Goal: Task Accomplishment & Management: Manage account settings

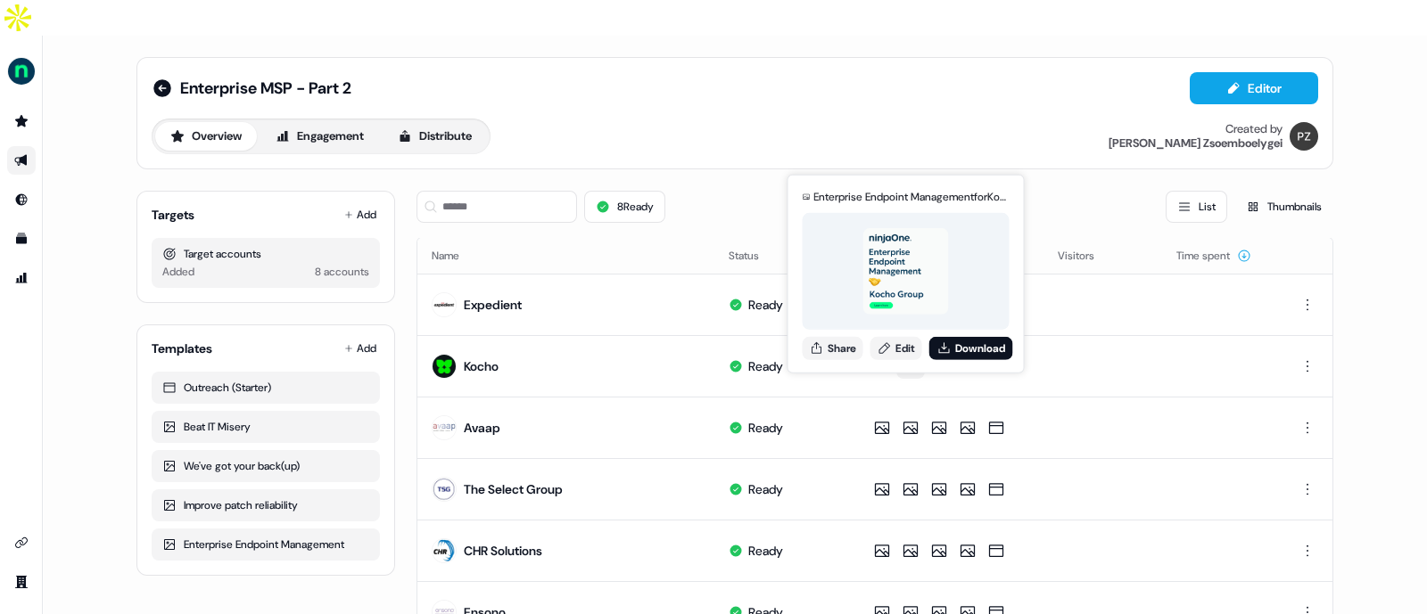
scroll to position [170, 0]
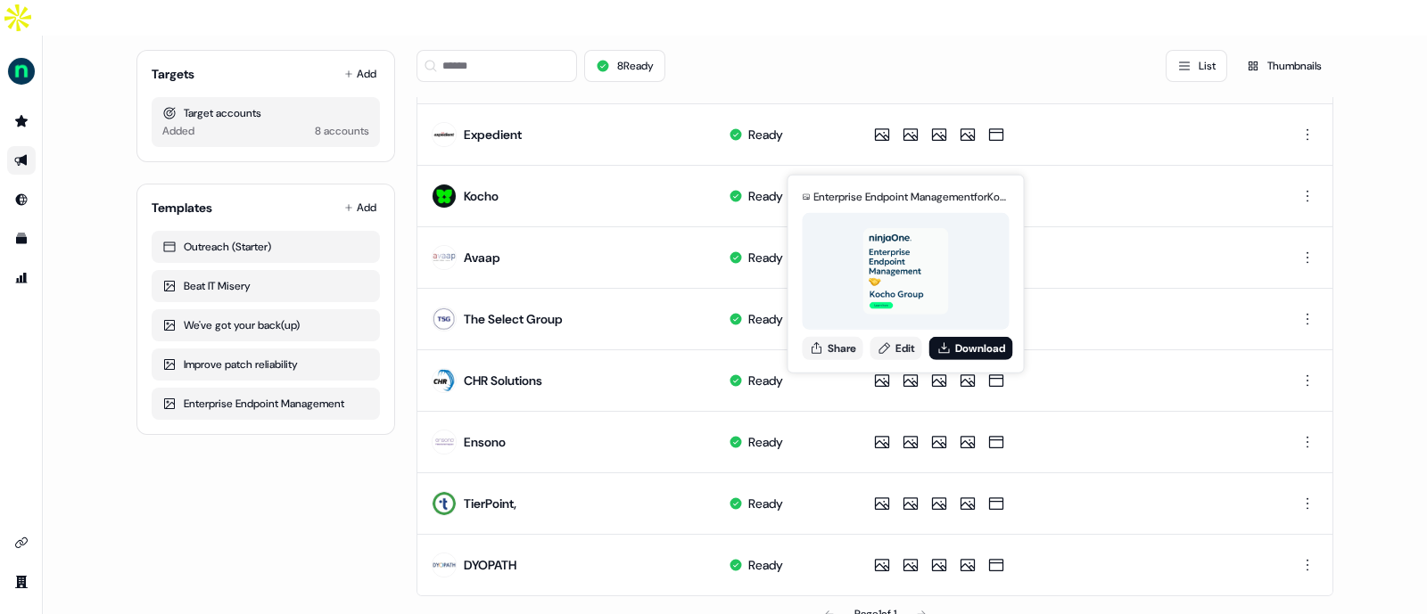
click at [1374, 247] on div "Enterprise MSP - Part 2 Editor Overview Engagement Distribute Created by Petra …" at bounding box center [735, 343] width 1384 height 614
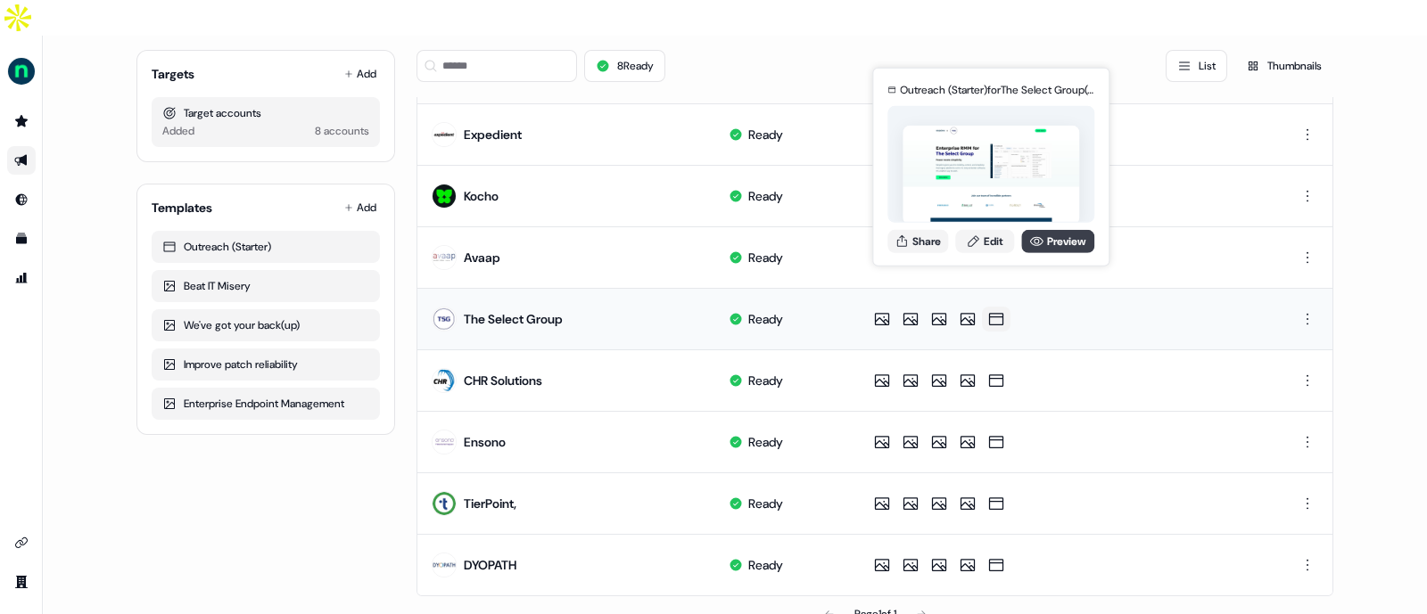
click at [1059, 239] on link "Preview" at bounding box center [1057, 240] width 73 height 23
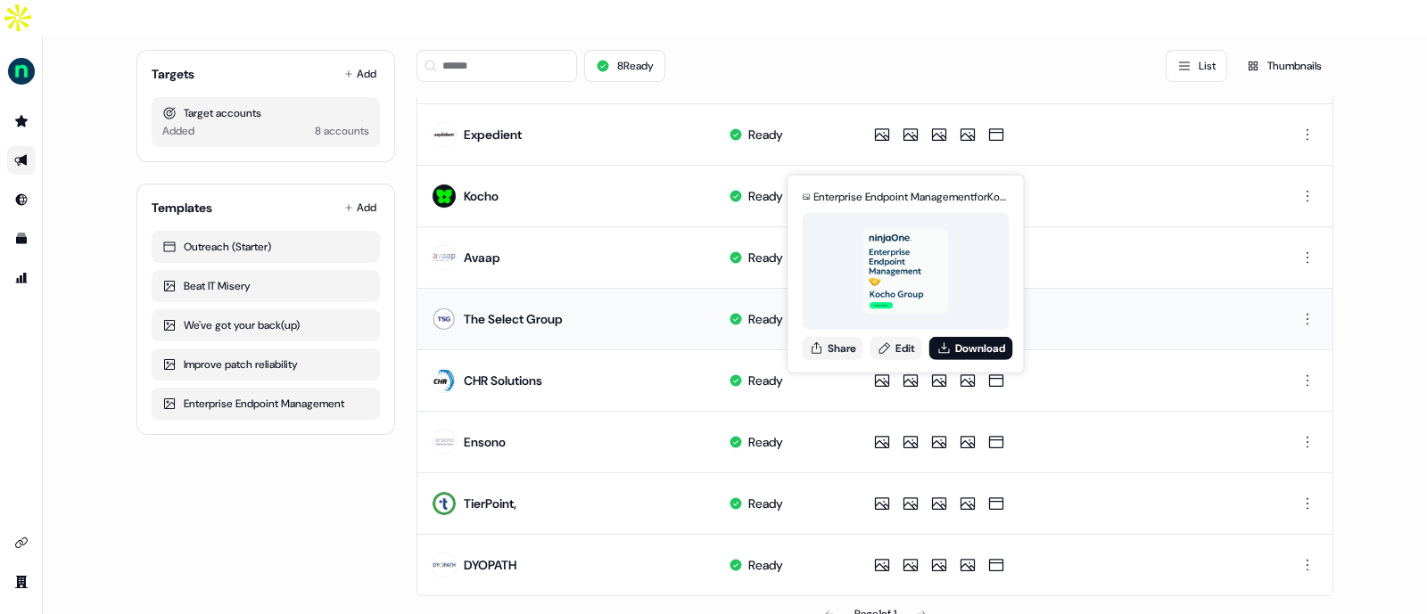
click at [1351, 362] on div "Enterprise MSP - Part 2 Editor Overview Engagement Distribute Created by Petra …" at bounding box center [735, 259] width 1240 height 788
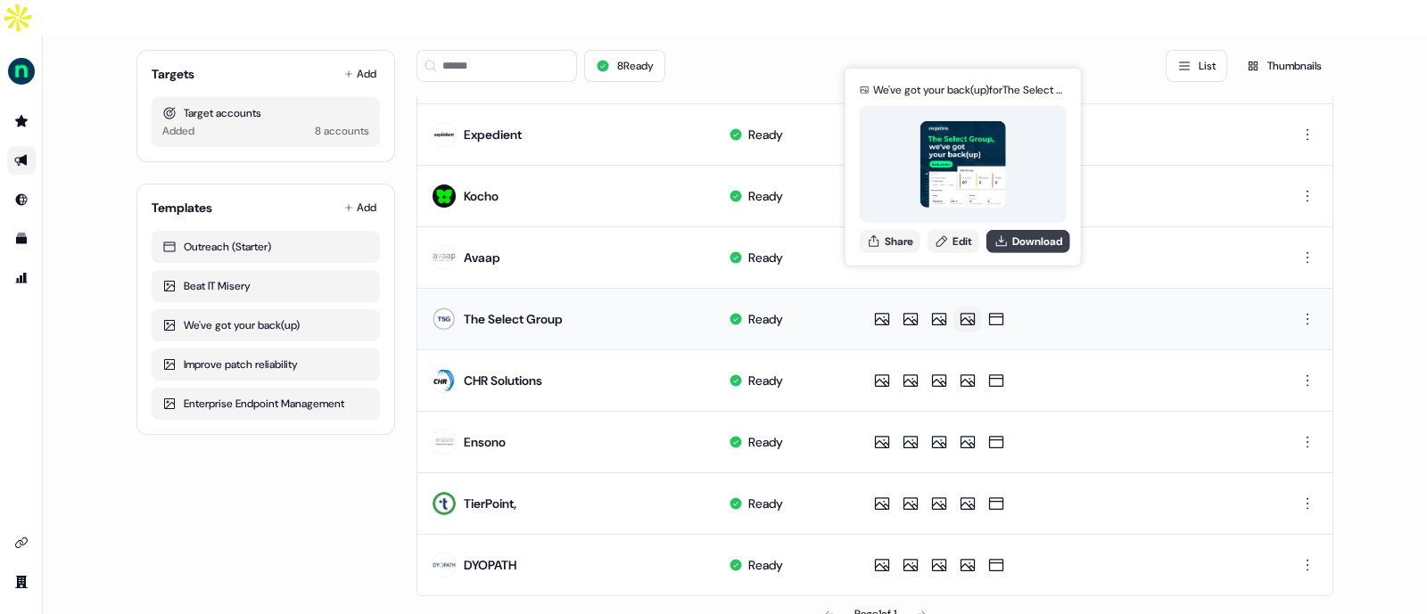
click at [1003, 239] on icon at bounding box center [1001, 240] width 11 height 11
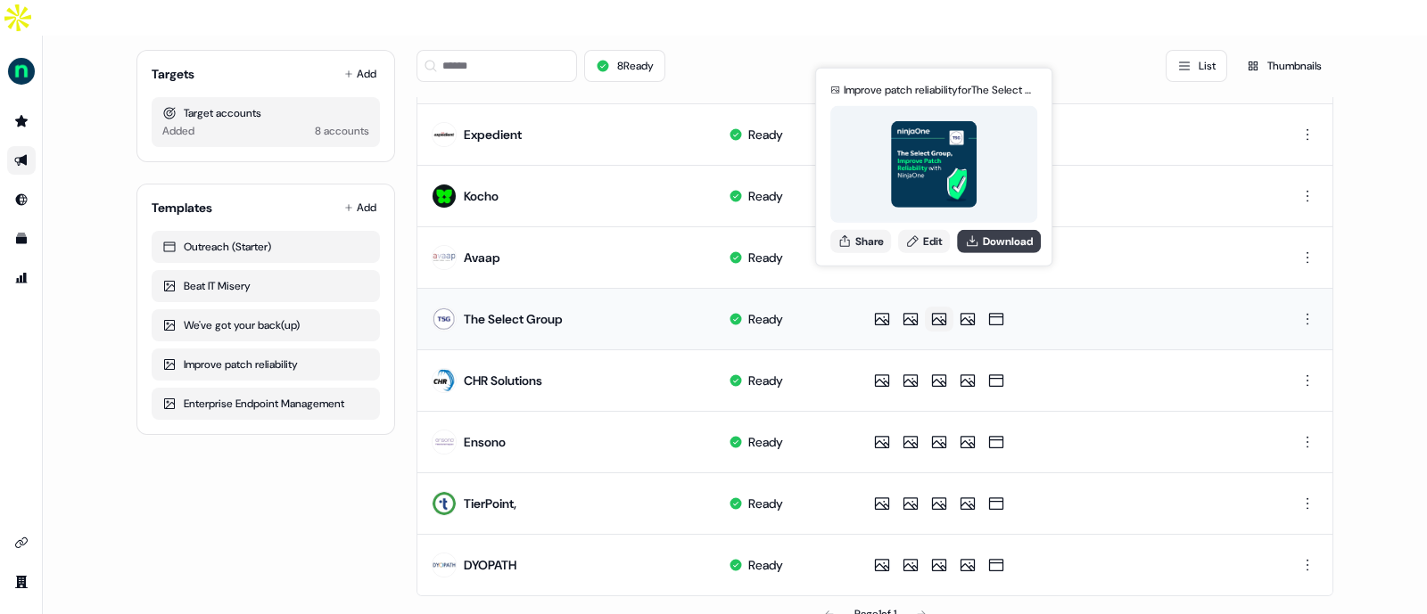
click at [978, 236] on icon at bounding box center [972, 241] width 14 height 14
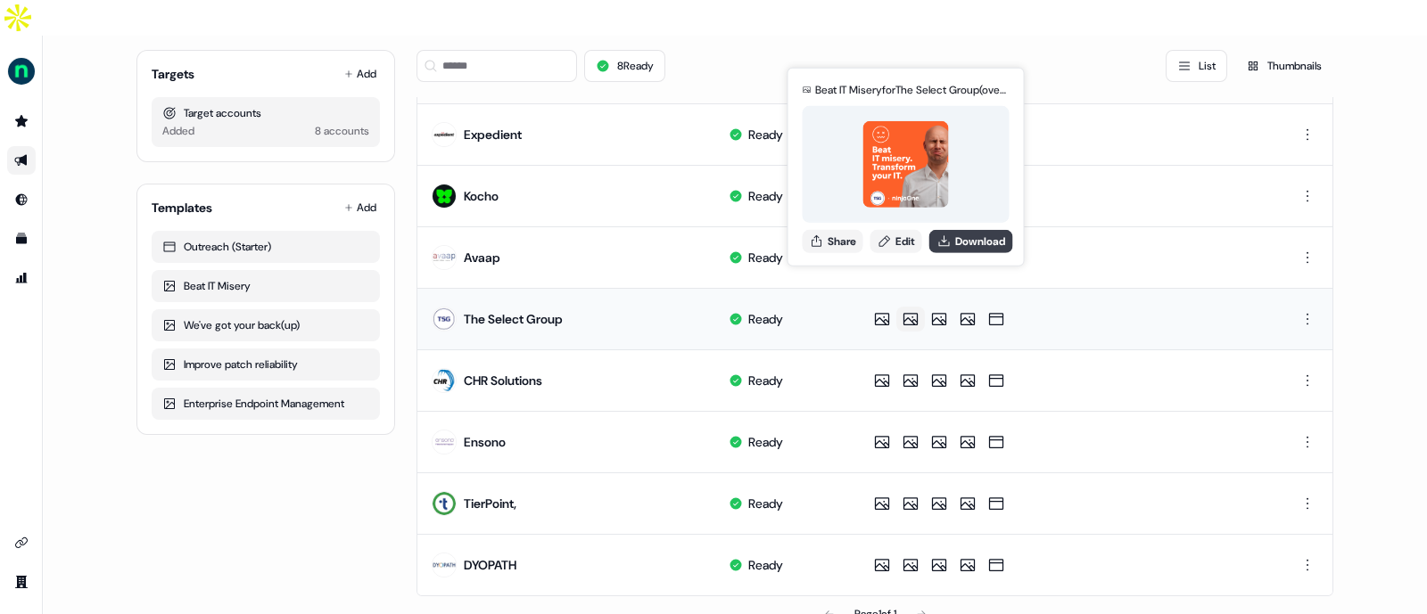
click at [954, 241] on button "Download" at bounding box center [971, 240] width 84 height 23
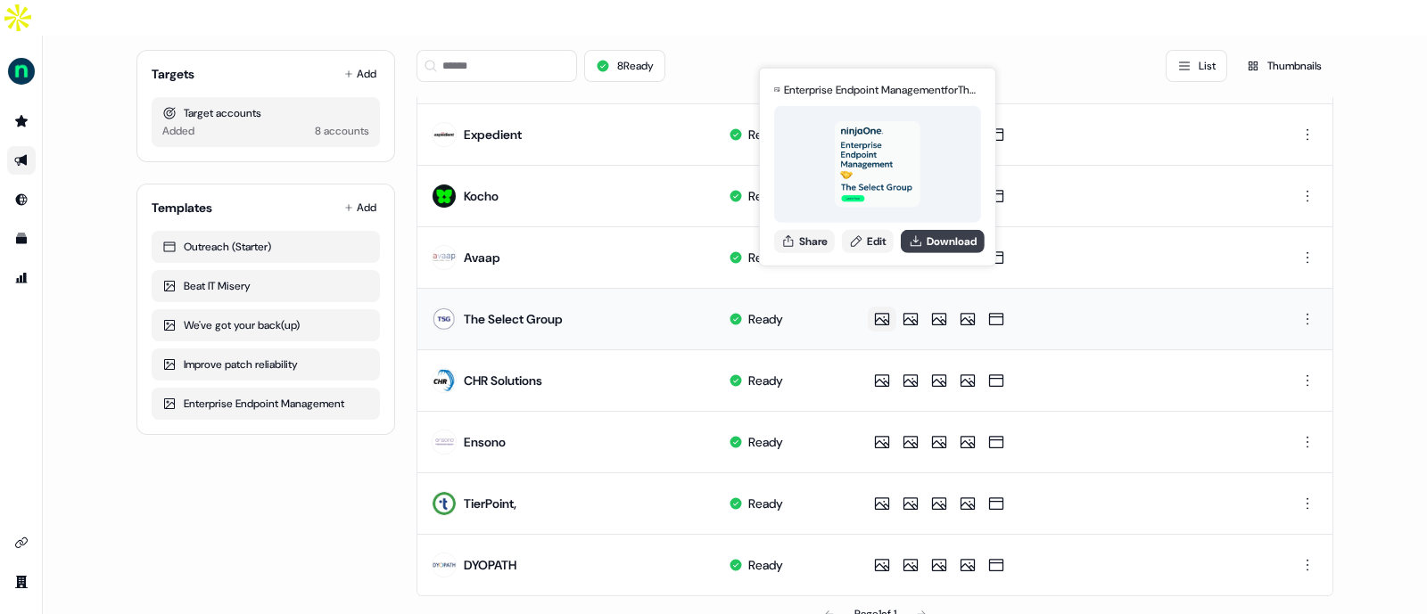
click at [923, 239] on icon at bounding box center [916, 241] width 14 height 14
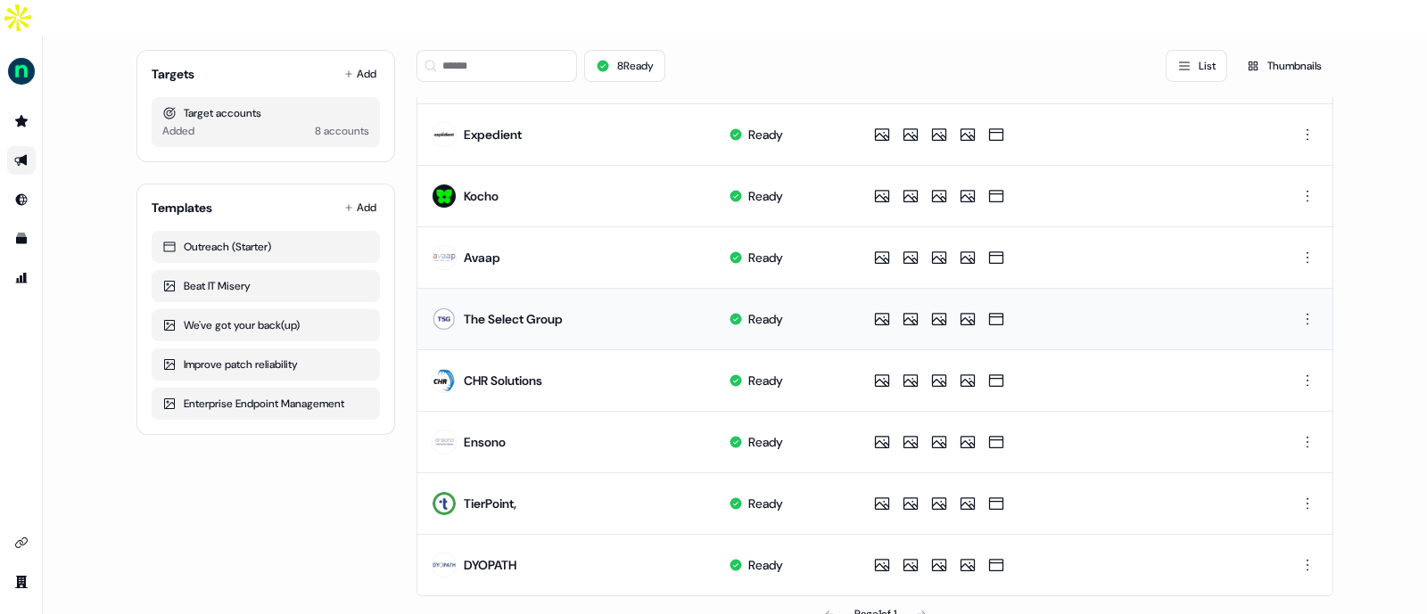
click at [1381, 71] on div "Enterprise MSP - Part 2 Editor Overview Engagement Distribute Created by Petra …" at bounding box center [735, 343] width 1384 height 614
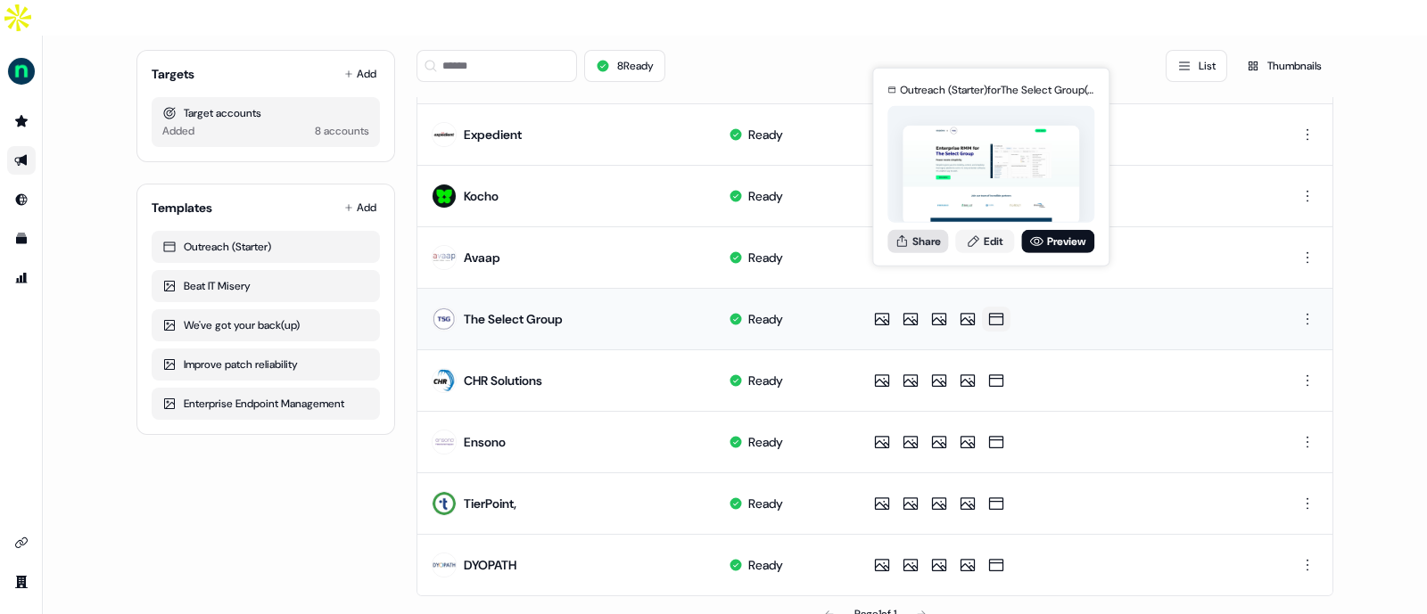
click at [939, 243] on button "Share" at bounding box center [917, 240] width 61 height 23
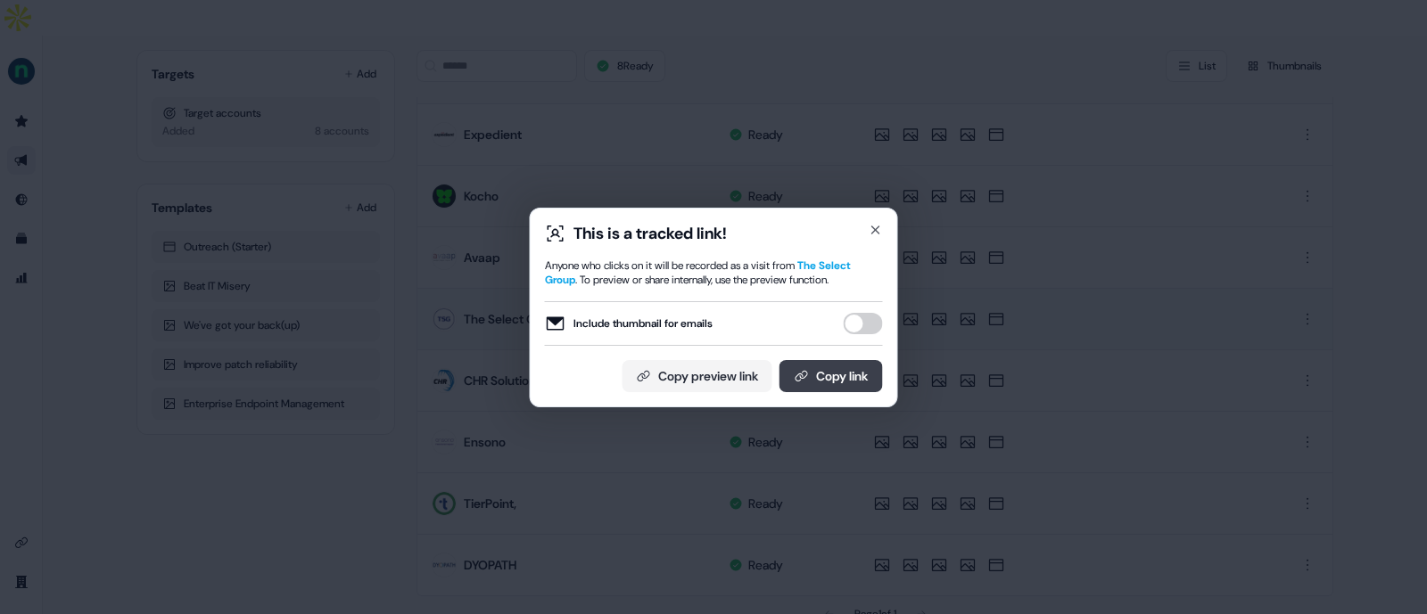
click at [861, 373] on button "Copy link" at bounding box center [830, 376] width 103 height 32
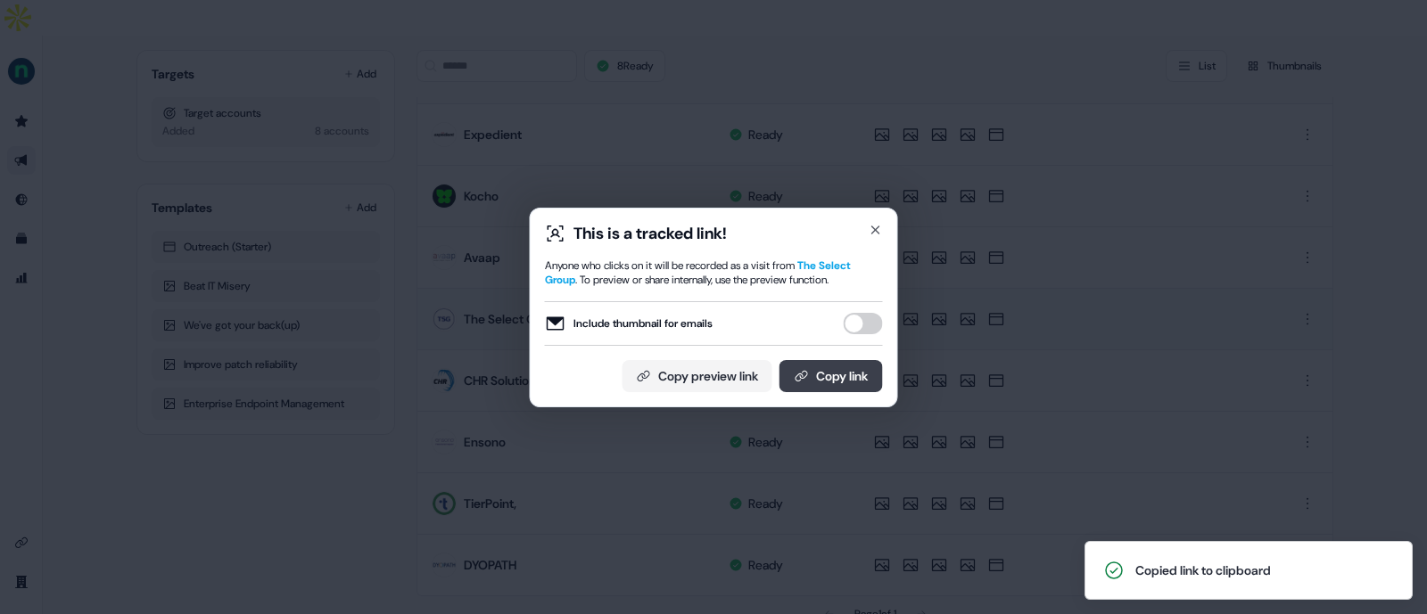
click at [829, 373] on button "Copy link" at bounding box center [830, 376] width 103 height 32
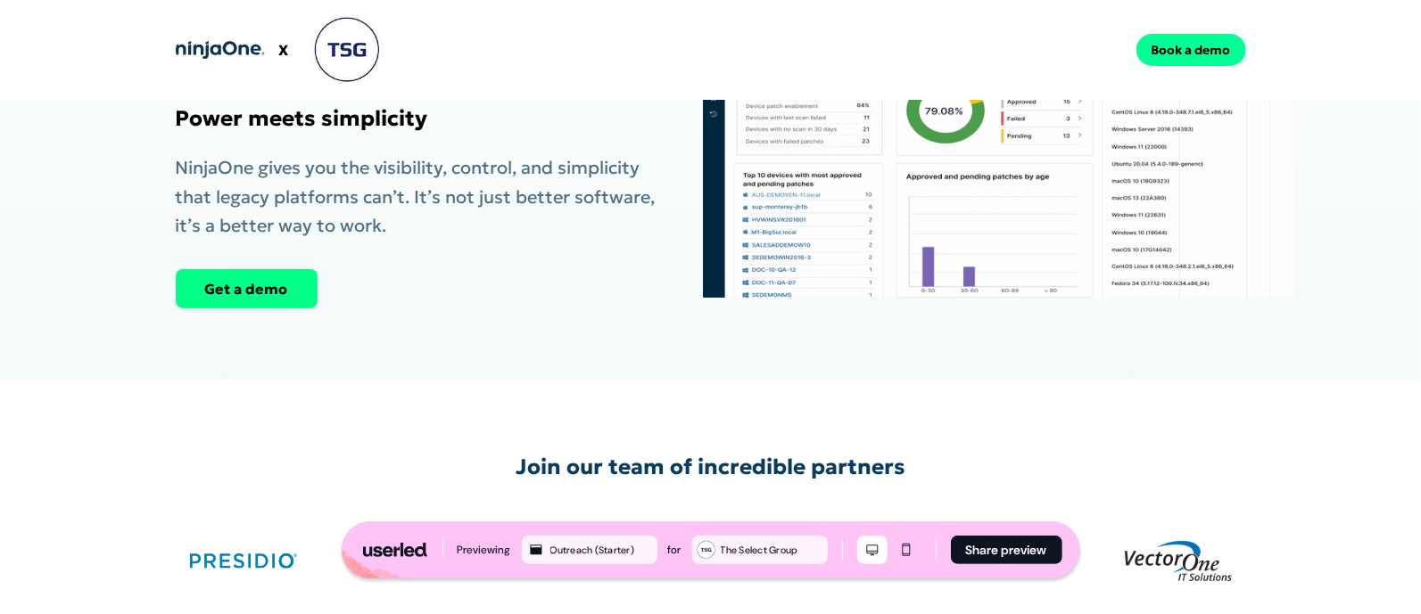
click at [1211, 62] on button "Book a demo" at bounding box center [1191, 50] width 110 height 32
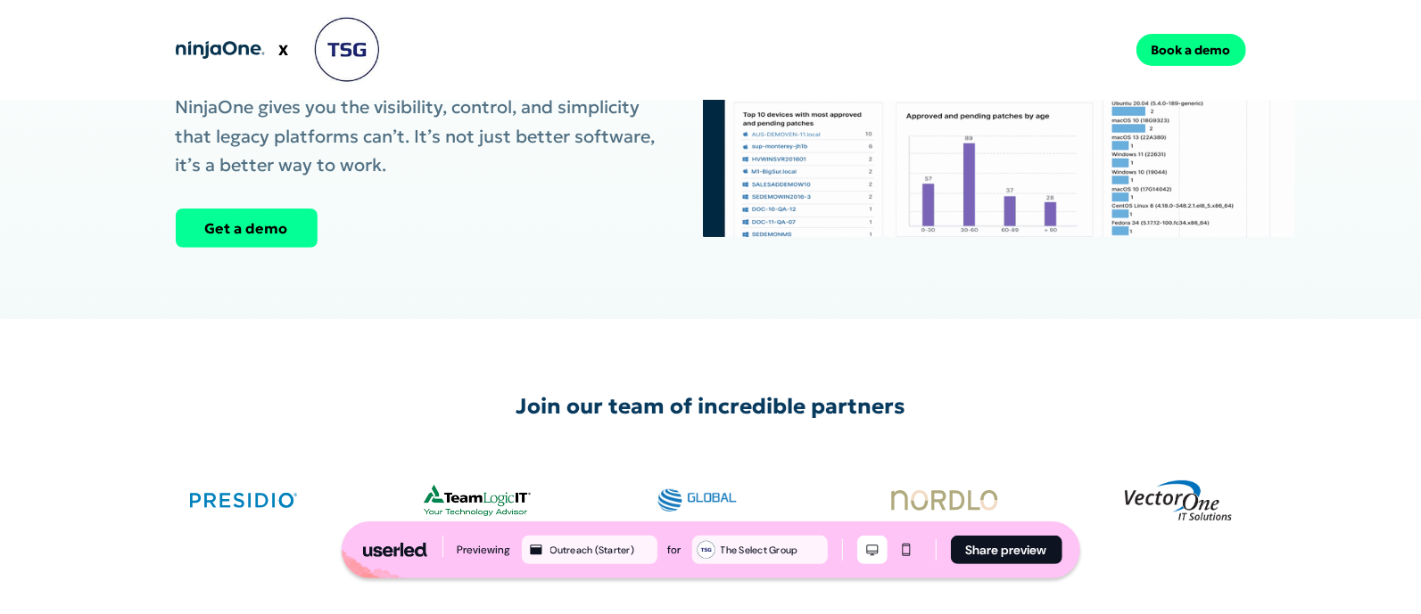
click at [265, 209] on button "Get a demo" at bounding box center [247, 228] width 142 height 39
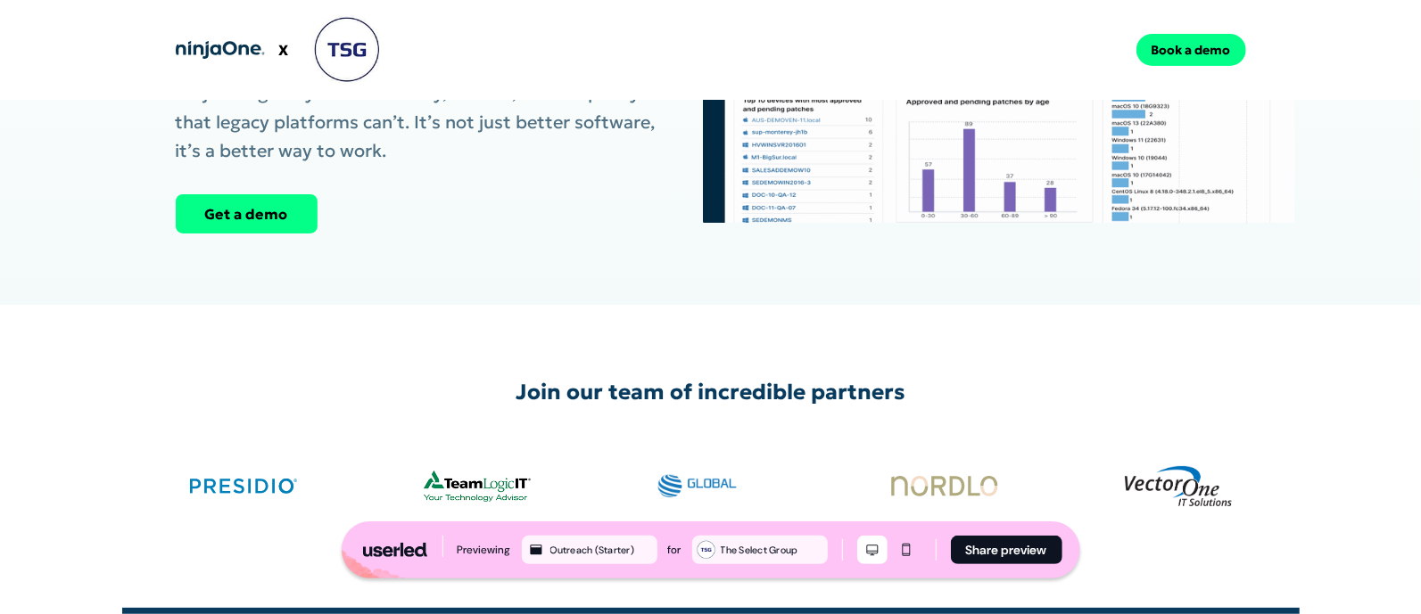
scroll to position [307, 0]
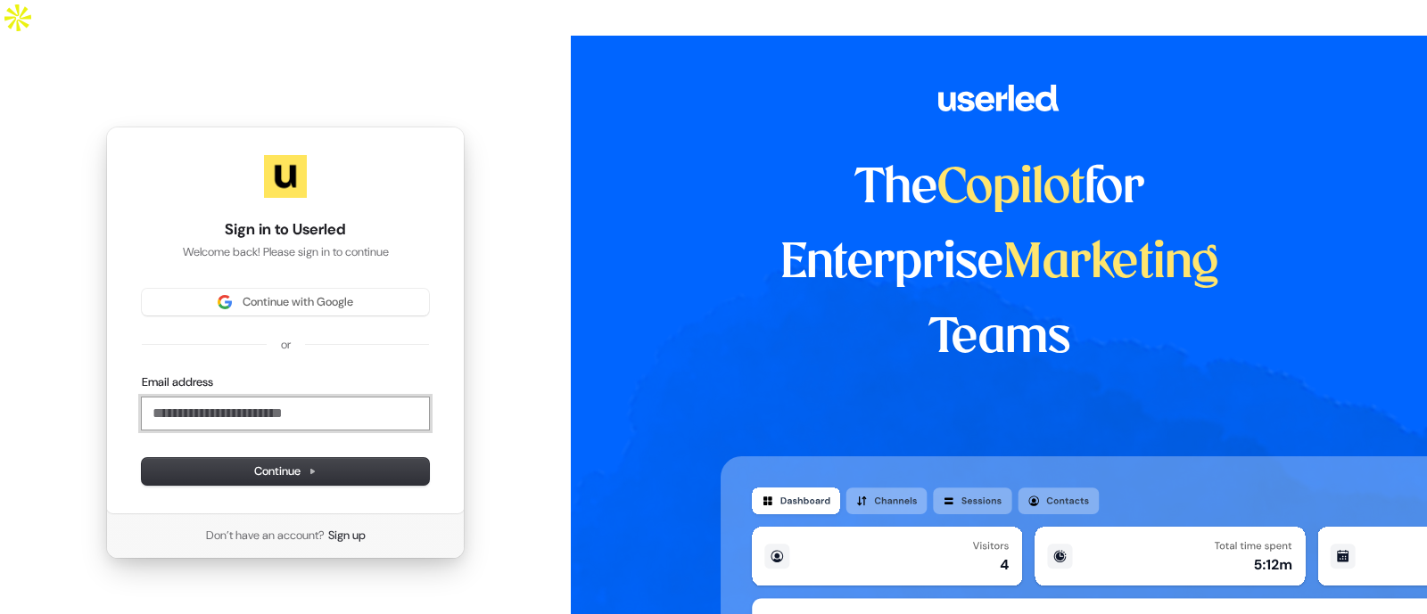
click at [236, 398] on input "Email address" at bounding box center [285, 414] width 287 height 32
click at [342, 458] on button "Continue" at bounding box center [285, 471] width 287 height 27
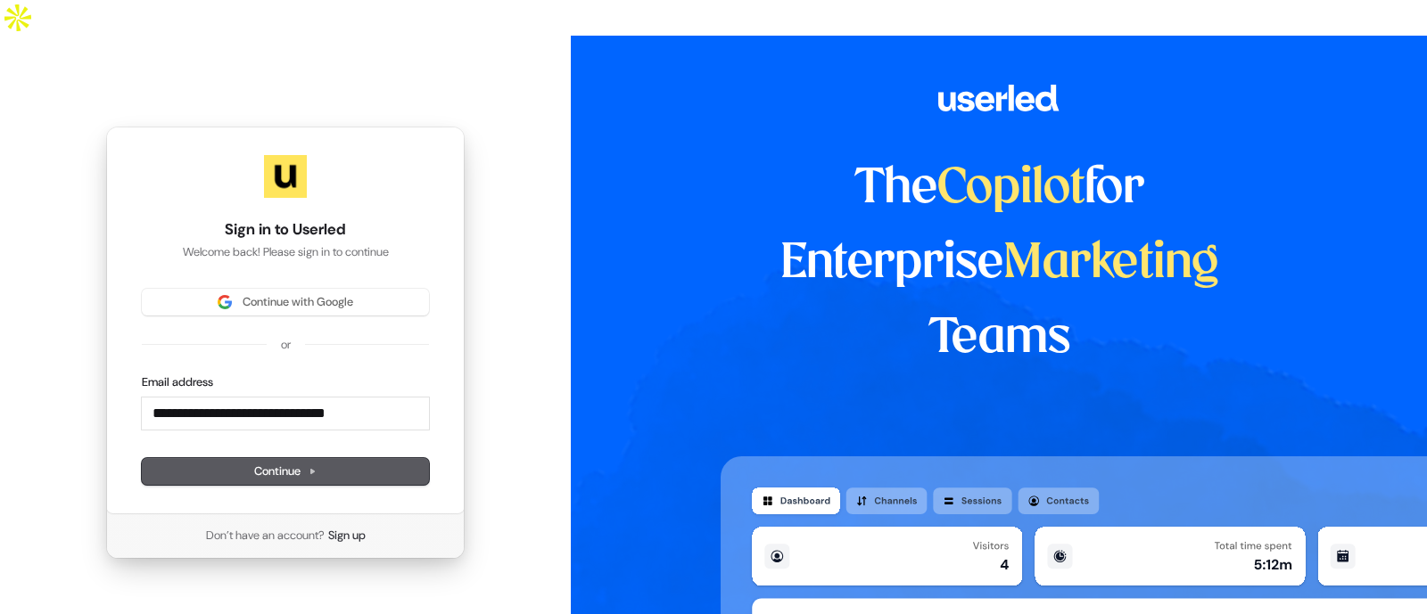
type input "**********"
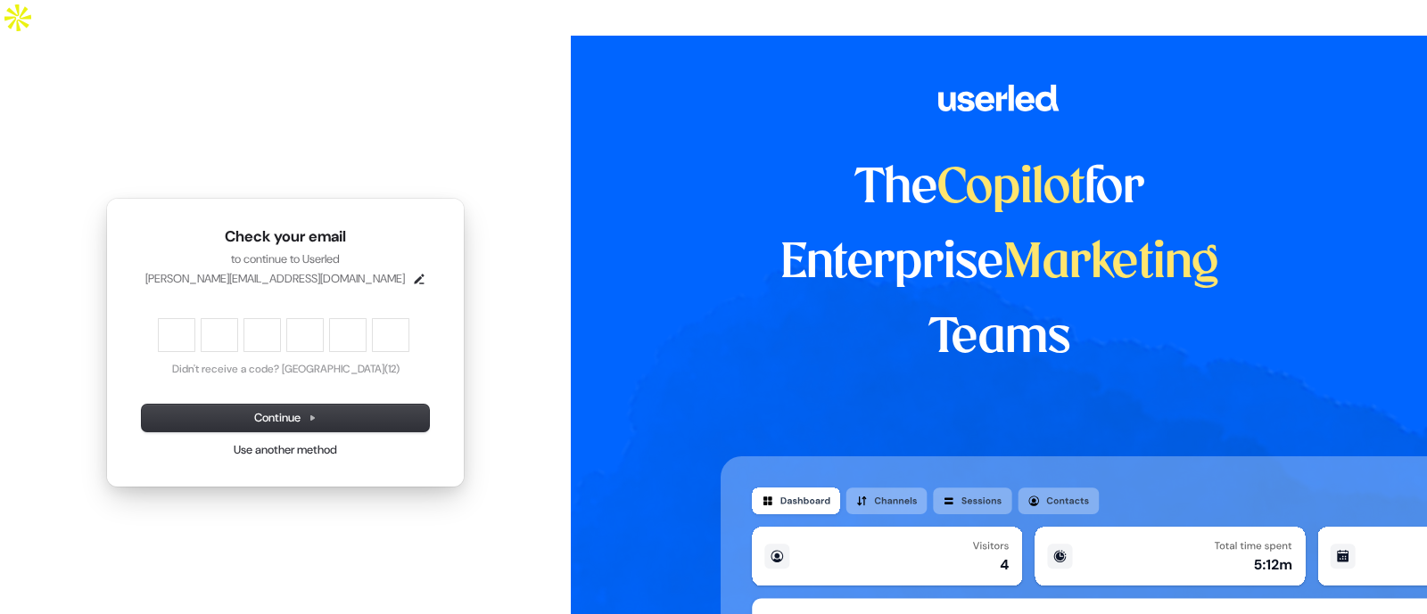
type input "*"
type input "**"
type input "*"
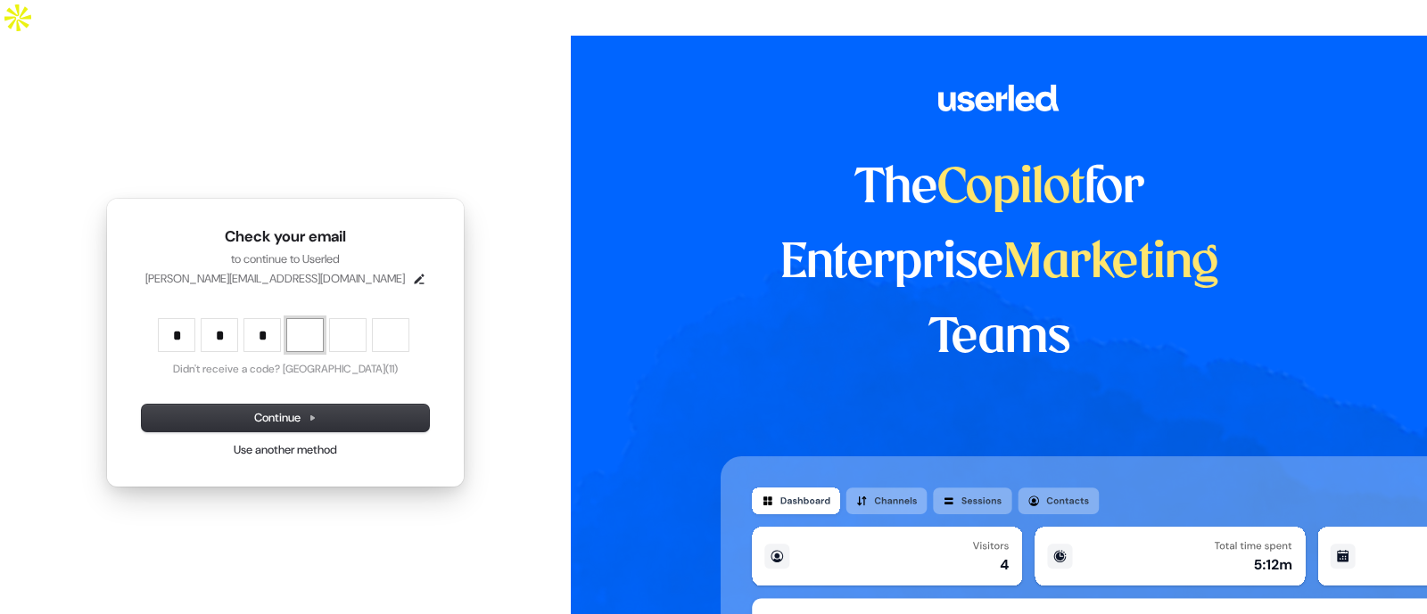
type input "***"
type input "*"
type input "****"
type input "*"
type input "******"
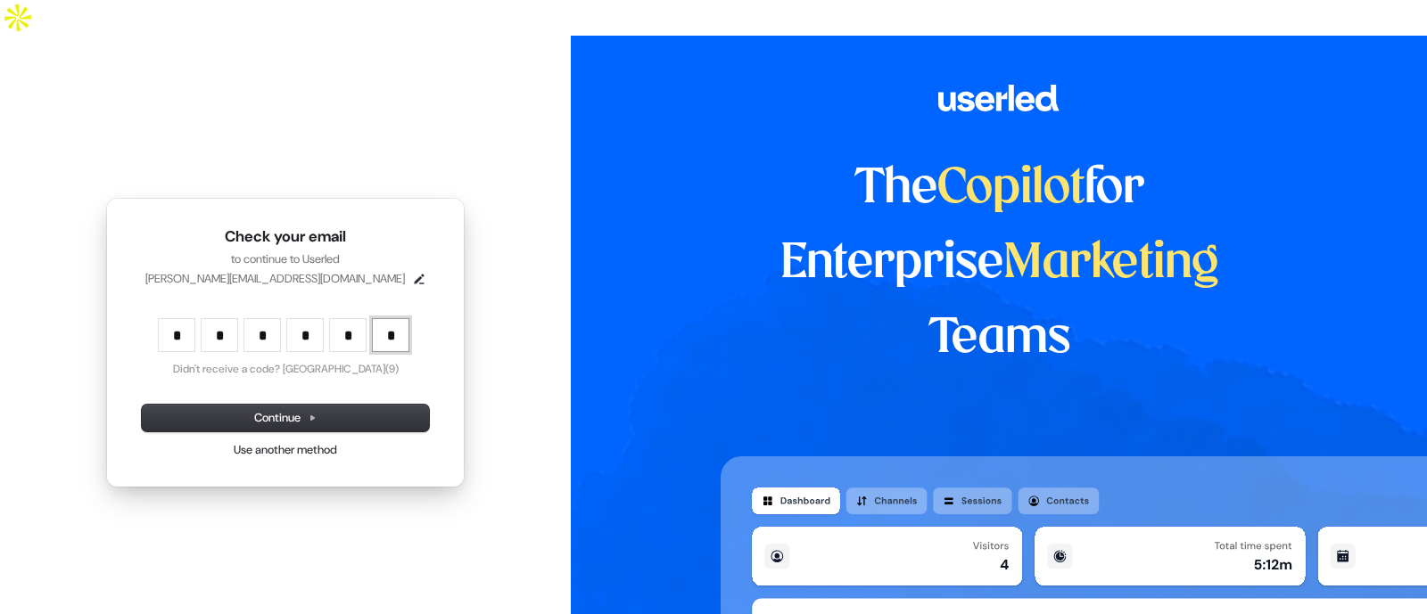
type input "*"
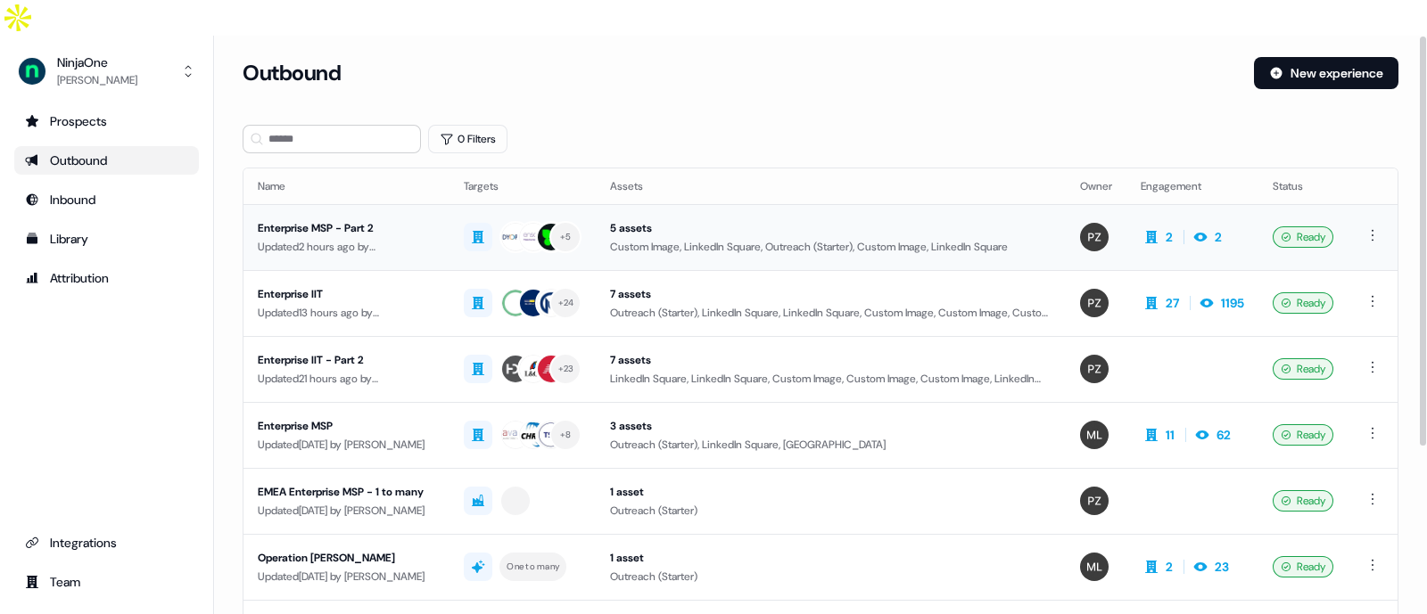
click at [338, 219] on div "Enterprise MSP - Part 2" at bounding box center [346, 228] width 177 height 18
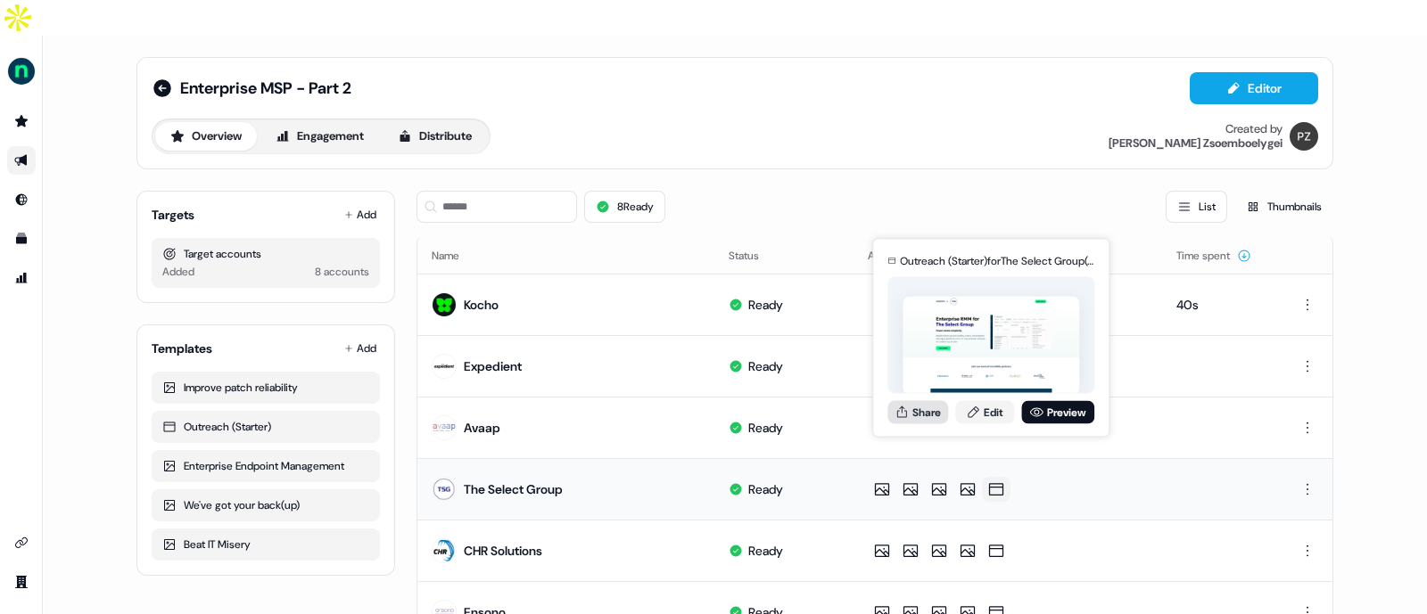
click at [929, 412] on button "Share" at bounding box center [917, 411] width 61 height 23
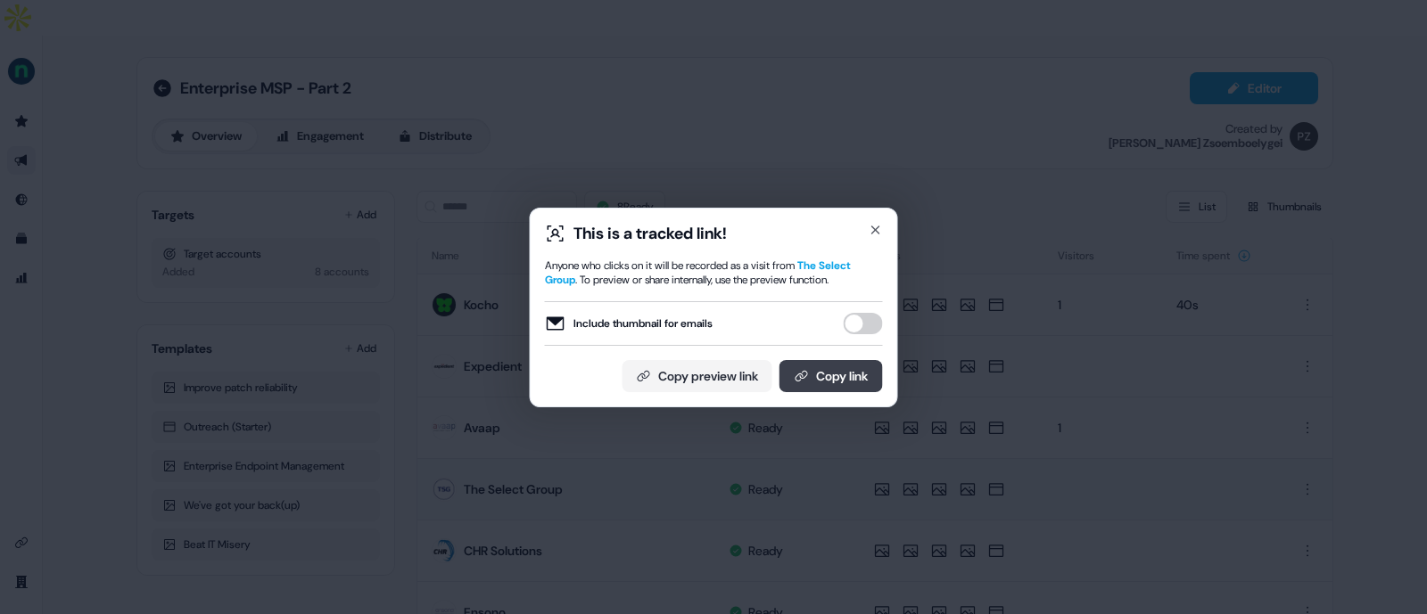
click at [842, 367] on button "Copy link" at bounding box center [830, 376] width 103 height 32
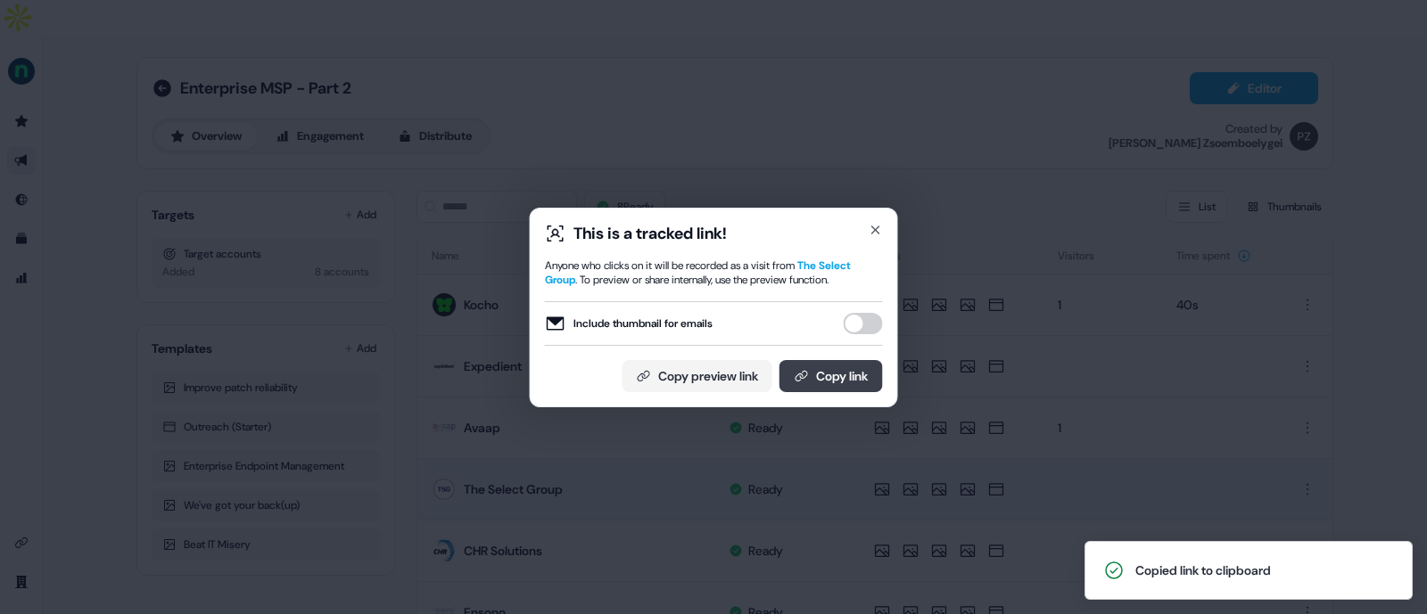
click at [818, 368] on button "Copy link" at bounding box center [830, 376] width 103 height 32
click at [875, 231] on icon "button" at bounding box center [876, 230] width 14 height 14
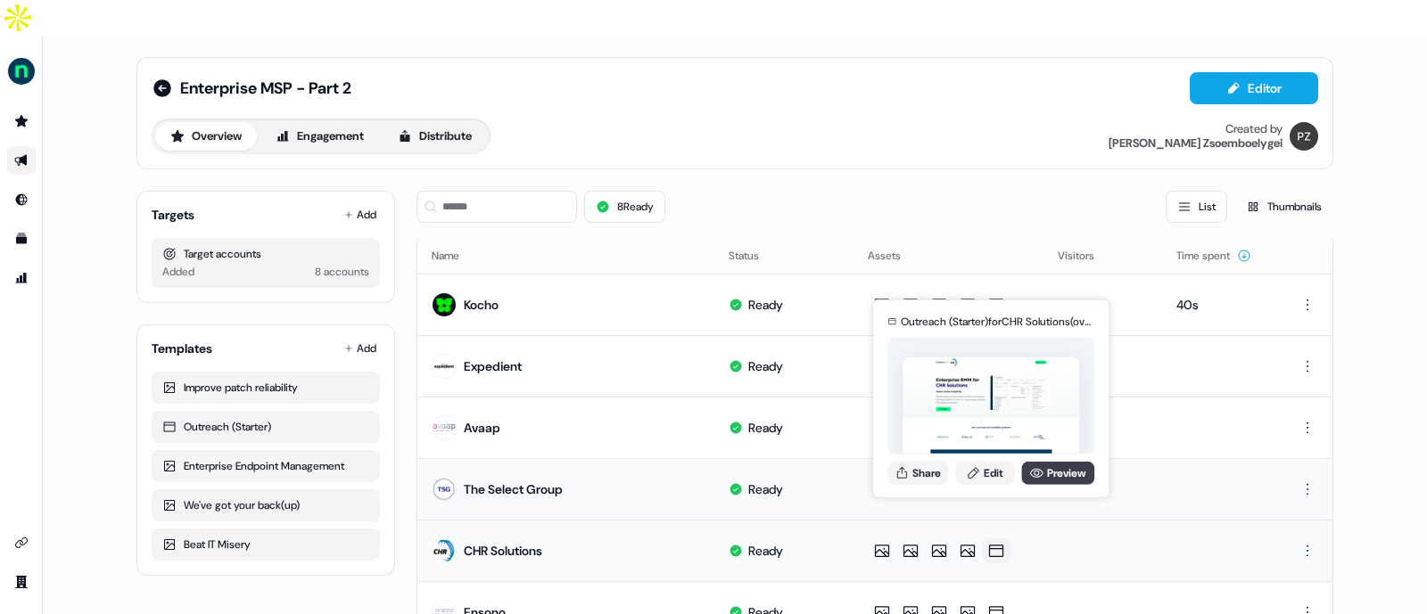
click at [1045, 475] on link "Preview" at bounding box center [1057, 472] width 73 height 23
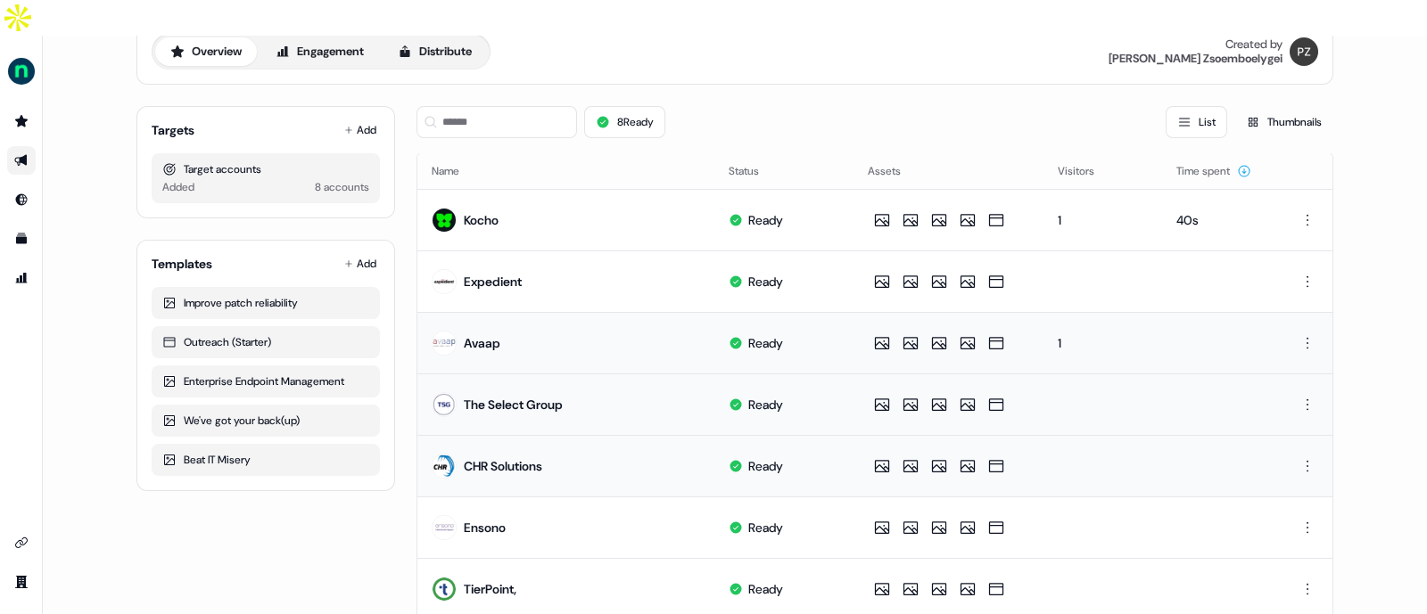
scroll to position [86, 0]
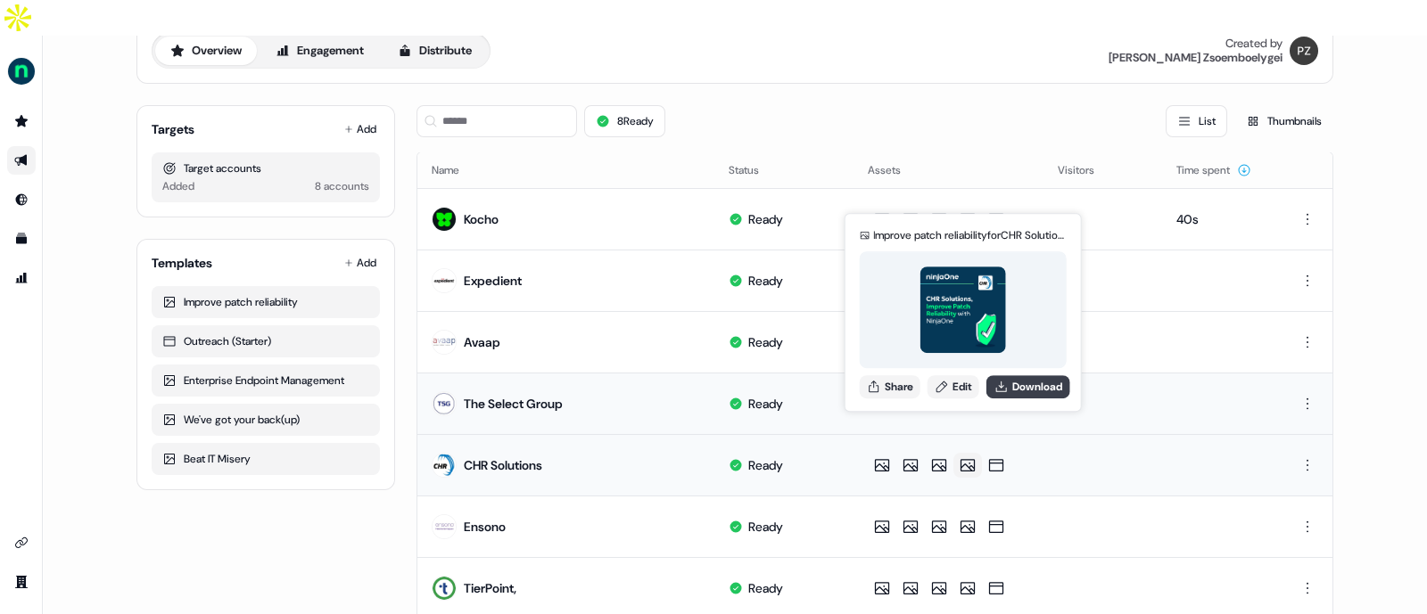
click at [1017, 383] on button "Download" at bounding box center [1028, 386] width 84 height 23
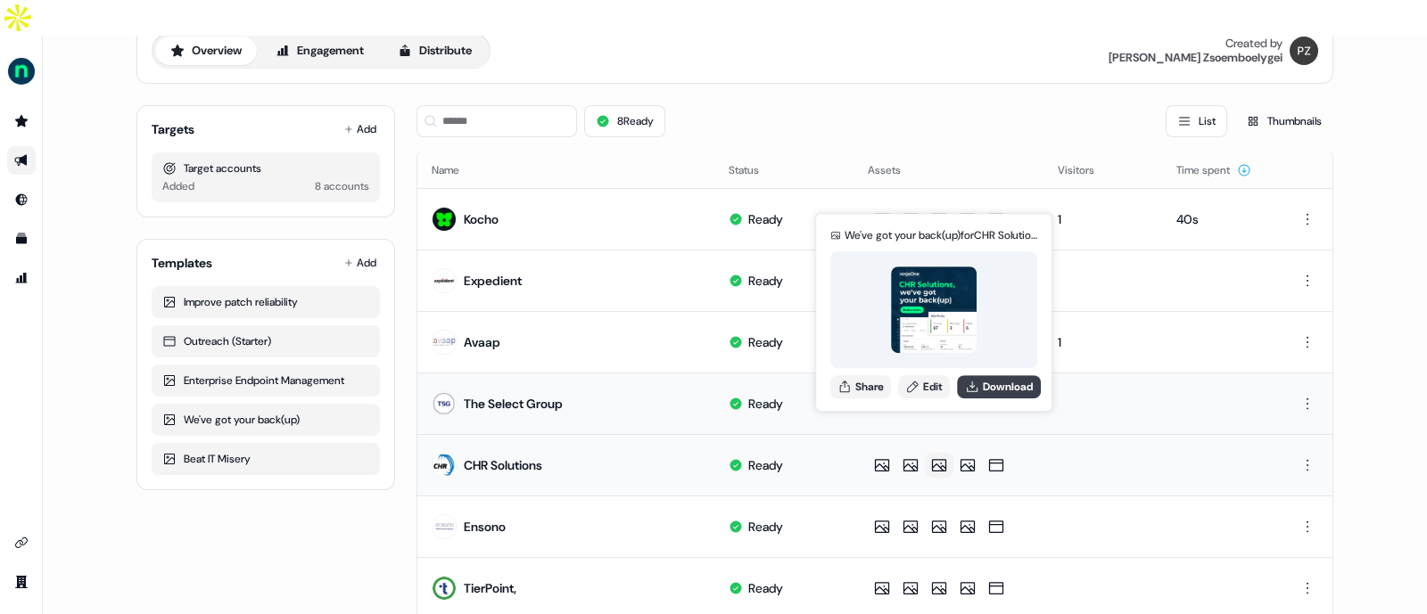
click at [994, 389] on button "Download" at bounding box center [999, 386] width 84 height 23
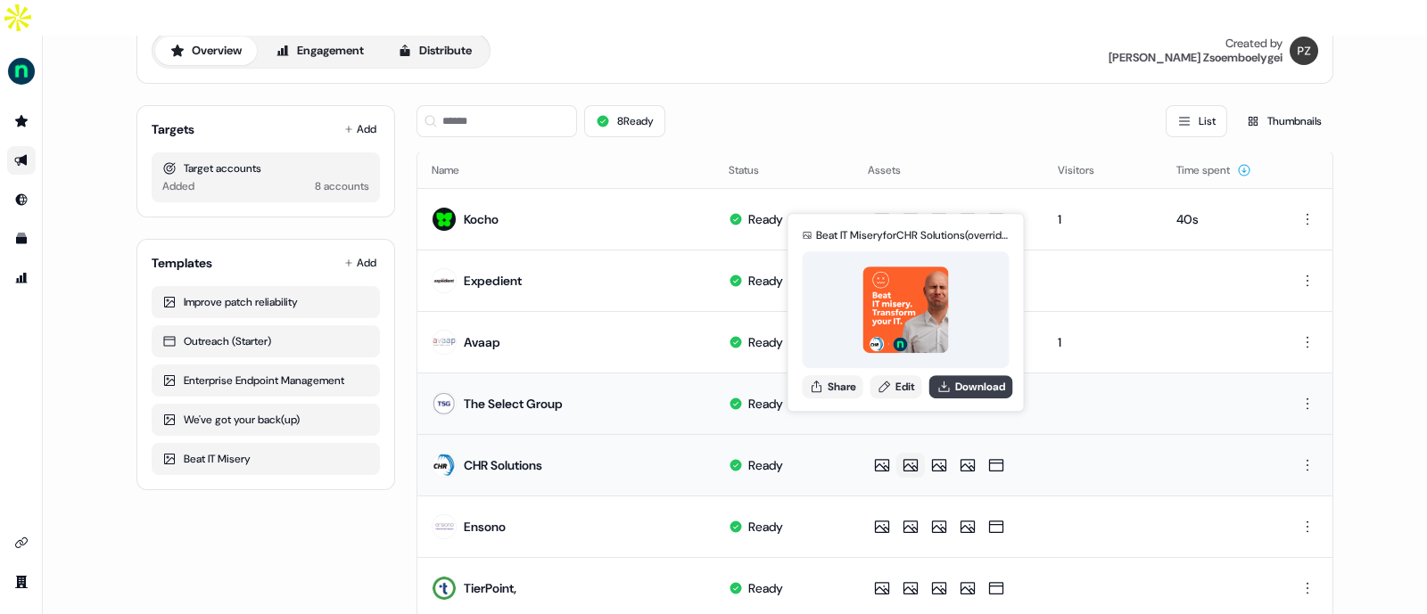
click at [976, 391] on button "Download" at bounding box center [971, 386] width 84 height 23
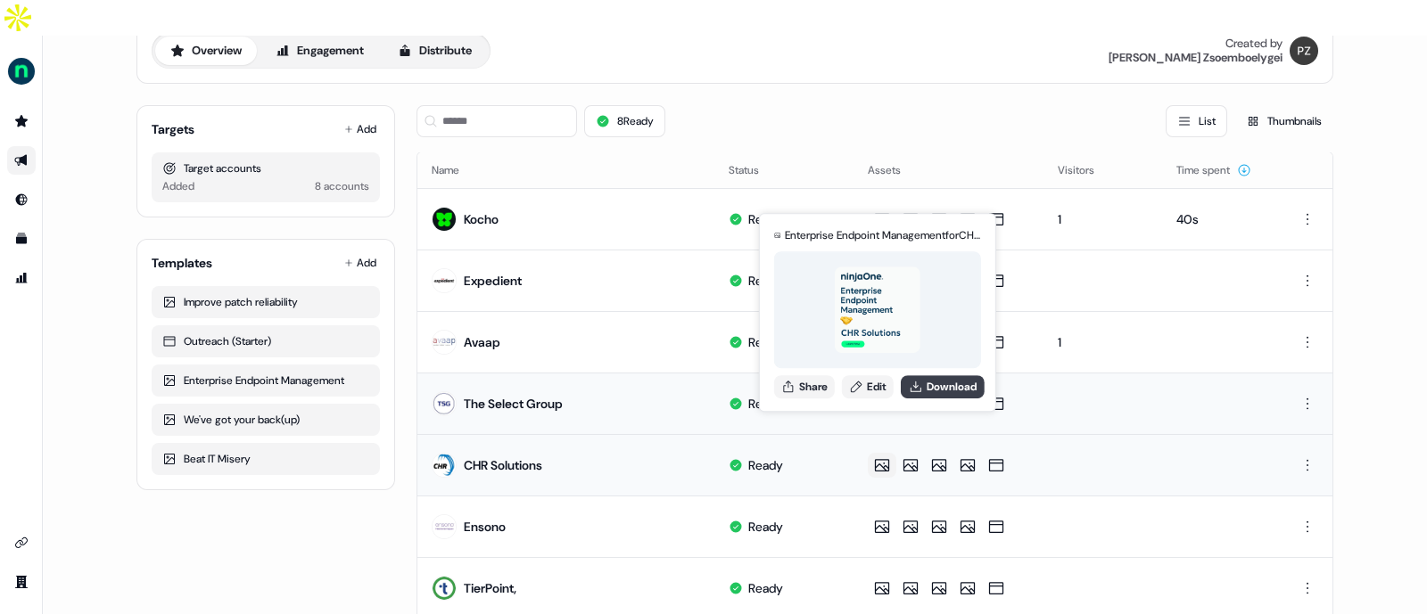
click at [948, 378] on button "Download" at bounding box center [943, 386] width 84 height 23
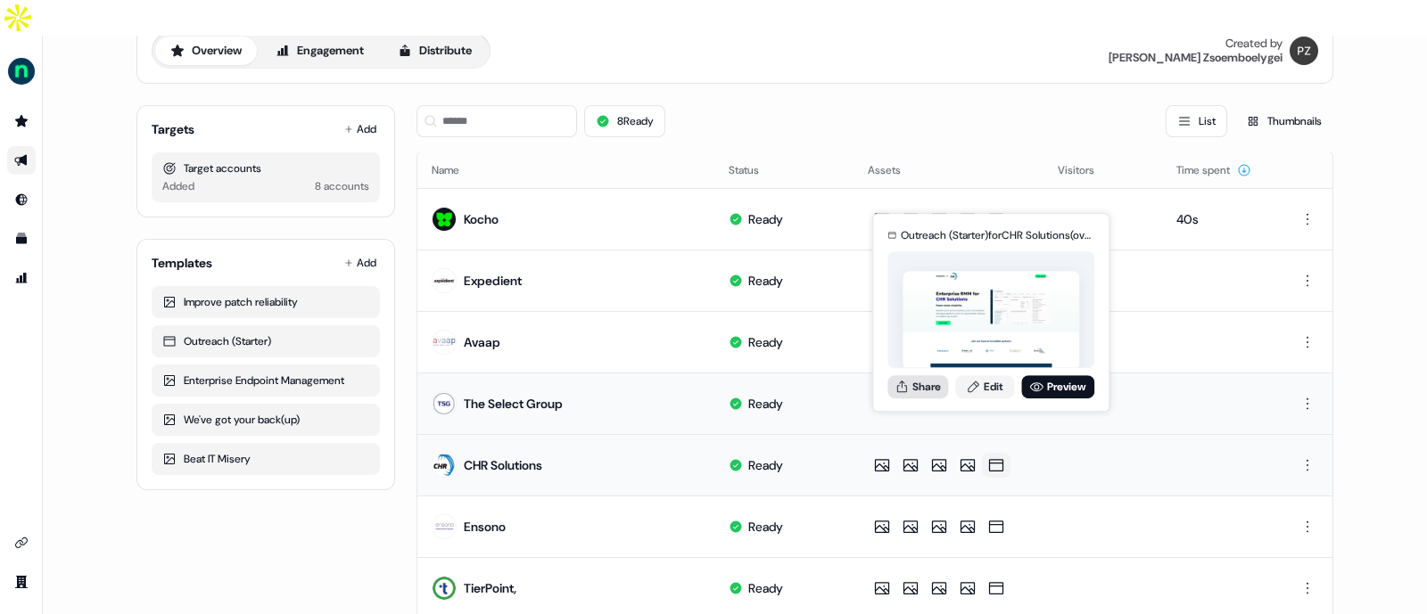
click at [914, 385] on button "Share" at bounding box center [917, 386] width 61 height 23
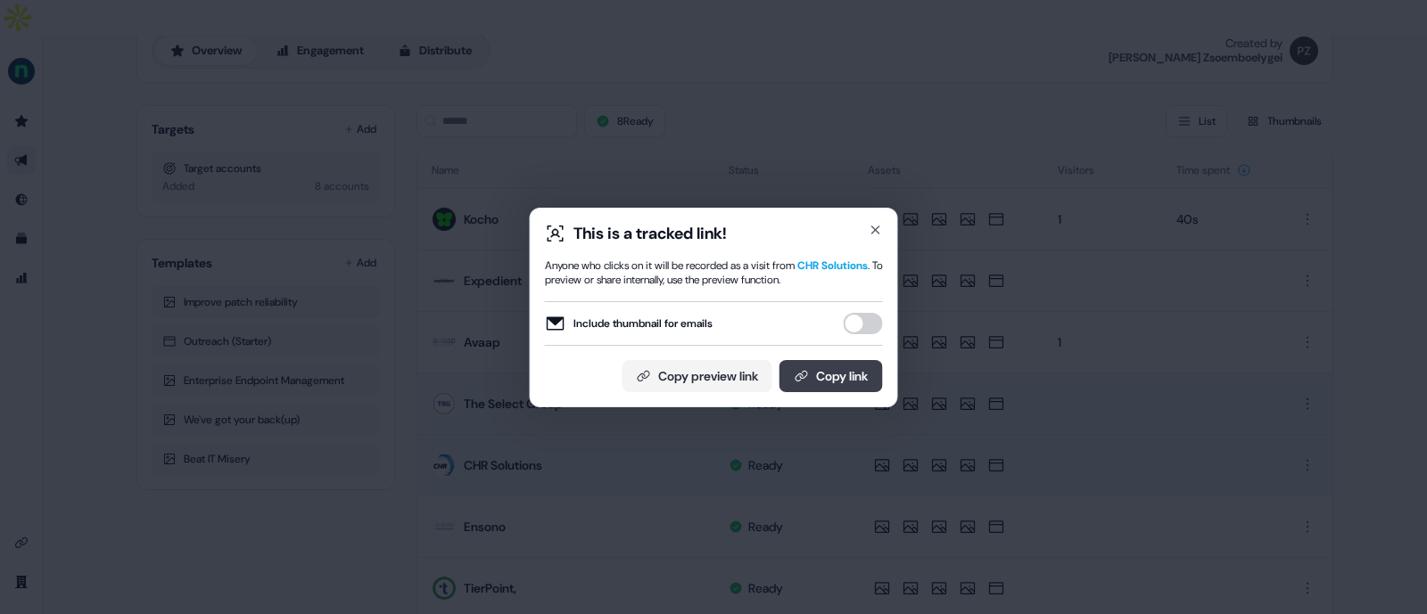
click at [847, 381] on button "Copy link" at bounding box center [830, 376] width 103 height 32
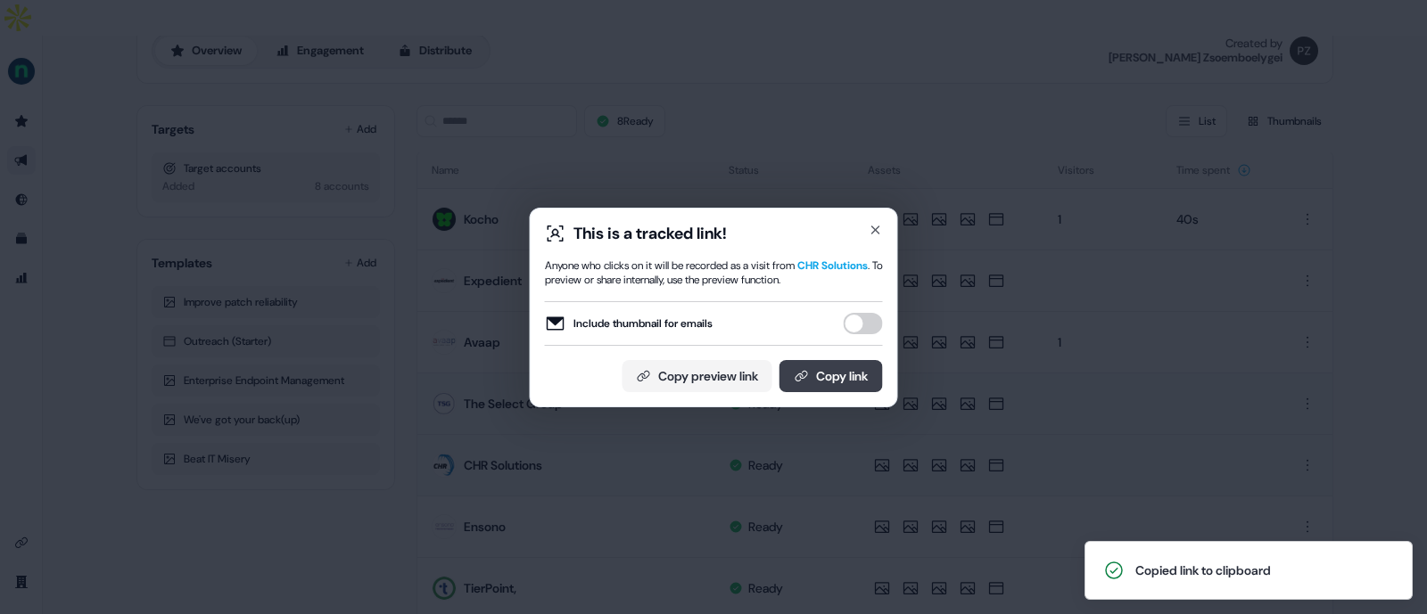
click at [831, 372] on button "Copy link" at bounding box center [830, 376] width 103 height 32
click at [812, 373] on button "Copy link" at bounding box center [830, 376] width 103 height 32
click at [795, 371] on icon at bounding box center [802, 376] width 14 height 14
click at [870, 234] on icon "button" at bounding box center [876, 230] width 14 height 14
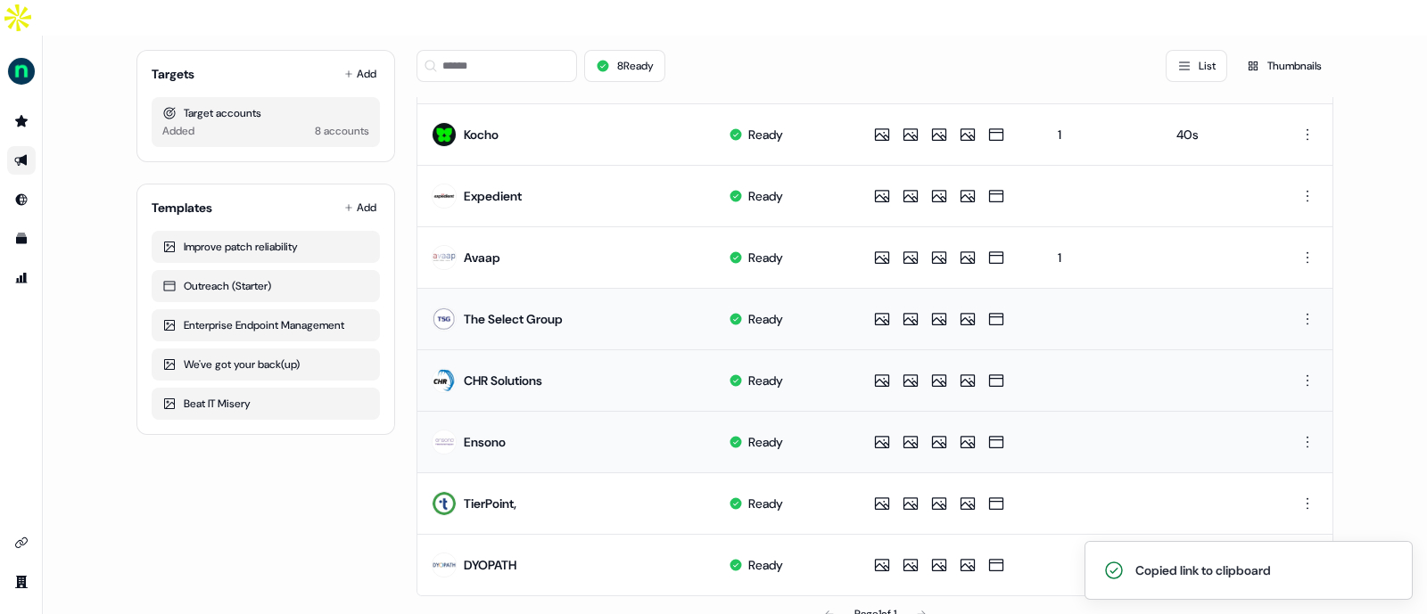
scroll to position [169, 0]
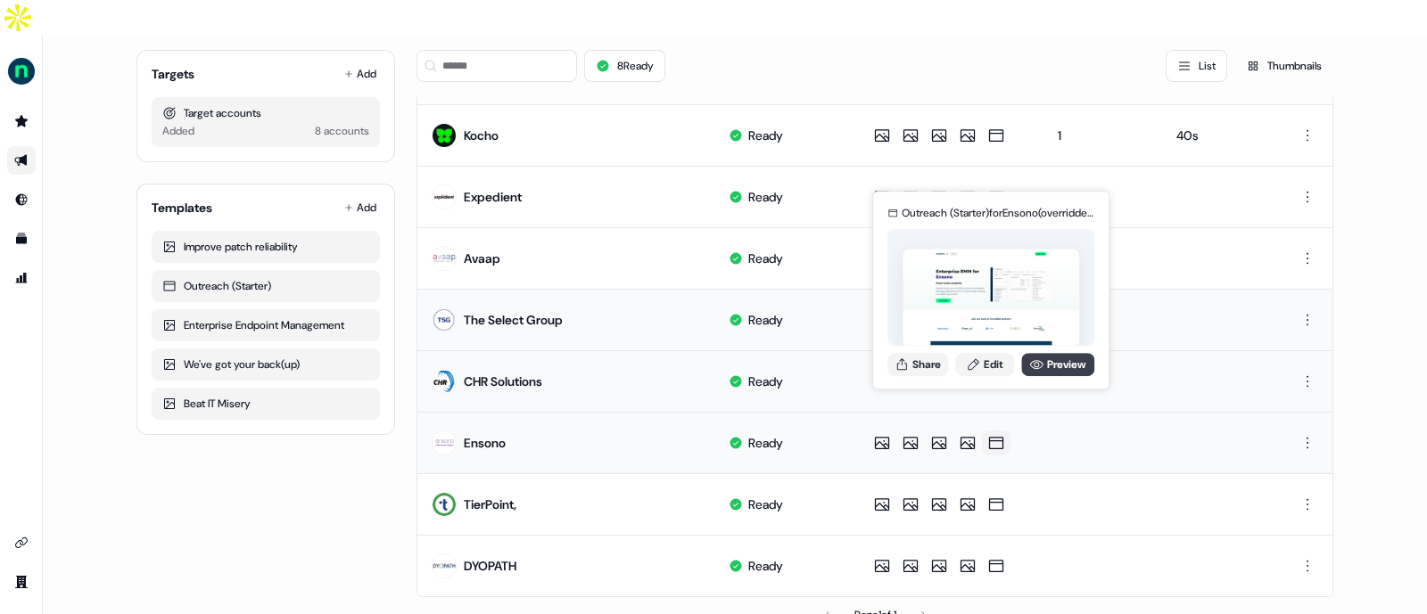
click at [1049, 367] on link "Preview" at bounding box center [1057, 364] width 73 height 23
click at [915, 356] on button "Share" at bounding box center [917, 364] width 61 height 23
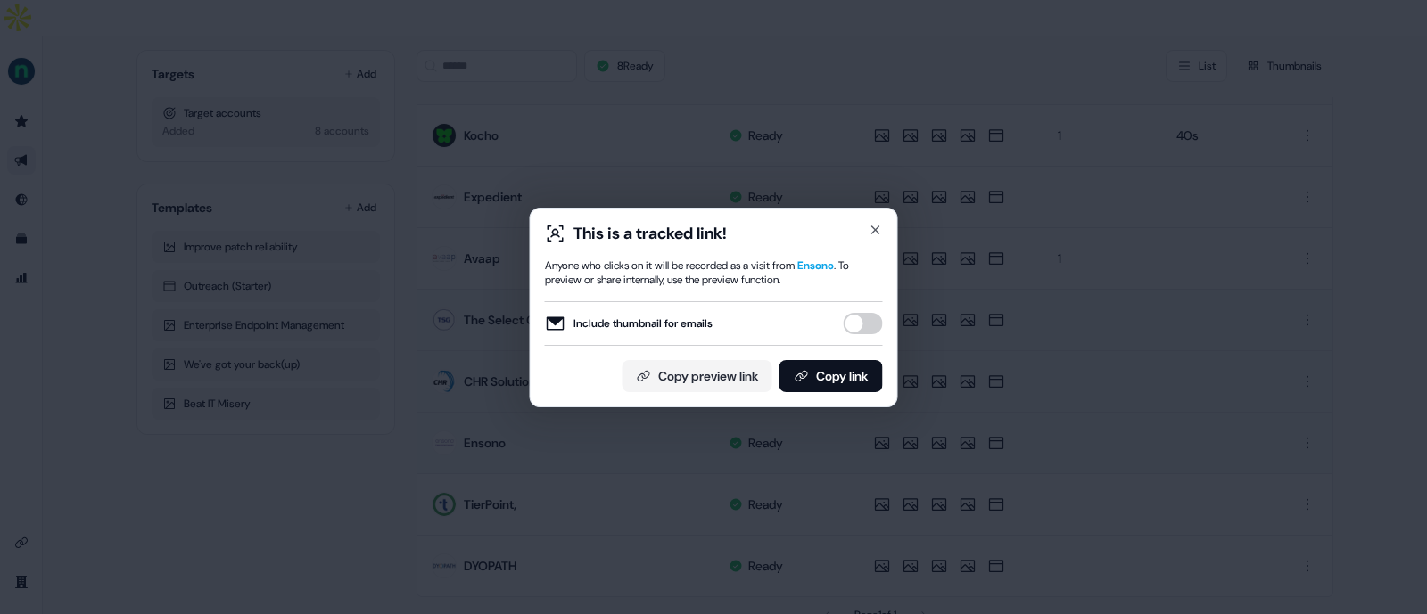
click at [878, 220] on div "This is a tracked link! Anyone who clicks on it will be recorded as a visit fro…" at bounding box center [714, 308] width 368 height 200
click at [873, 232] on icon "button" at bounding box center [875, 230] width 7 height 7
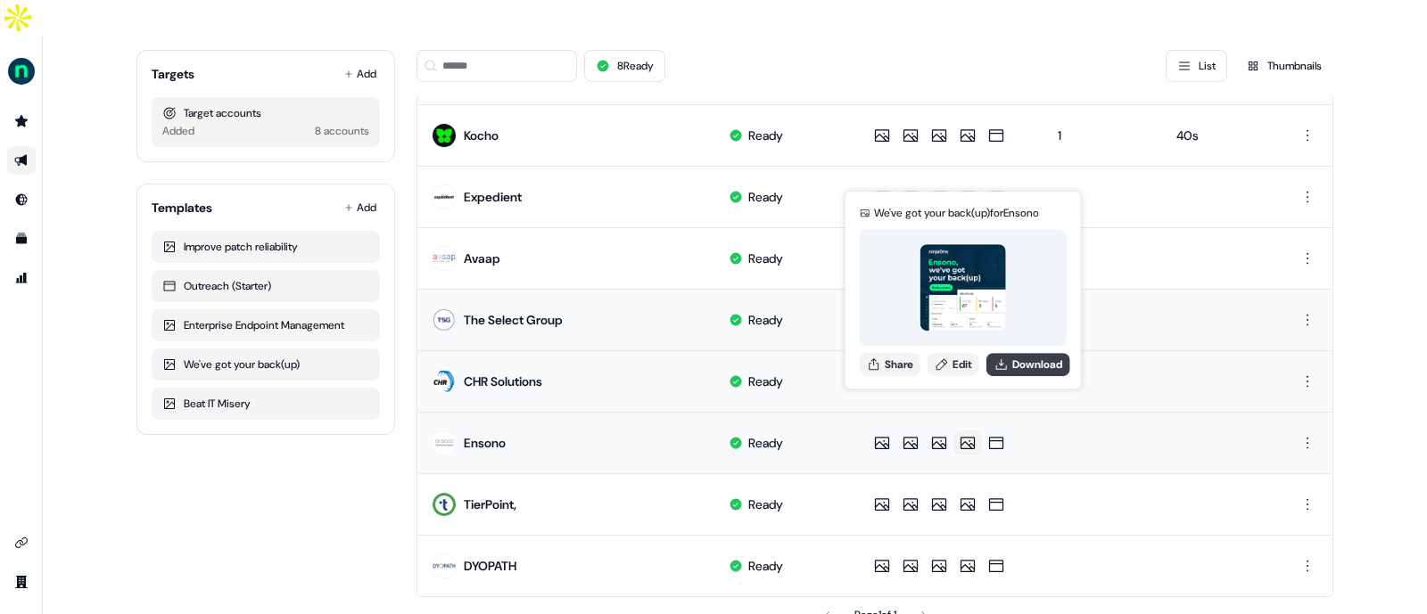
click at [1018, 360] on button "Download" at bounding box center [1028, 364] width 84 height 23
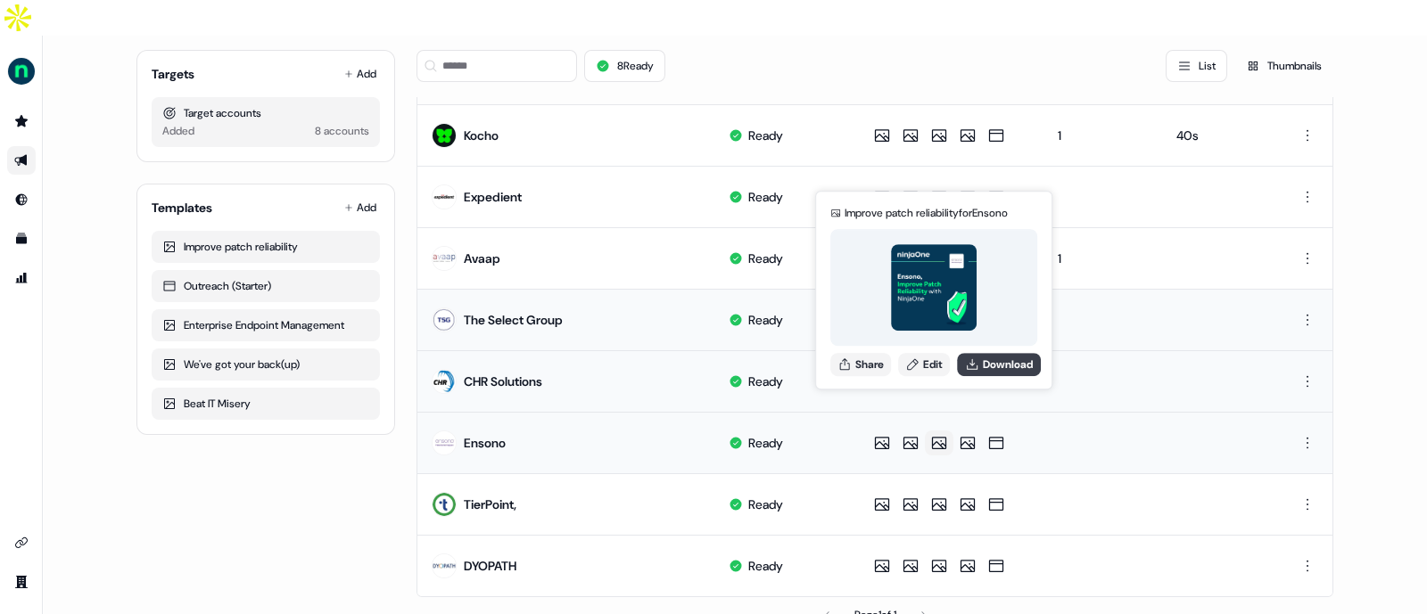
click at [991, 363] on button "Download" at bounding box center [999, 364] width 84 height 23
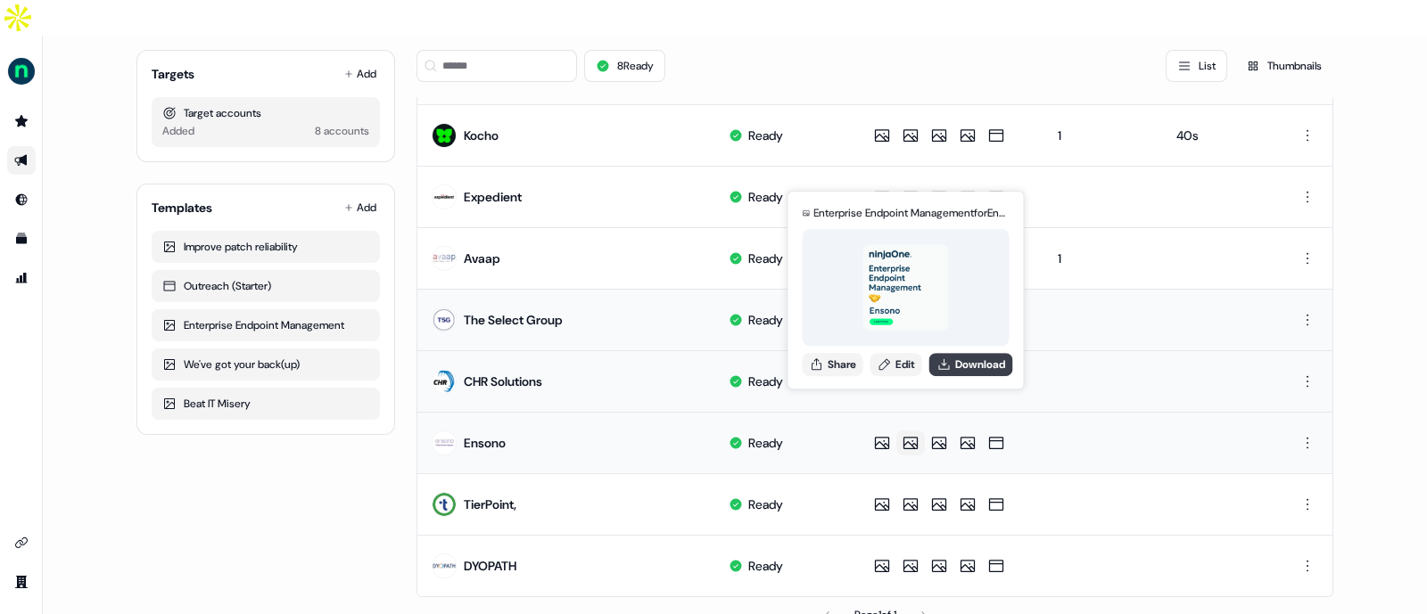
click at [963, 363] on button "Download" at bounding box center [971, 364] width 84 height 23
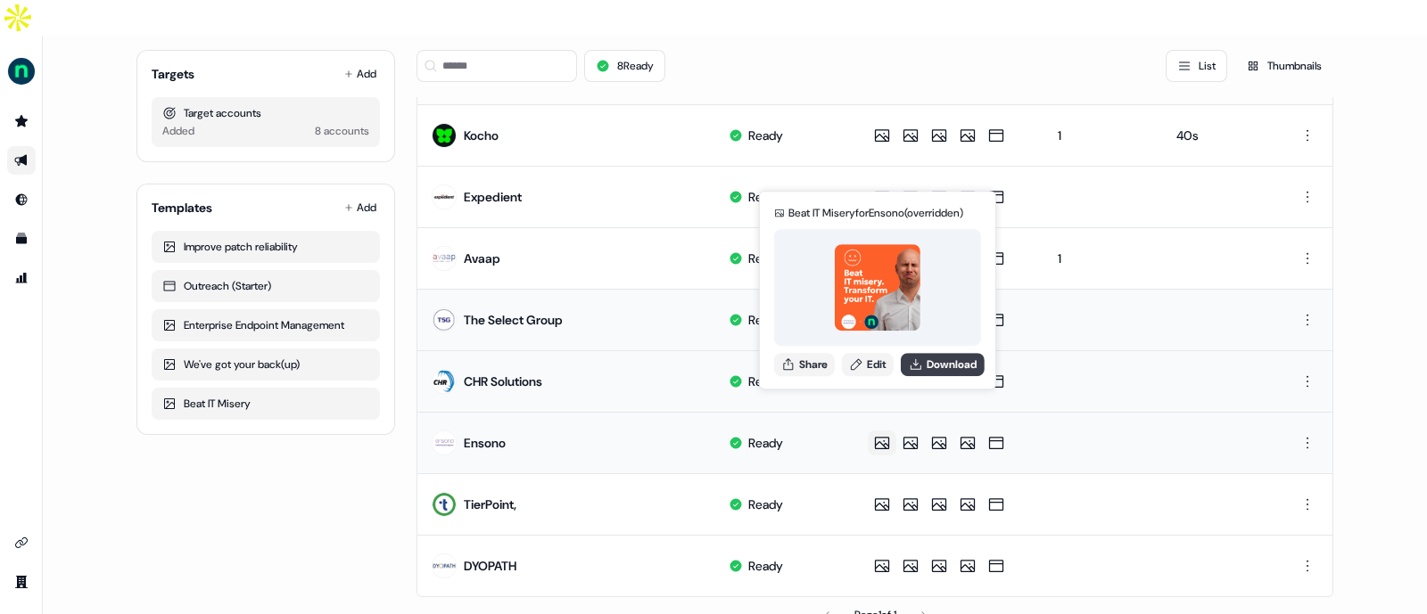
click at [937, 360] on button "Download" at bounding box center [943, 364] width 84 height 23
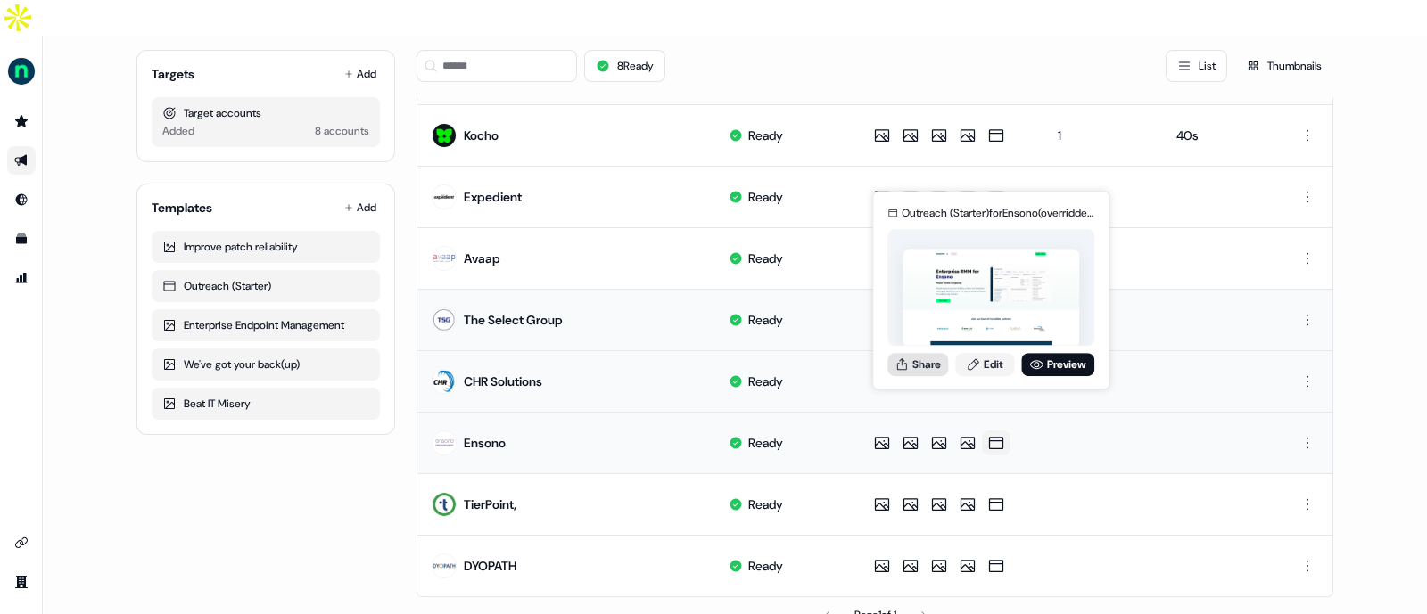
click at [932, 362] on button "Share" at bounding box center [917, 364] width 61 height 23
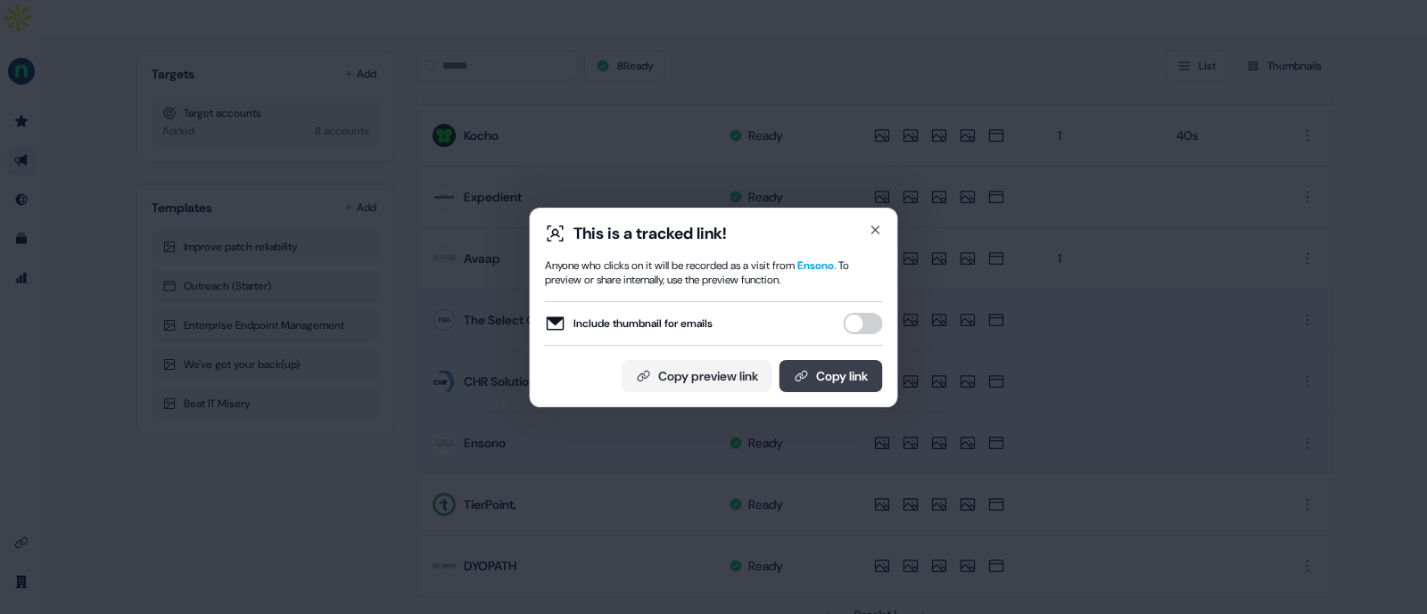
click at [849, 369] on button "Copy link" at bounding box center [830, 376] width 103 height 32
click at [848, 376] on button "Copy link" at bounding box center [830, 376] width 103 height 32
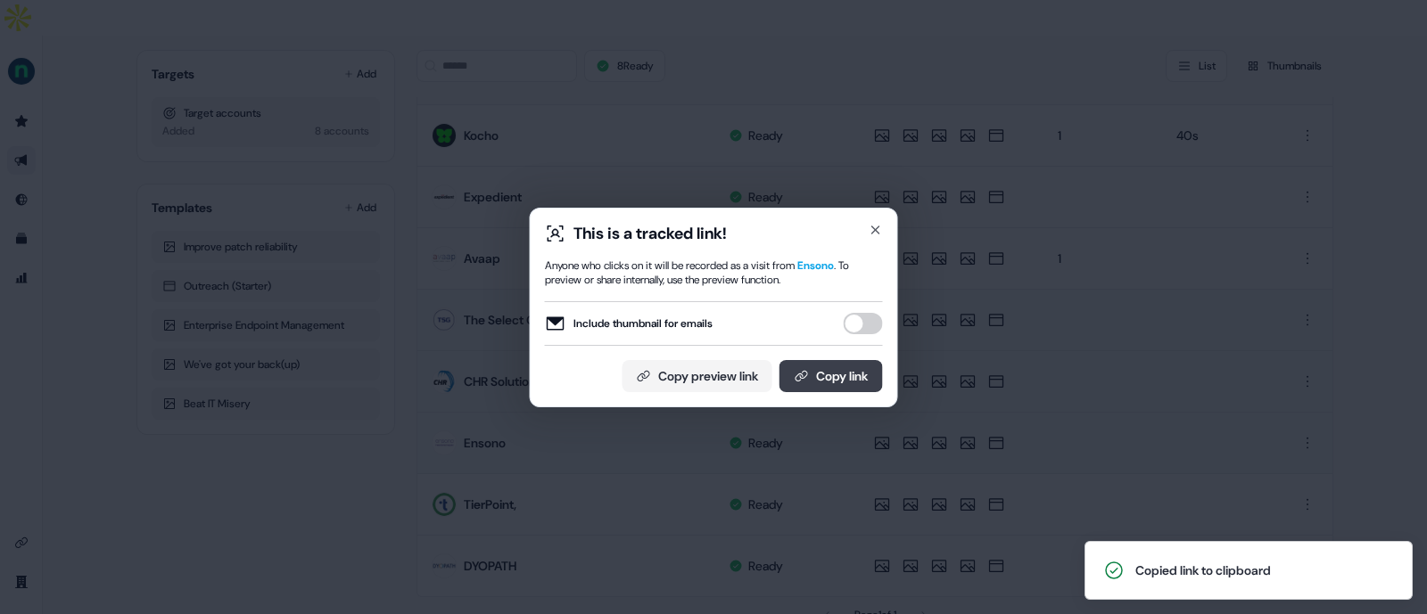
click at [827, 370] on button "Copy link" at bounding box center [830, 376] width 103 height 32
click at [847, 376] on button "Copy link" at bounding box center [830, 376] width 103 height 32
click at [869, 223] on icon "button" at bounding box center [876, 230] width 14 height 14
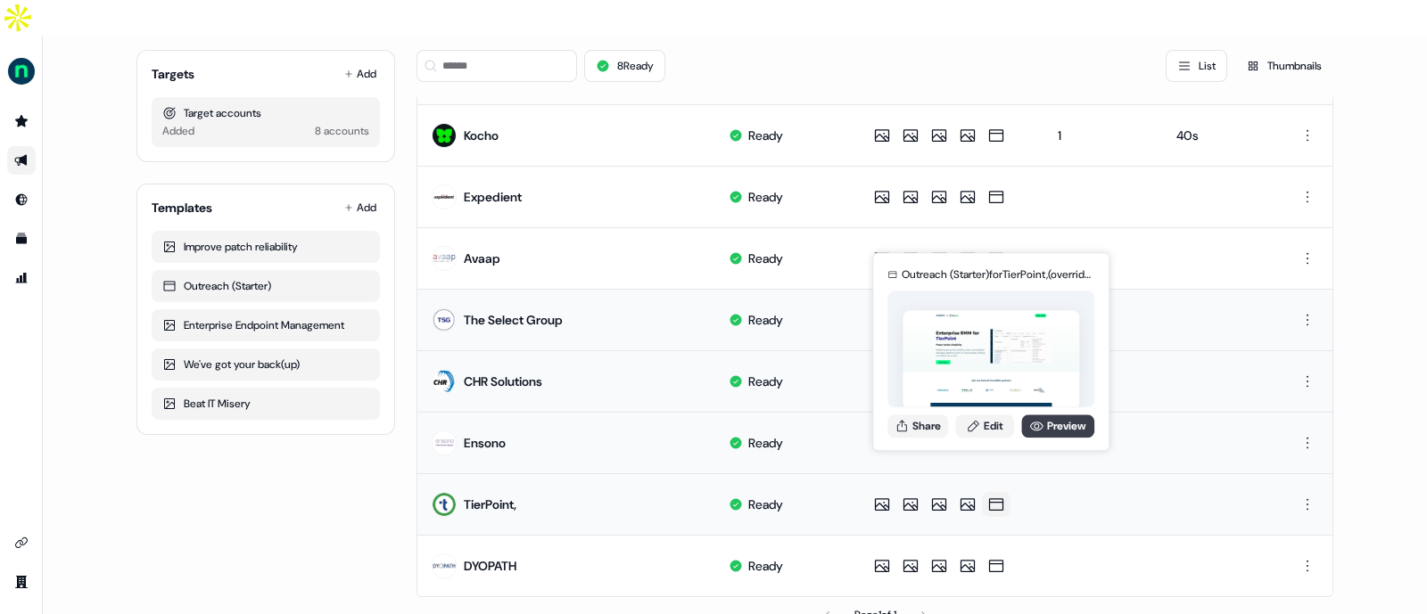
click at [1036, 431] on icon at bounding box center [1036, 426] width 14 height 14
click at [1052, 417] on link "Preview" at bounding box center [1057, 426] width 73 height 23
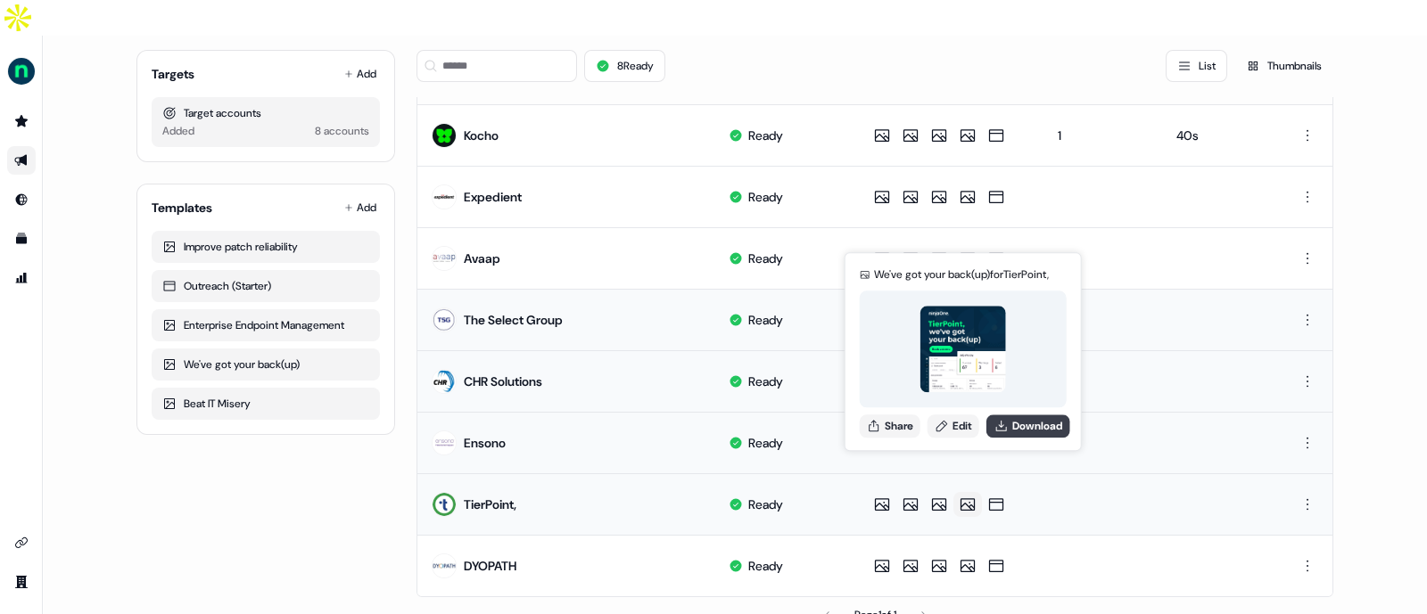
click at [1019, 425] on button "Download" at bounding box center [1028, 426] width 84 height 23
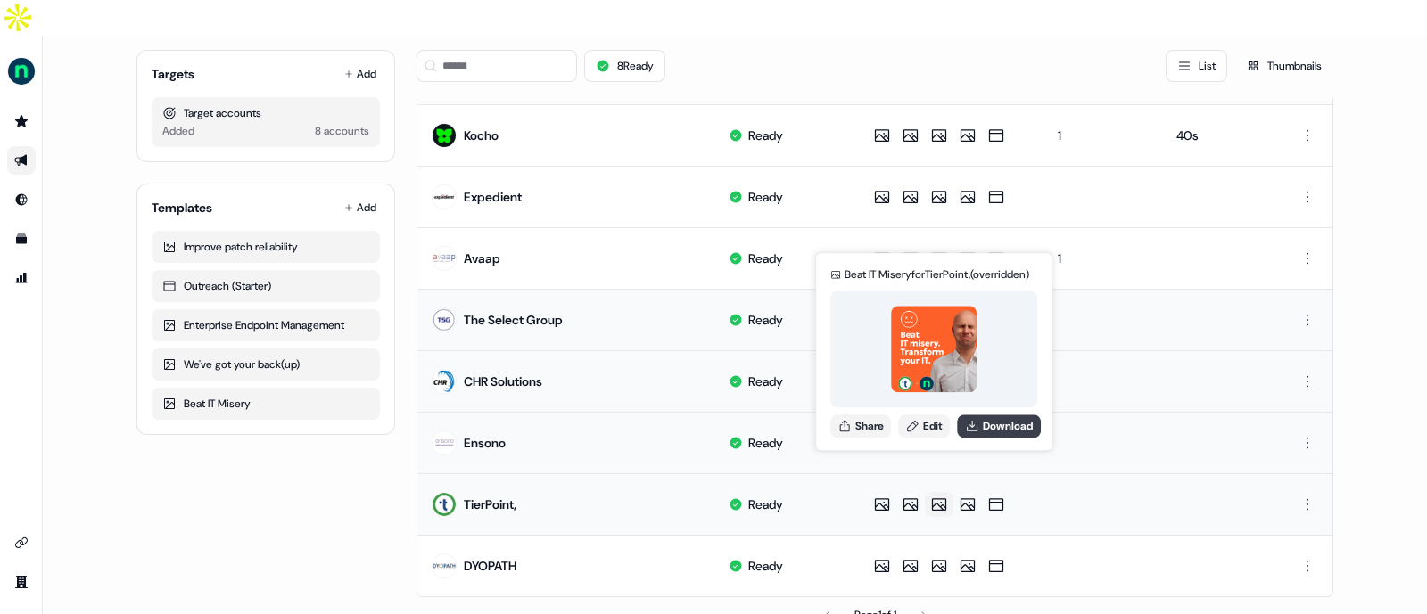
click at [1002, 430] on button "Download" at bounding box center [999, 426] width 84 height 23
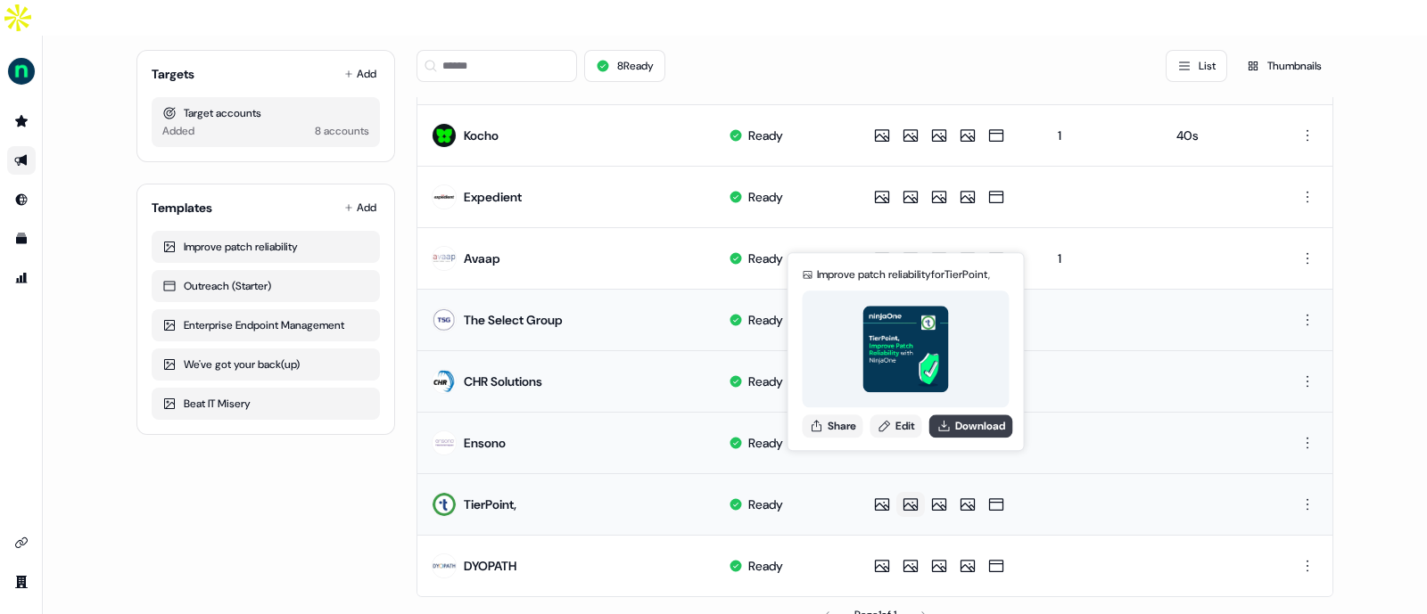
click at [961, 427] on button "Download" at bounding box center [971, 426] width 84 height 23
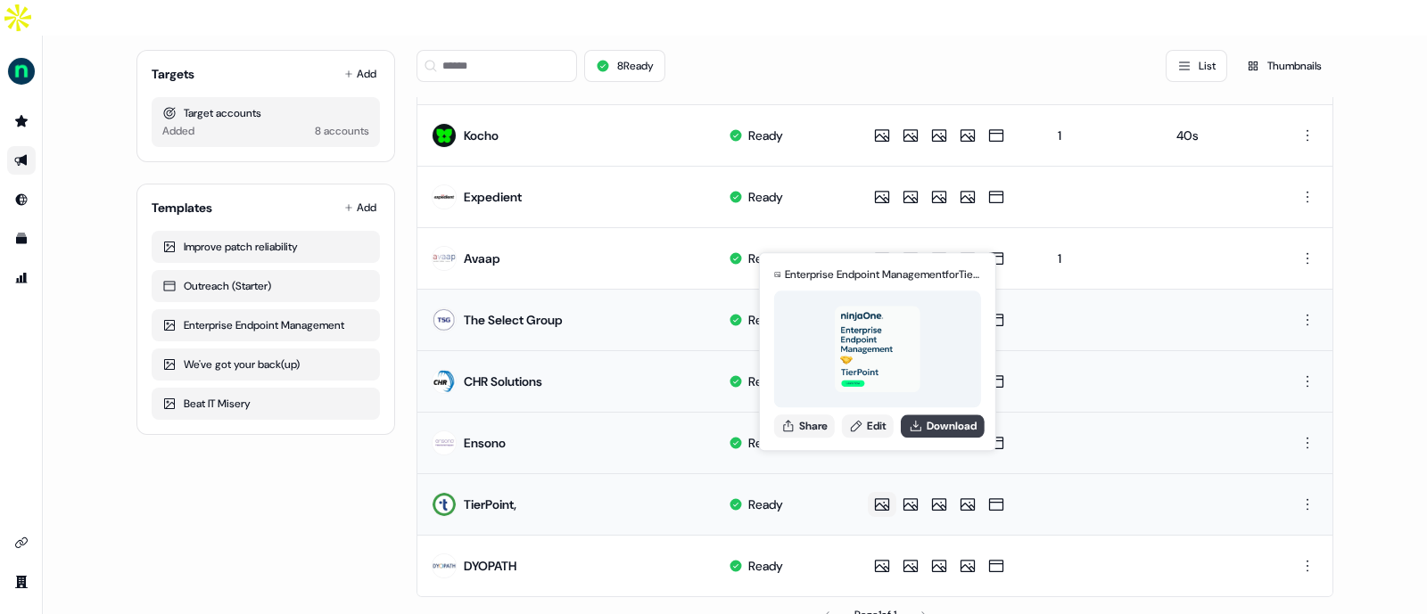
click at [923, 425] on icon at bounding box center [916, 426] width 14 height 14
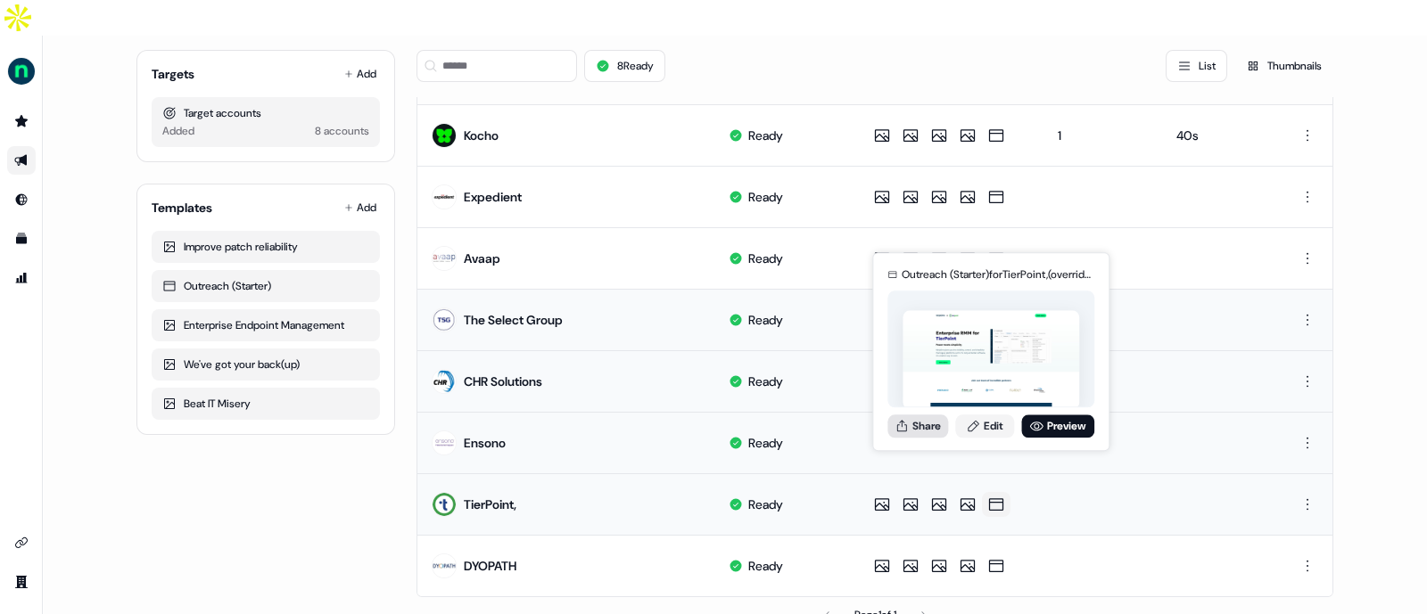
click at [931, 418] on button "Share" at bounding box center [917, 426] width 61 height 23
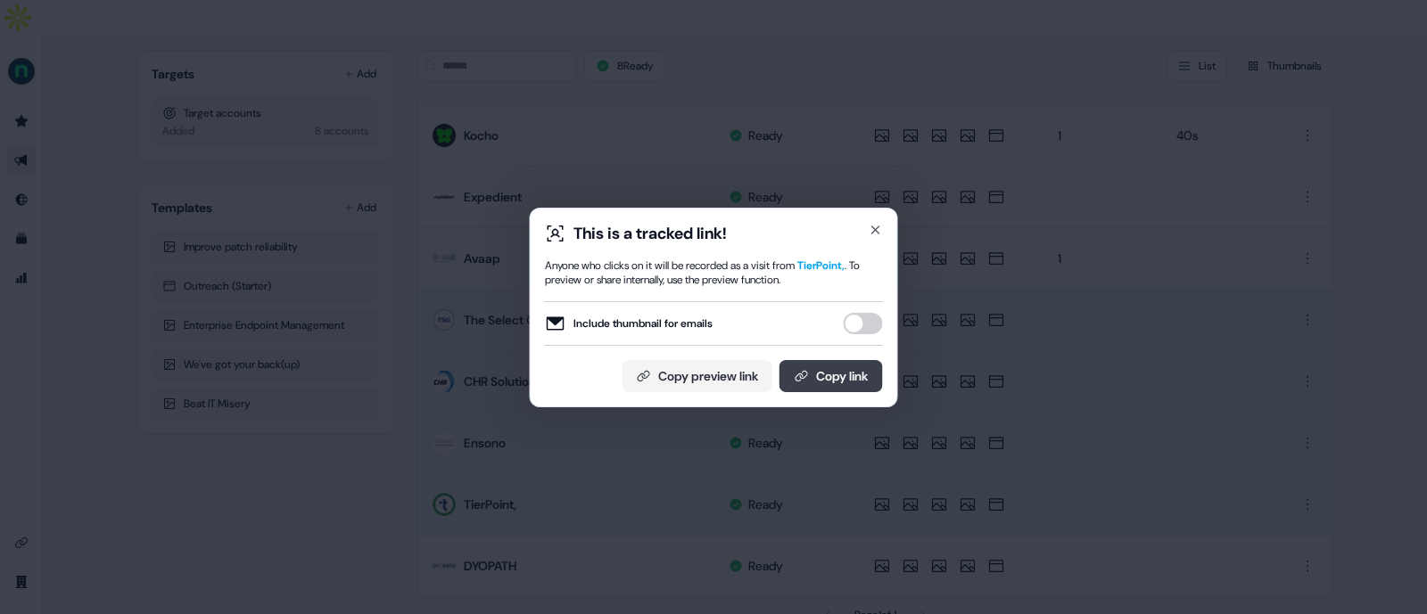
click at [850, 367] on button "Copy link" at bounding box center [830, 376] width 103 height 32
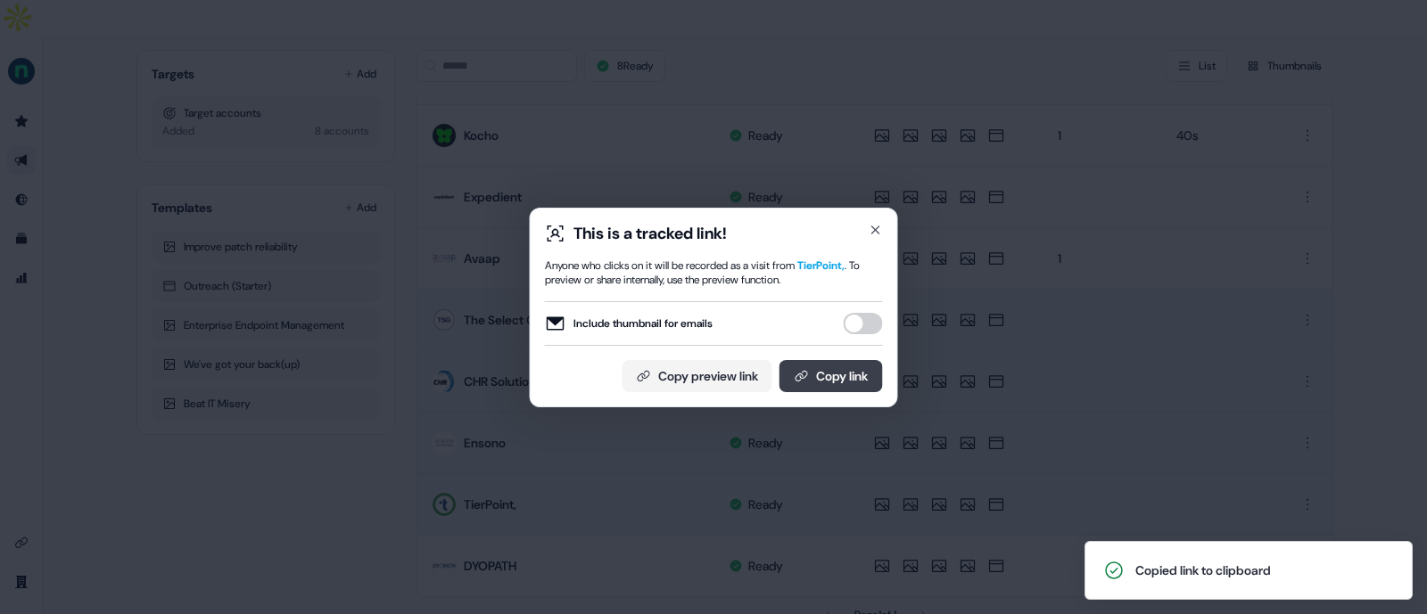
click at [853, 374] on button "Copy link" at bounding box center [830, 376] width 103 height 32
click at [834, 377] on button "Copy link" at bounding box center [830, 376] width 103 height 32
click at [865, 377] on button "Copy link" at bounding box center [830, 376] width 103 height 32
click at [818, 371] on button "Copy link" at bounding box center [830, 376] width 103 height 32
click at [877, 227] on icon "button" at bounding box center [876, 230] width 14 height 14
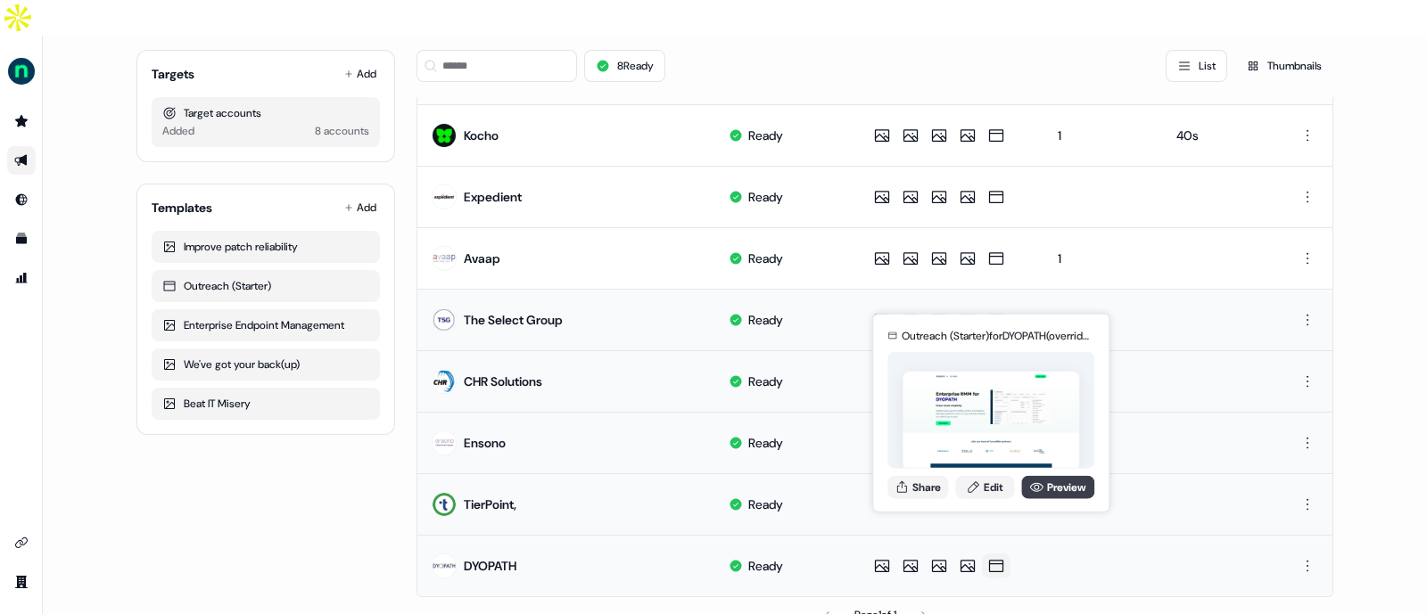
click at [1047, 483] on link "Preview" at bounding box center [1057, 486] width 73 height 23
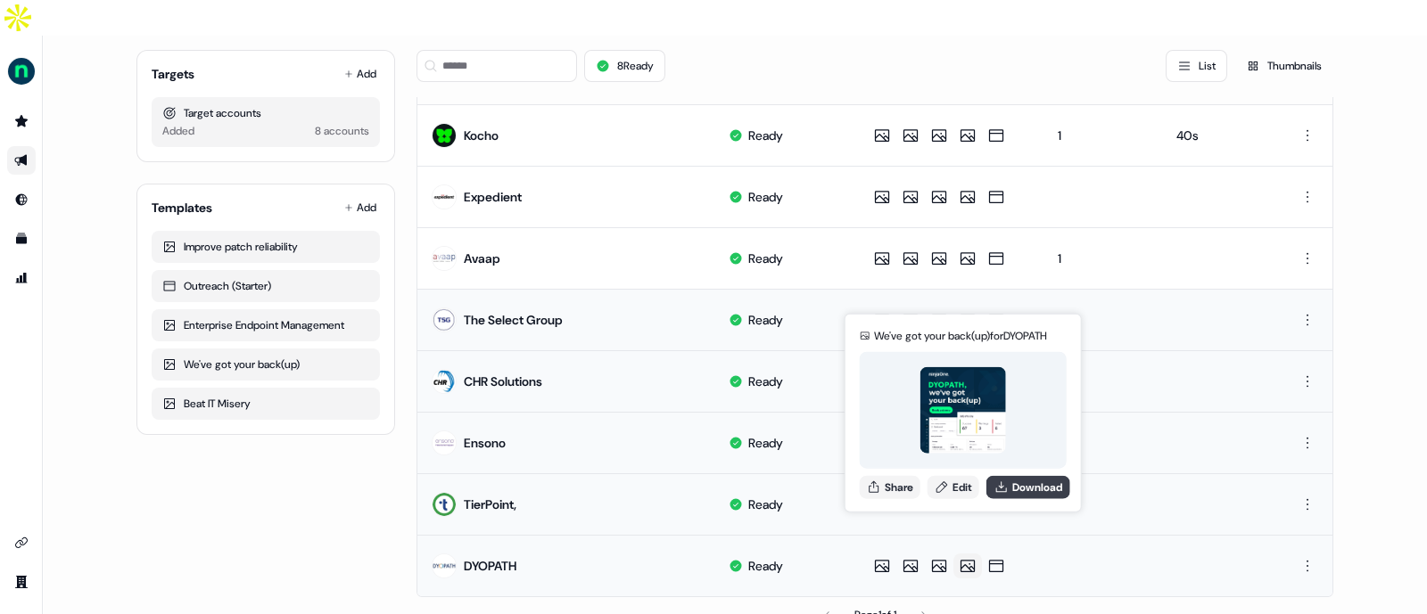
click at [1022, 479] on button "Download" at bounding box center [1028, 486] width 84 height 23
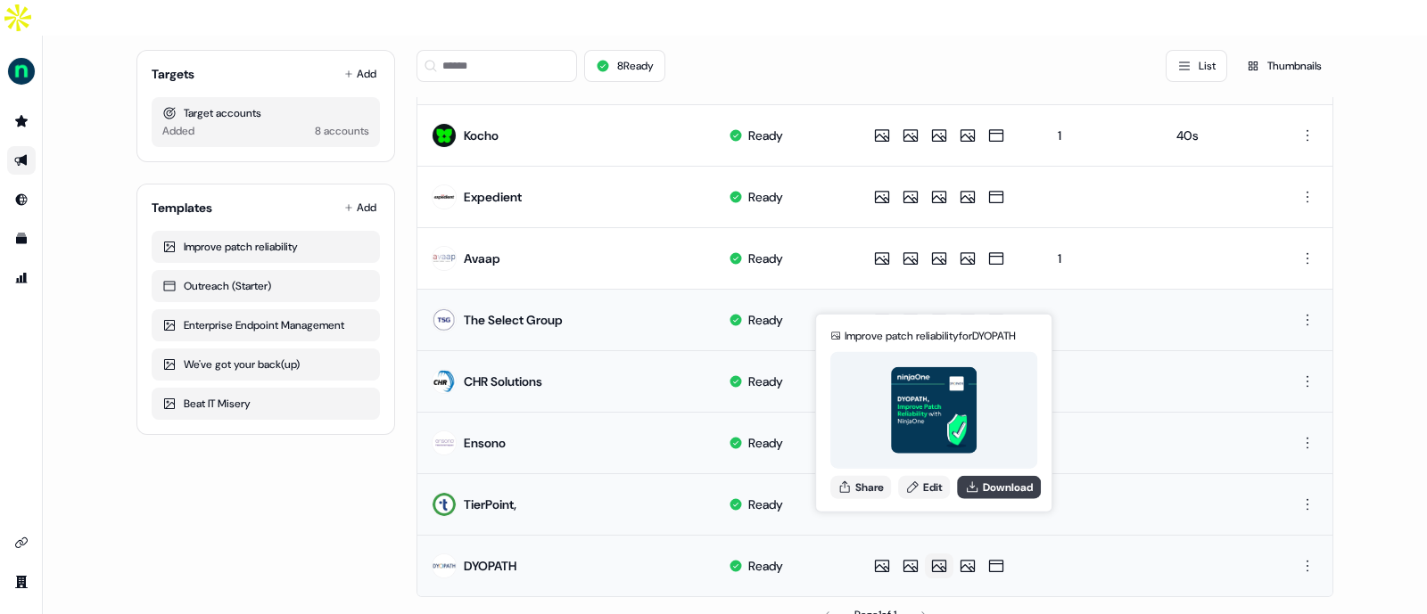
click at [994, 483] on button "Download" at bounding box center [999, 486] width 84 height 23
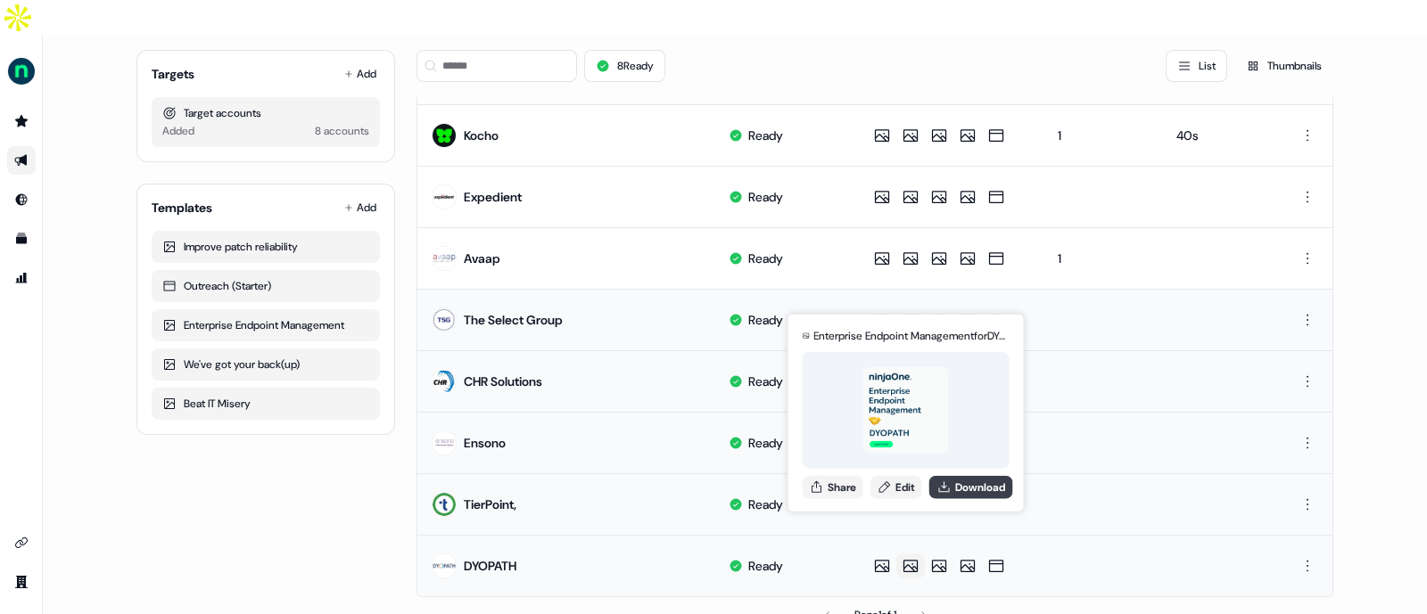
click at [952, 490] on icon at bounding box center [944, 487] width 14 height 14
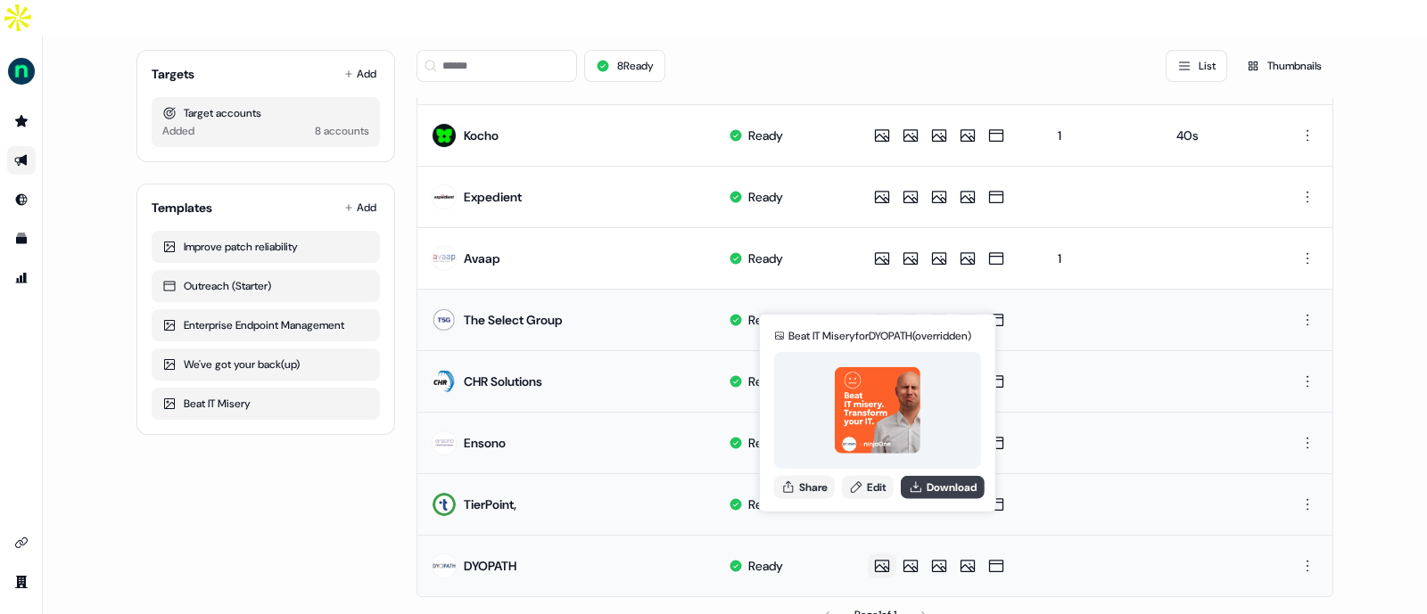
click at [928, 489] on button "Download" at bounding box center [943, 486] width 84 height 23
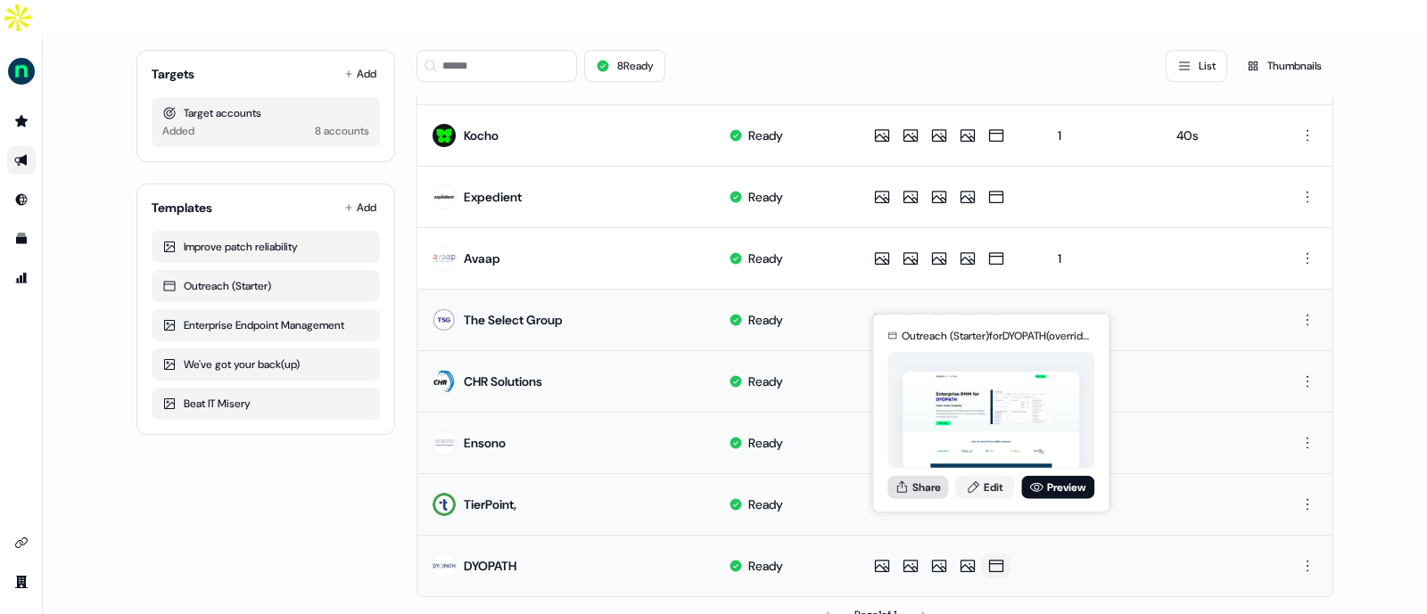
click at [938, 485] on button "Share" at bounding box center [917, 486] width 61 height 23
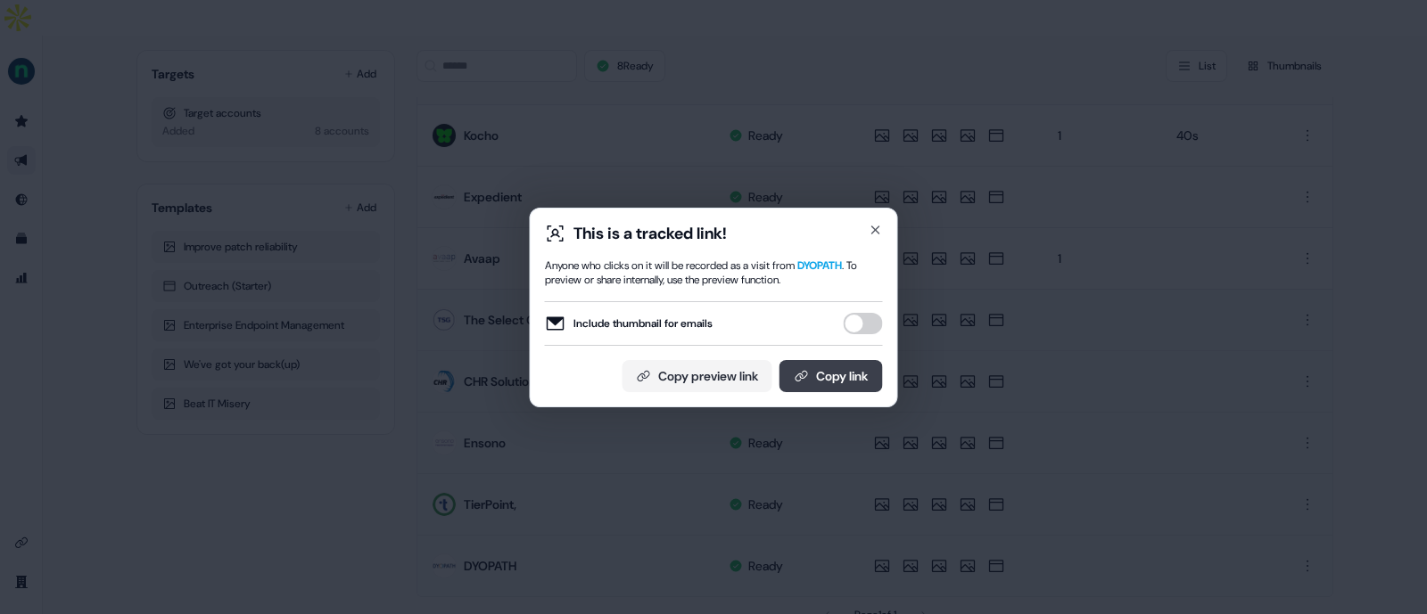
click at [826, 373] on button "Copy link" at bounding box center [830, 376] width 103 height 32
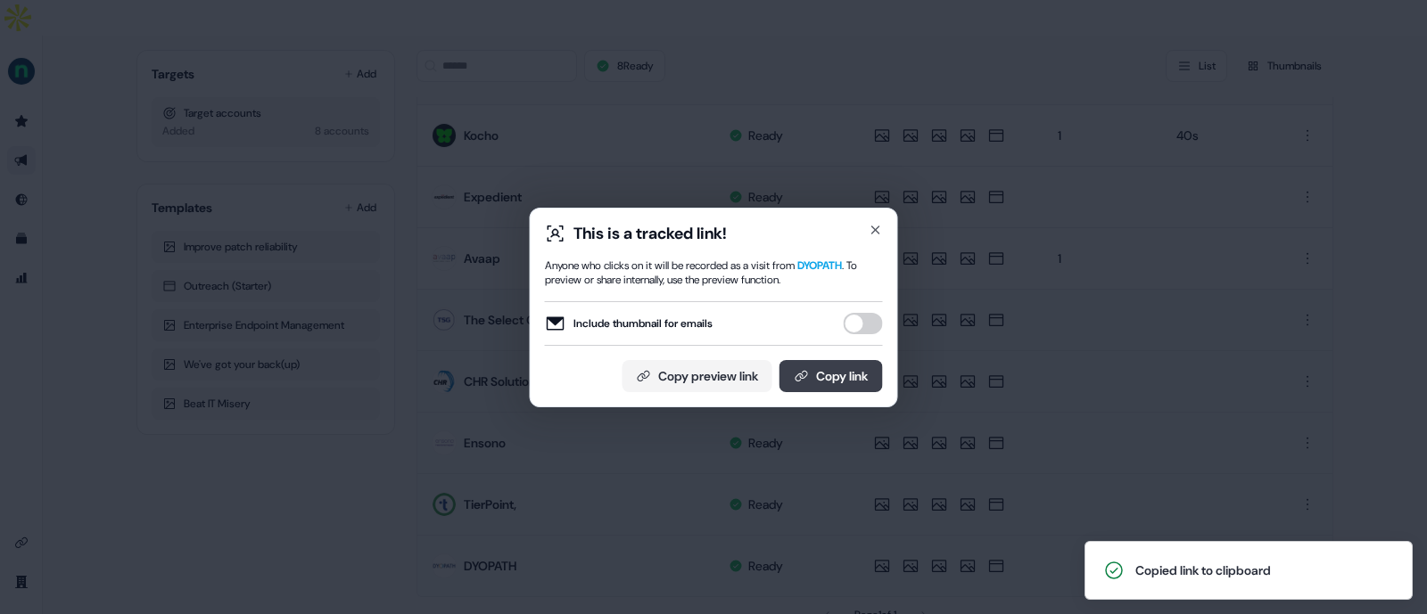
click at [828, 378] on button "Copy link" at bounding box center [830, 376] width 103 height 32
click at [876, 376] on button "Copy link" at bounding box center [830, 376] width 103 height 32
click at [838, 370] on button "Copy link" at bounding box center [830, 376] width 103 height 32
click at [882, 231] on icon "button" at bounding box center [876, 230] width 14 height 14
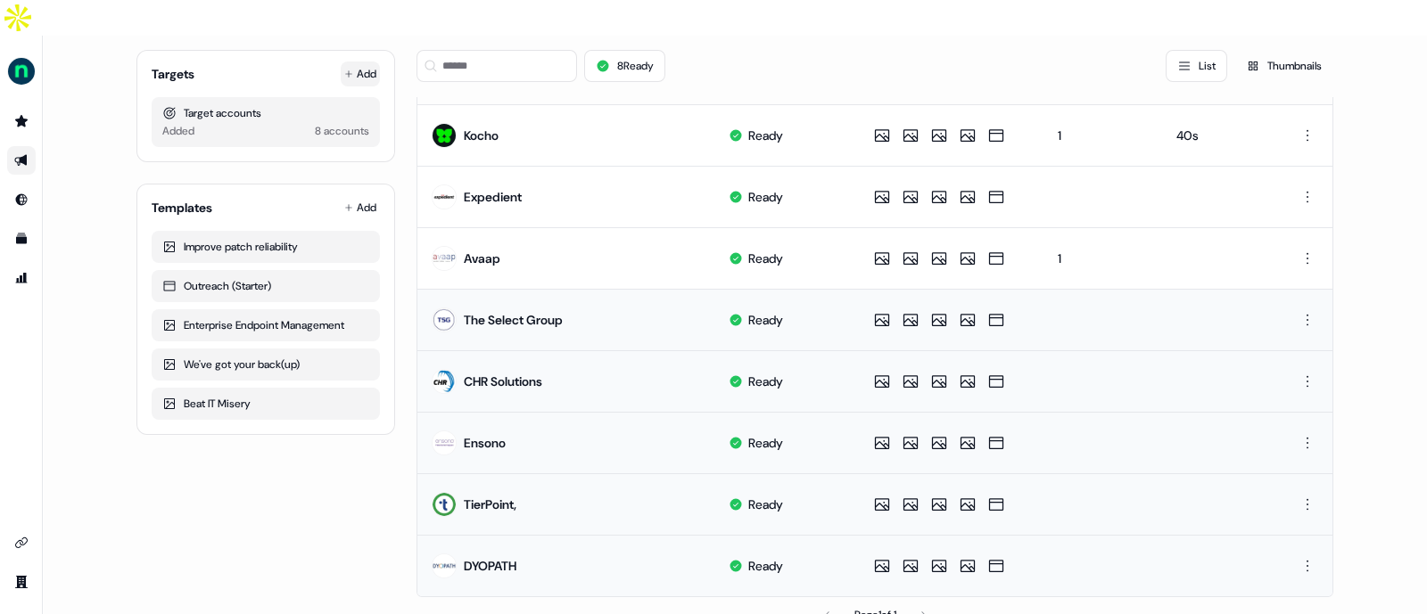
click at [356, 62] on button "Add" at bounding box center [360, 74] width 39 height 25
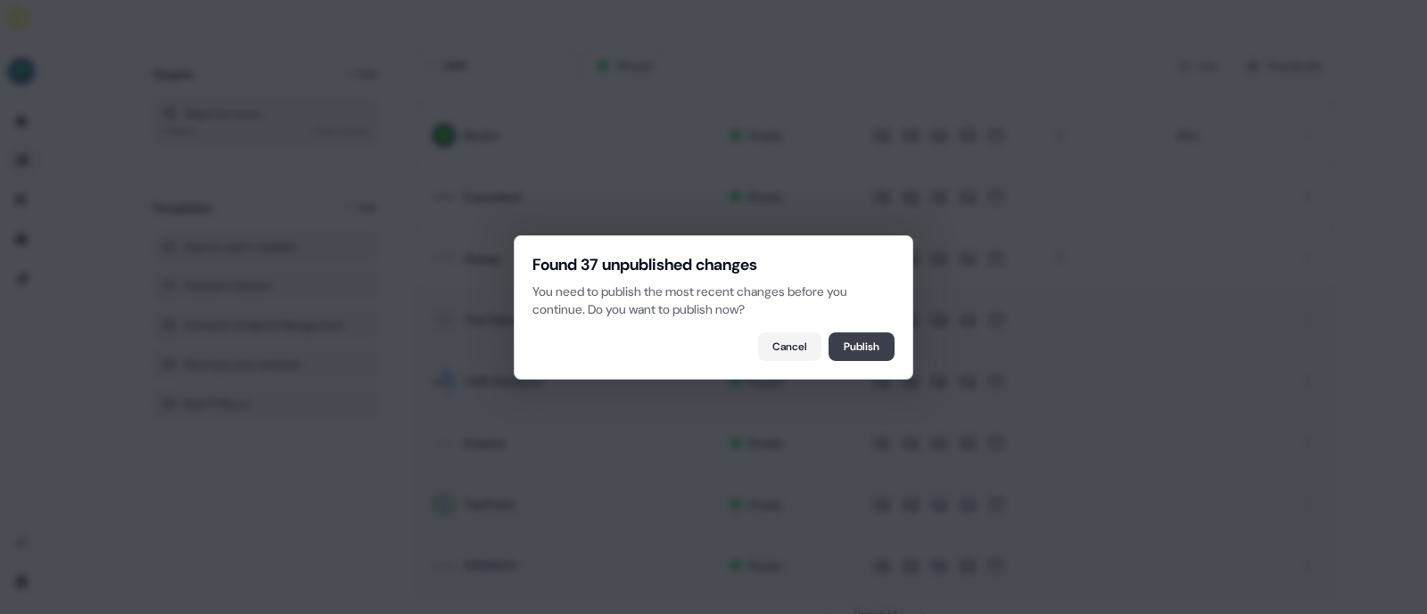
click at [852, 341] on button "Publish" at bounding box center [861, 347] width 66 height 29
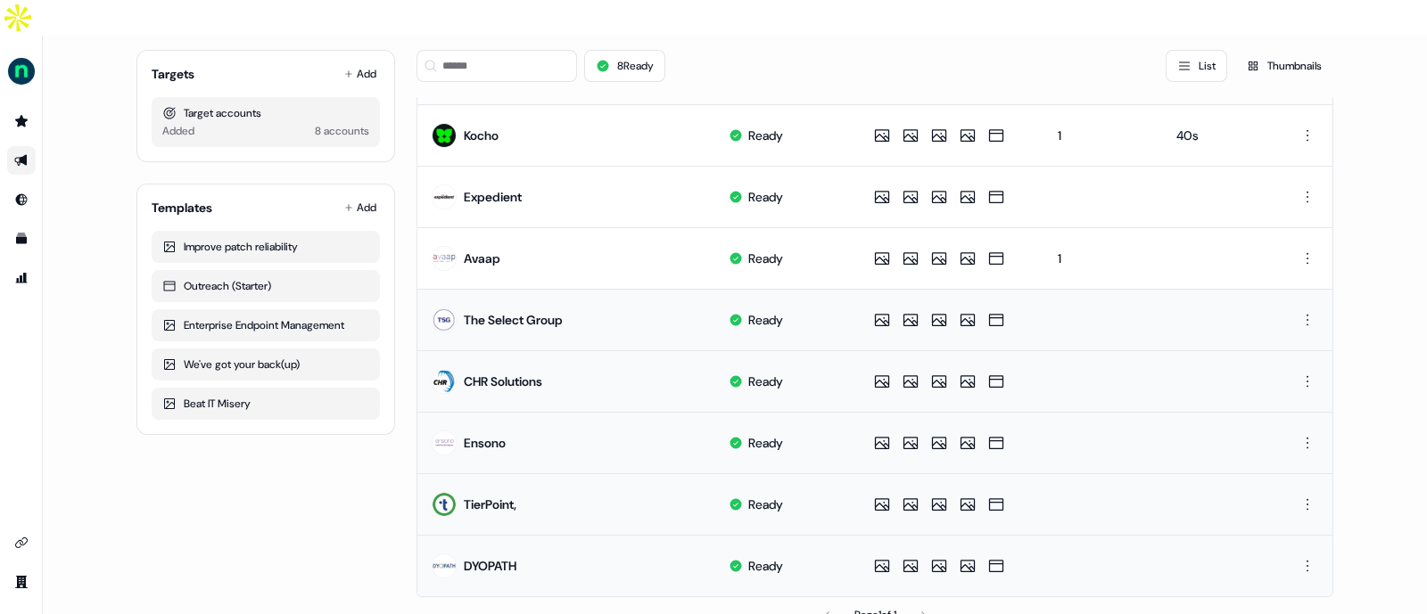
scroll to position [0, 0]
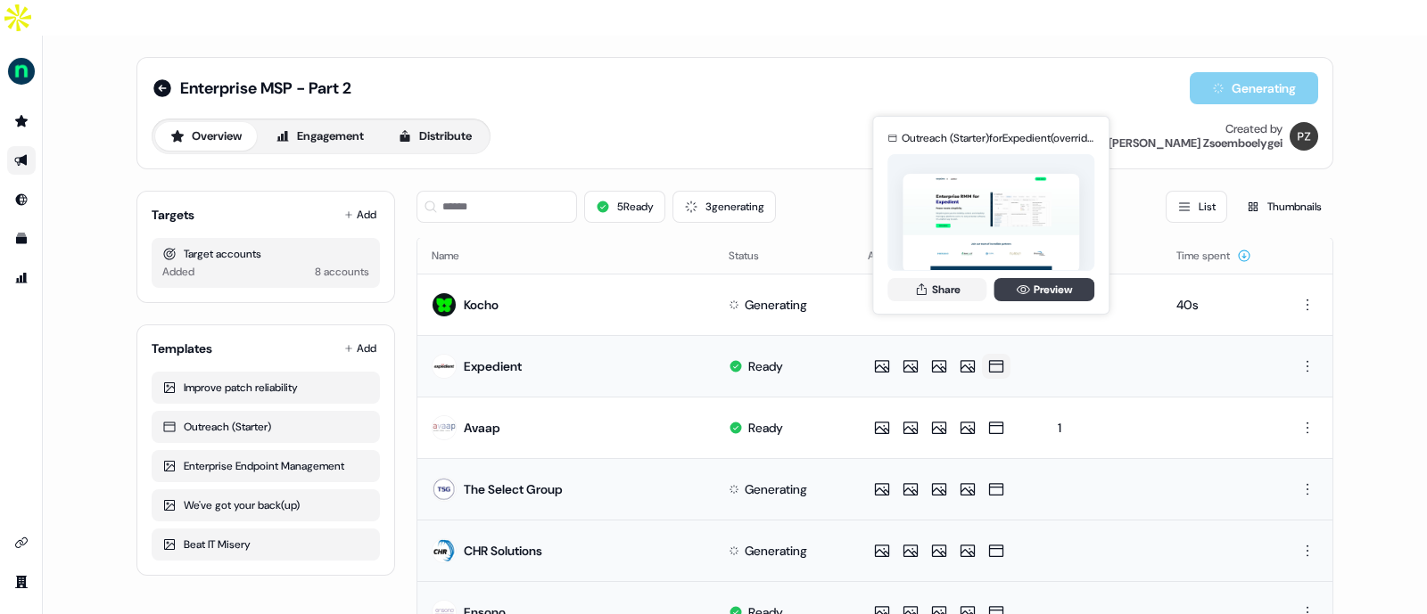
click at [1030, 290] on link "Preview" at bounding box center [1043, 289] width 101 height 23
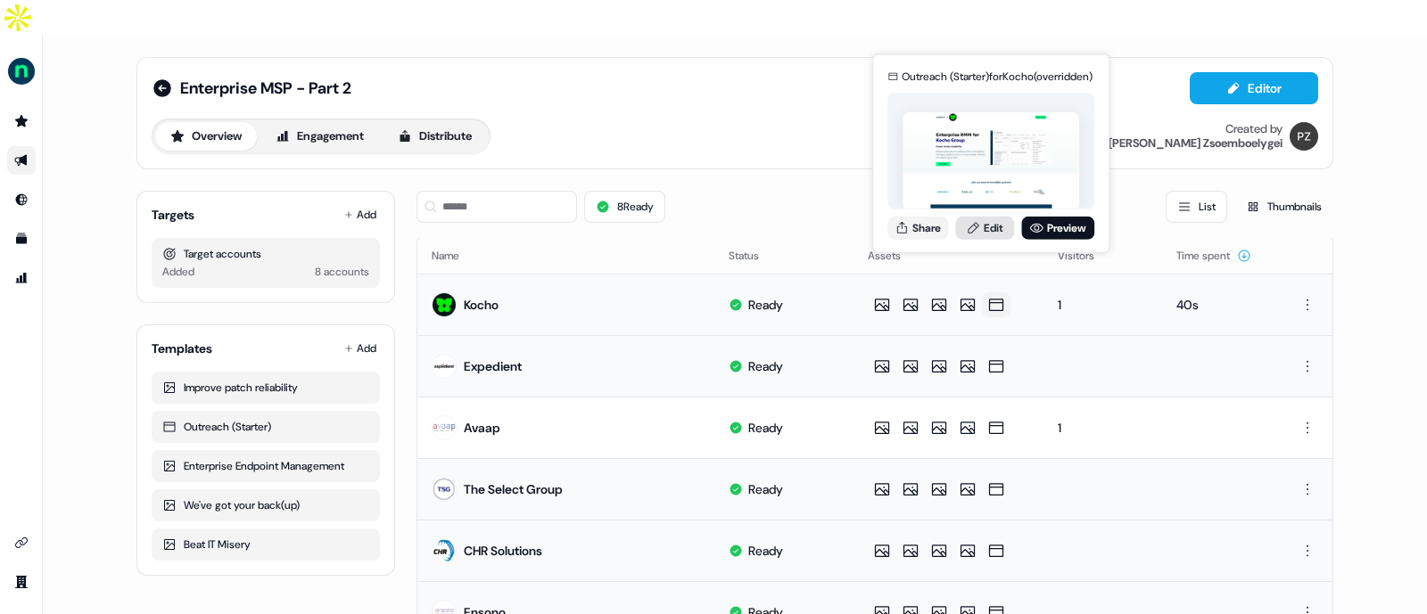
click at [985, 233] on link "Edit" at bounding box center [984, 227] width 59 height 23
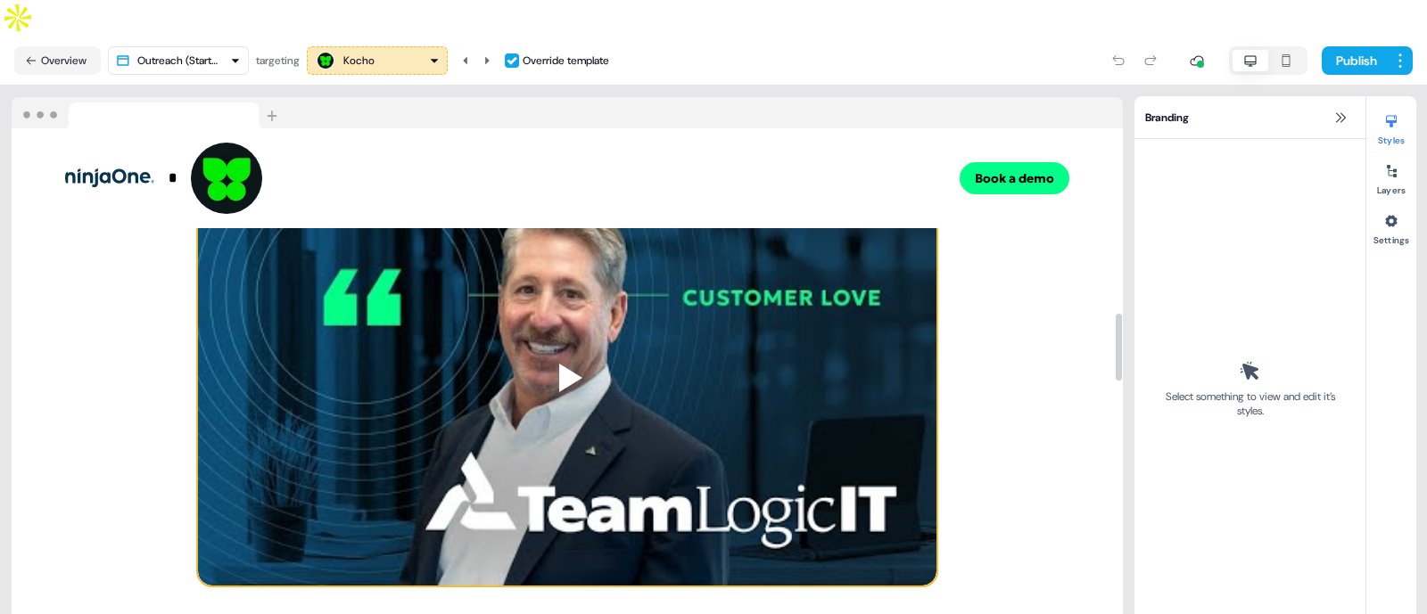
scroll to position [1431, 0]
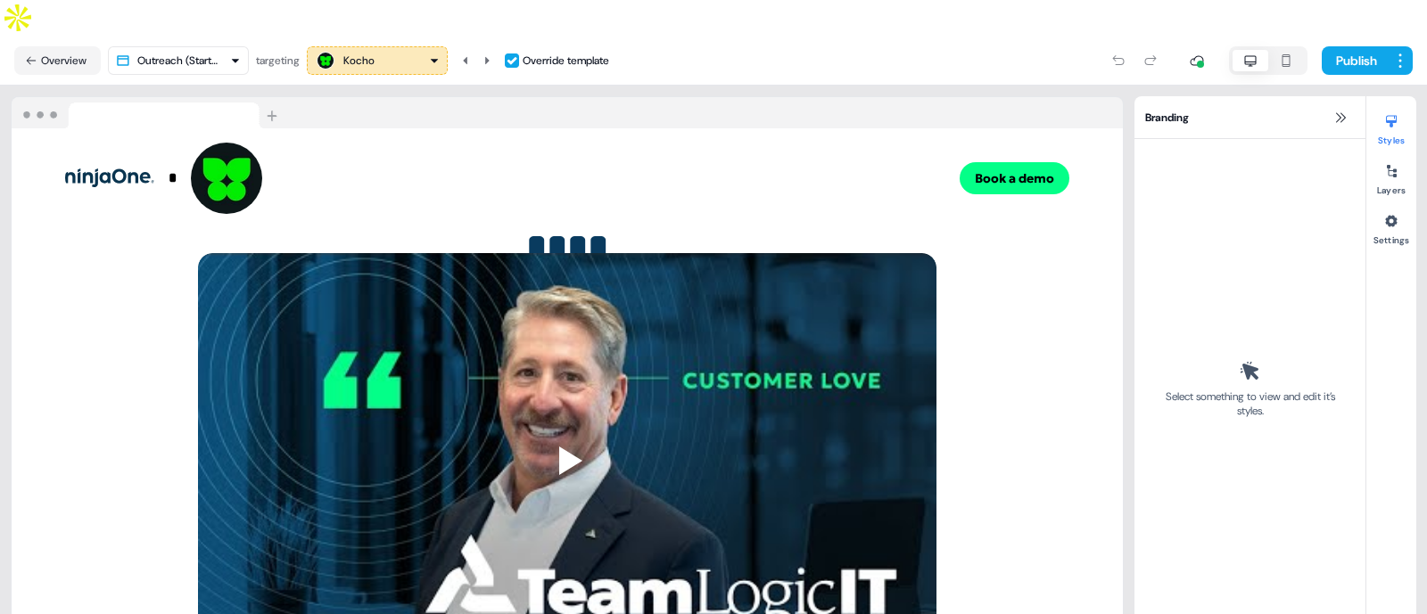
click at [238, 20] on html "**********" at bounding box center [713, 325] width 1427 height 650
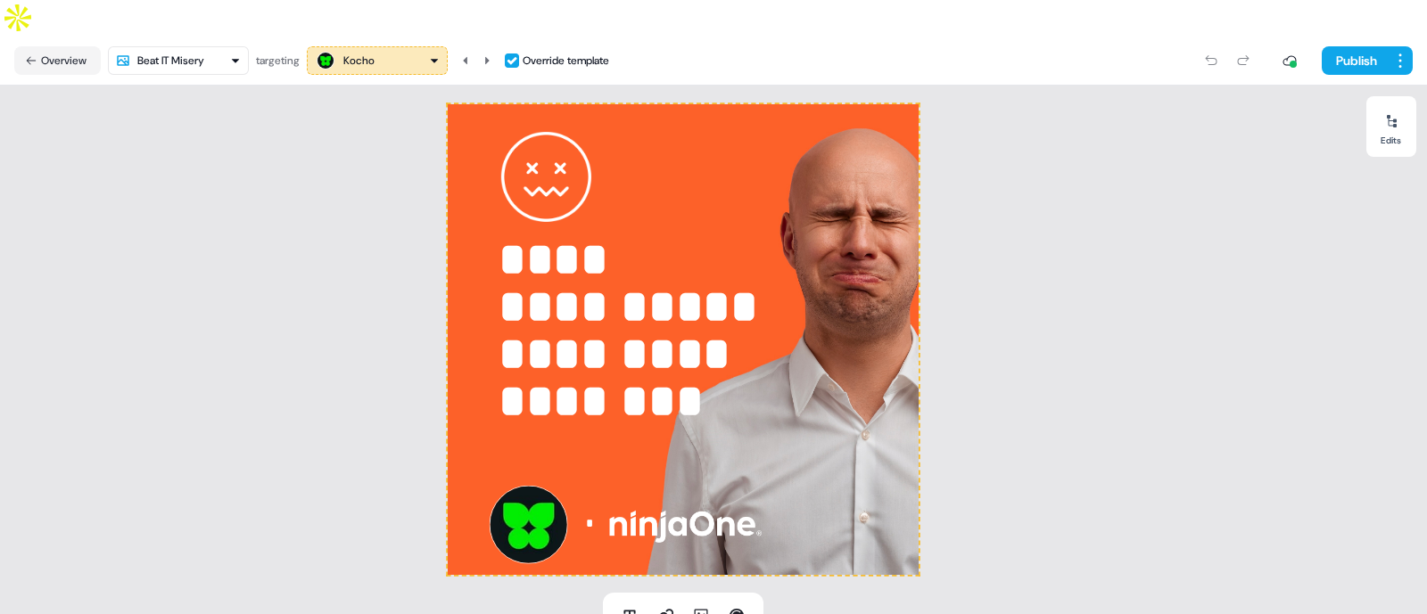
click at [209, 29] on html "**********" at bounding box center [713, 325] width 1427 height 650
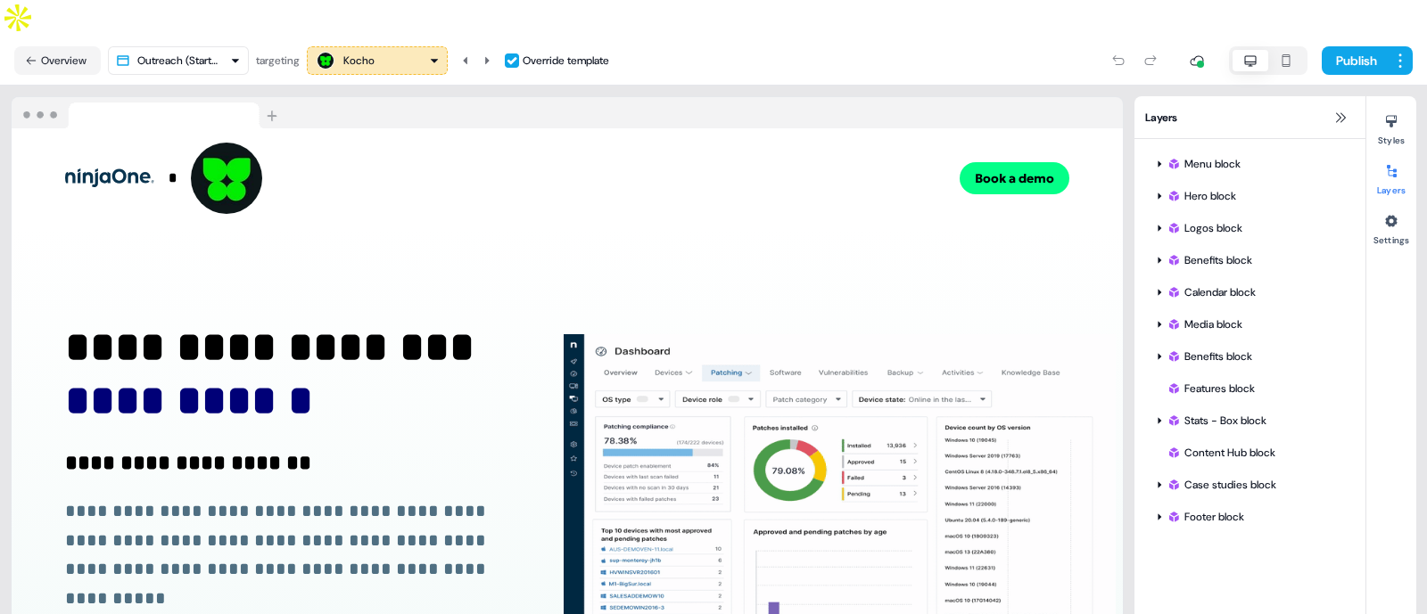
click at [370, 52] on div "Kocho" at bounding box center [358, 61] width 31 height 18
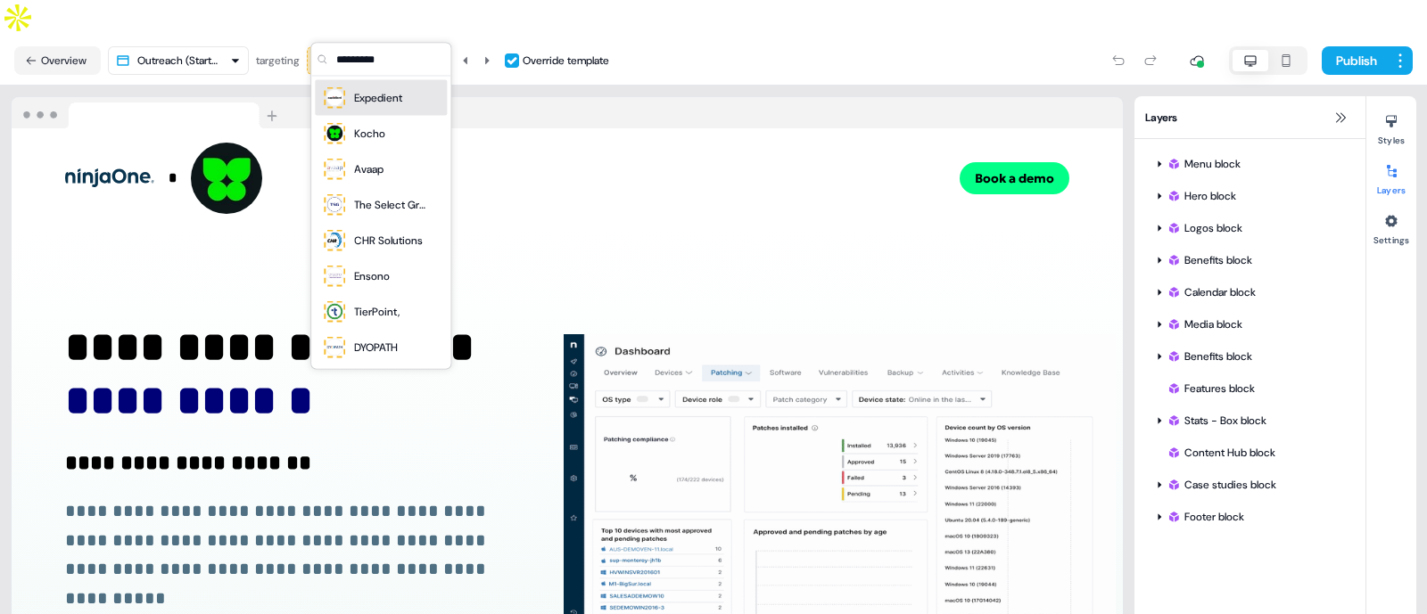
click at [364, 91] on div "Expedient" at bounding box center [378, 98] width 48 height 18
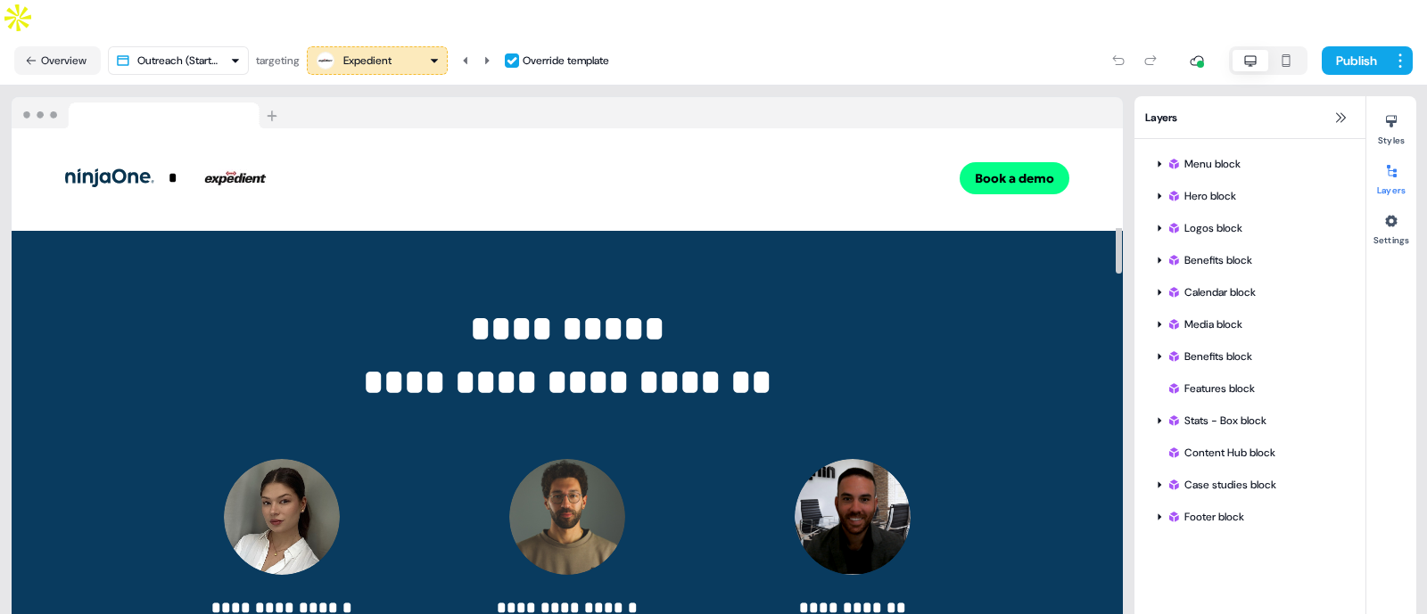
scroll to position [860, 0]
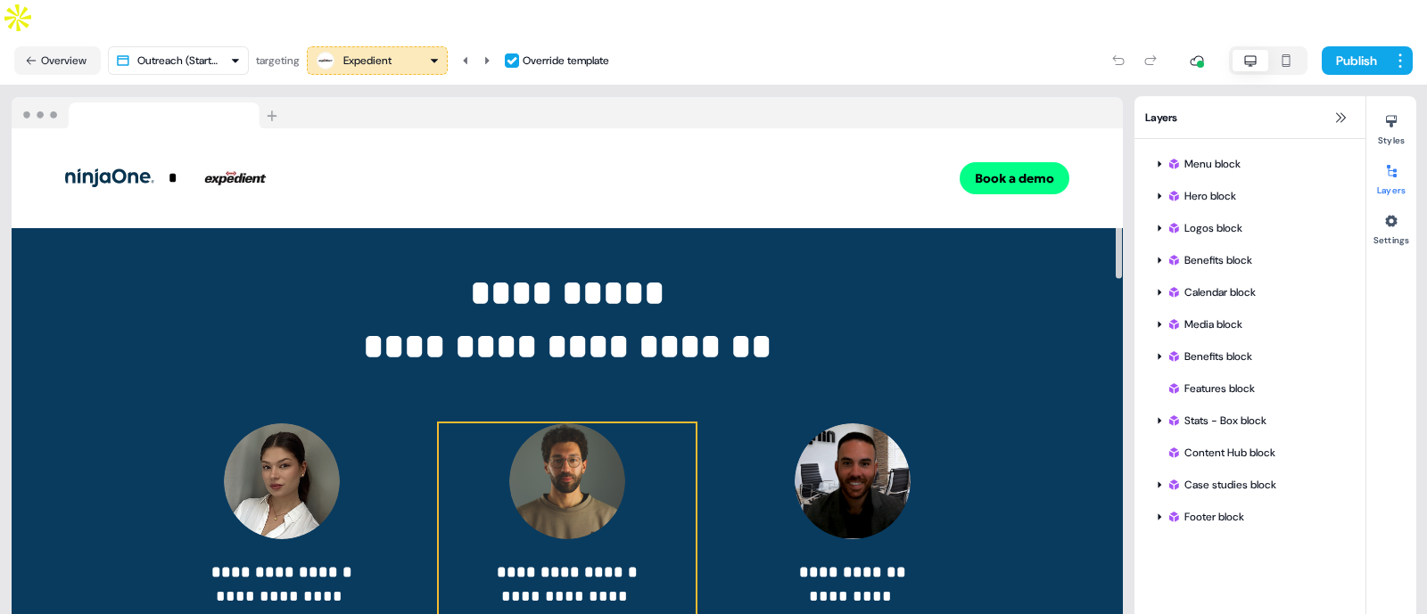
click at [686, 424] on div "**********" at bounding box center [567, 527] width 257 height 207
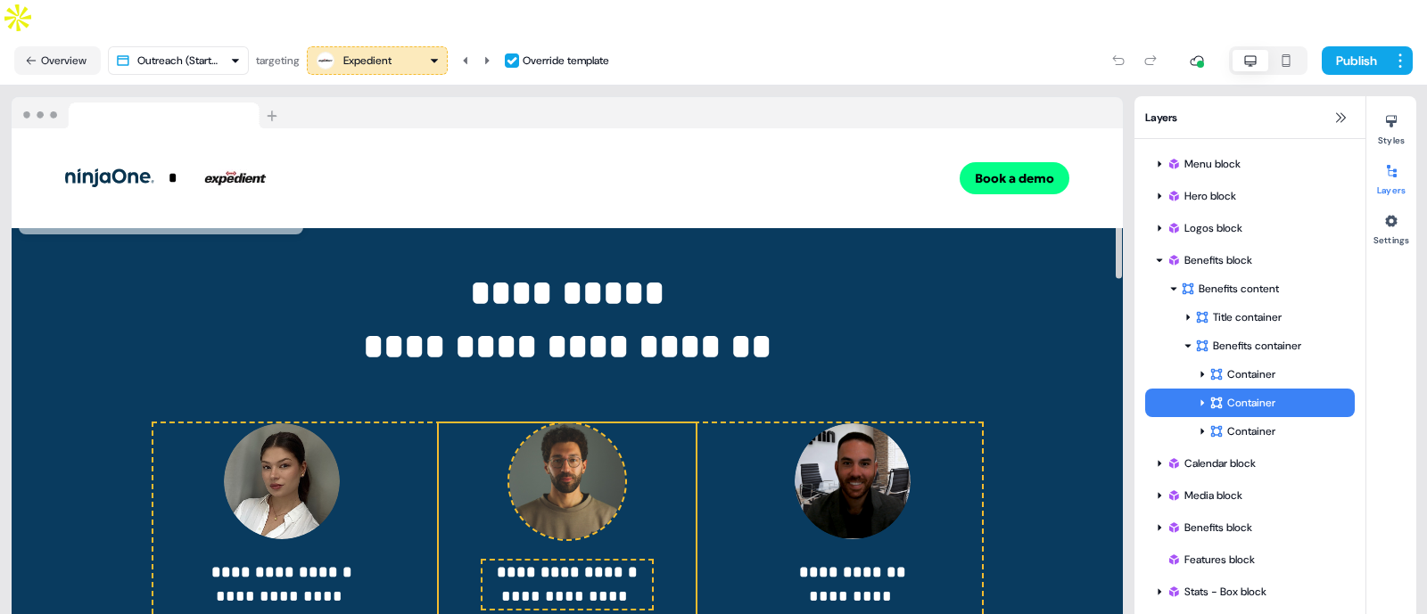
click at [861, 269] on div "**********" at bounding box center [567, 448] width 1111 height 507
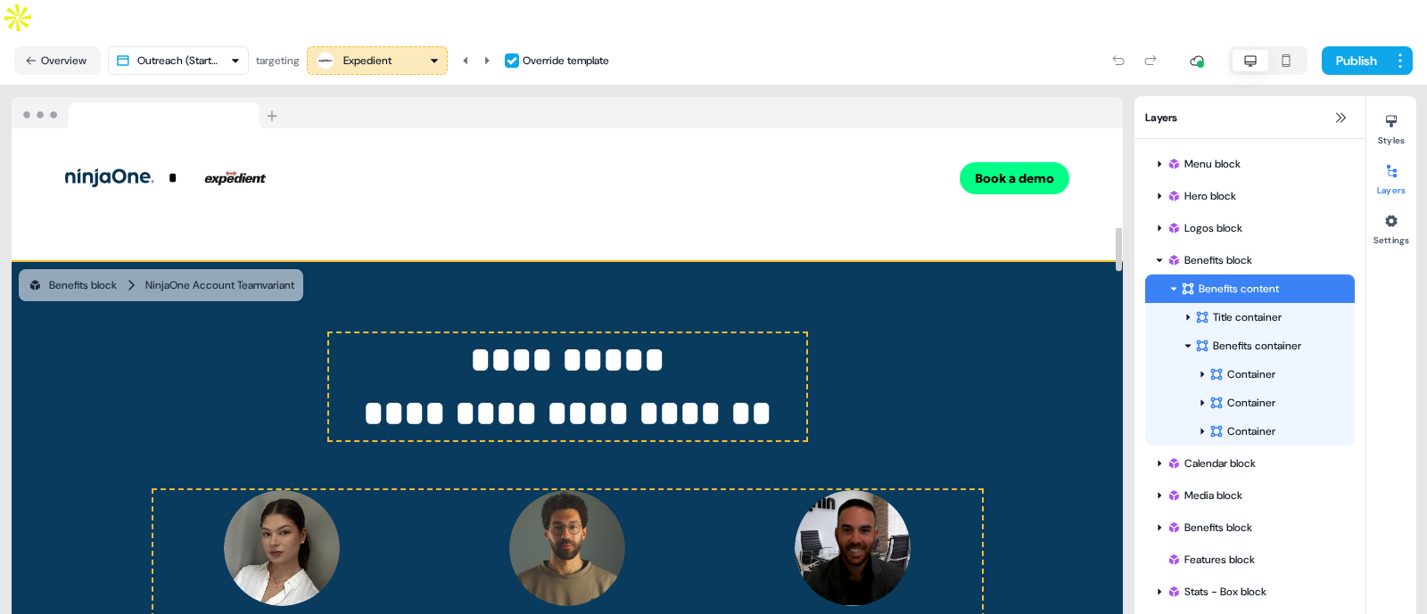
scroll to position [793, 0]
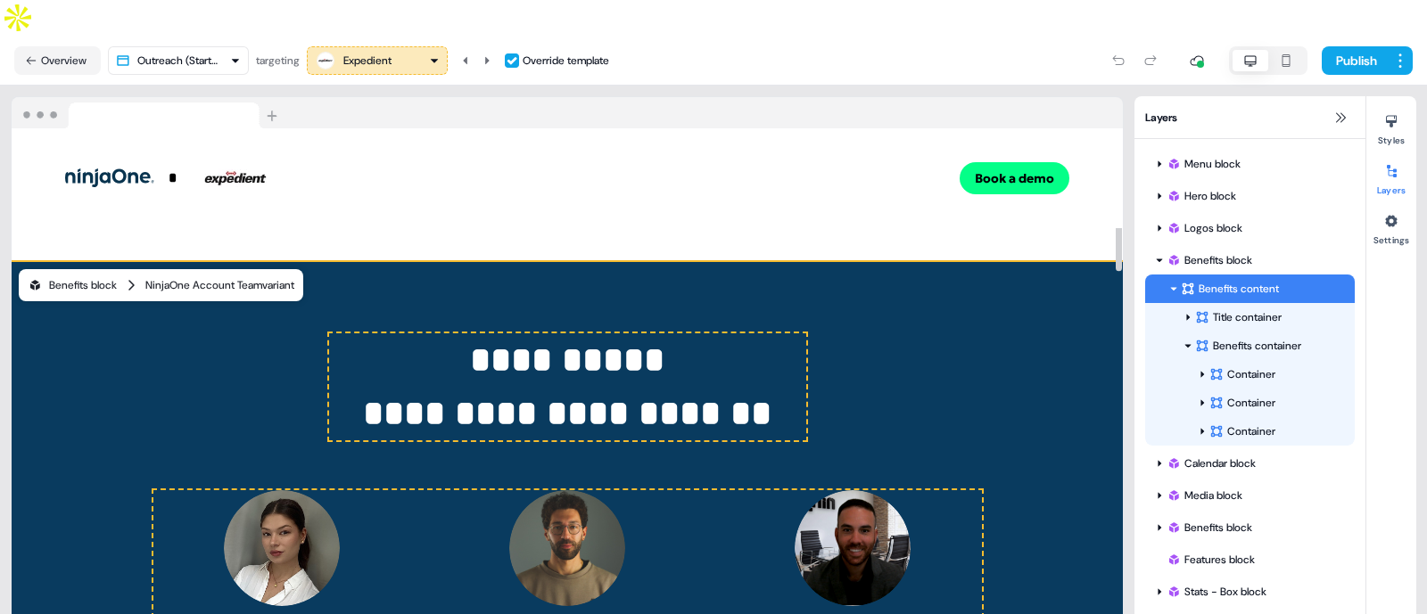
click at [256, 276] on div "NinjaOne Account Team variant" at bounding box center [219, 285] width 149 height 18
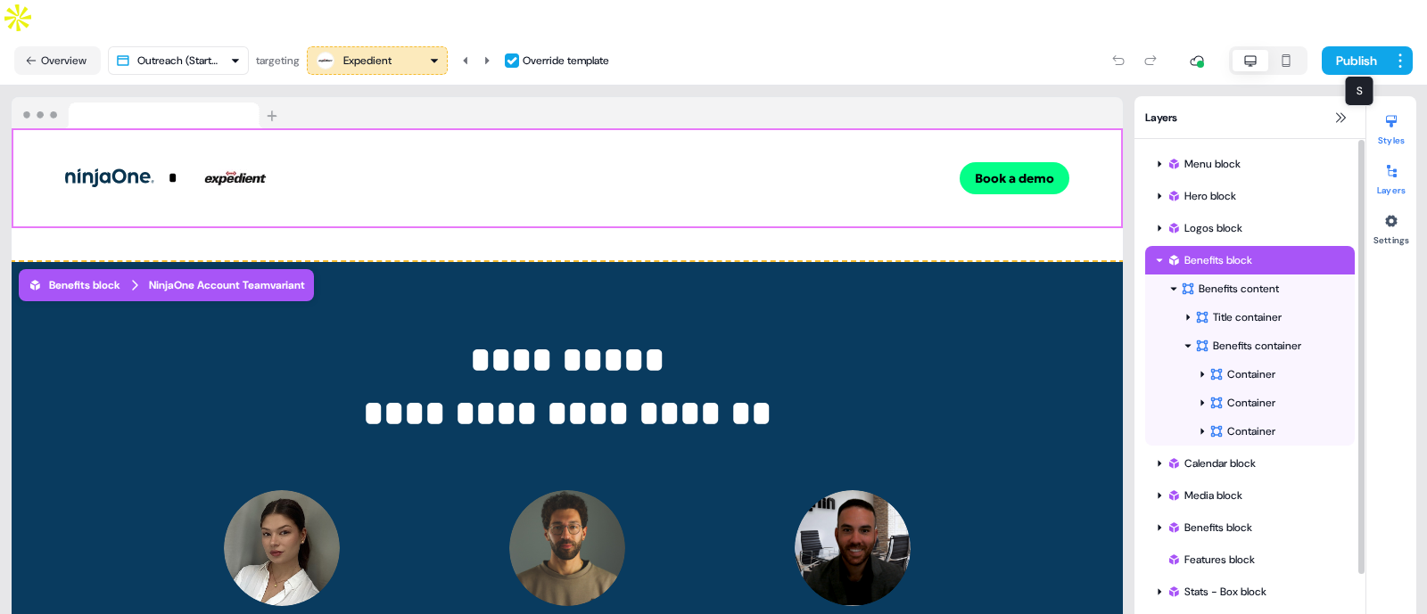
click at [1390, 116] on icon at bounding box center [1391, 122] width 11 height 12
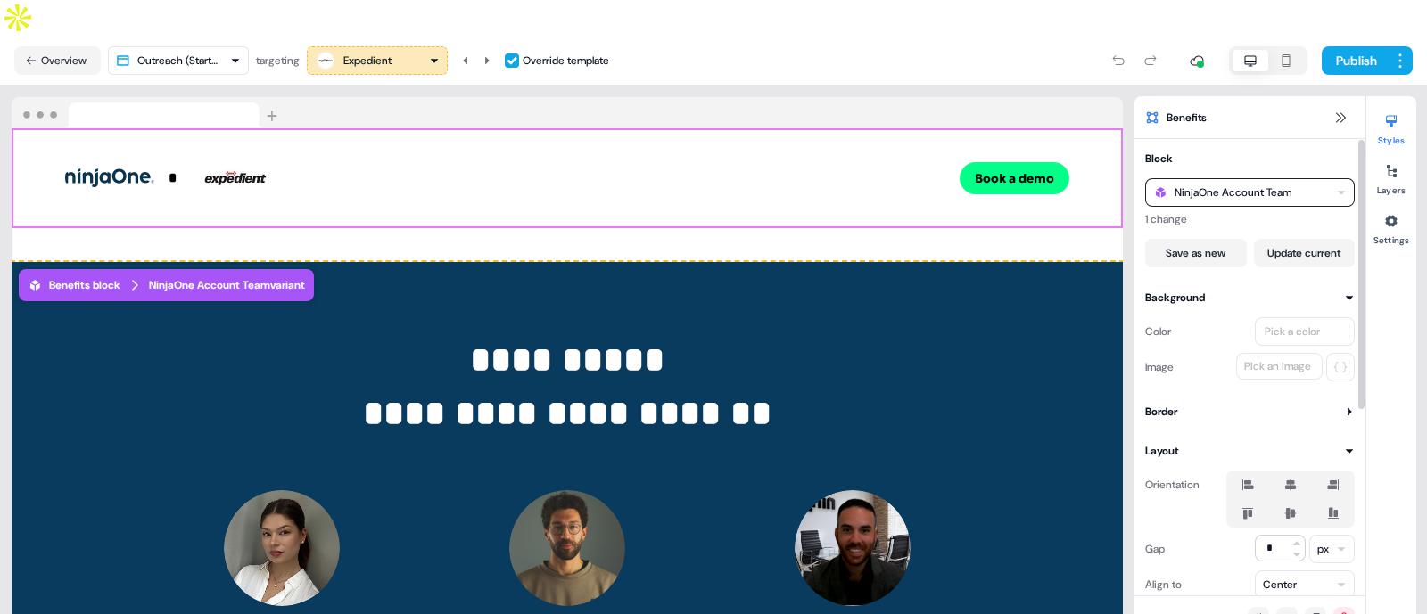
click at [1257, 184] on div "NinjaOne Account Team" at bounding box center [1232, 193] width 117 height 18
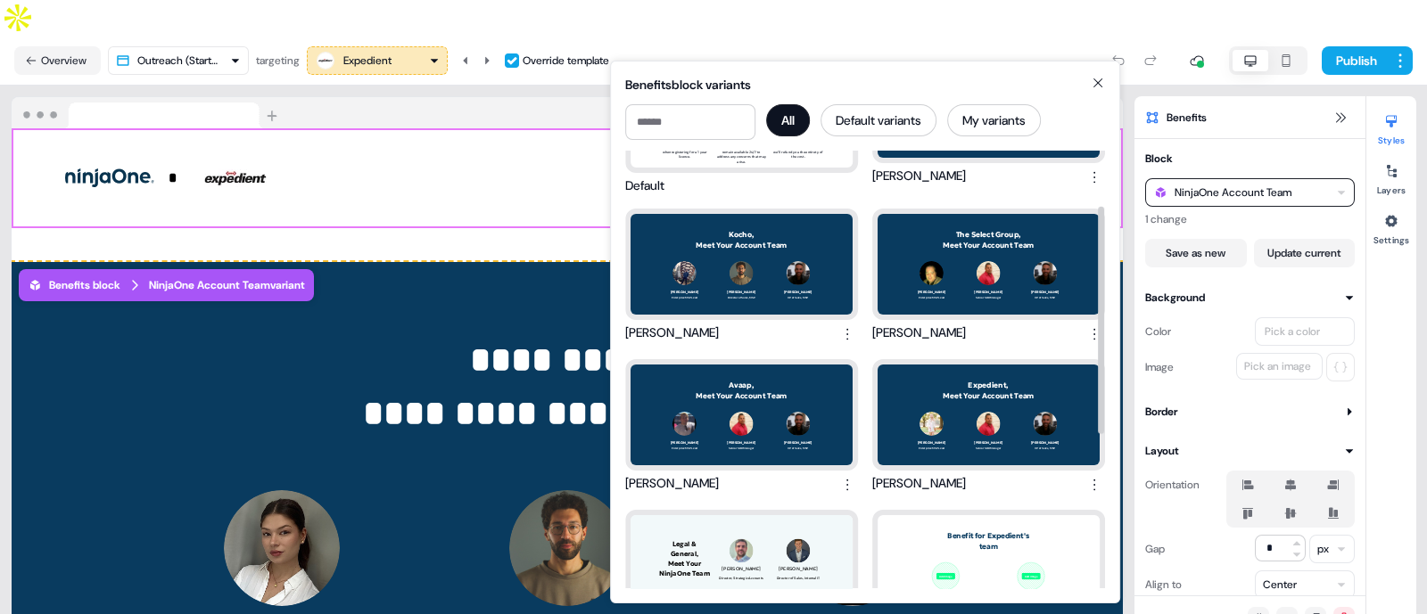
scroll to position [106, 0]
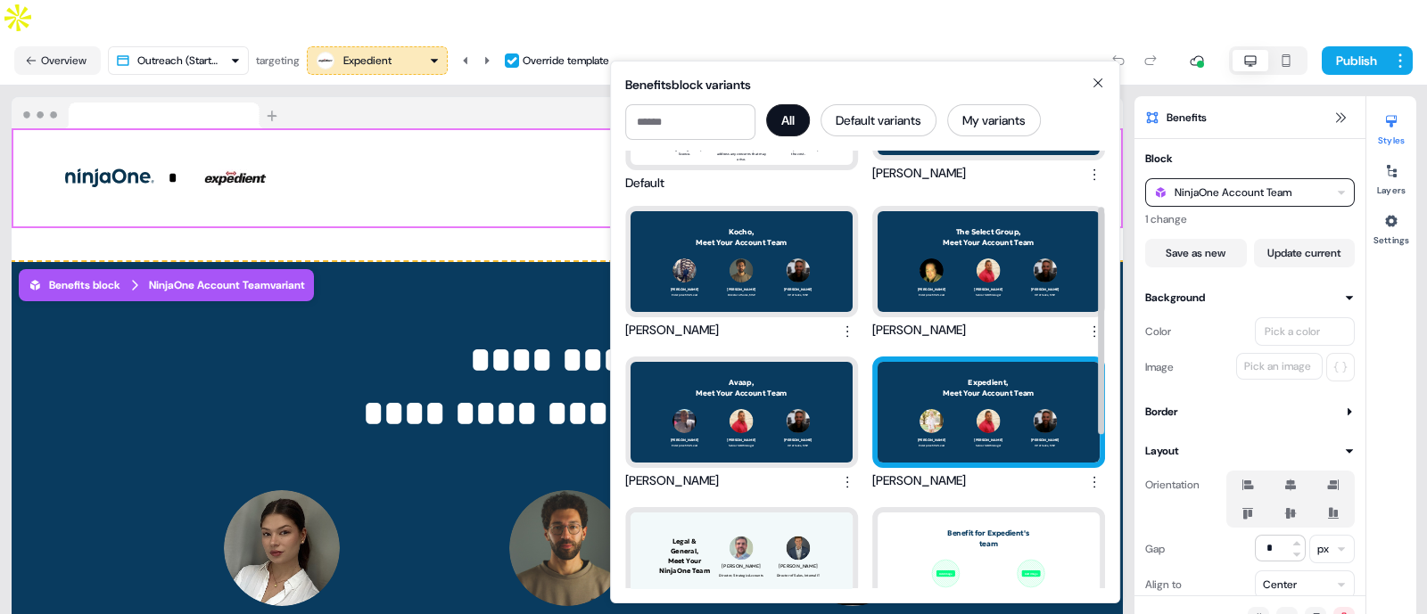
click at [982, 415] on div "Expedient, Meet Your Account Team Kaylynn Butts Enterprise MSP Lead James Shank…" at bounding box center [989, 412] width 222 height 101
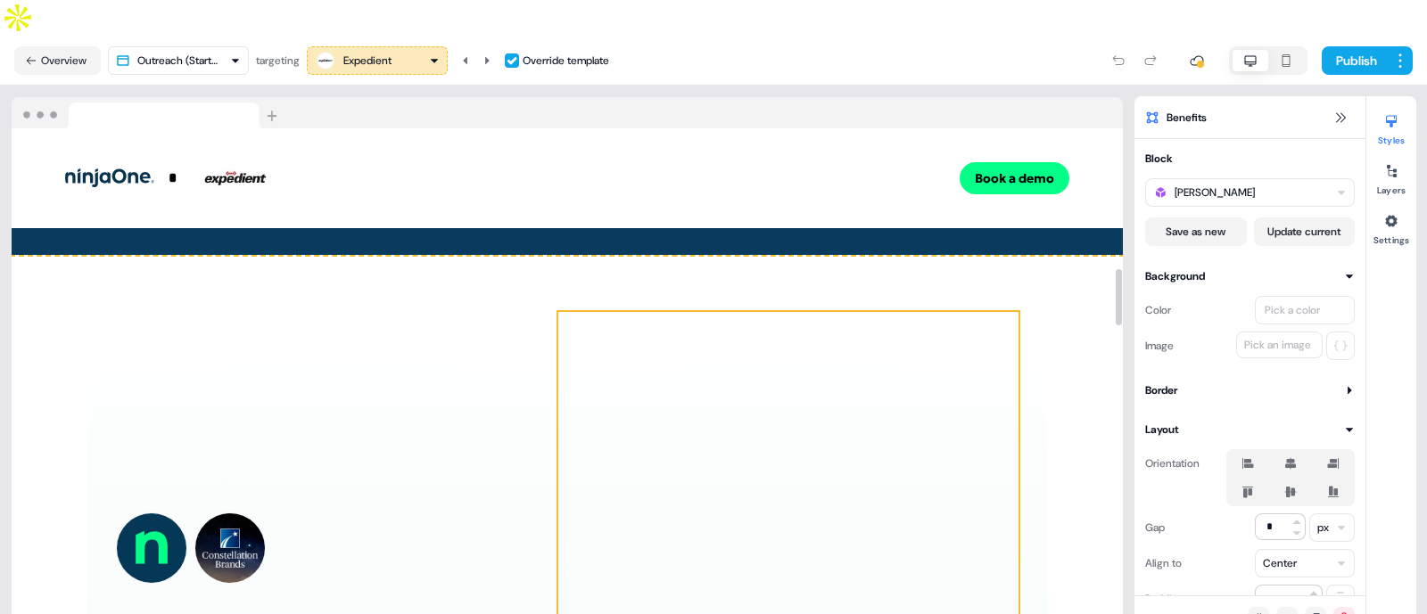
scroll to position [1289, 0]
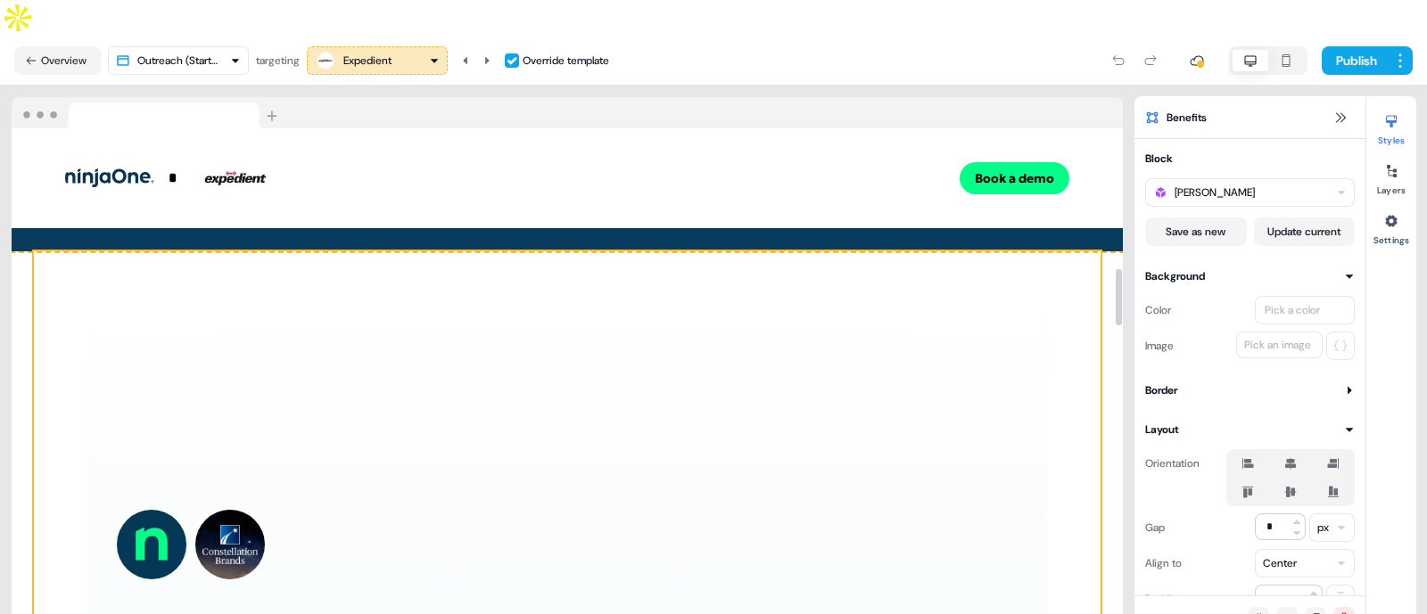
click at [1055, 350] on div "**********" at bounding box center [567, 624] width 1067 height 747
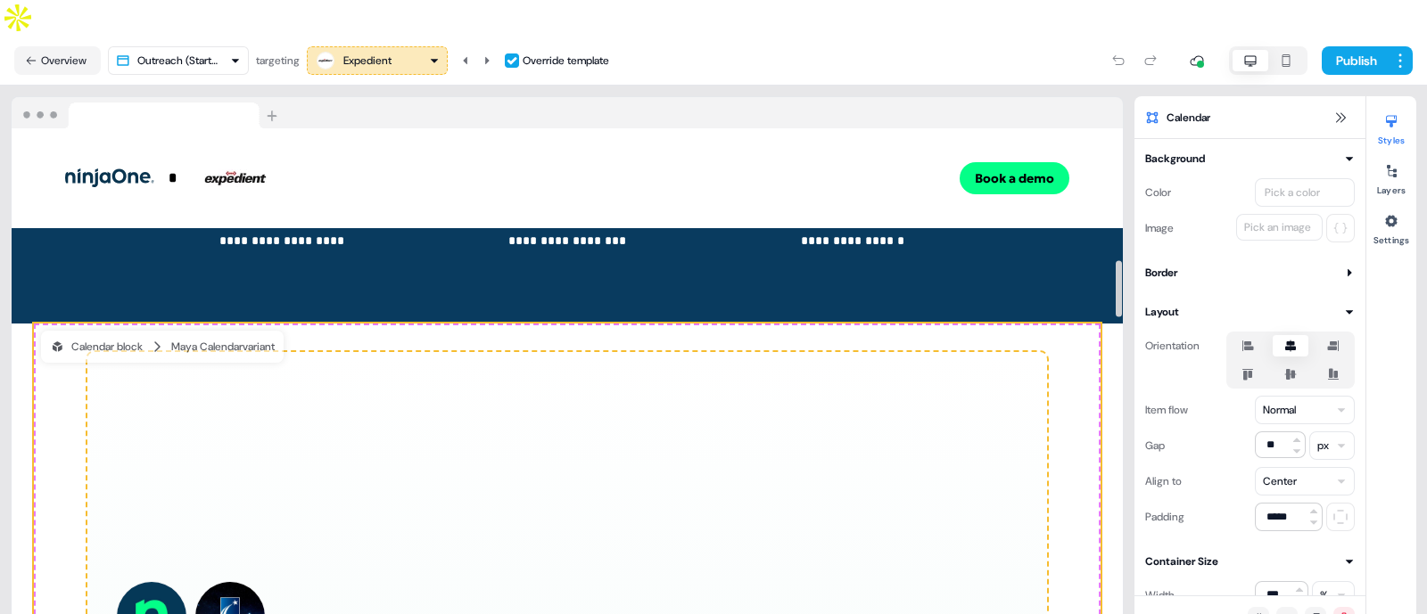
scroll to position [1210, 0]
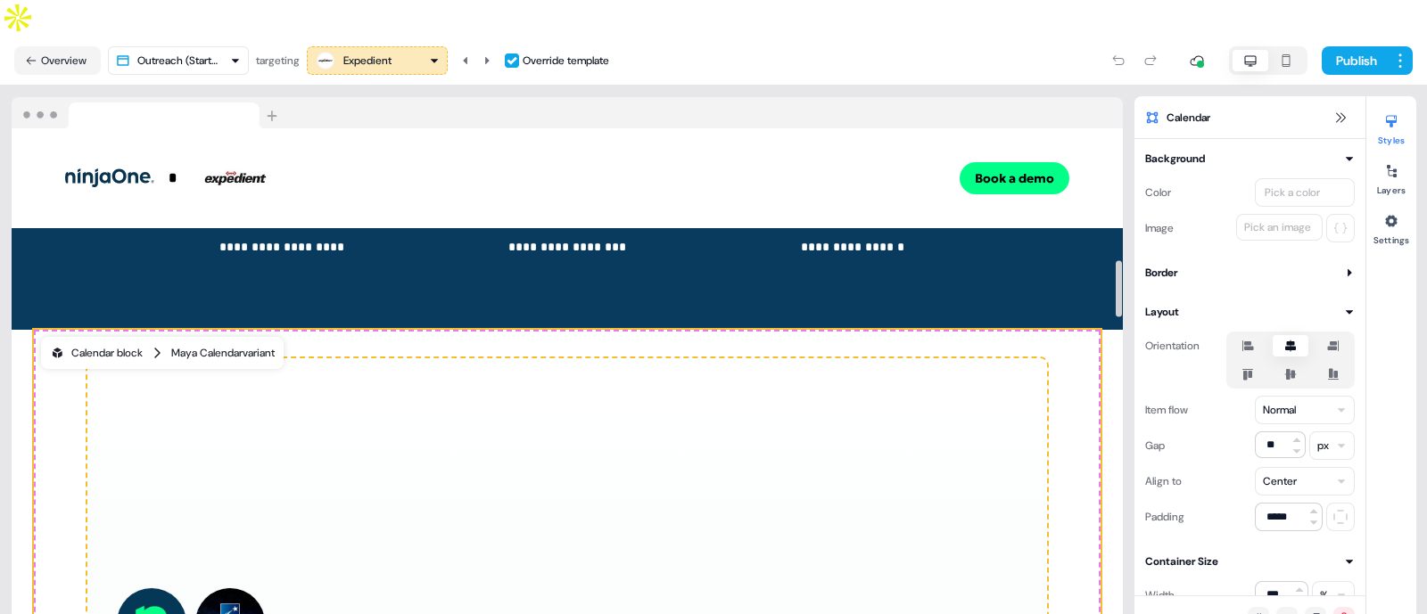
click at [198, 344] on div "Maya Calendar variant" at bounding box center [222, 353] width 103 height 18
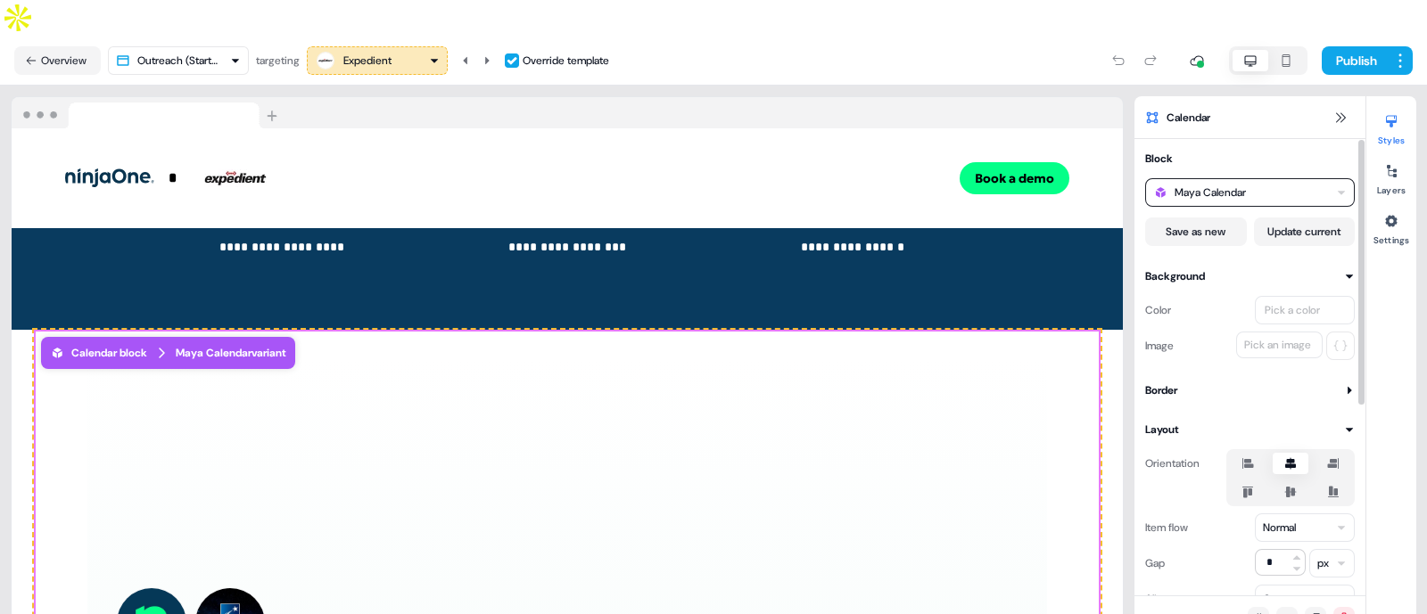
click at [1257, 178] on div "Maya Calendar" at bounding box center [1250, 192] width 210 height 29
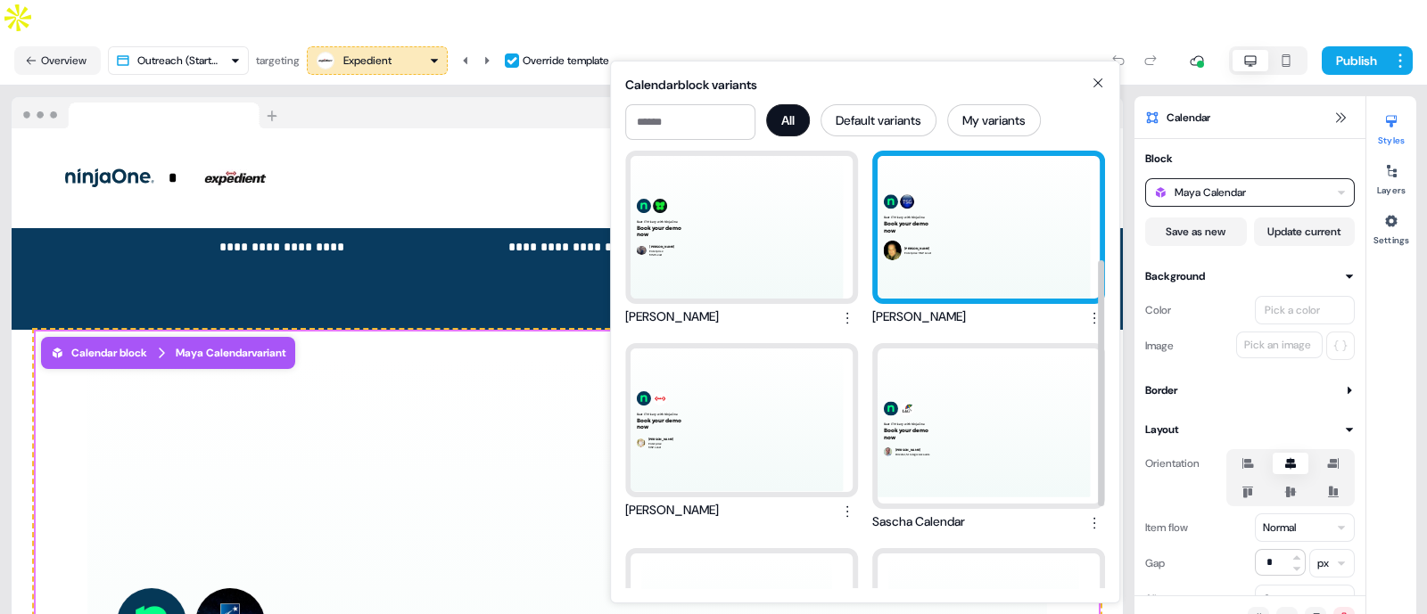
scroll to position [194, 0]
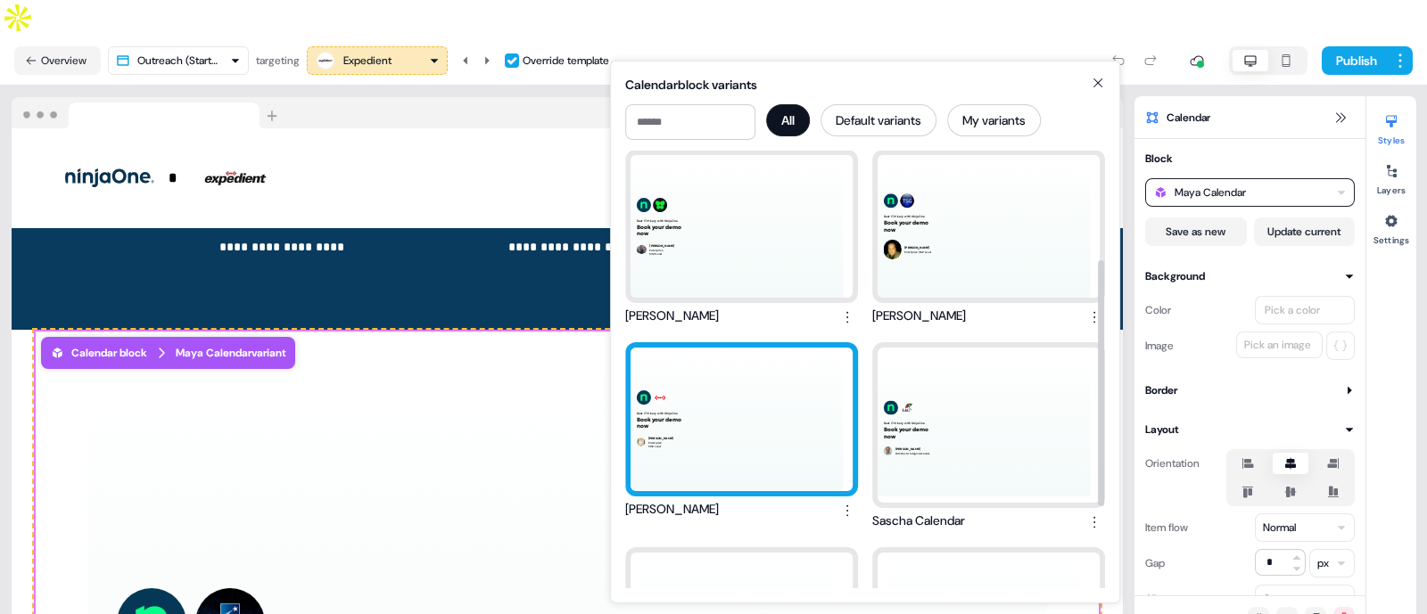
click at [745, 387] on div "Beat IT Misery with NinjaOne Book your demo now Kaylynn Butts Enterprise MSP Le…" at bounding box center [741, 419] width 222 height 143
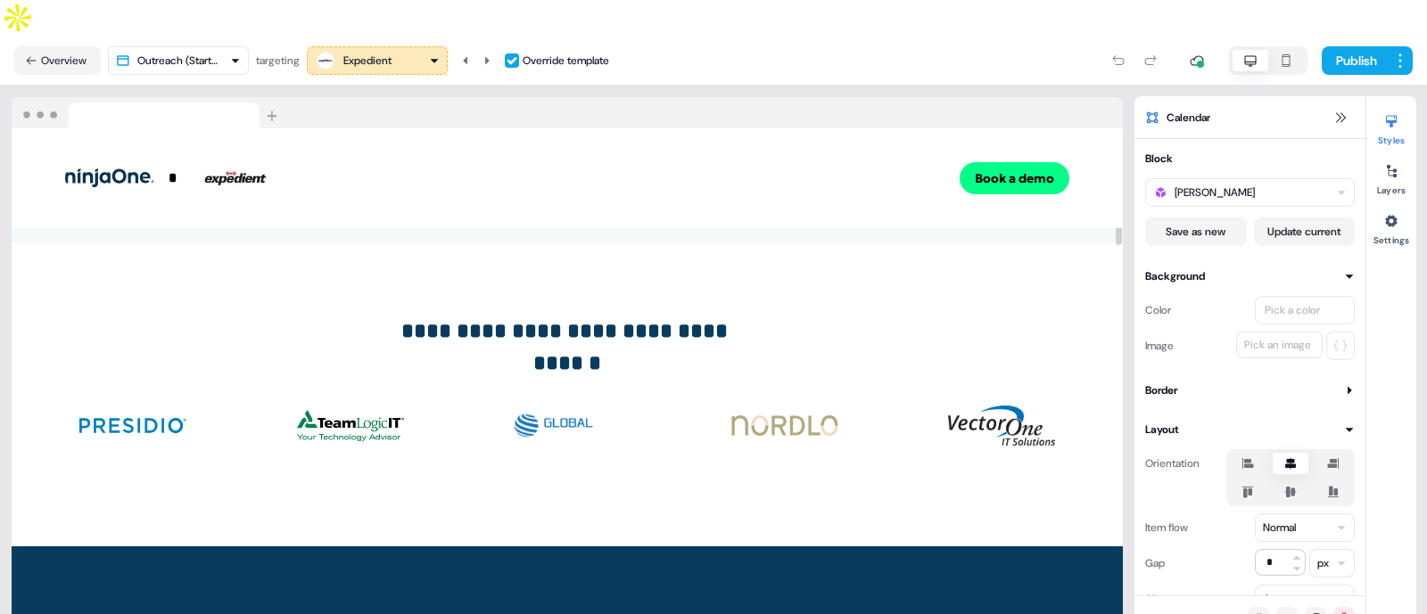
scroll to position [449, 0]
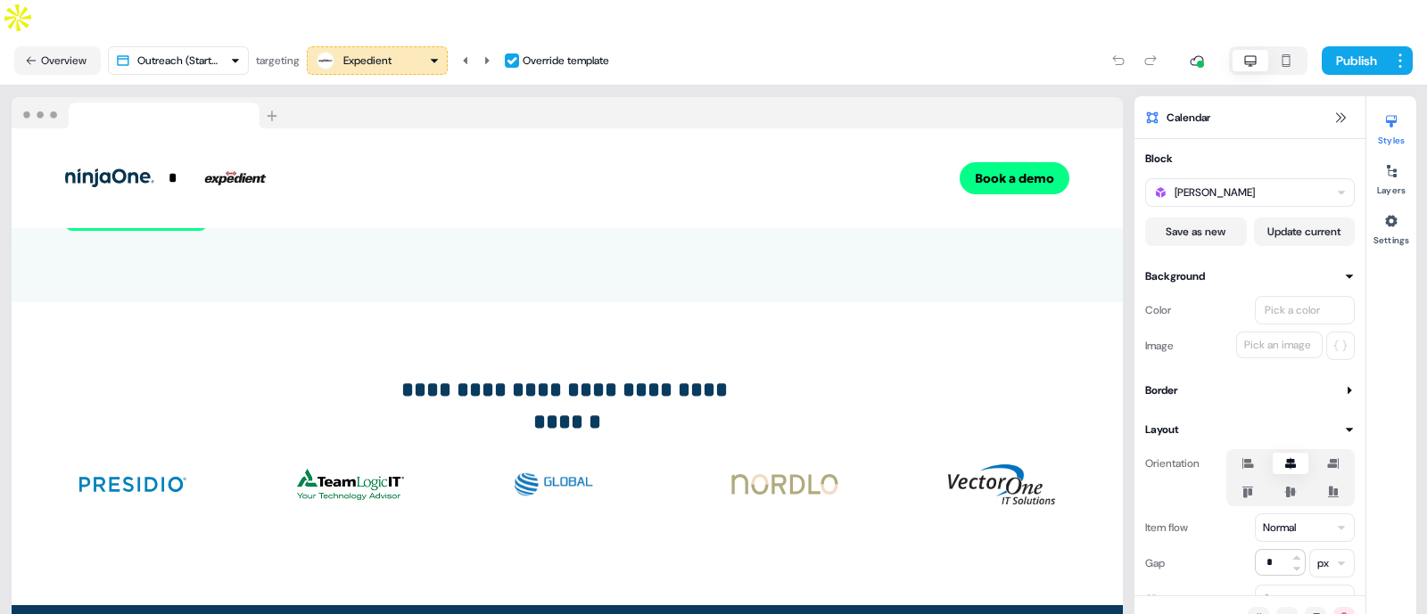
click at [352, 52] on div "Expedient" at bounding box center [367, 61] width 48 height 18
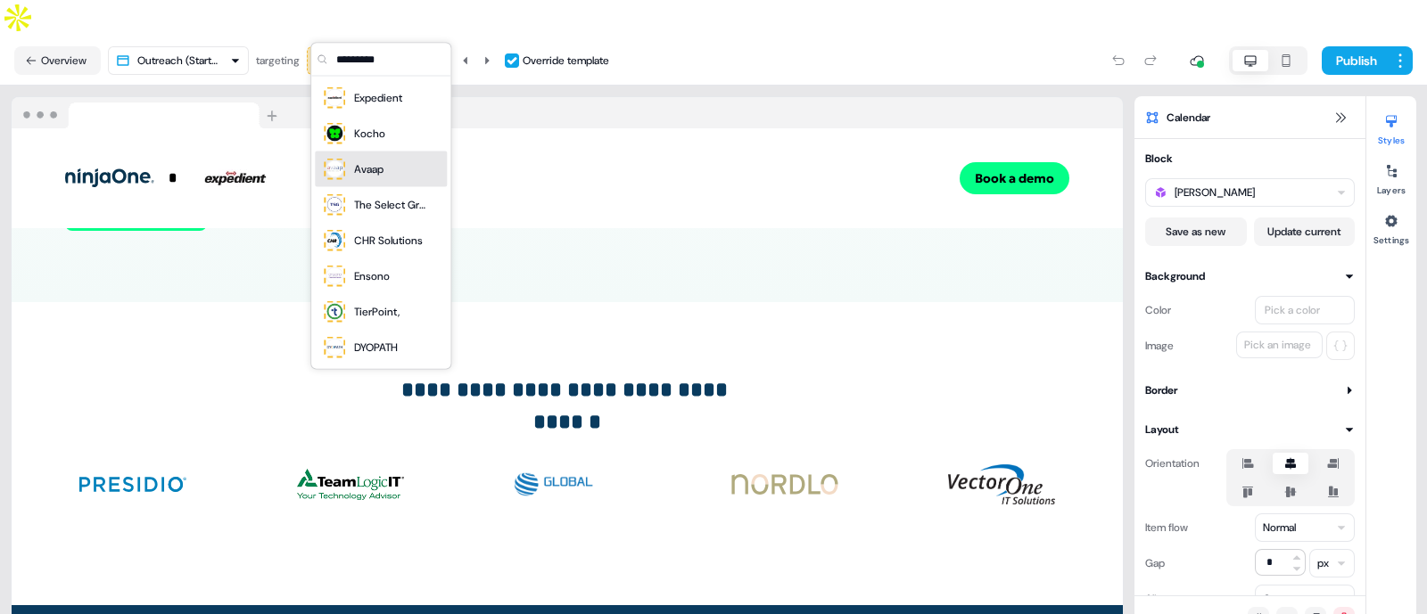
click at [375, 157] on div "Avaap" at bounding box center [353, 169] width 62 height 25
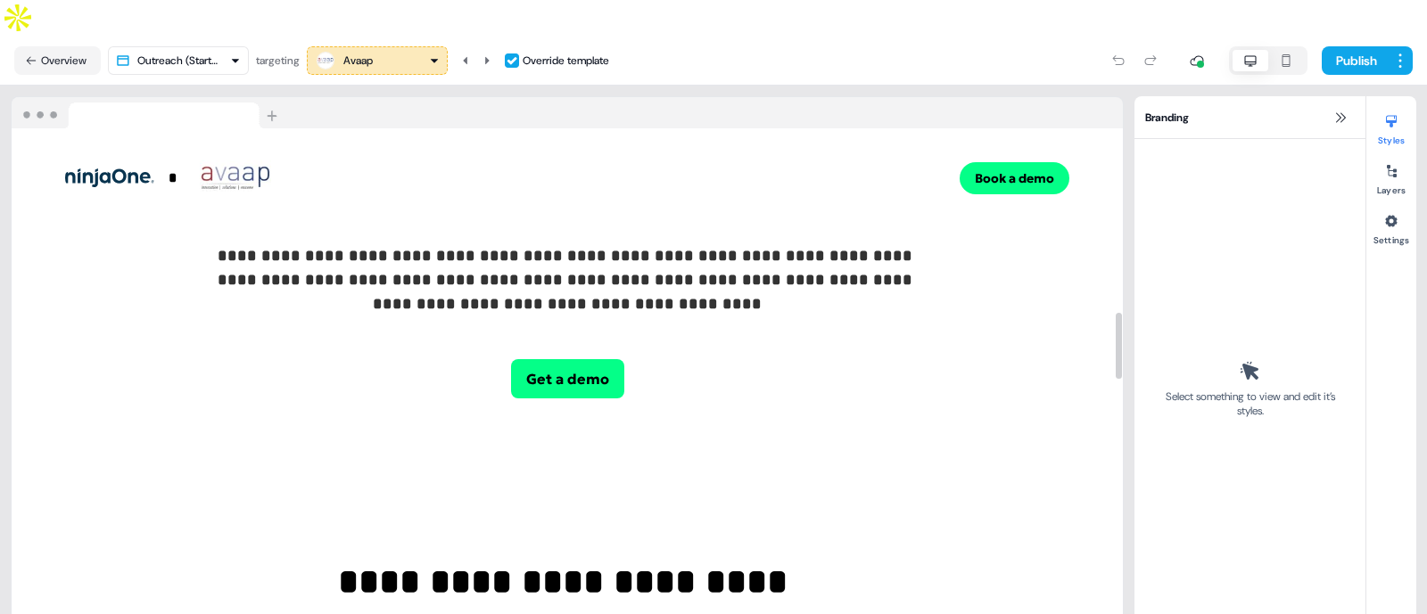
scroll to position [1148, 0]
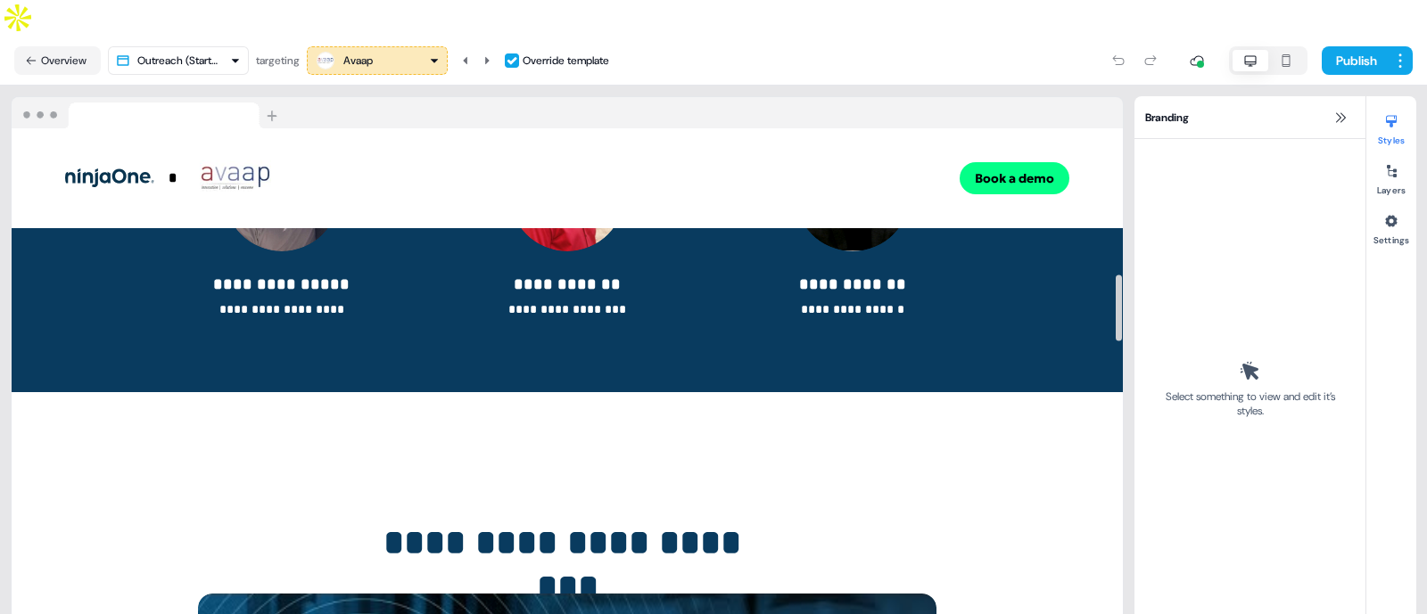
click at [369, 52] on div "Avaap" at bounding box center [357, 61] width 29 height 18
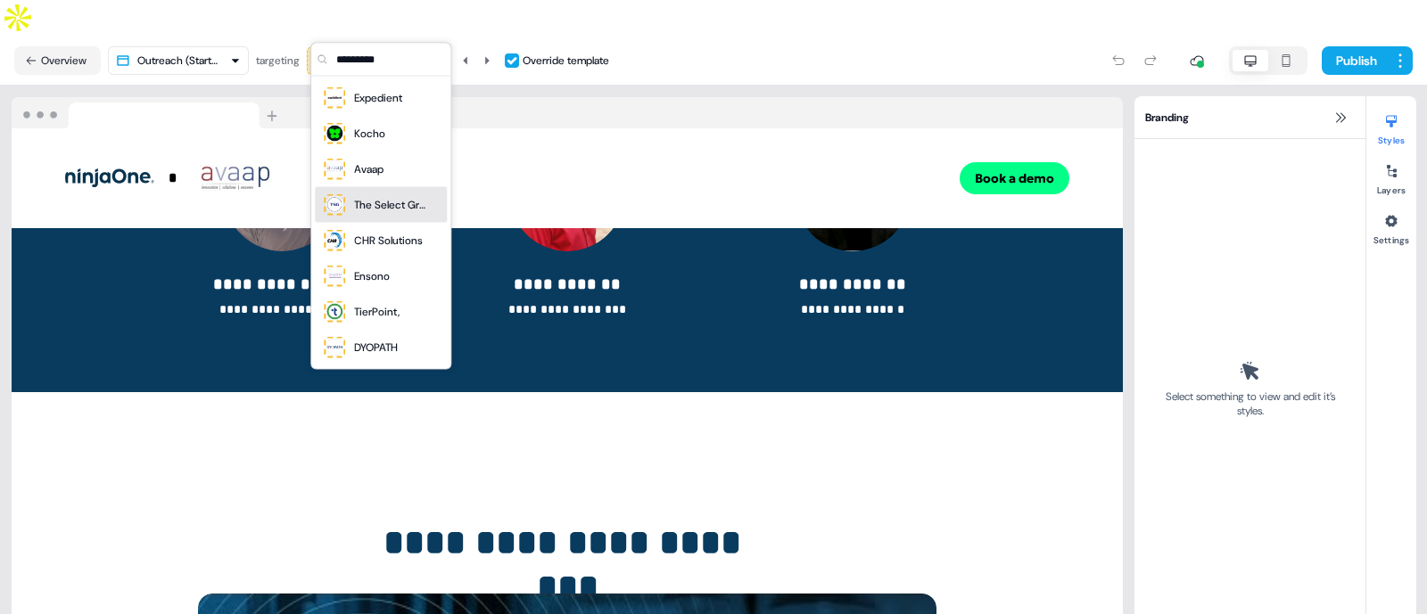
click at [361, 202] on div "The Select Group" at bounding box center [389, 205] width 71 height 18
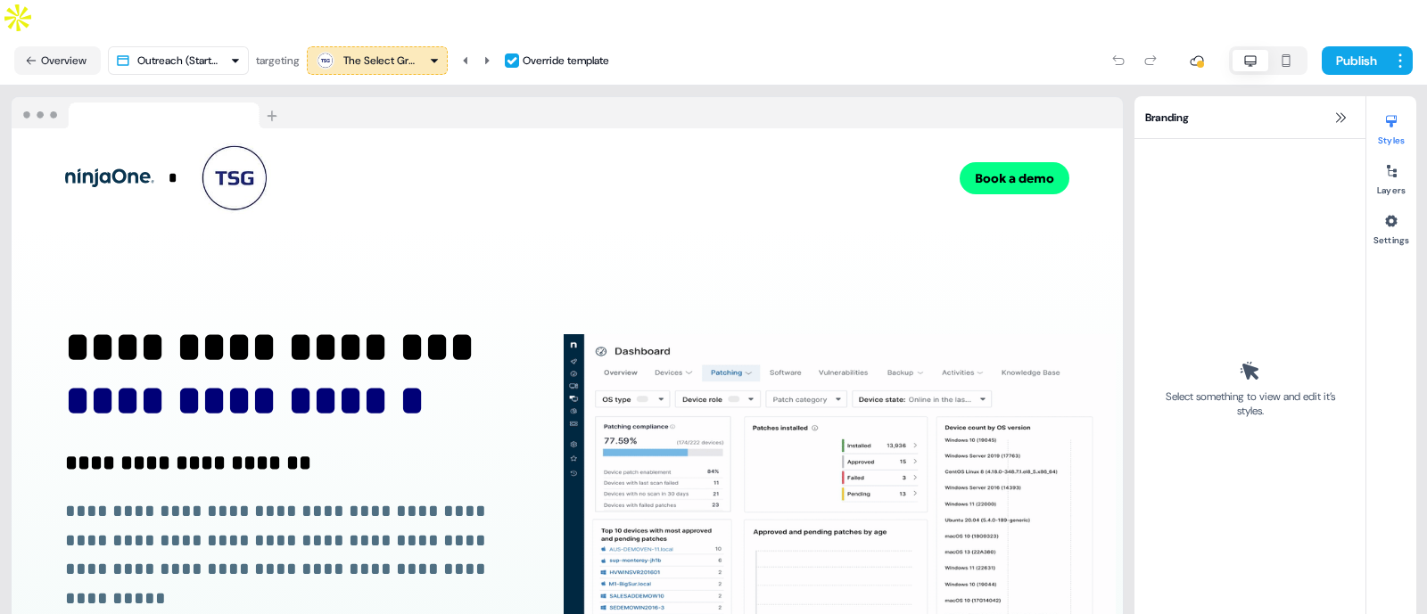
click at [384, 46] on button "The Select Group" at bounding box center [377, 60] width 141 height 29
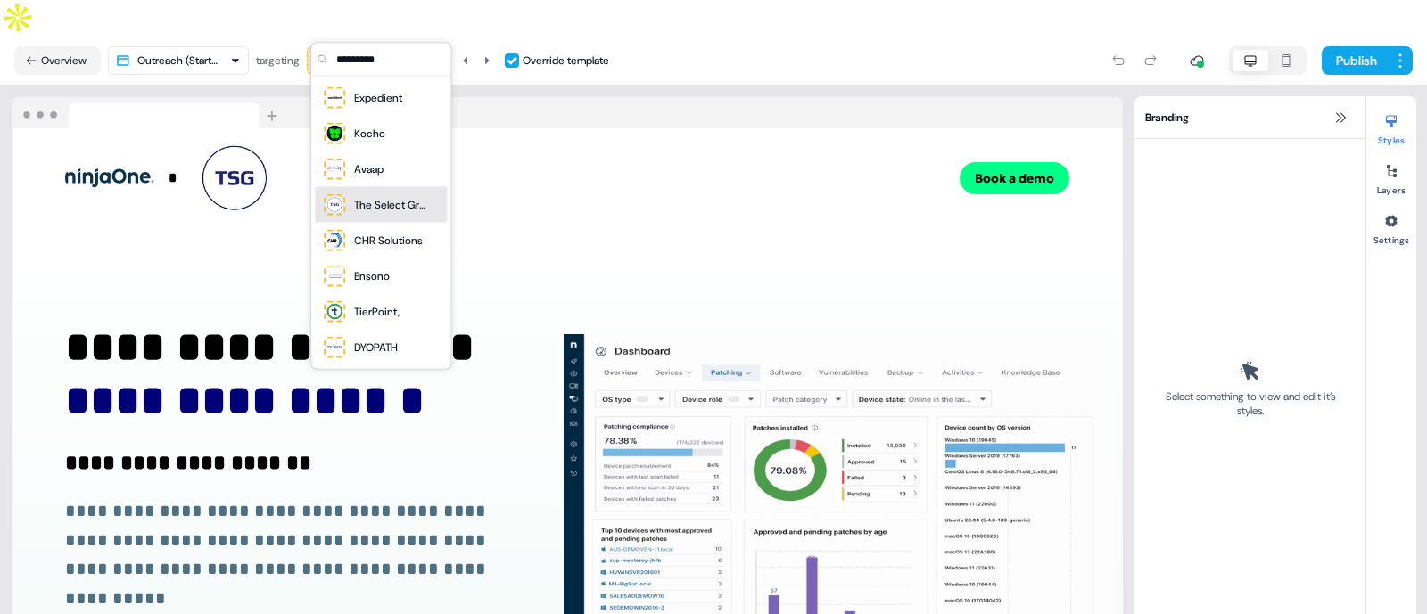
click at [392, 214] on div "The Select Group" at bounding box center [373, 205] width 103 height 25
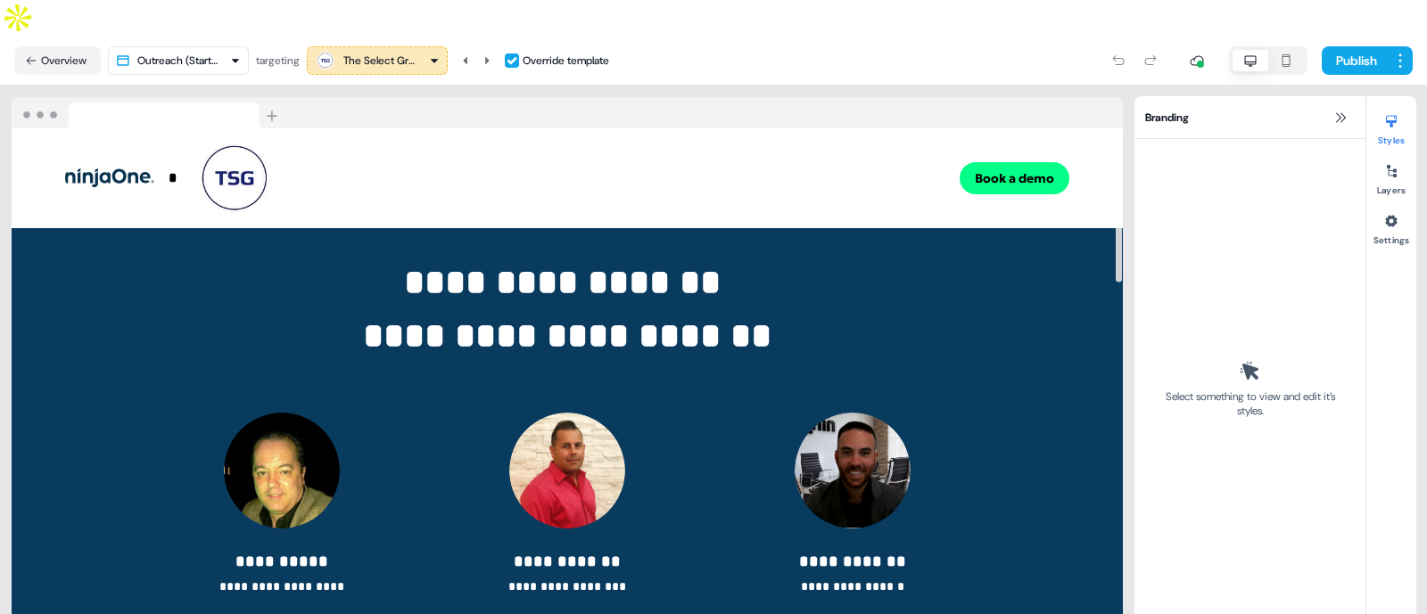
scroll to position [871, 0]
click at [406, 52] on div "The Select Group" at bounding box center [378, 61] width 71 height 18
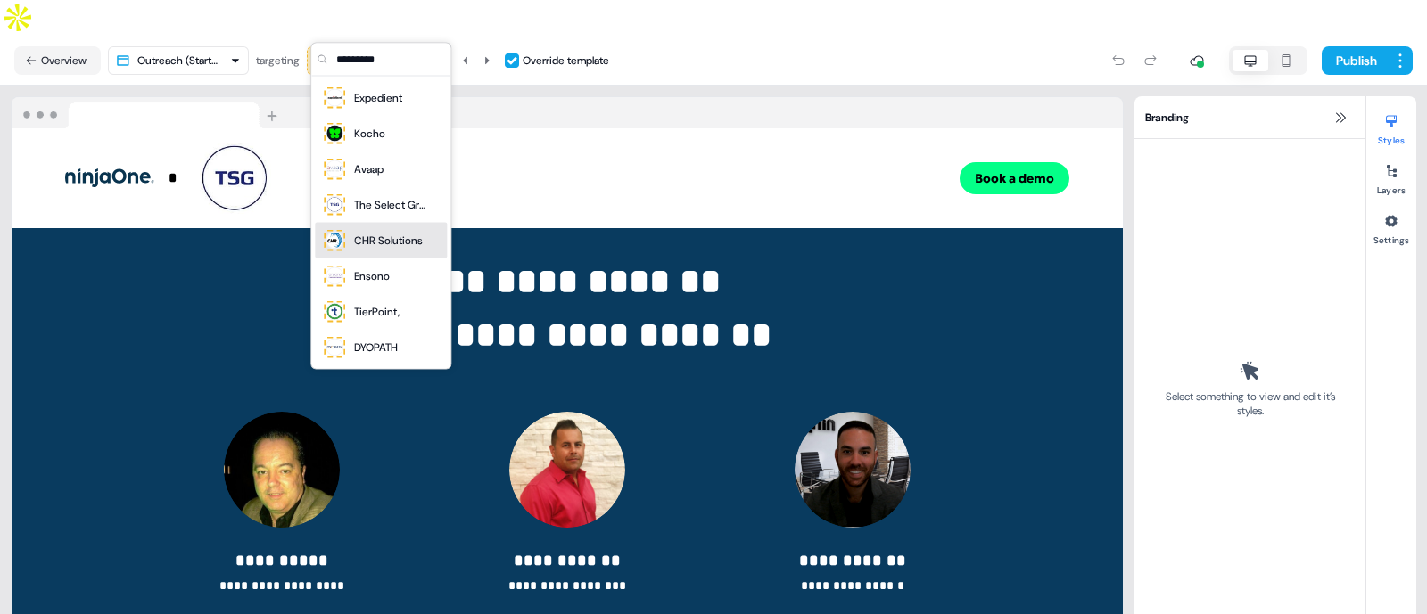
click at [372, 229] on div "CHR Solutions" at bounding box center [372, 240] width 101 height 25
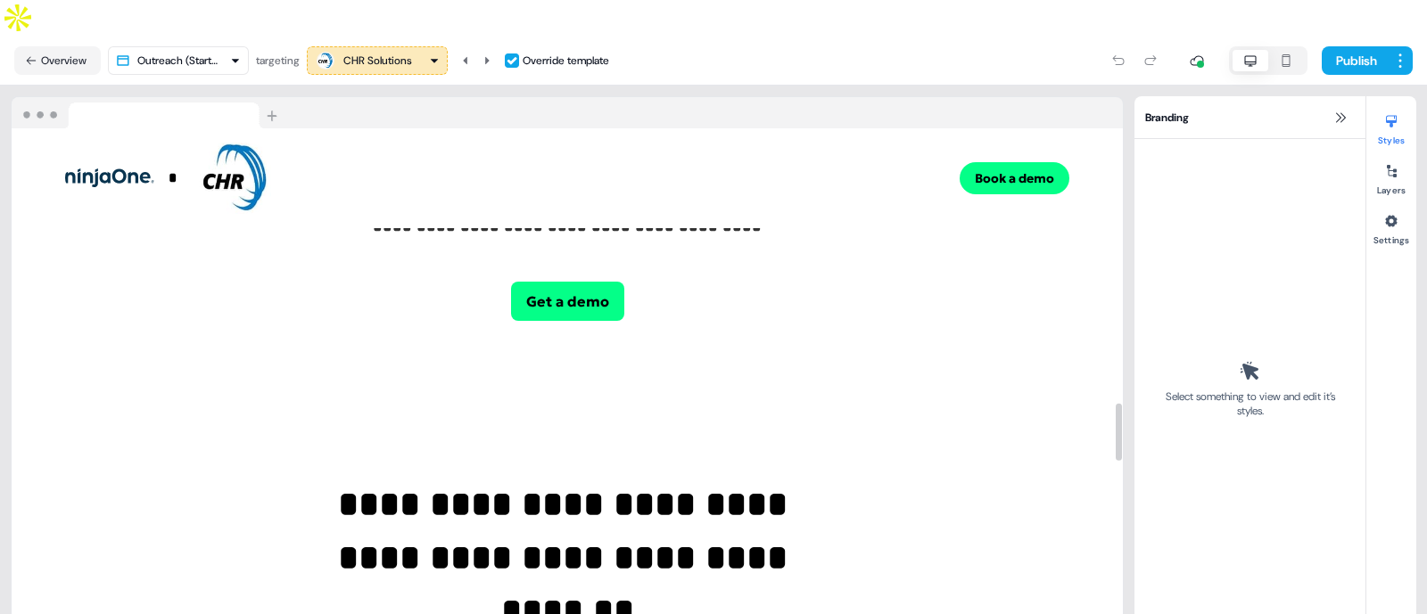
scroll to position [2448, 0]
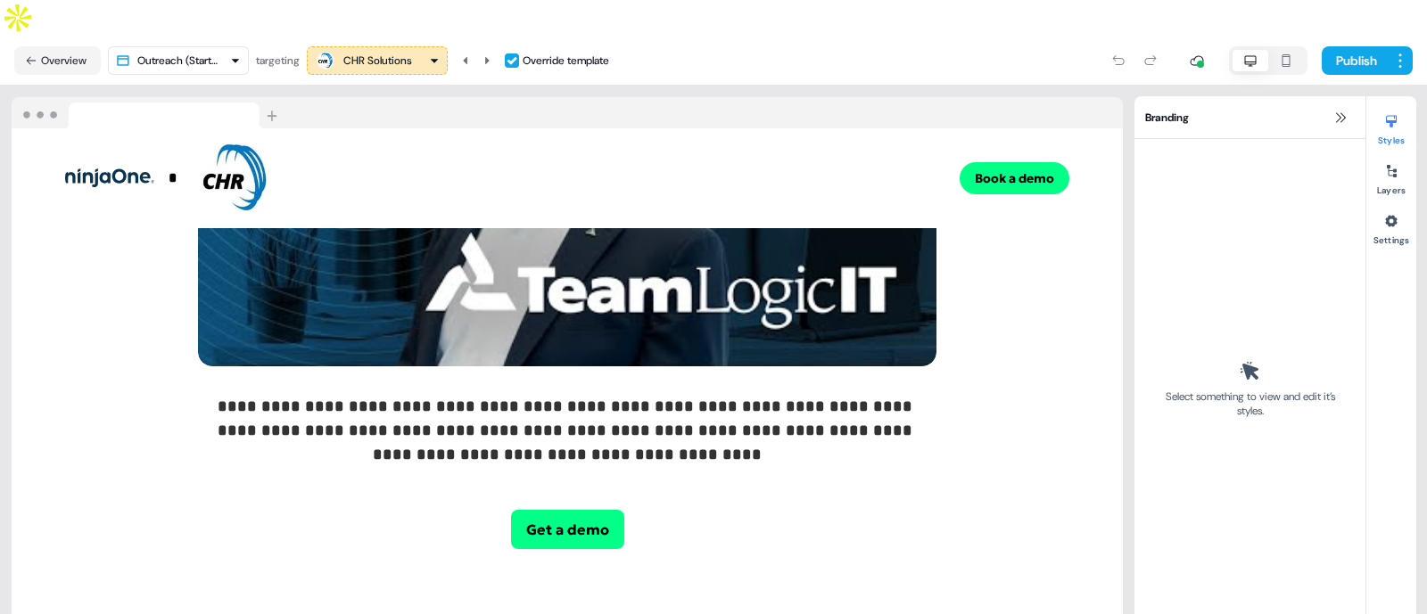
click at [405, 52] on div "CHR Solutions" at bounding box center [377, 61] width 69 height 18
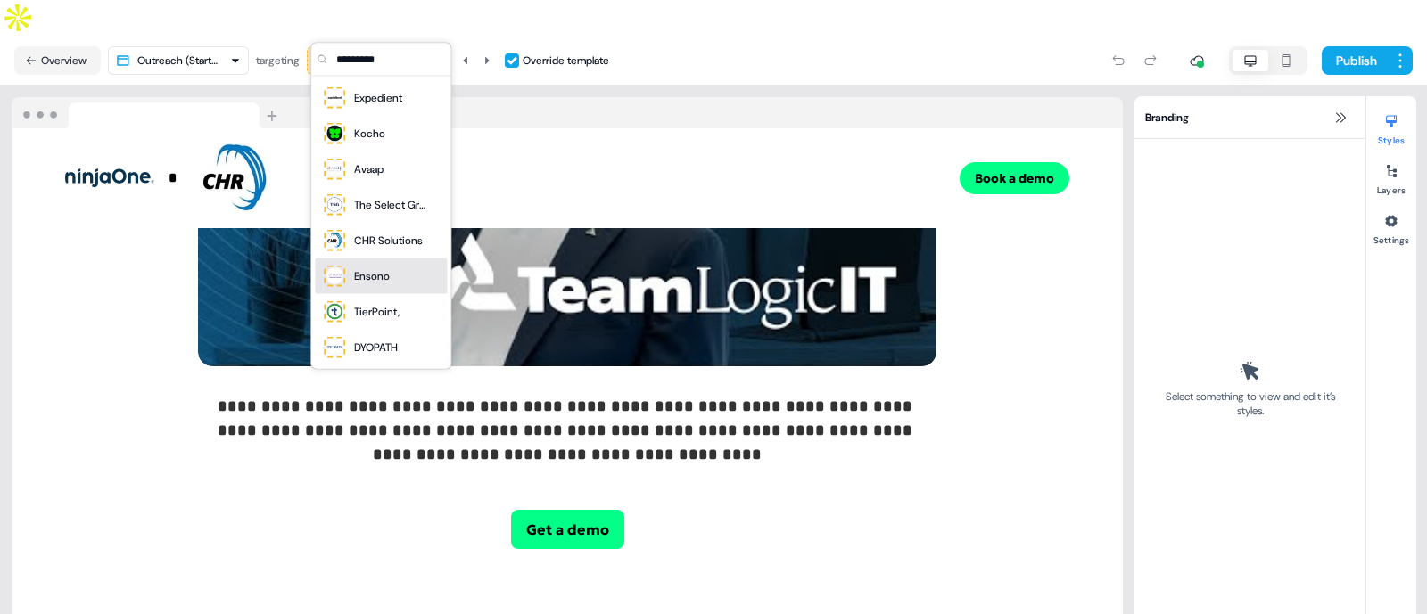
click at [378, 277] on div "Ensono" at bounding box center [372, 277] width 36 height 18
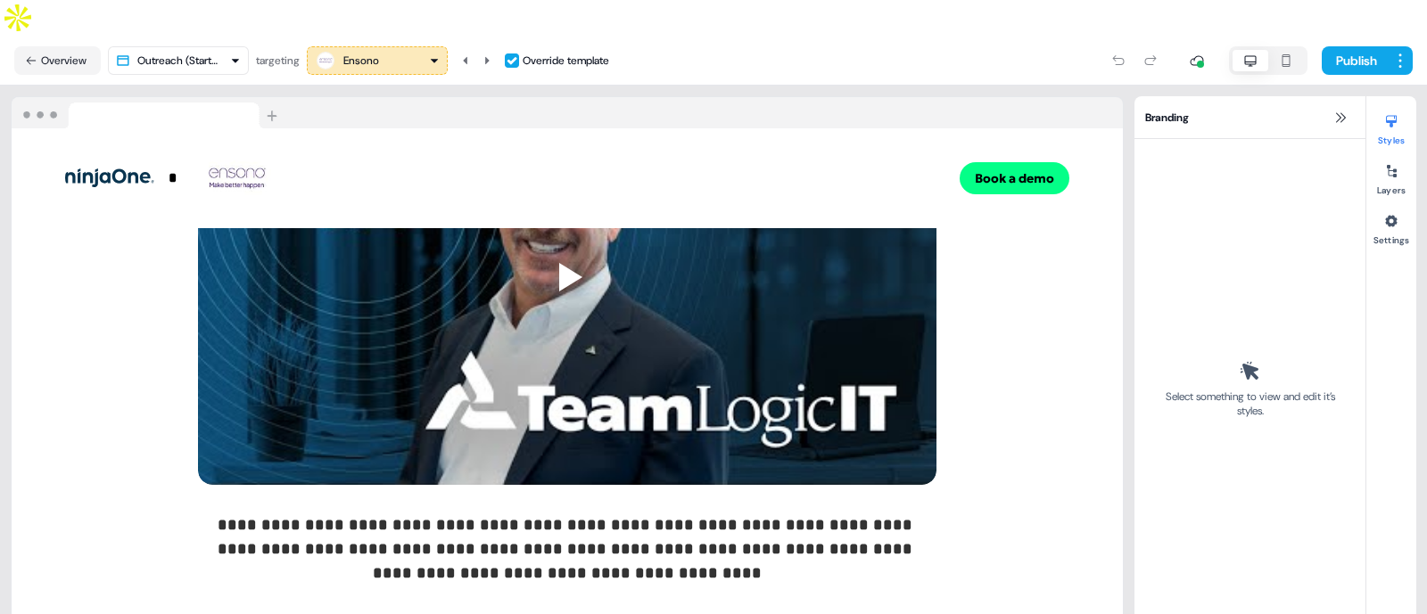
click at [390, 50] on div "Ensono" at bounding box center [377, 60] width 125 height 21
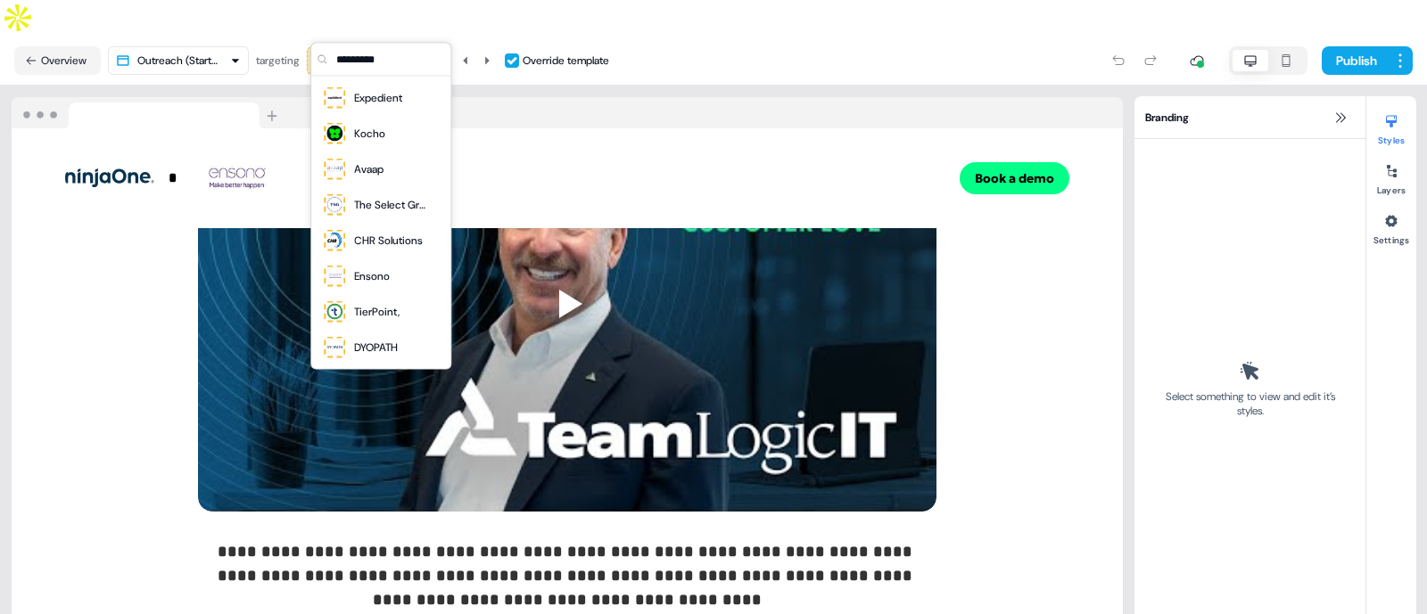
scroll to position [2300, 0]
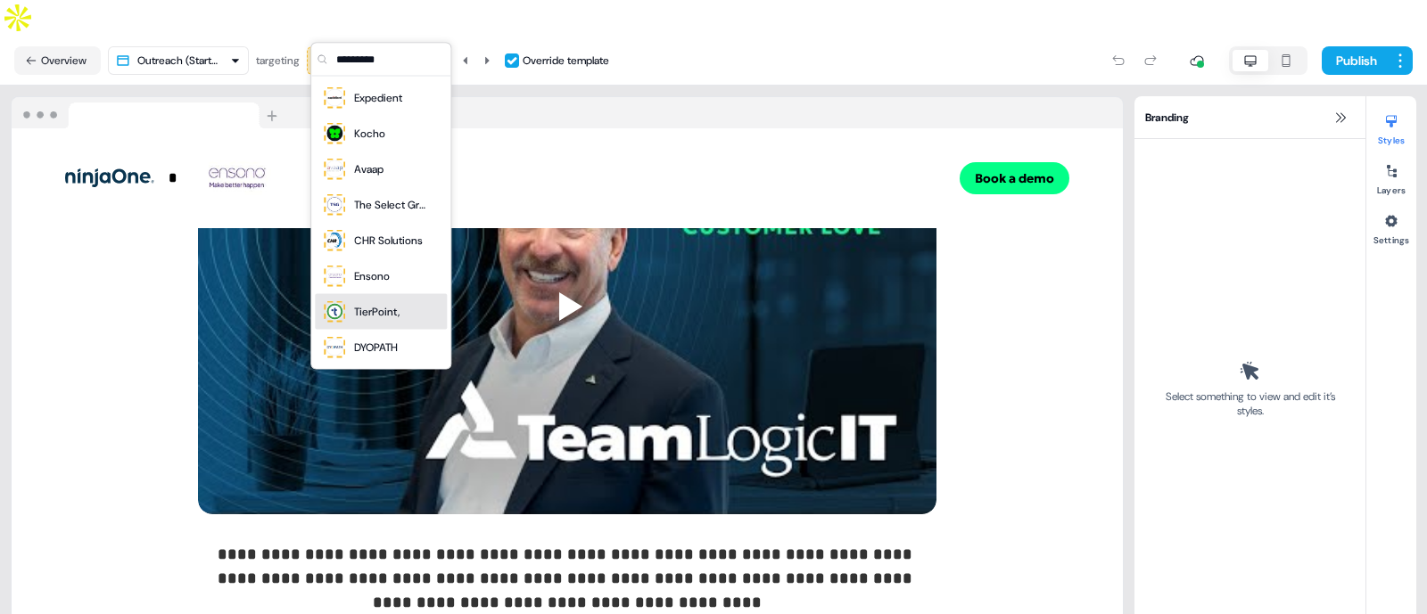
click at [366, 314] on div "TierPoint," at bounding box center [376, 312] width 45 height 18
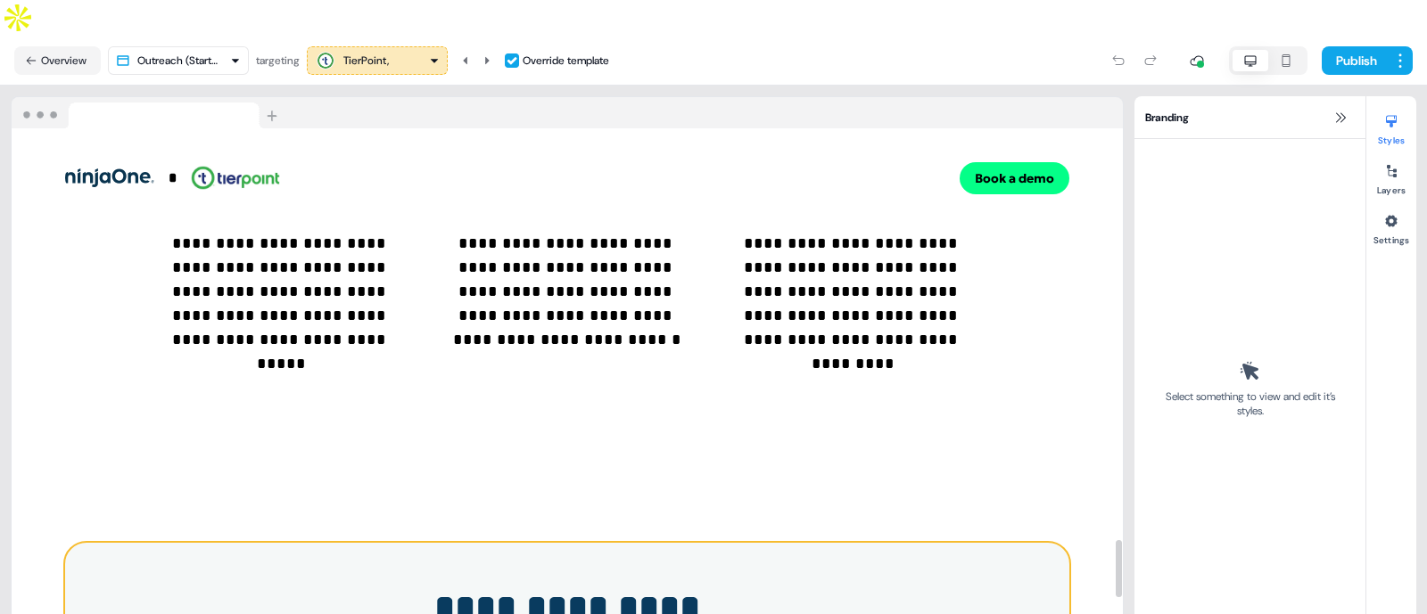
scroll to position [4227, 0]
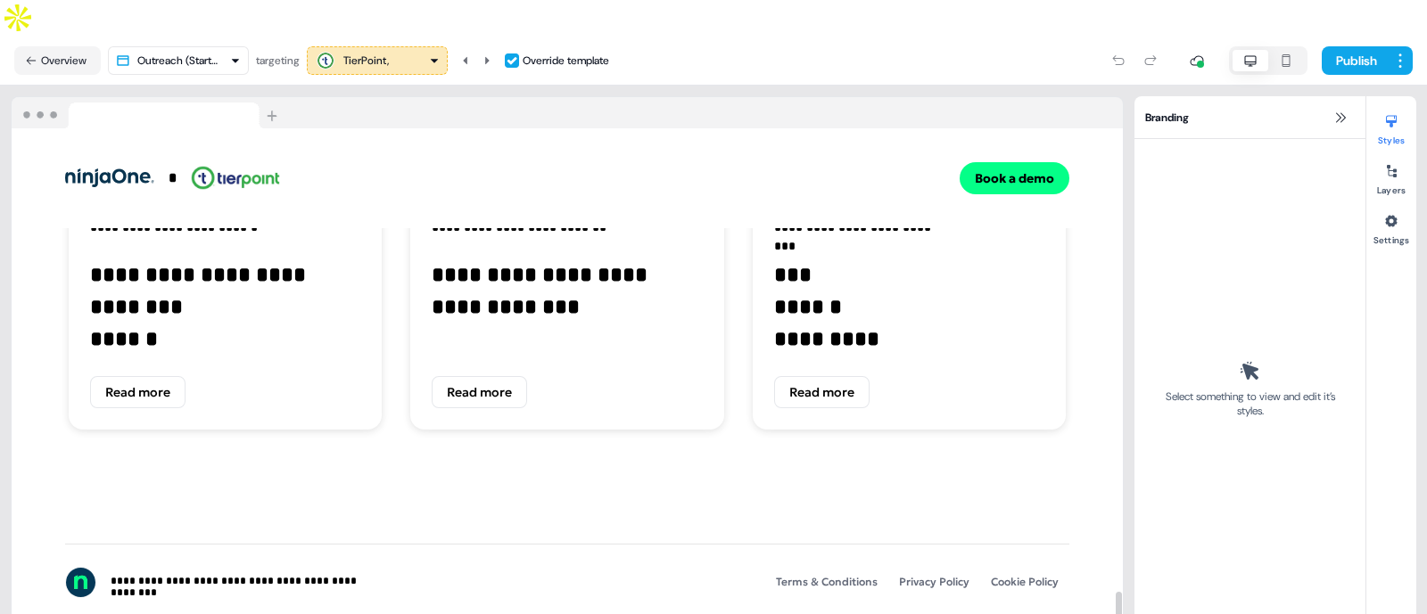
click at [388, 52] on div "TierPoint," at bounding box center [365, 61] width 45 height 18
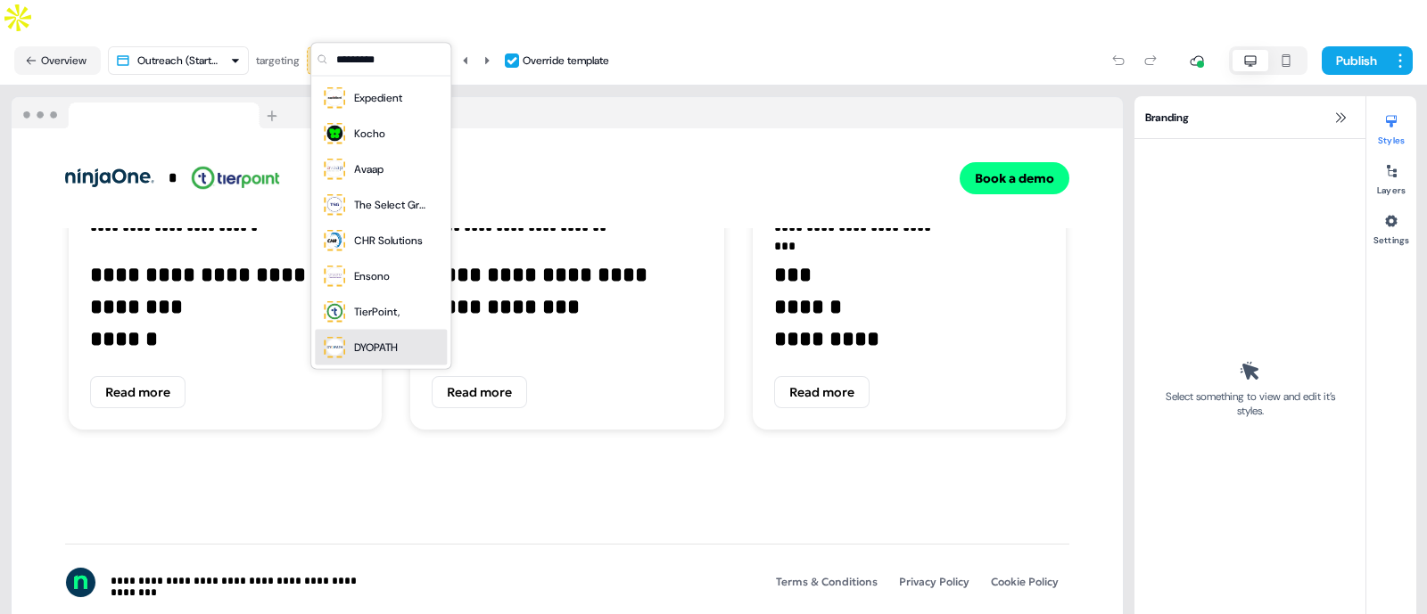
click at [361, 350] on div "DYOPATH" at bounding box center [376, 348] width 44 height 18
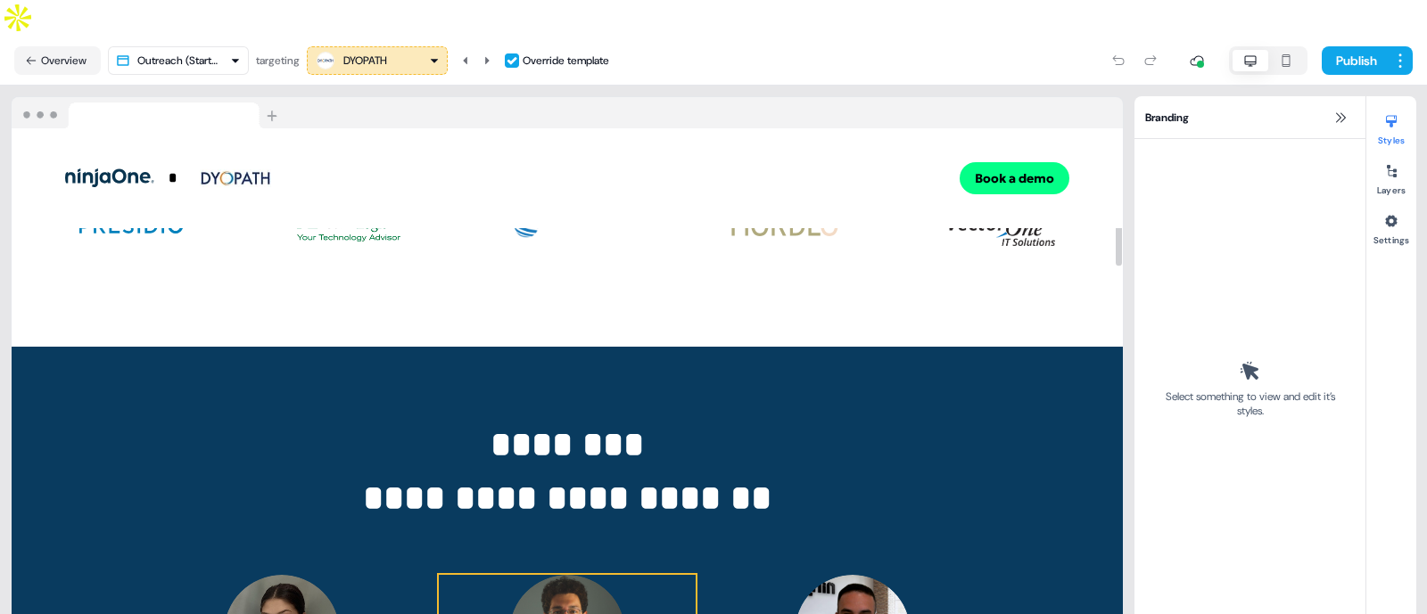
scroll to position [690, 0]
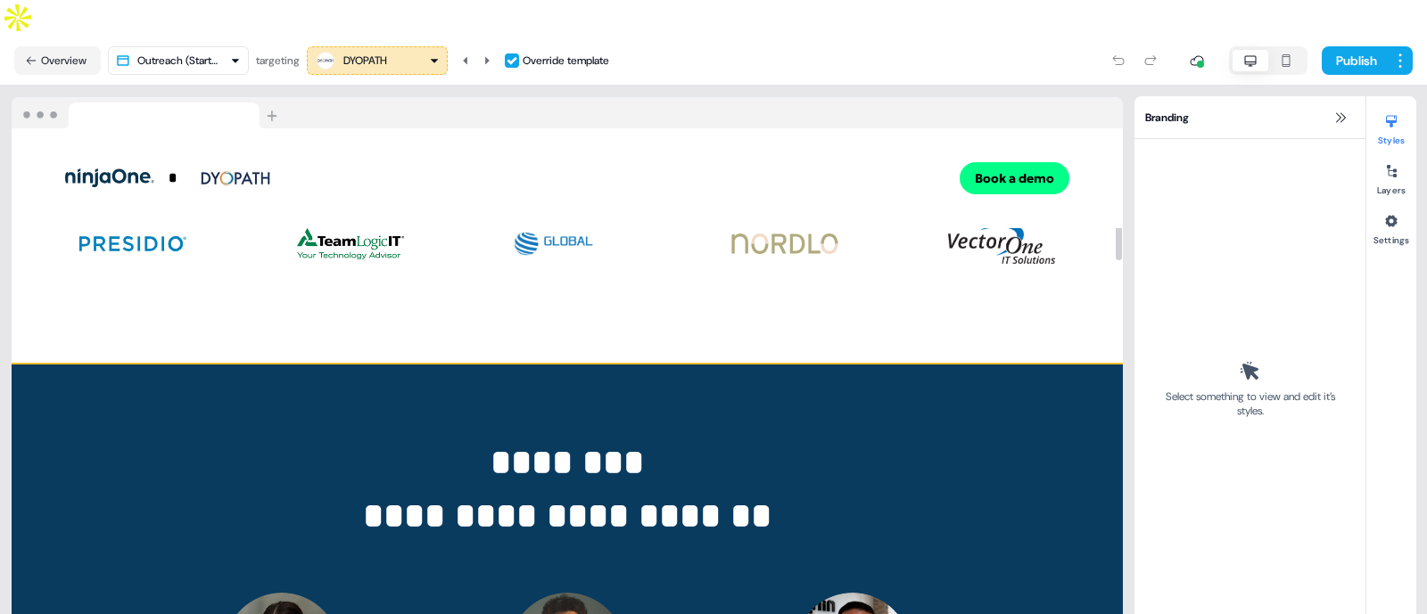
click at [956, 365] on div "**********" at bounding box center [567, 618] width 1111 height 507
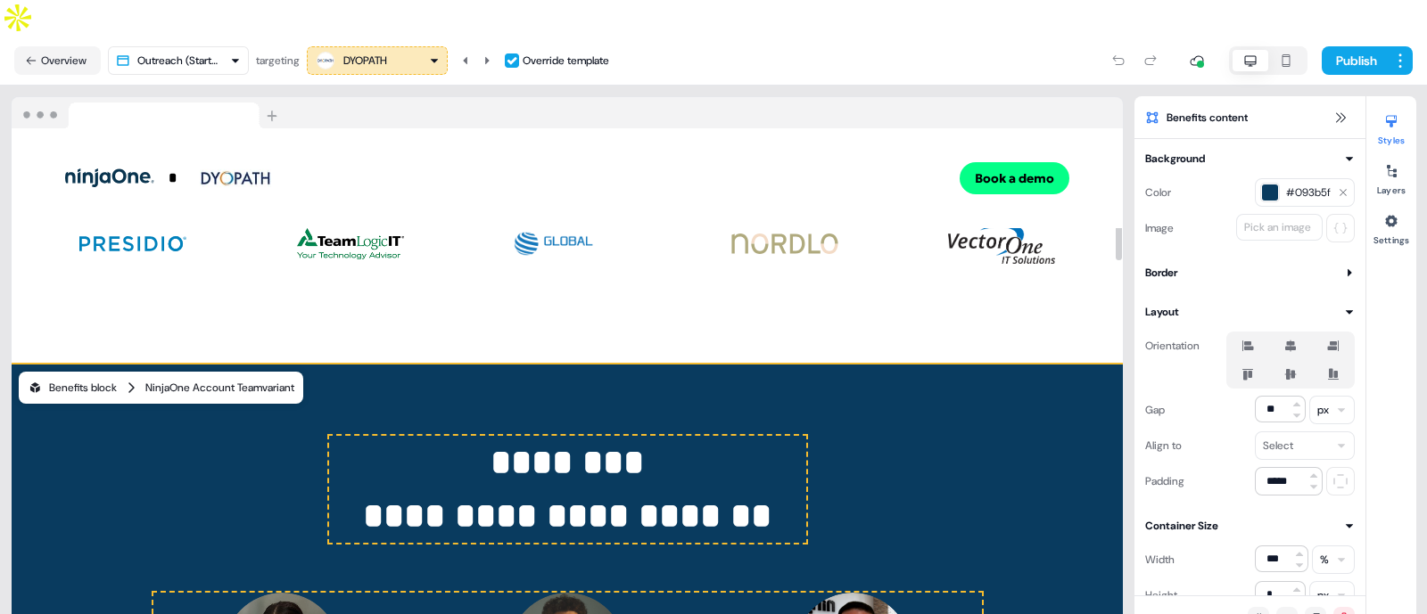
click at [201, 379] on div "NinjaOne Account Team variant" at bounding box center [219, 388] width 149 height 18
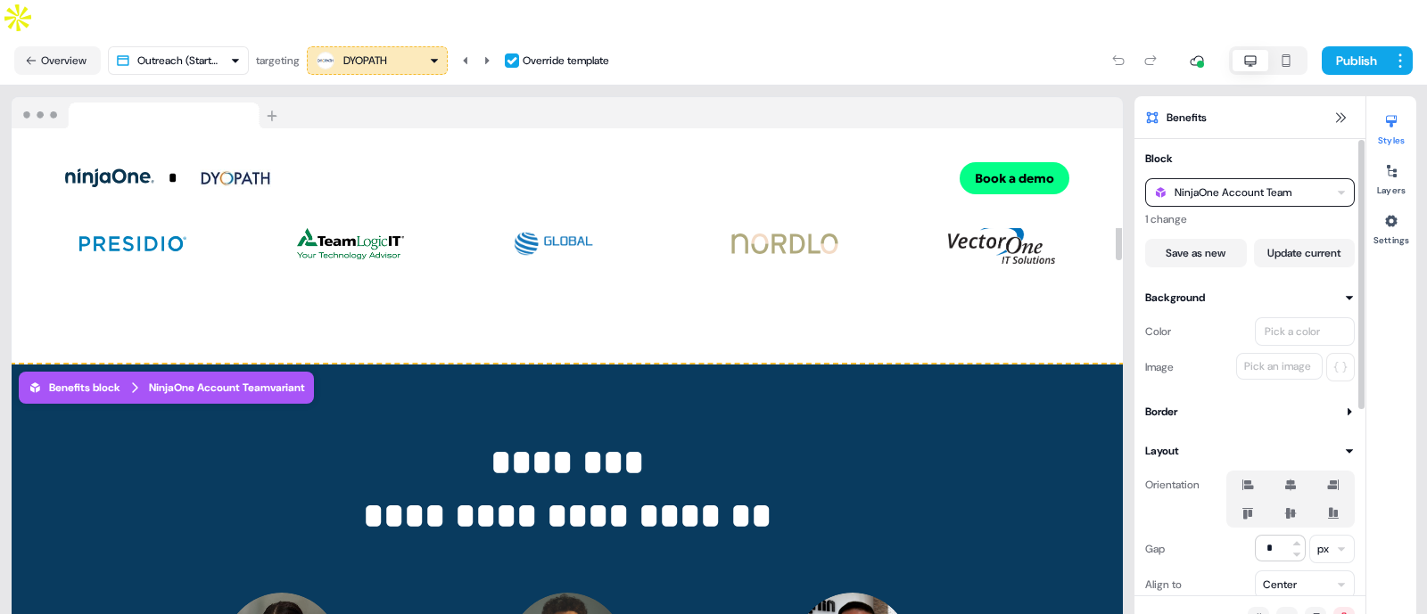
click at [1272, 184] on div "NinjaOne Account Team" at bounding box center [1232, 193] width 117 height 18
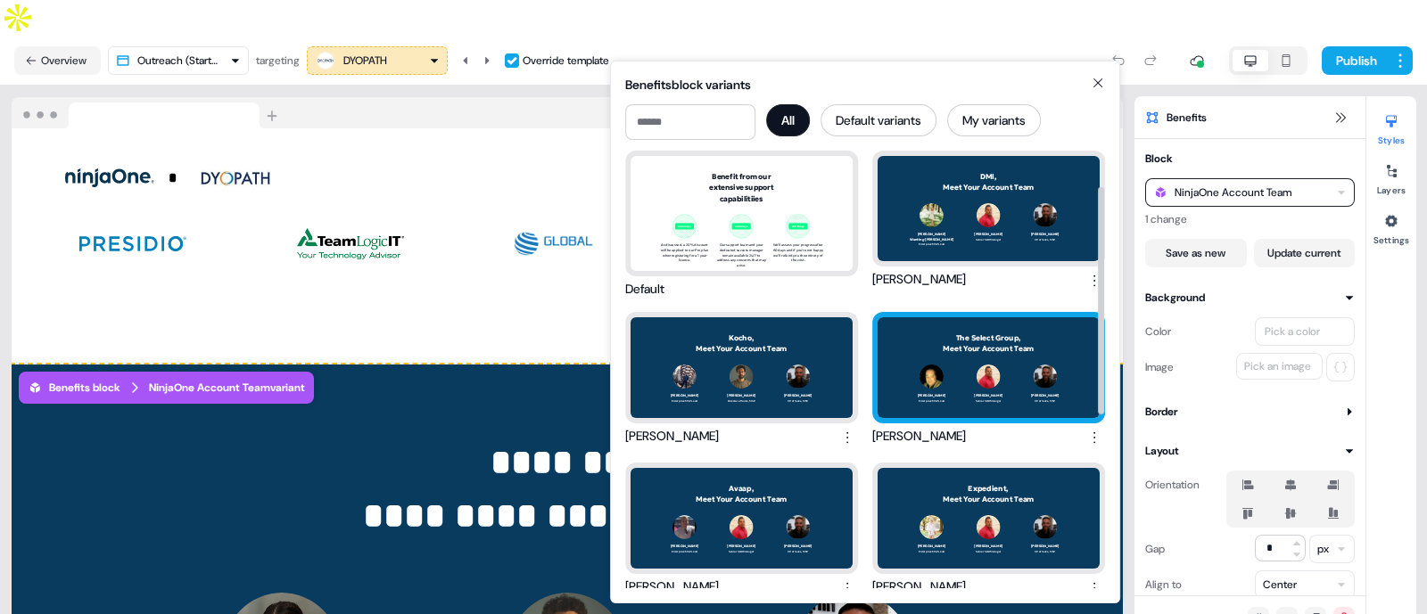
scroll to position [111, 0]
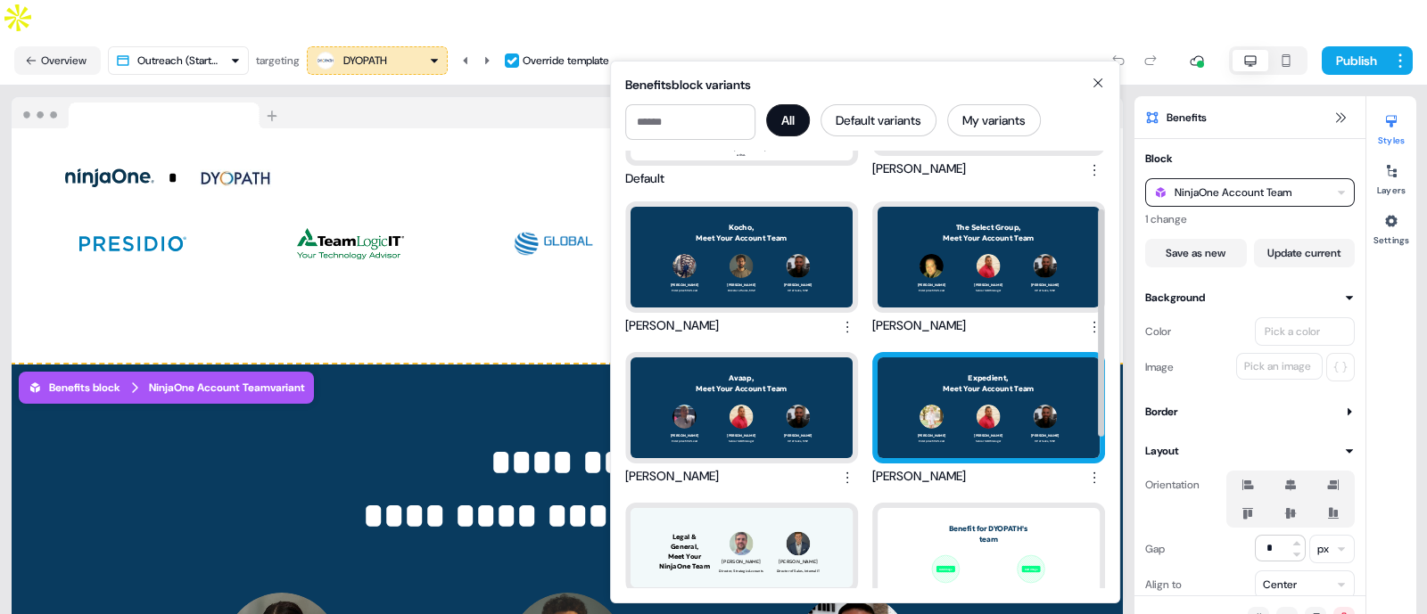
click at [936, 406] on div "Expedient, Meet Your Account Team Kaylynn Butts Enterprise MSP Lead James Shank…" at bounding box center [989, 408] width 222 height 101
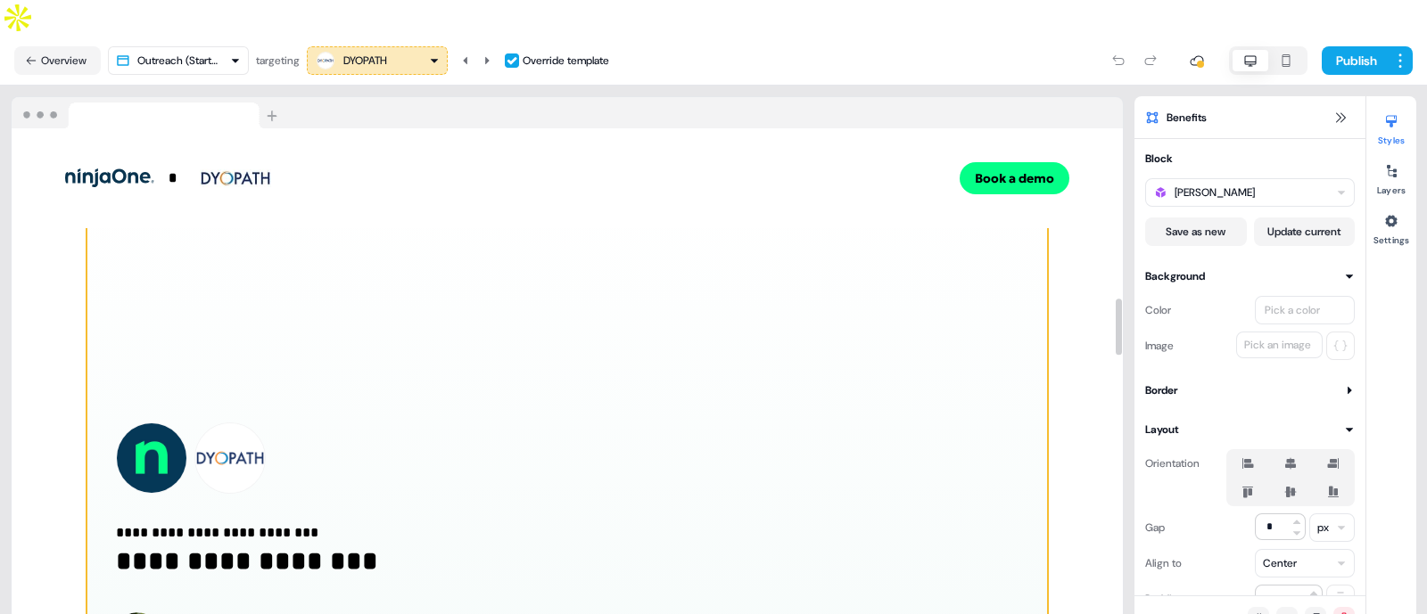
scroll to position [1351, 0]
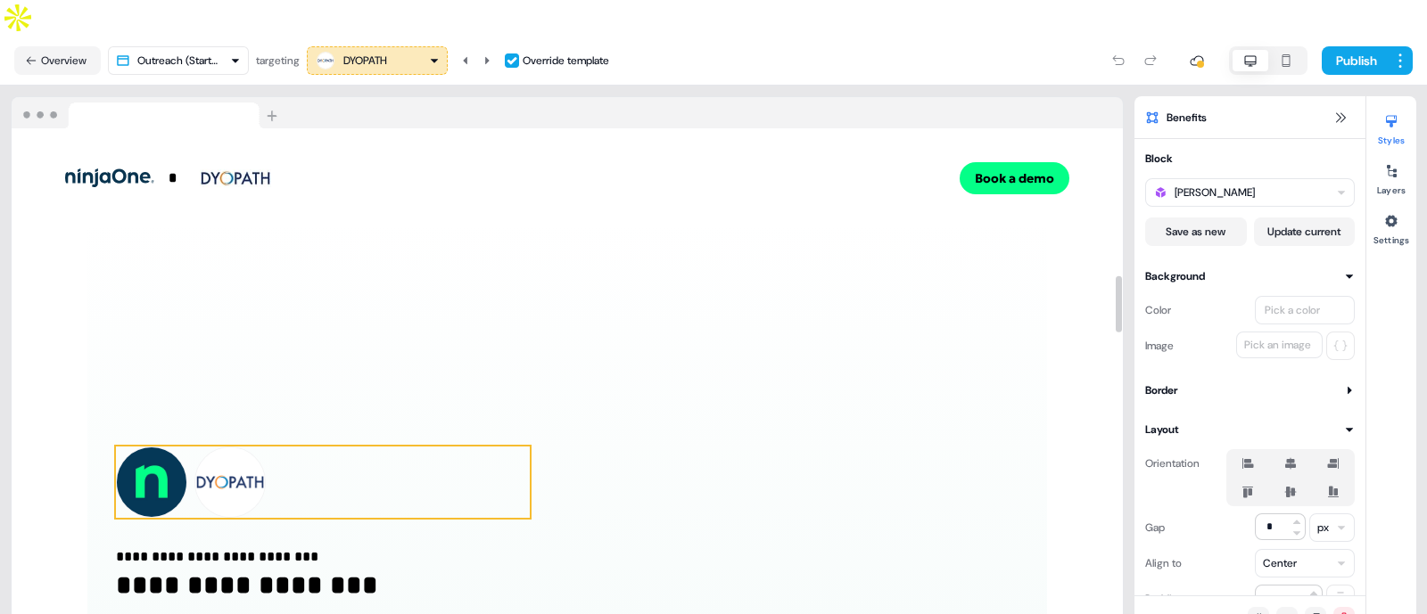
click at [433, 349] on div "**********" at bounding box center [567, 563] width 960 height 690
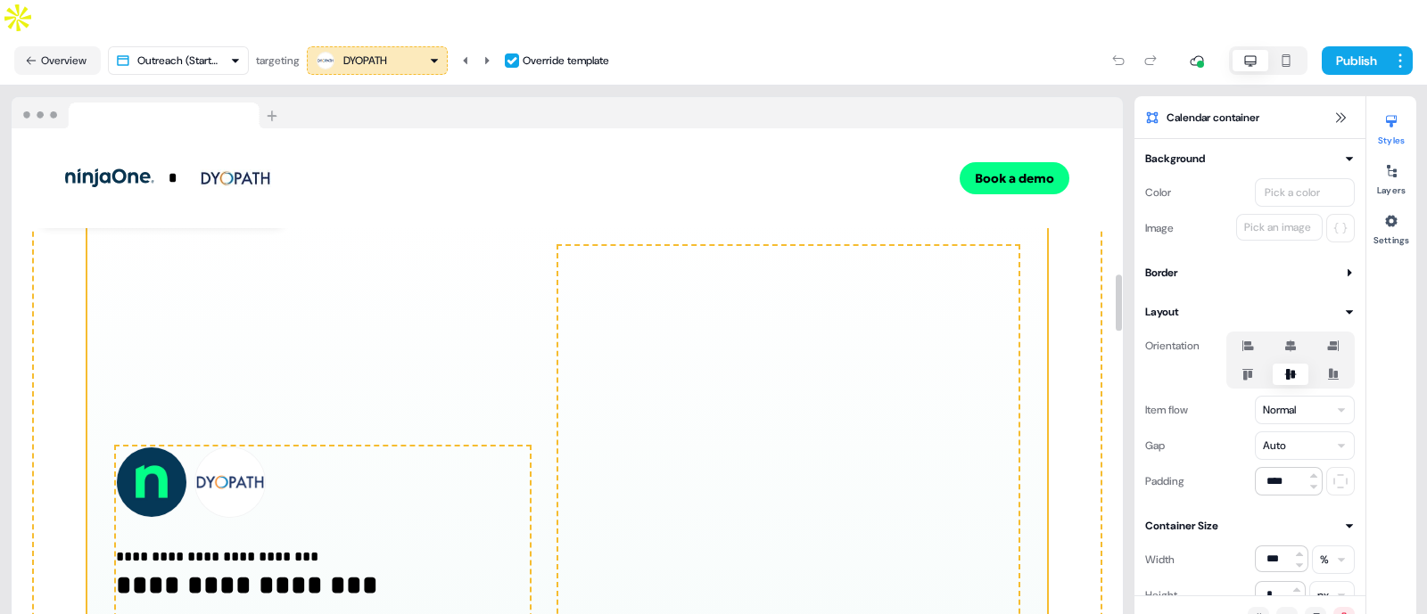
scroll to position [1135, 0]
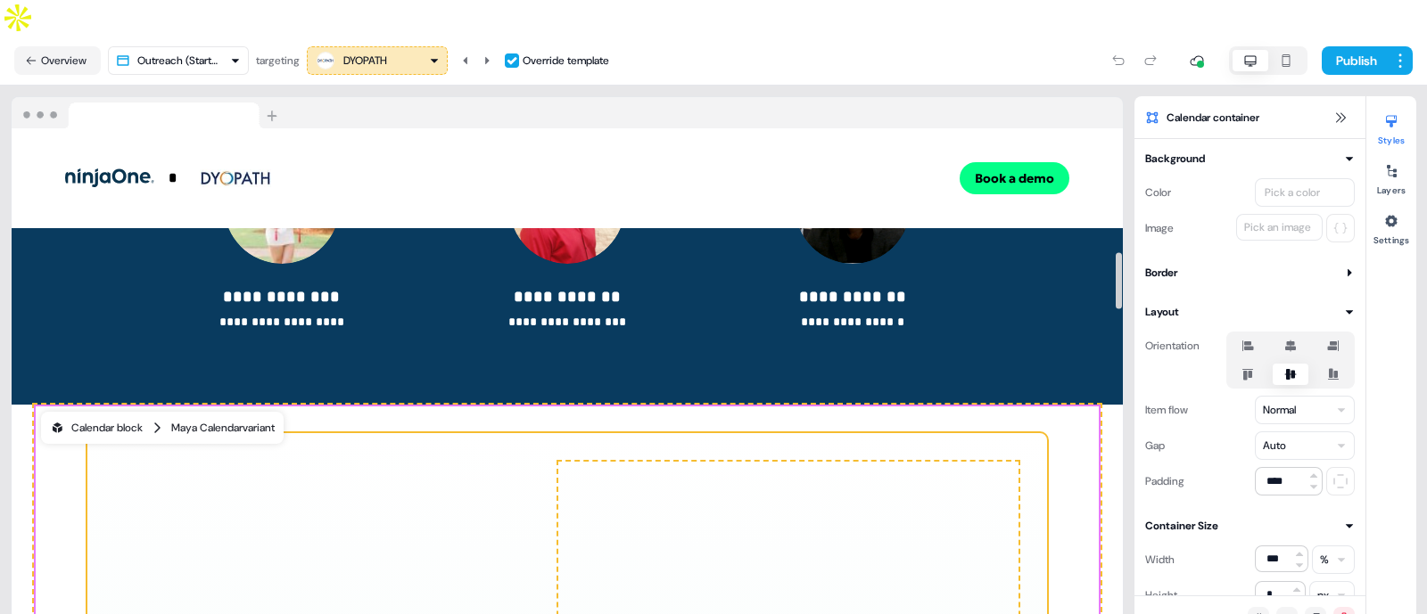
click at [249, 419] on div "Maya Calendar variant" at bounding box center [222, 428] width 103 height 18
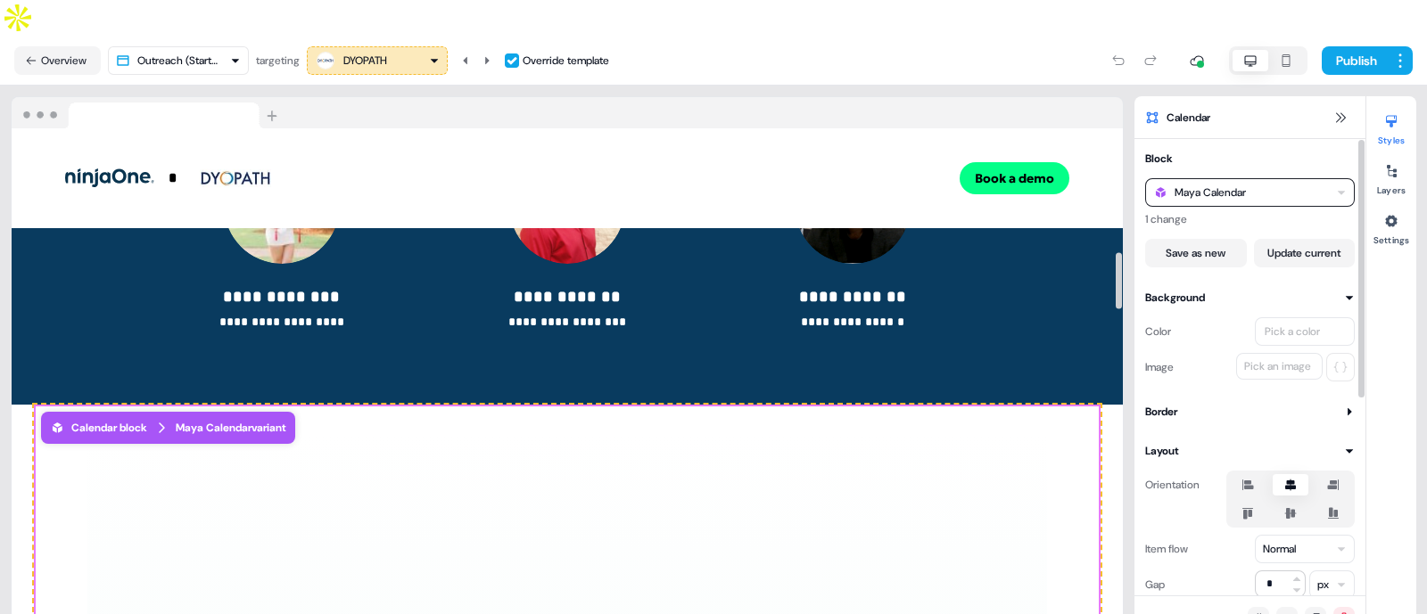
click at [1227, 184] on div "Maya Calendar" at bounding box center [1209, 193] width 71 height 18
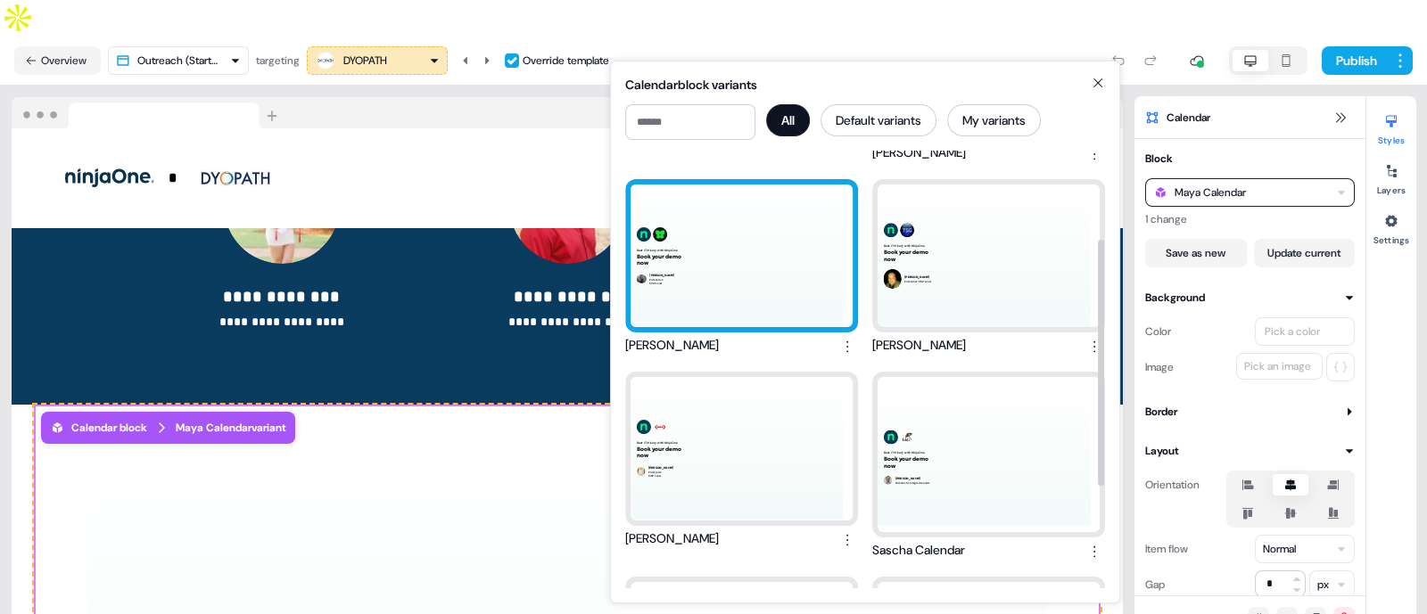
scroll to position [191, 0]
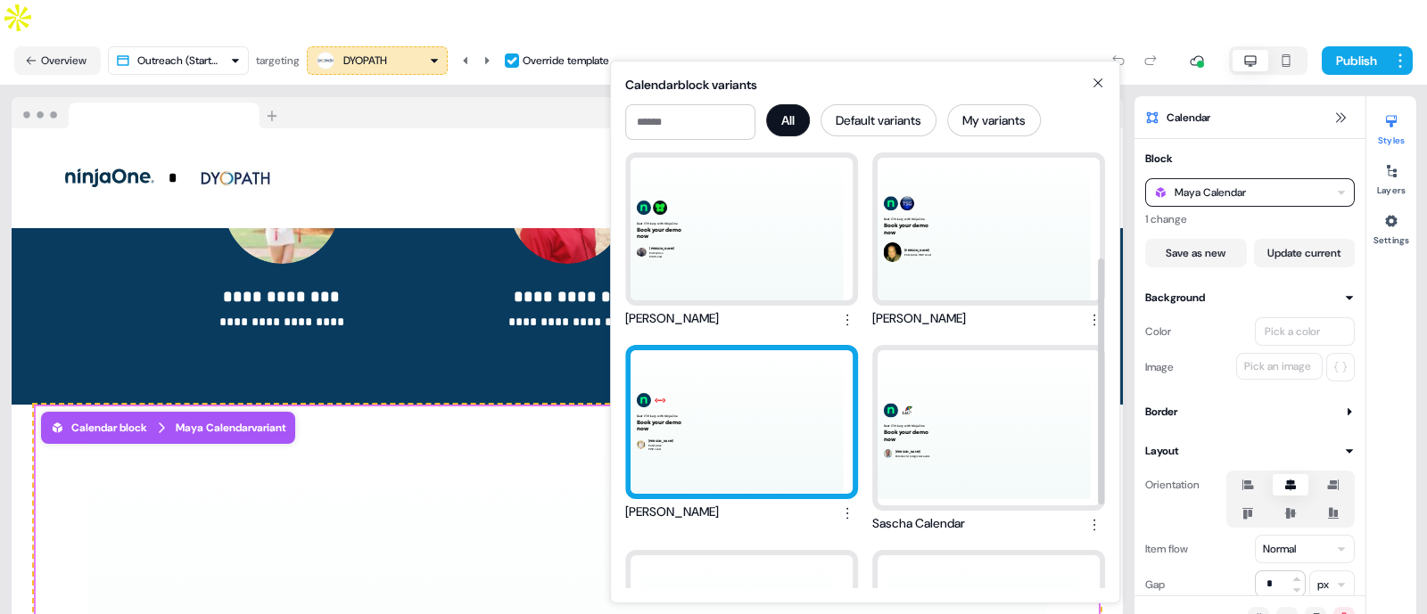
click at [739, 444] on div "Beat IT Misery with NinjaOne Book your demo now Kaylynn Butts Enterprise MSP Le…" at bounding box center [741, 421] width 222 height 143
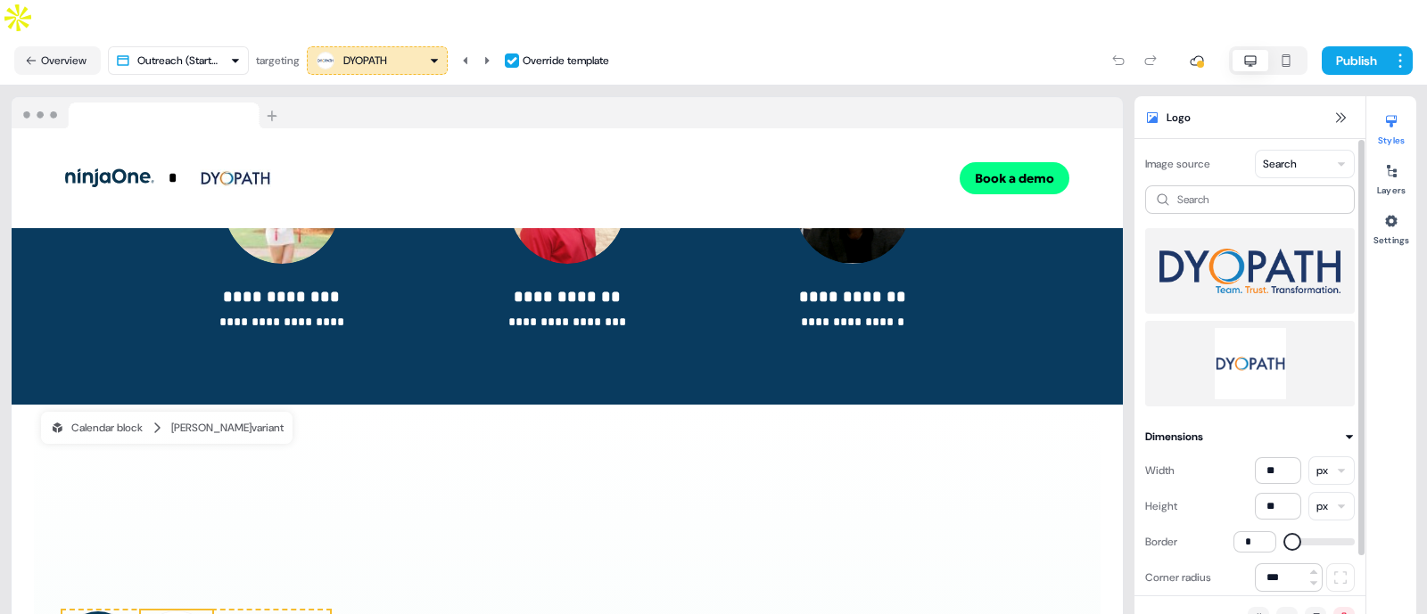
click at [1248, 328] on img at bounding box center [1249, 363] width 181 height 71
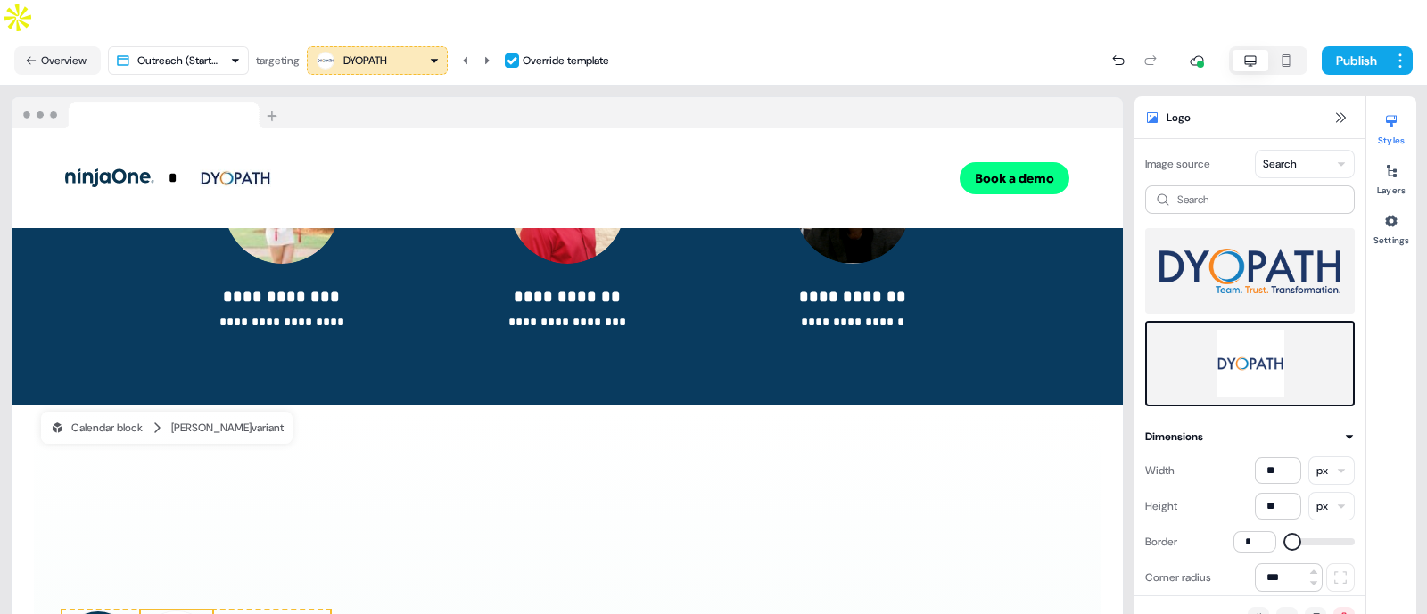
click at [400, 50] on div "DYOPATH" at bounding box center [377, 60] width 125 height 21
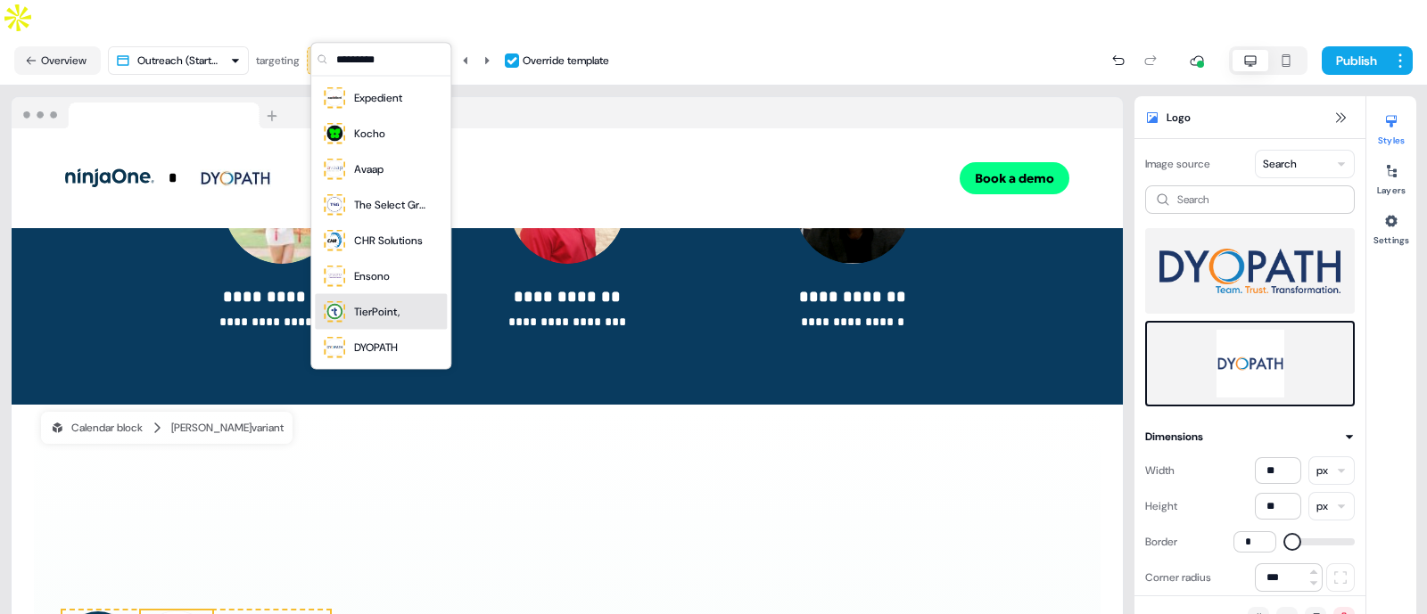
click at [371, 317] on div "TierPoint," at bounding box center [376, 312] width 45 height 18
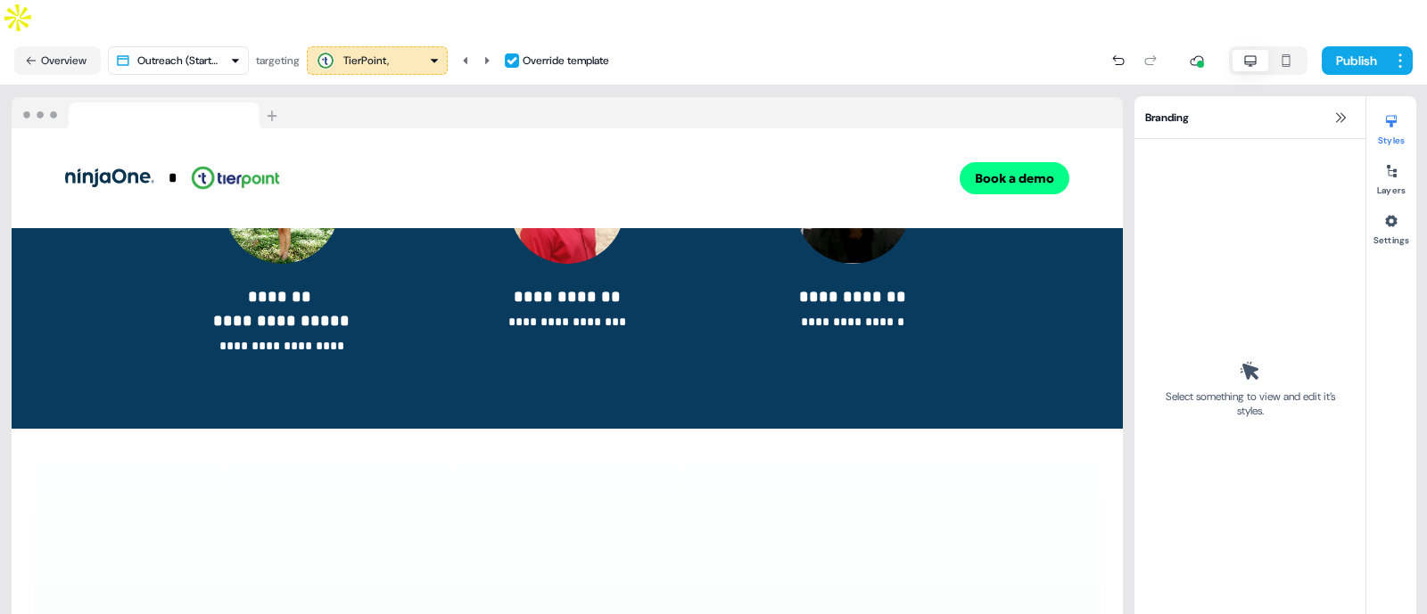
click at [397, 50] on div "TierPoint," at bounding box center [377, 60] width 125 height 21
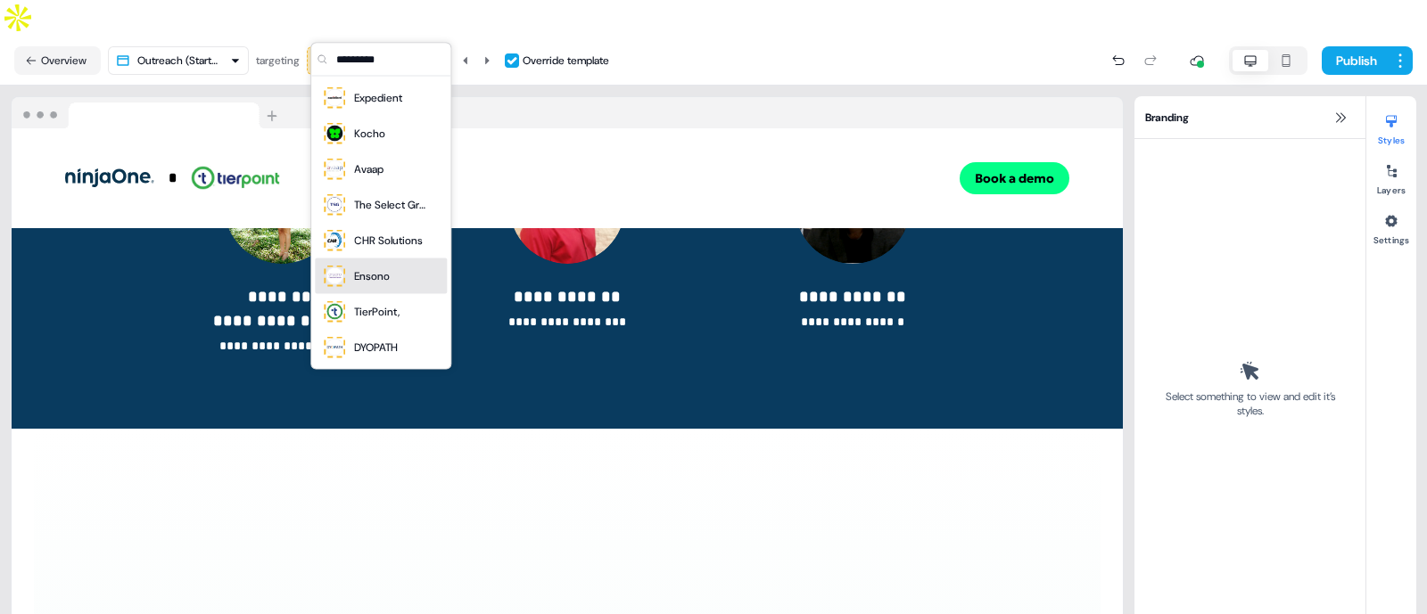
click at [375, 289] on div "Ensono" at bounding box center [381, 277] width 132 height 36
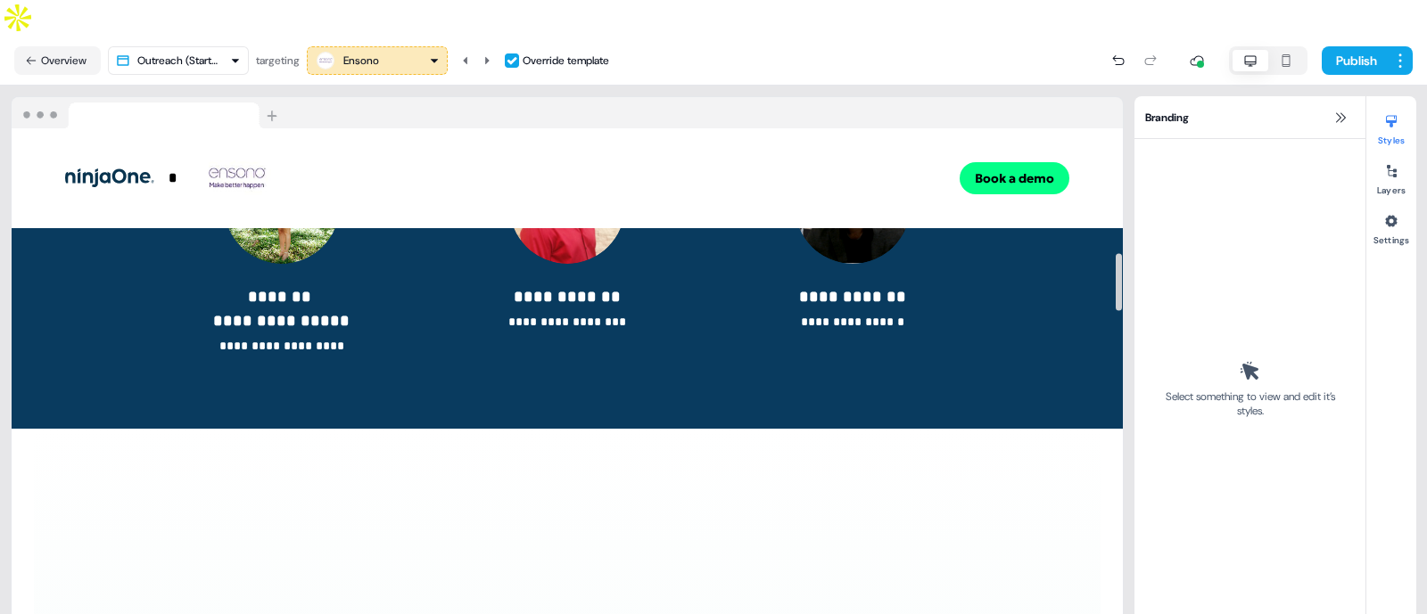
click at [375, 52] on div "Ensono" at bounding box center [361, 61] width 36 height 18
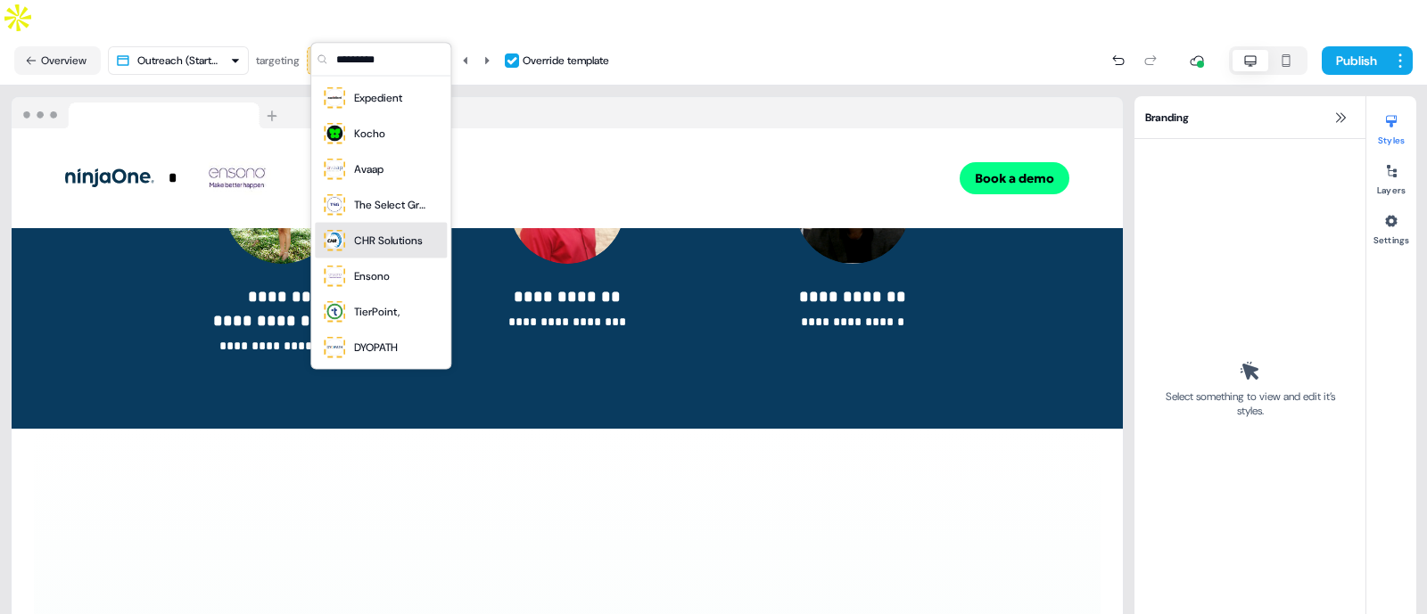
click at [382, 246] on div "CHR Solutions" at bounding box center [388, 241] width 69 height 18
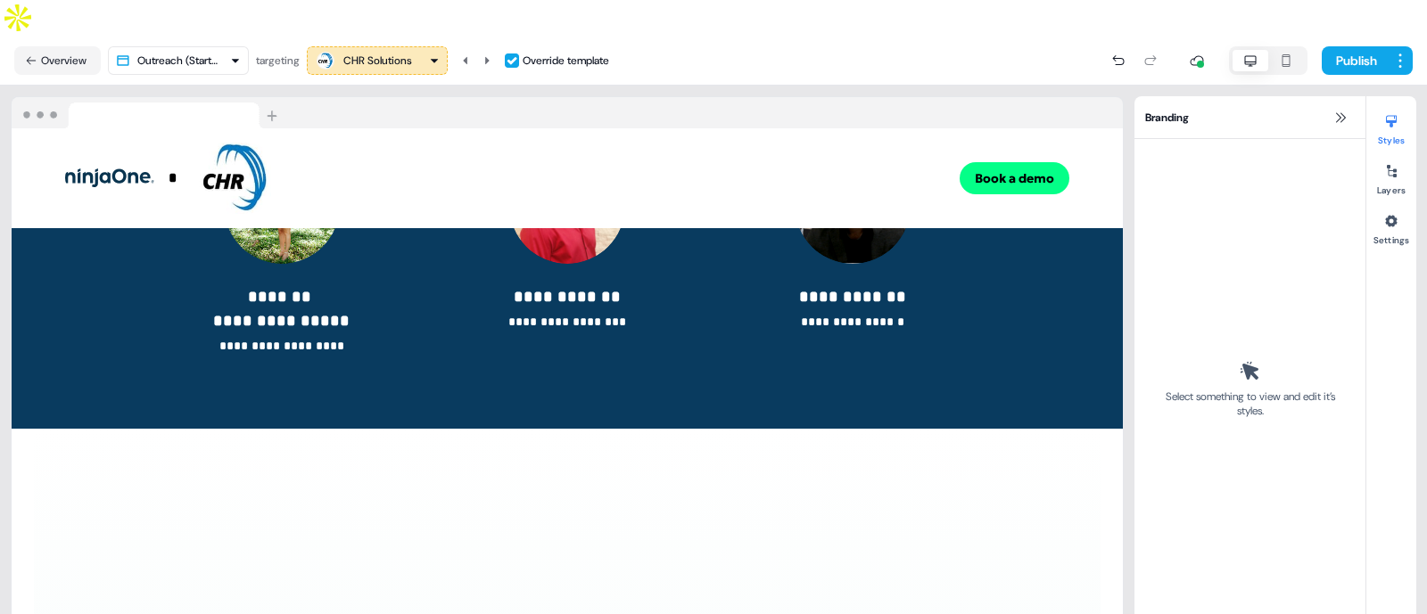
click at [395, 52] on div "CHR Solutions" at bounding box center [377, 61] width 69 height 18
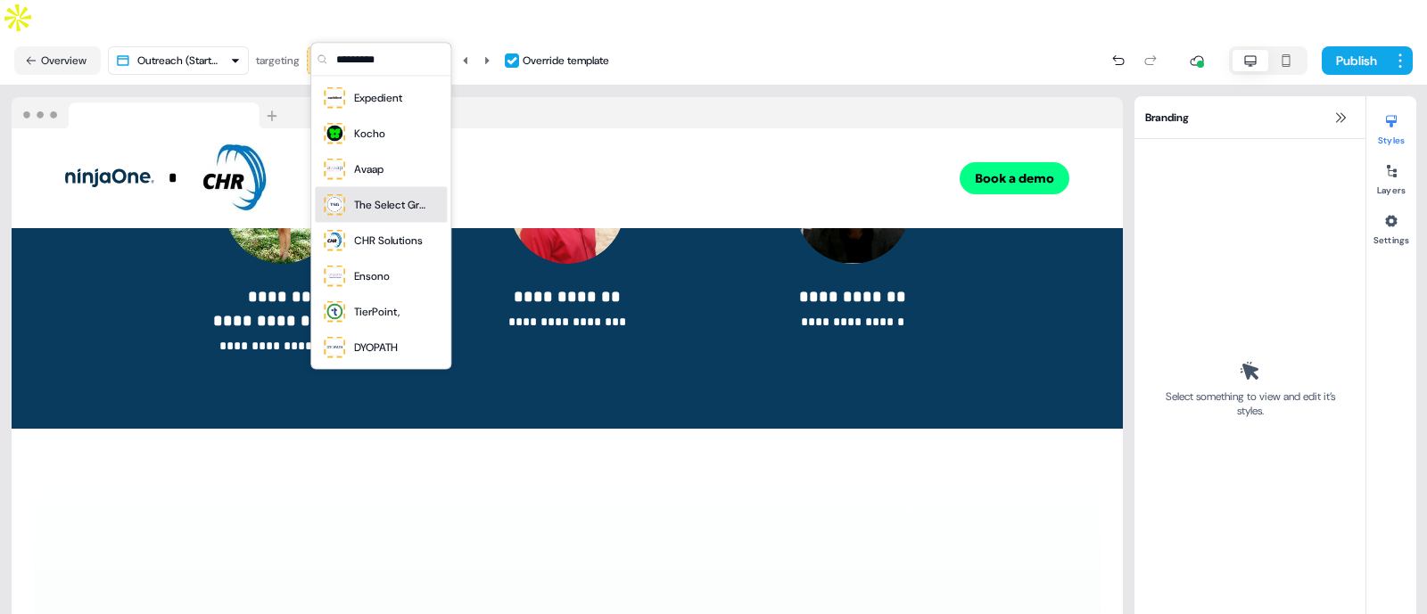
click at [371, 217] on div "The Select Group" at bounding box center [381, 205] width 132 height 36
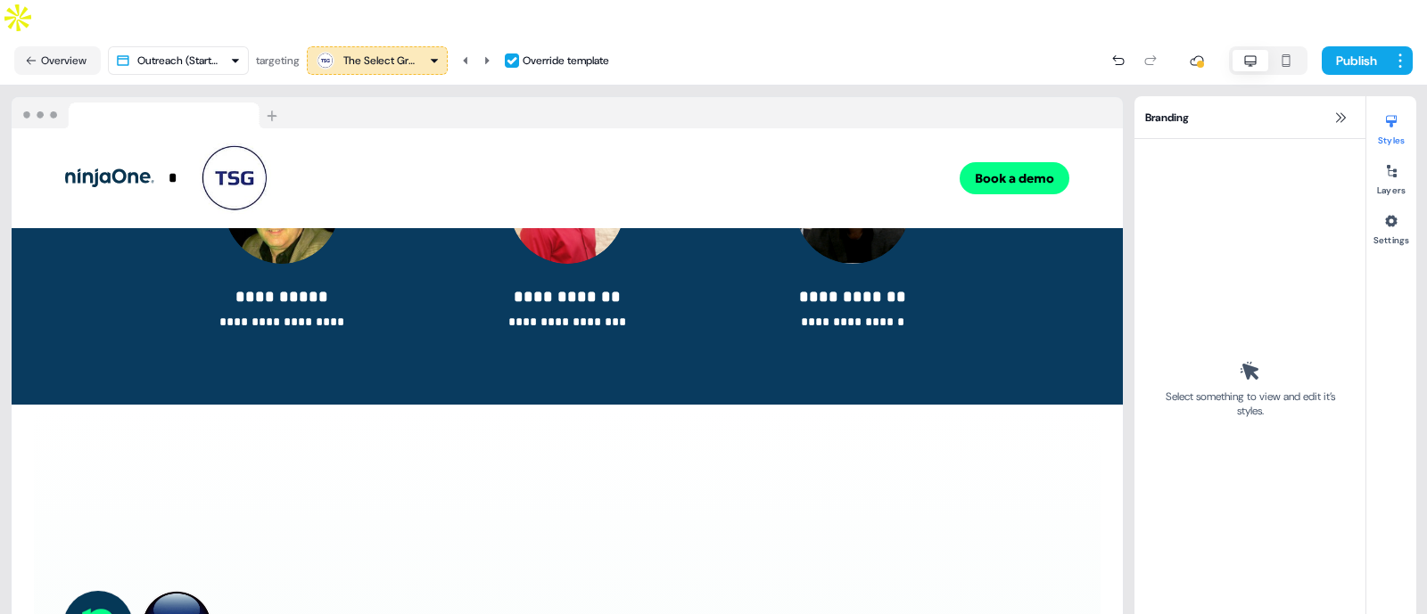
click at [405, 52] on div "The Select Group" at bounding box center [378, 61] width 71 height 18
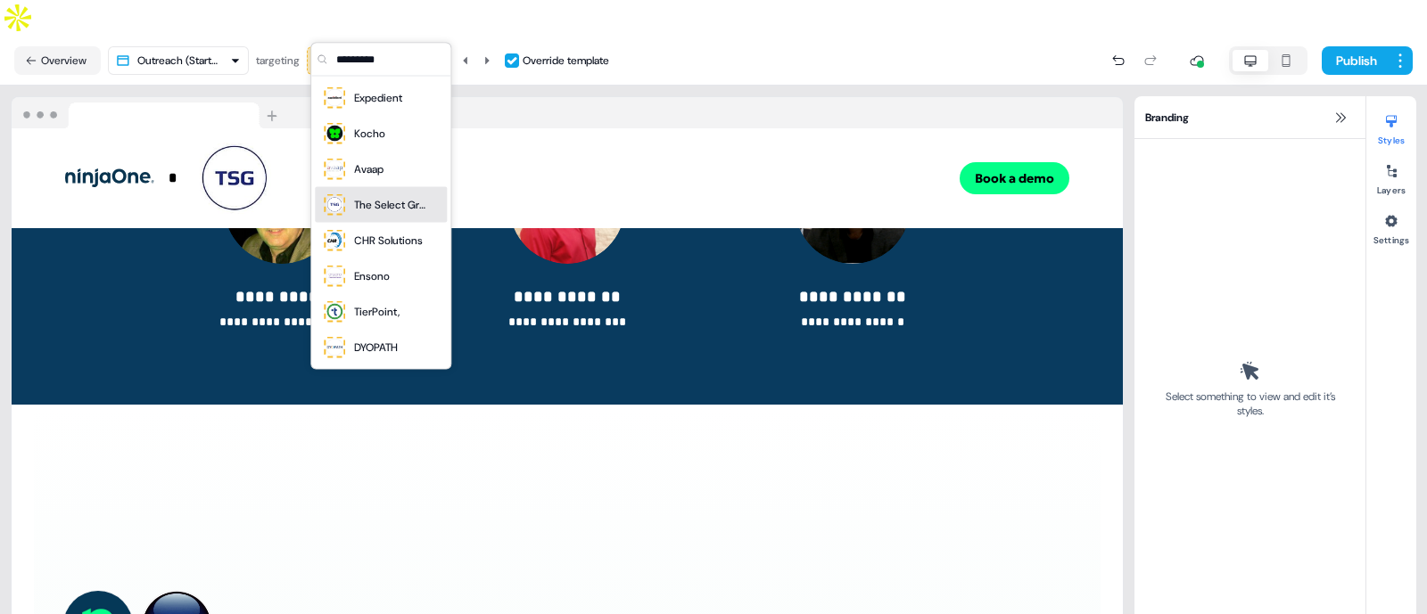
click at [375, 202] on div "The Select Group" at bounding box center [389, 205] width 71 height 18
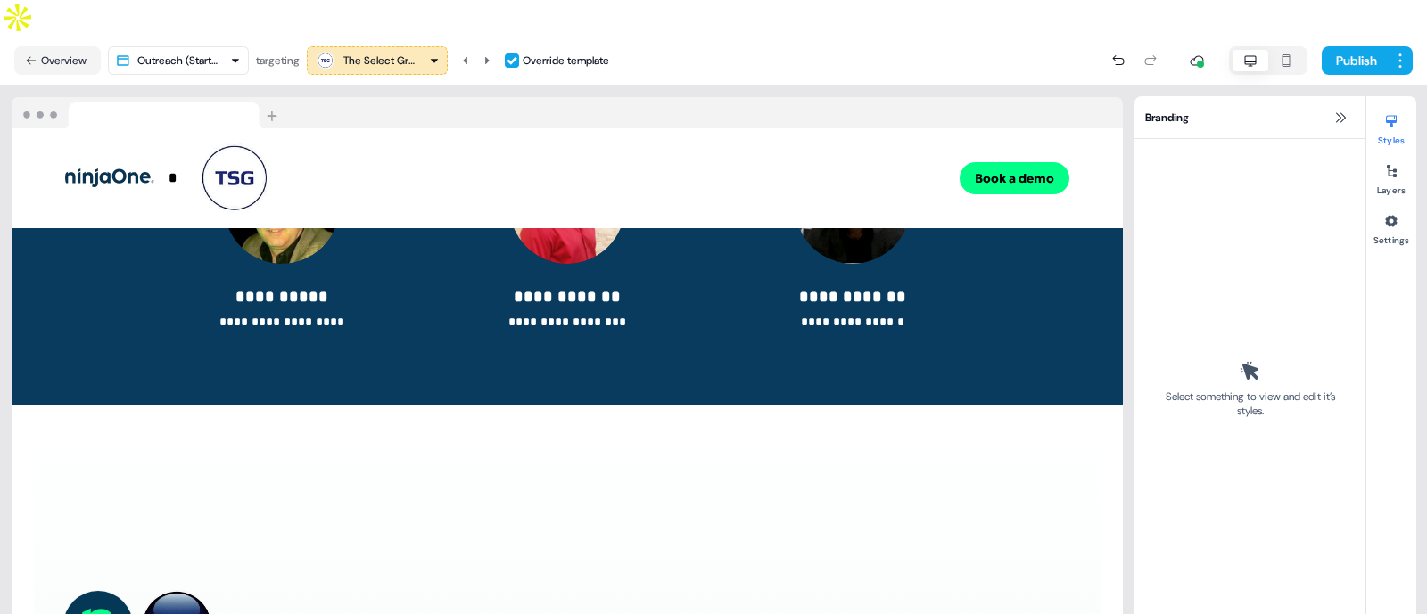
click at [392, 52] on div "The Select Group" at bounding box center [378, 61] width 71 height 18
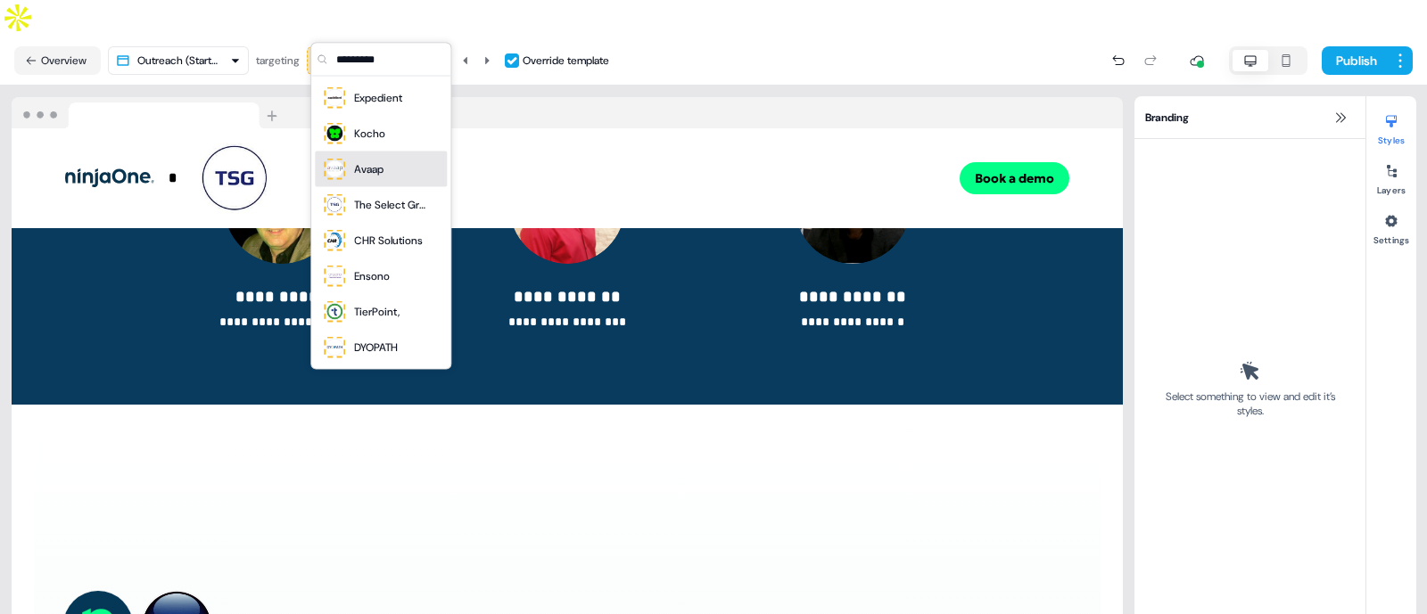
click at [371, 167] on div "Avaap" at bounding box center [368, 170] width 29 height 18
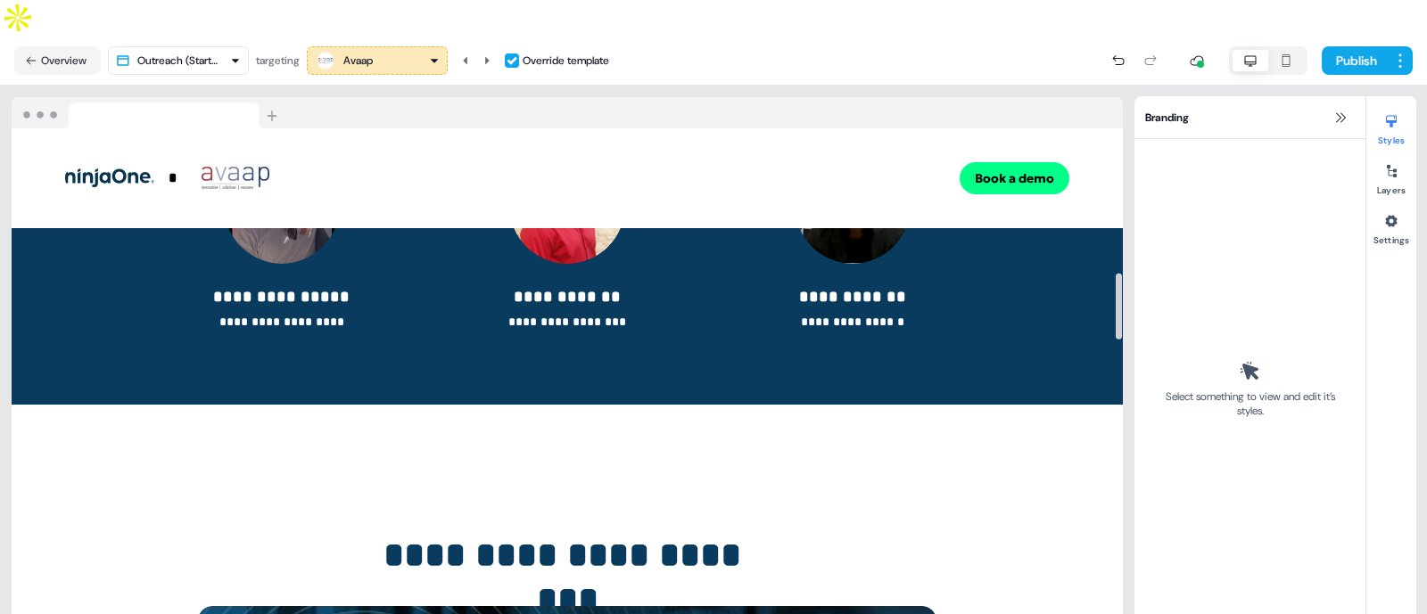
click at [401, 50] on div "Avaap" at bounding box center [377, 60] width 125 height 21
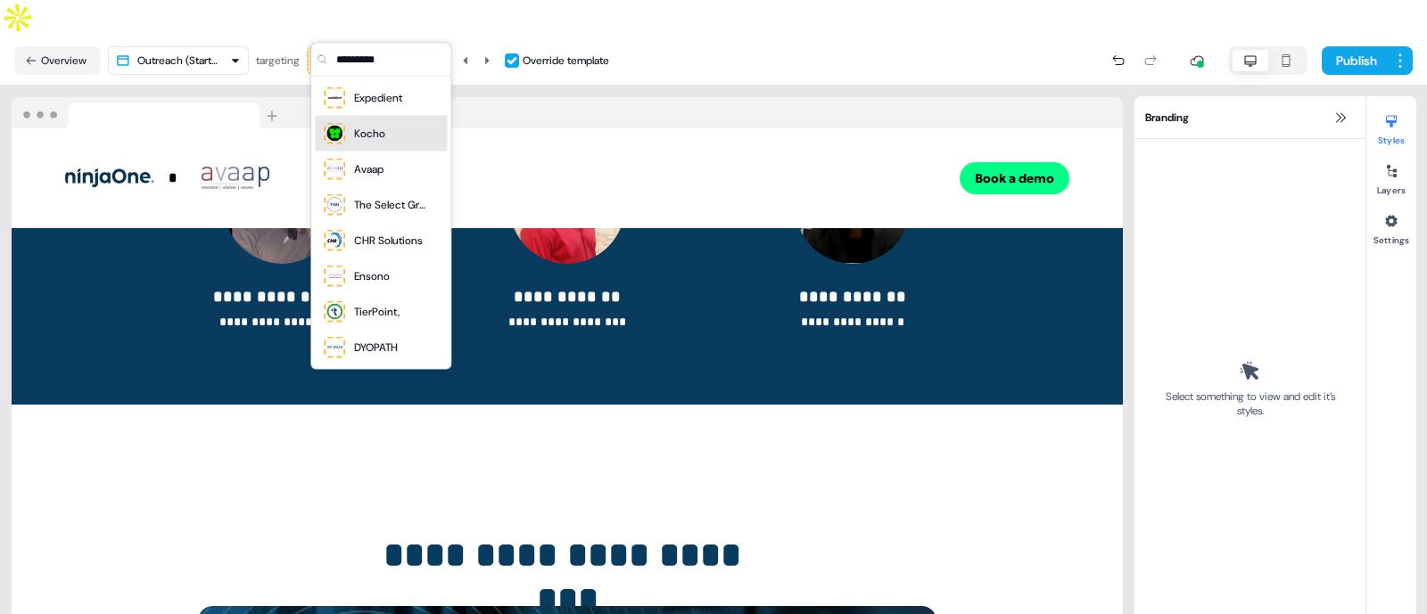
click at [361, 140] on div "Kocho" at bounding box center [369, 134] width 31 height 18
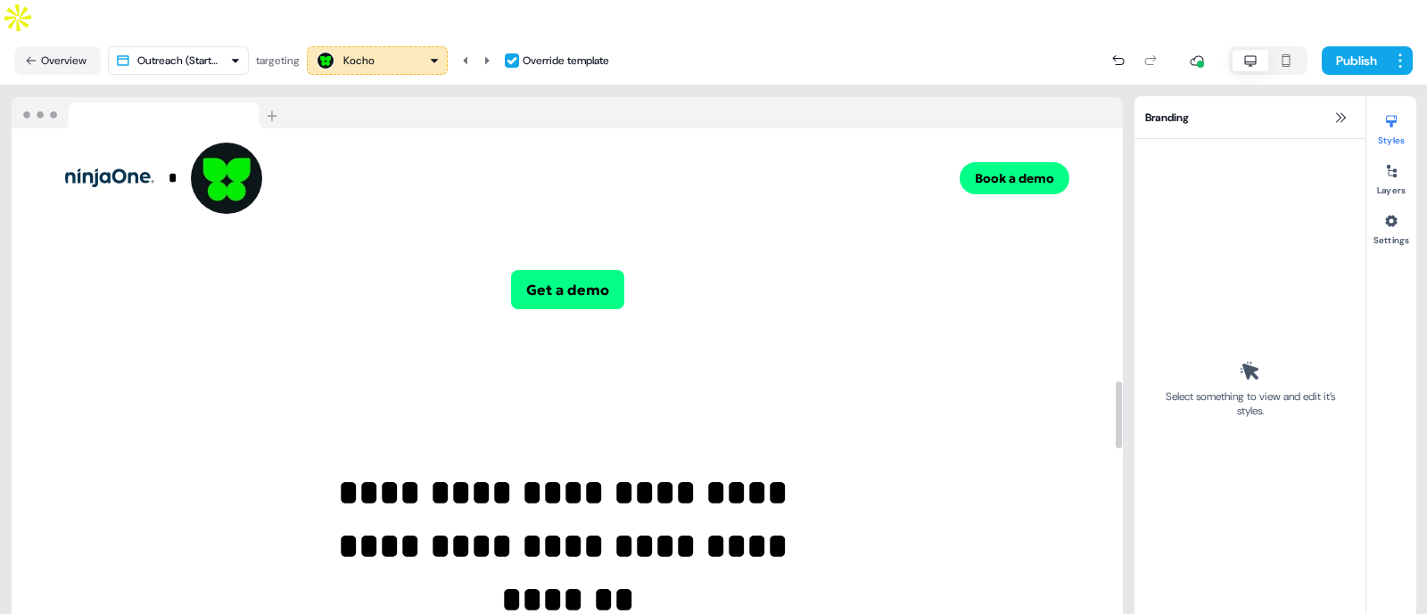
scroll to position [1957, 0]
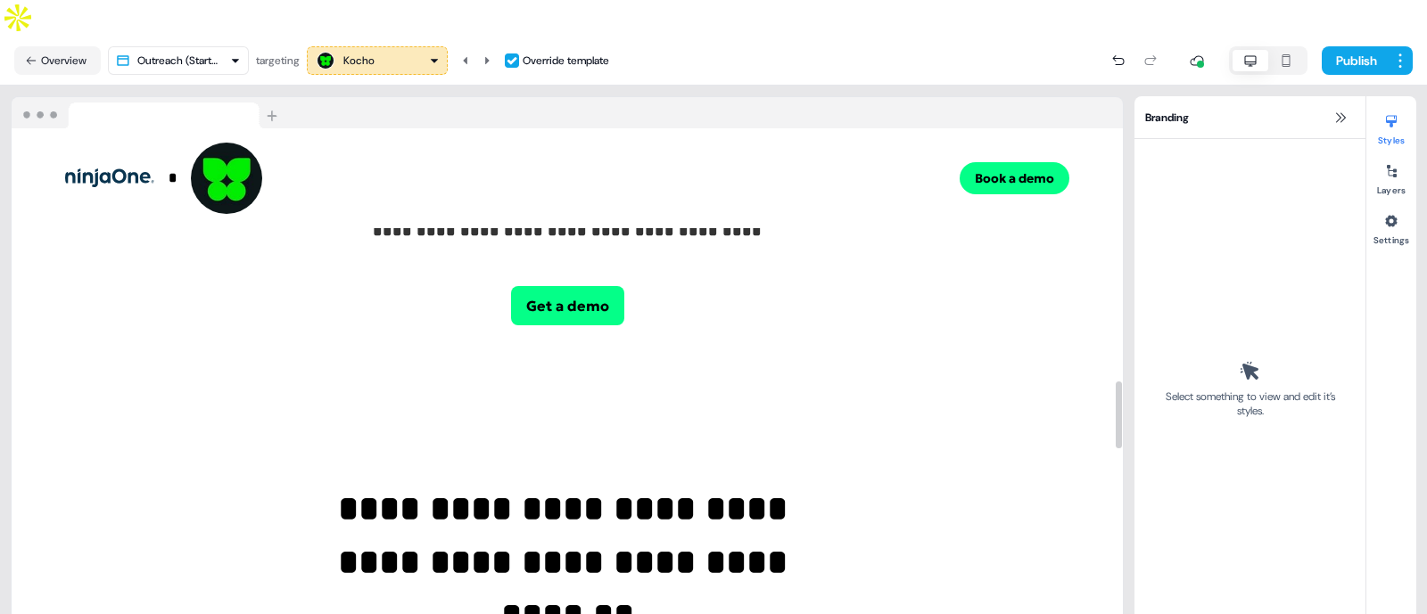
click at [410, 50] on div "Kocho" at bounding box center [377, 60] width 125 height 21
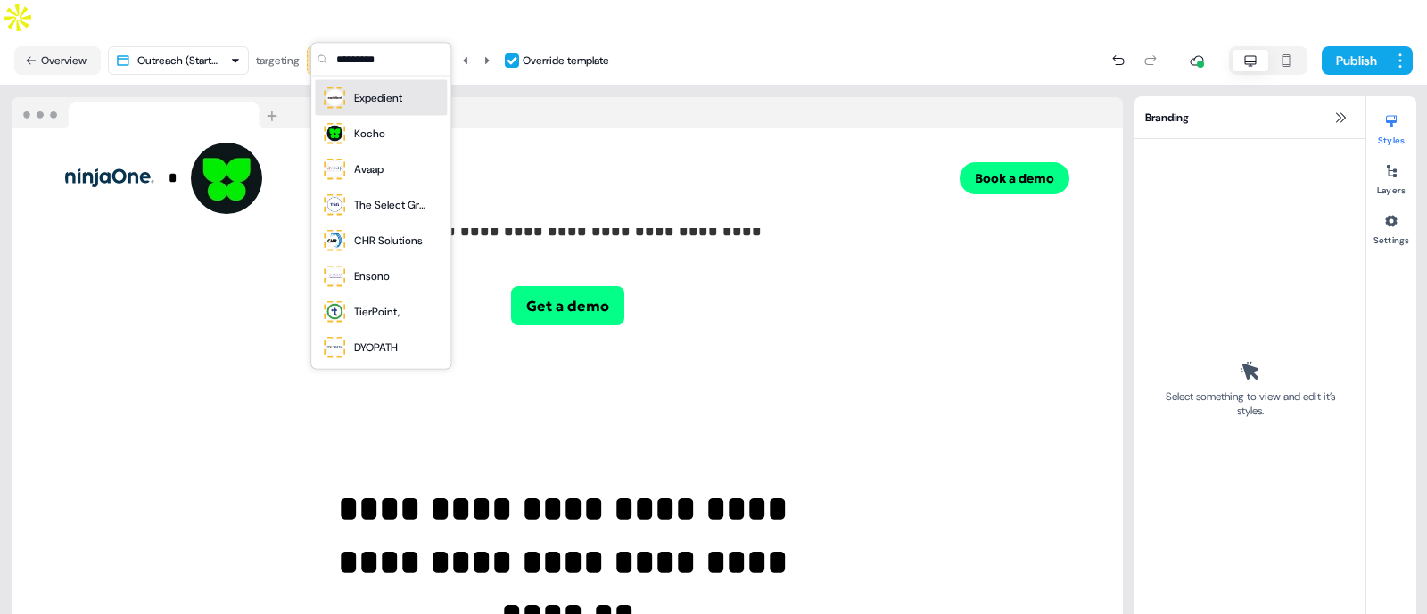
click at [371, 96] on div "Expedient" at bounding box center [378, 98] width 48 height 18
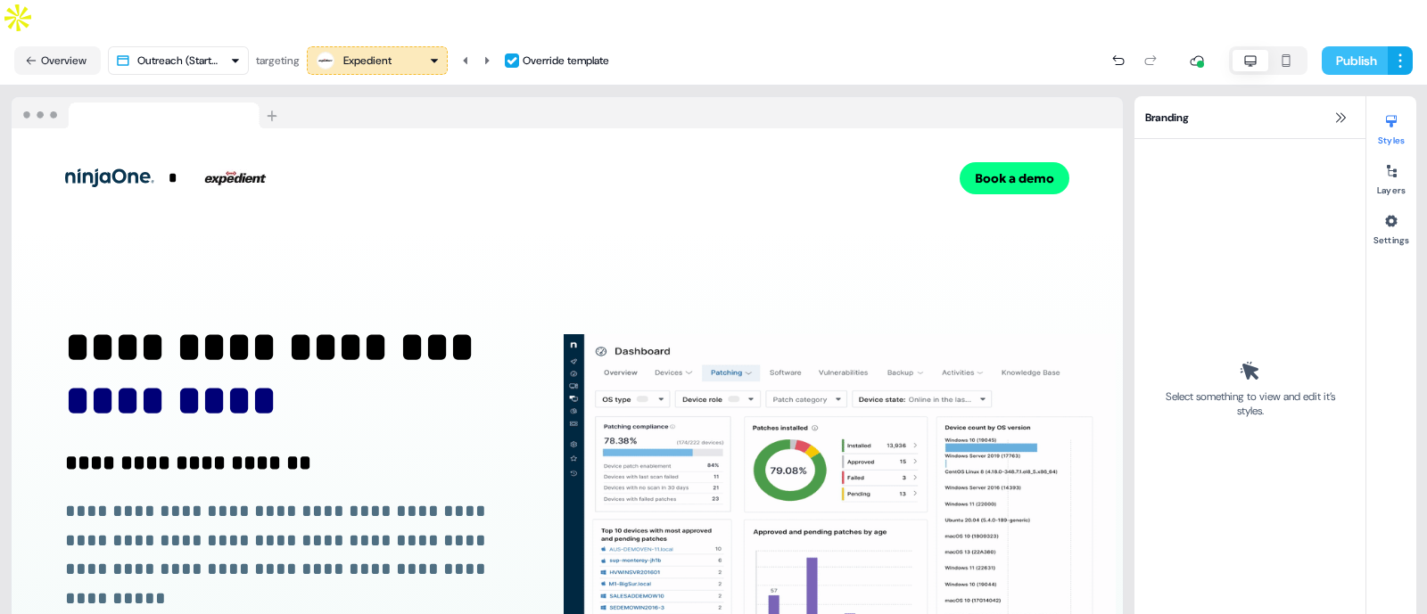
click at [1327, 46] on button "Publish" at bounding box center [1355, 60] width 66 height 29
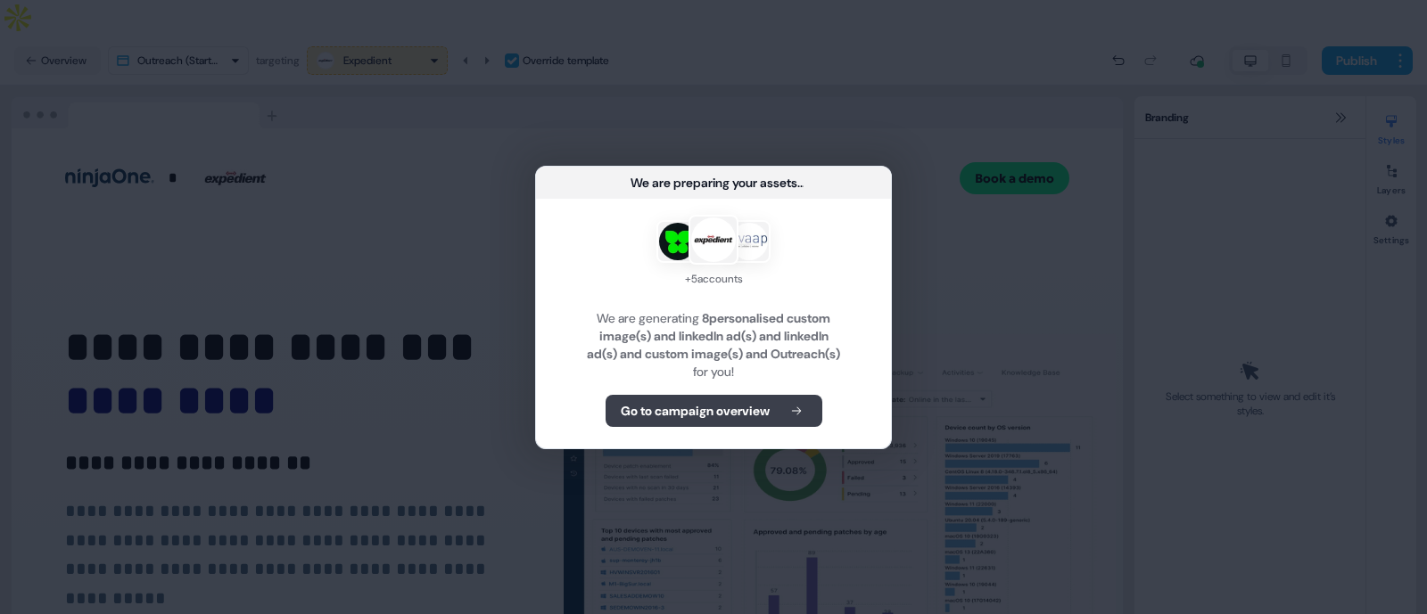
click at [738, 409] on b "Go to campaign overview" at bounding box center [695, 411] width 149 height 18
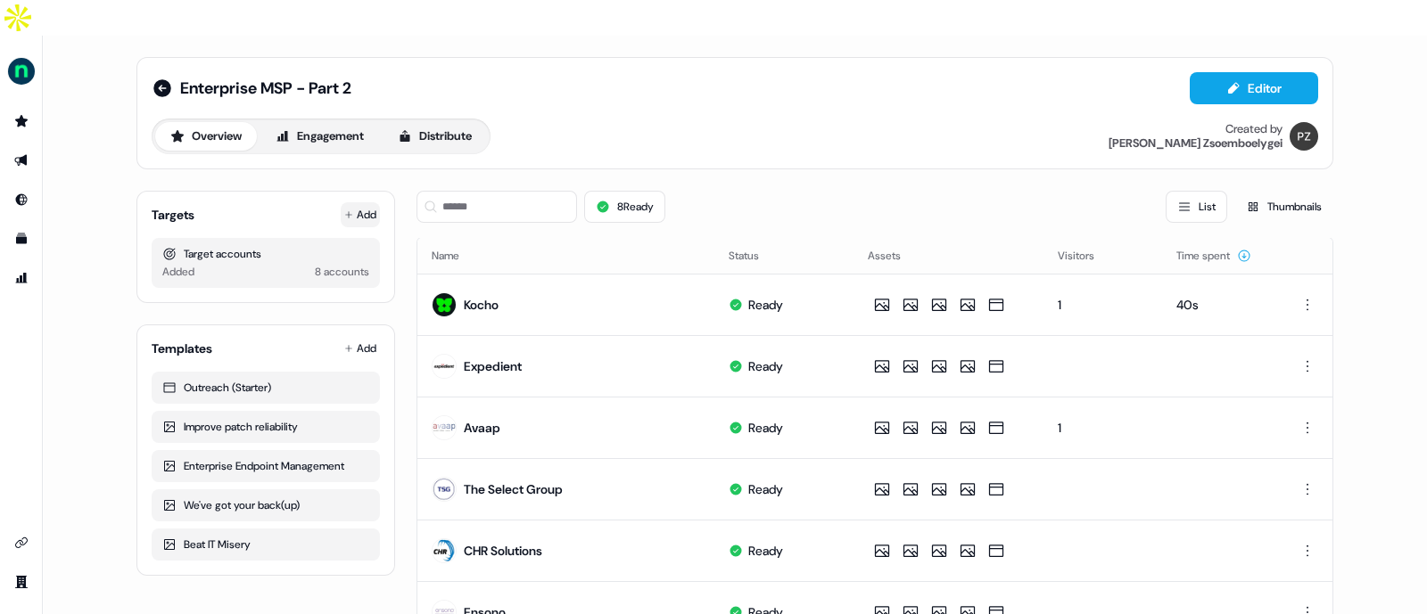
click at [361, 202] on button "Add" at bounding box center [360, 214] width 39 height 25
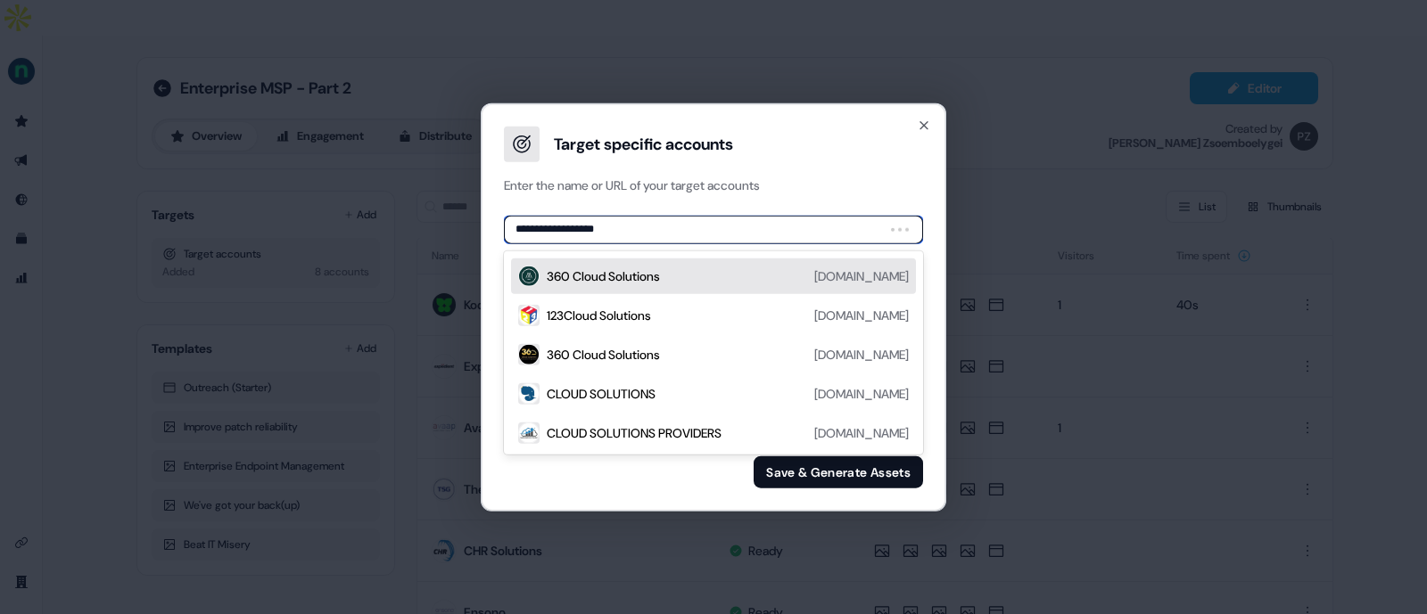
type input "**********"
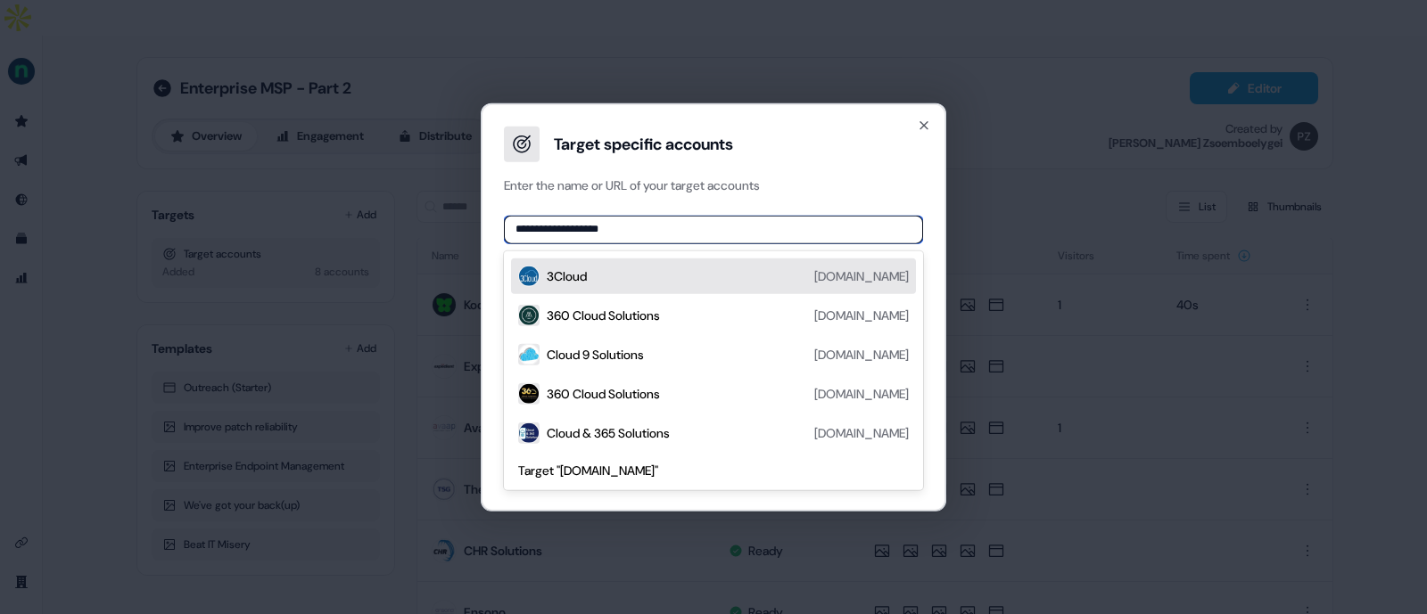
click at [597, 269] on div "3Cloud 3cloudsolutions.com" at bounding box center [728, 275] width 362 height 21
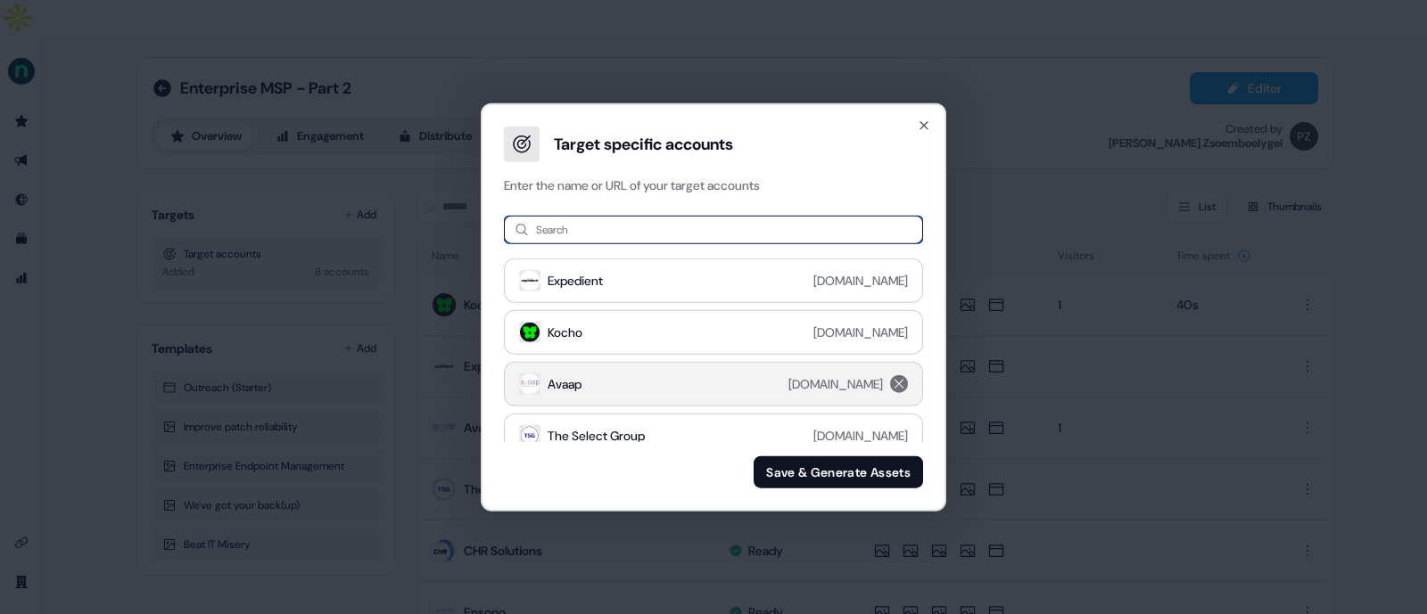
scroll to position [271, 0]
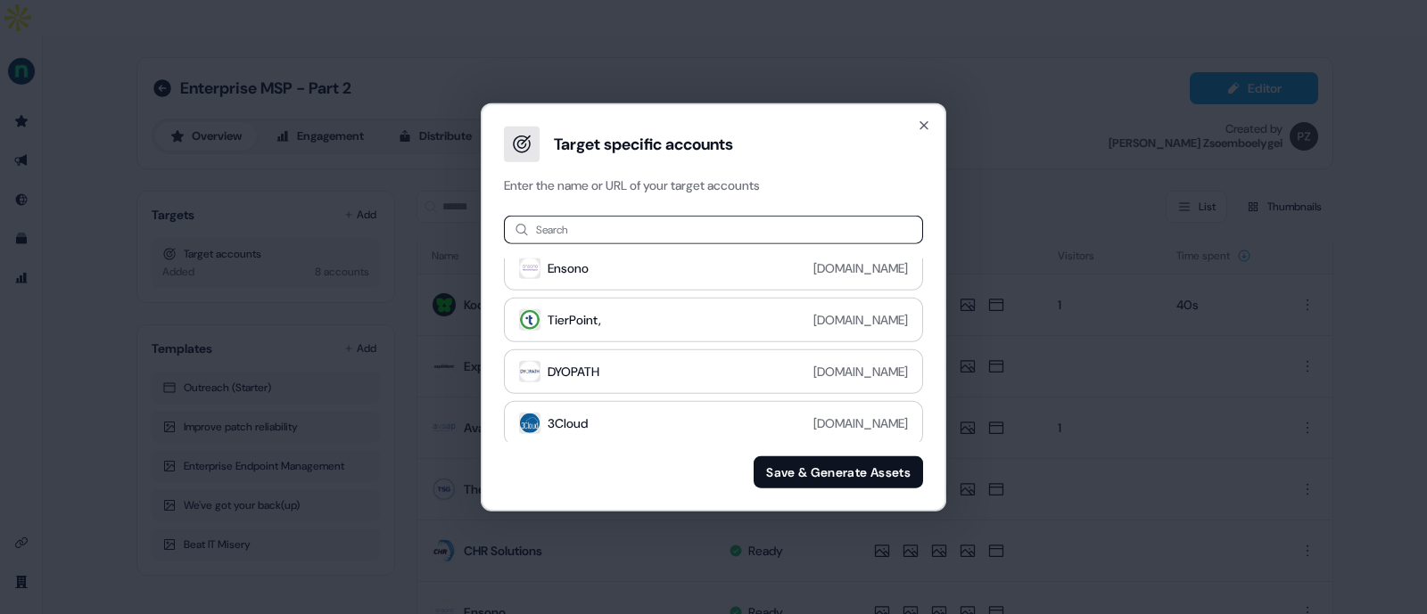
click at [815, 461] on button "Save & Generate Assets" at bounding box center [838, 473] width 169 height 32
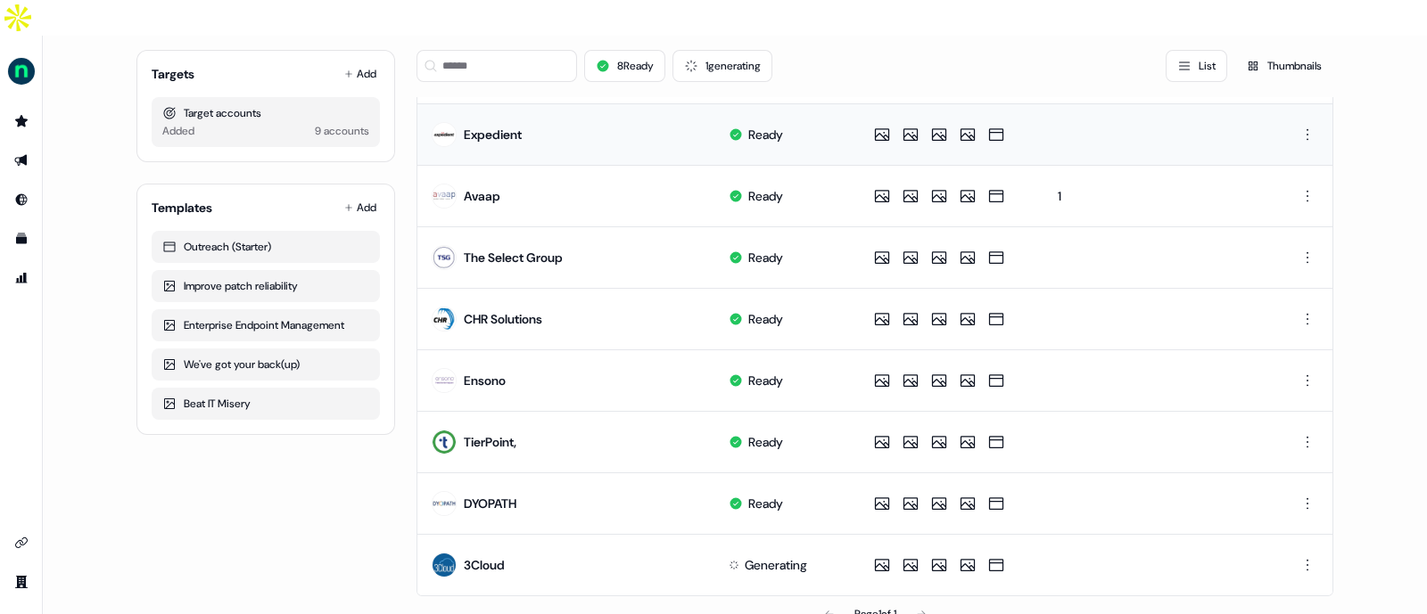
scroll to position [0, 0]
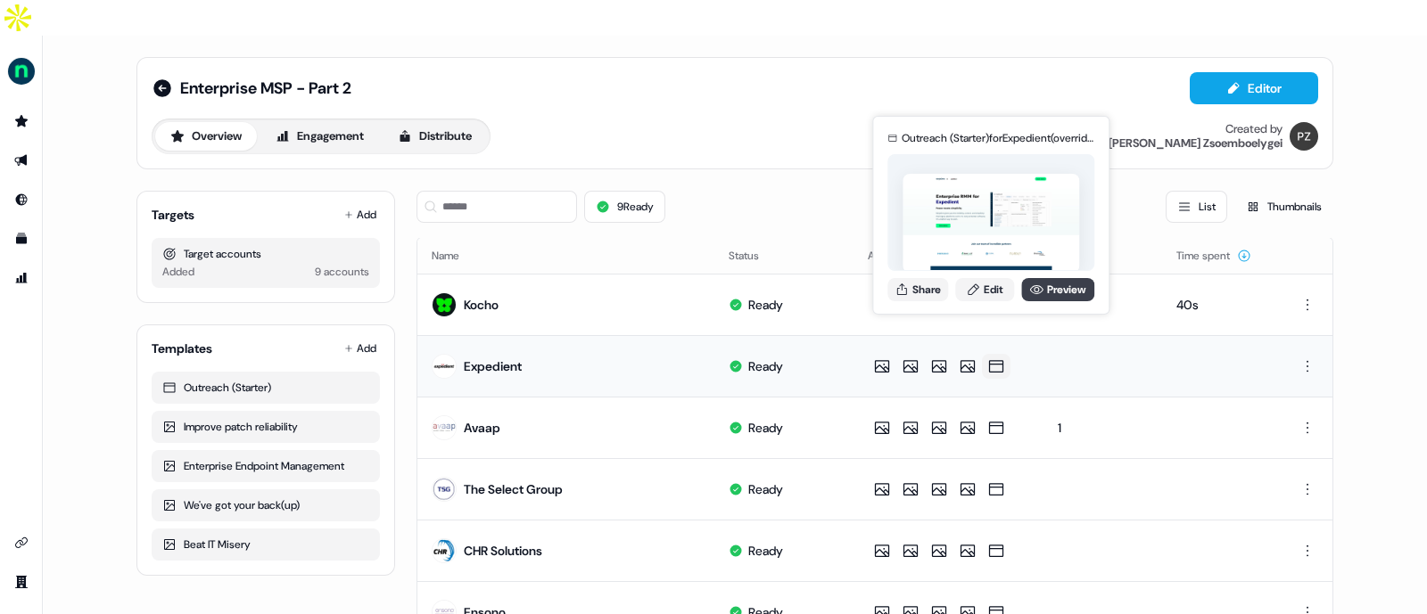
click at [1066, 278] on link "Preview" at bounding box center [1057, 289] width 73 height 23
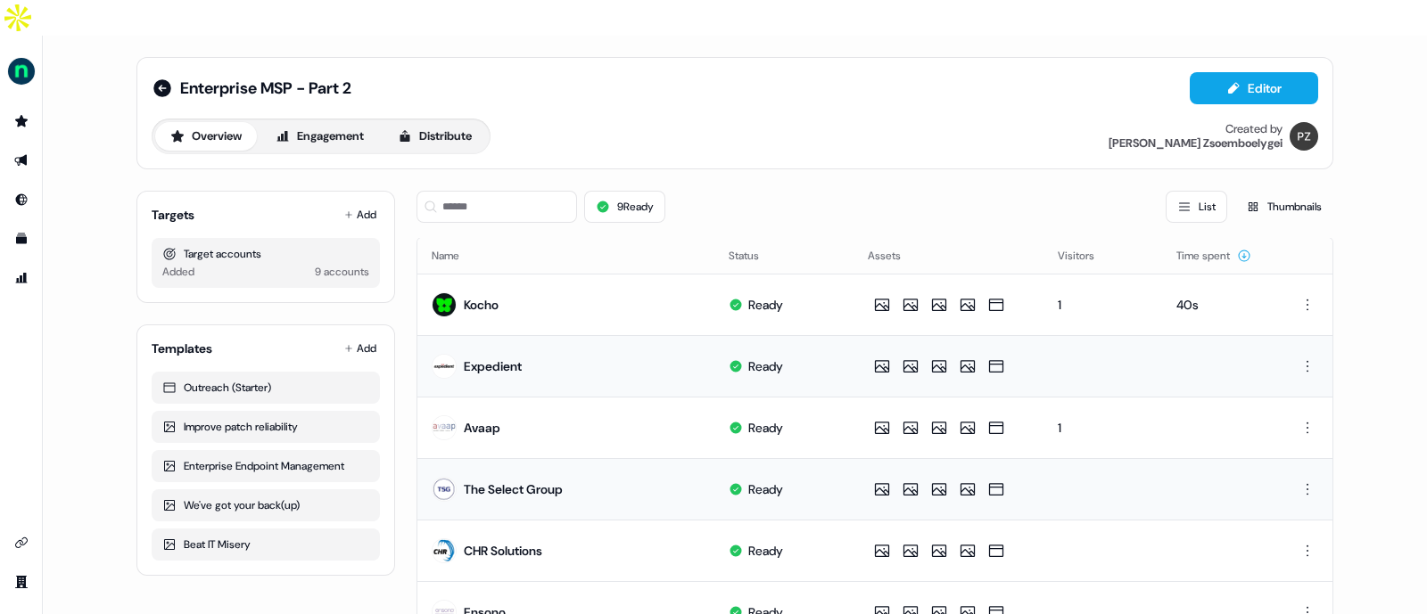
scroll to position [232, 0]
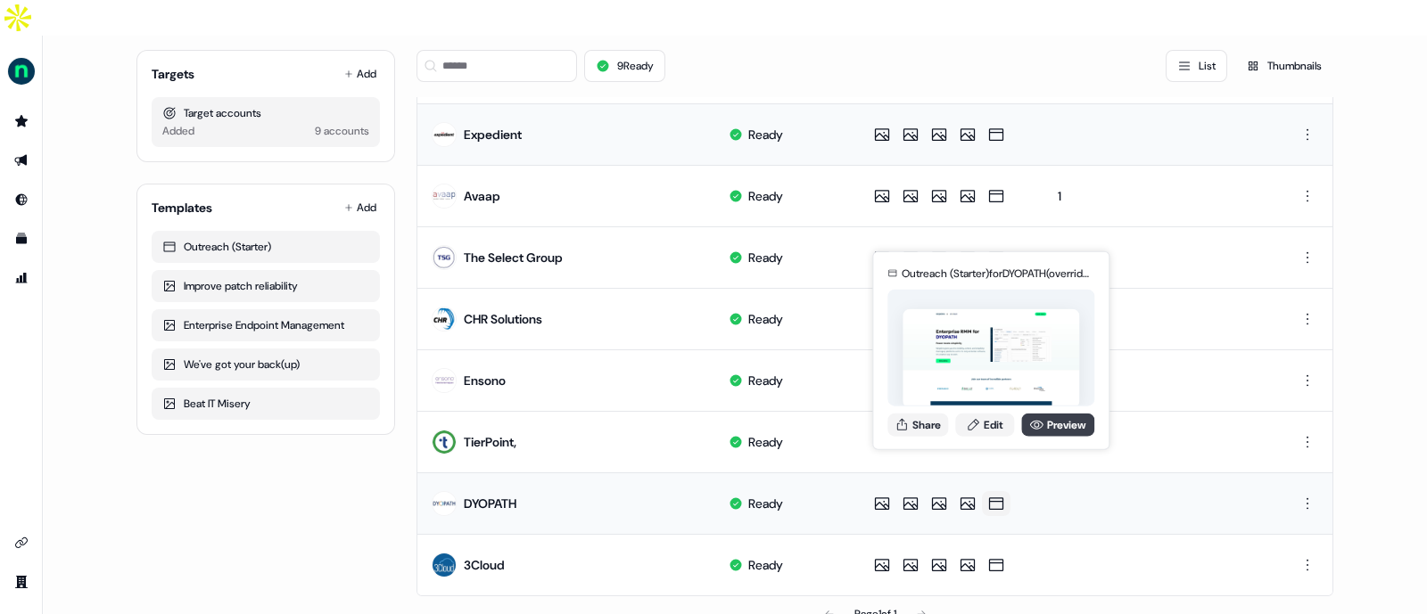
click at [1048, 419] on link "Preview" at bounding box center [1057, 424] width 73 height 23
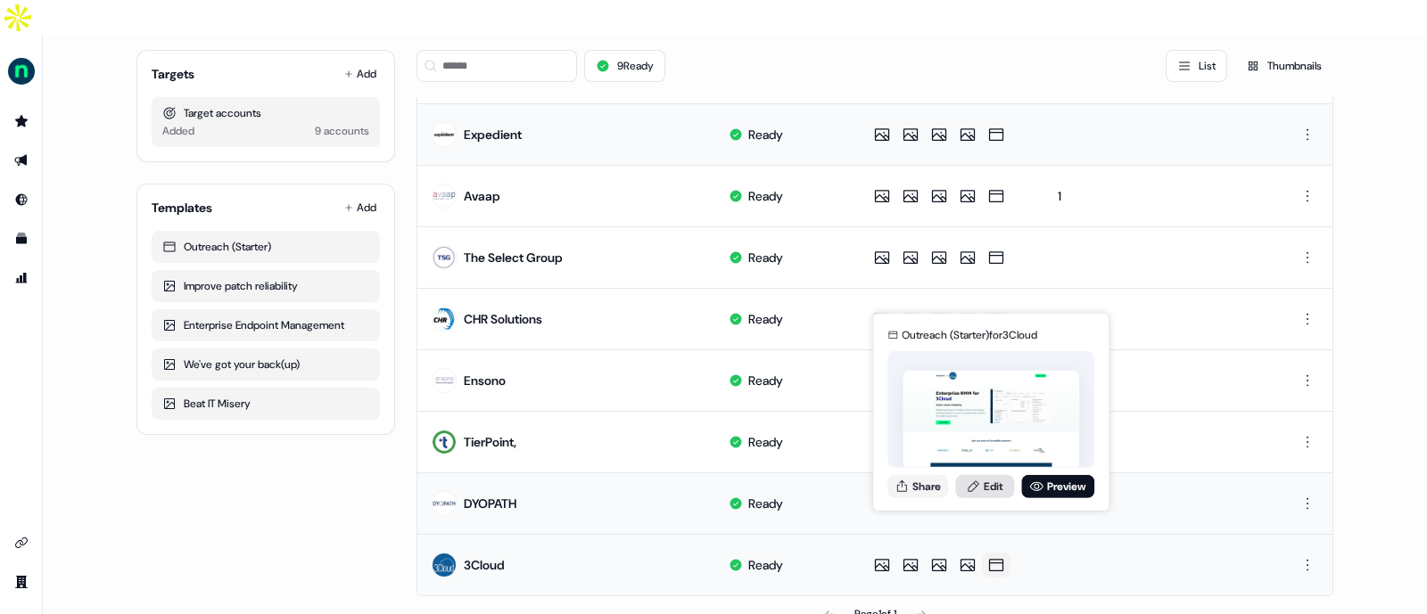
click at [988, 480] on link "Edit" at bounding box center [984, 485] width 59 height 23
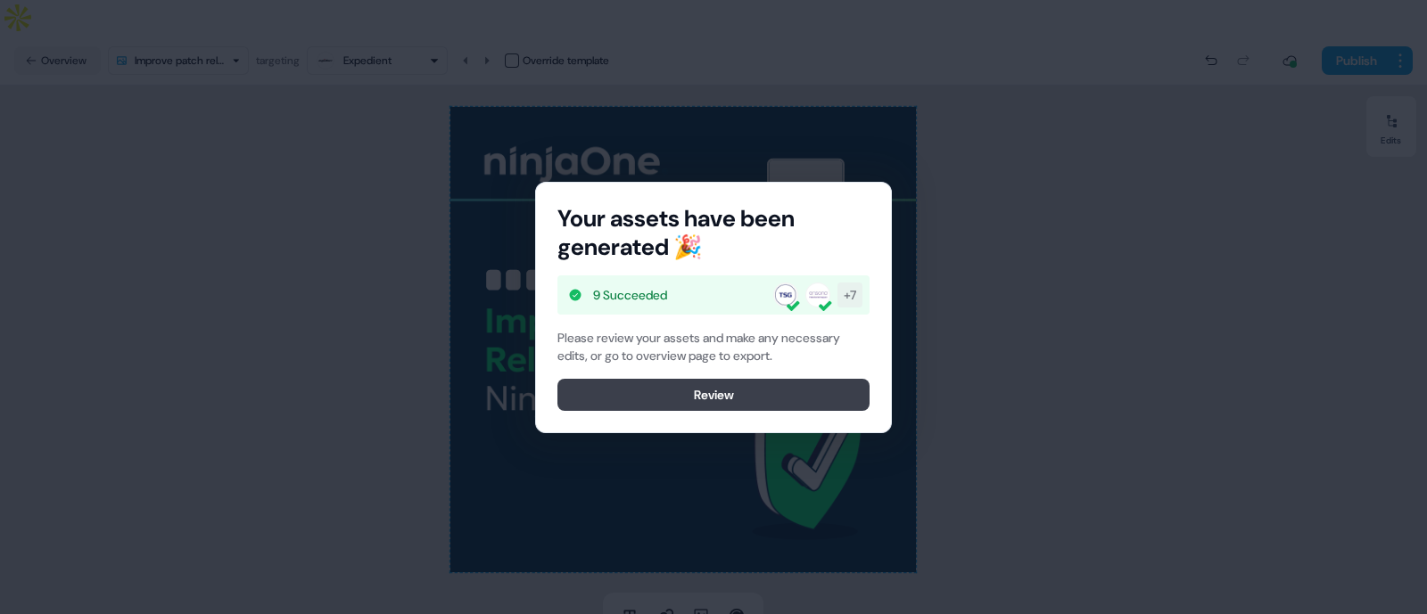
click at [776, 390] on button "Review" at bounding box center [713, 395] width 312 height 32
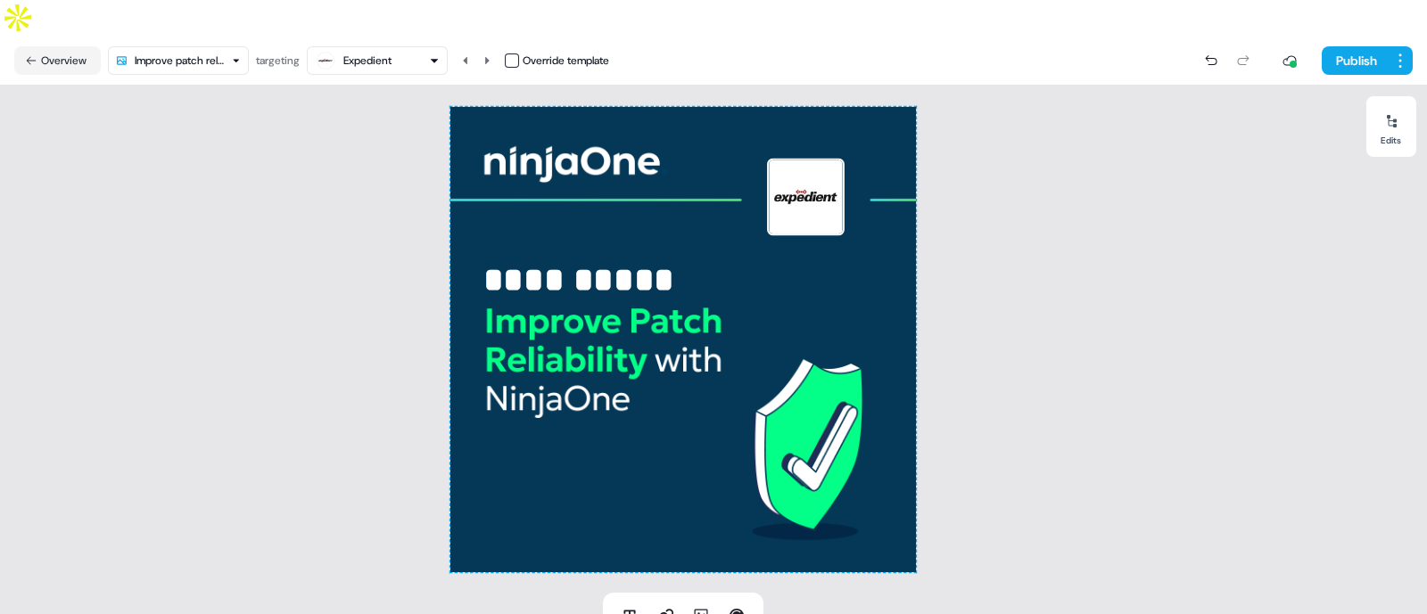
click at [360, 52] on div "Expedient" at bounding box center [367, 61] width 48 height 18
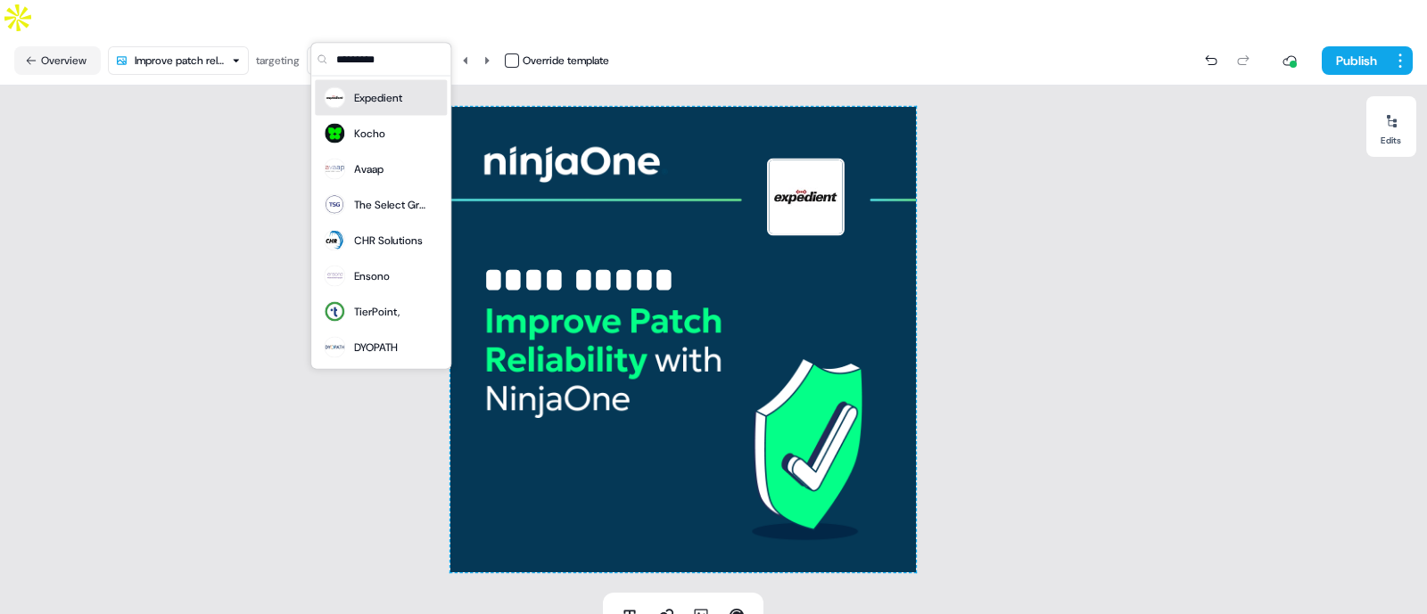
click at [374, 96] on div "Expedient" at bounding box center [378, 98] width 48 height 18
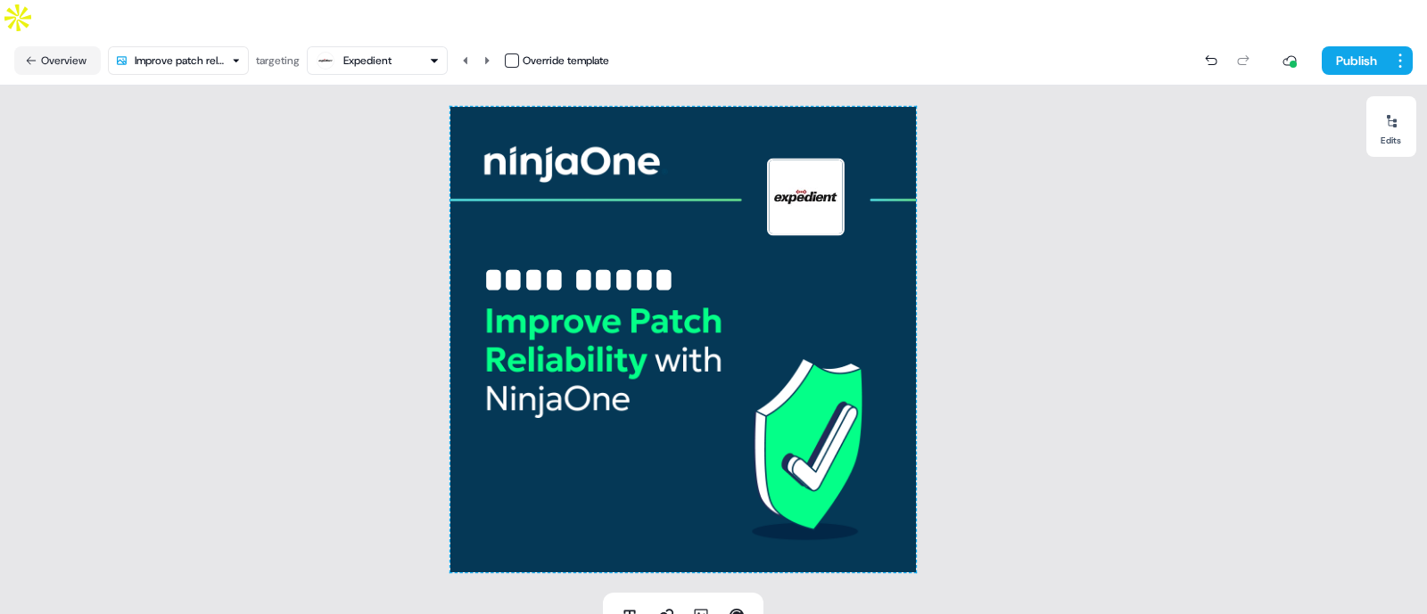
click at [405, 50] on div "Expedient" at bounding box center [377, 60] width 125 height 21
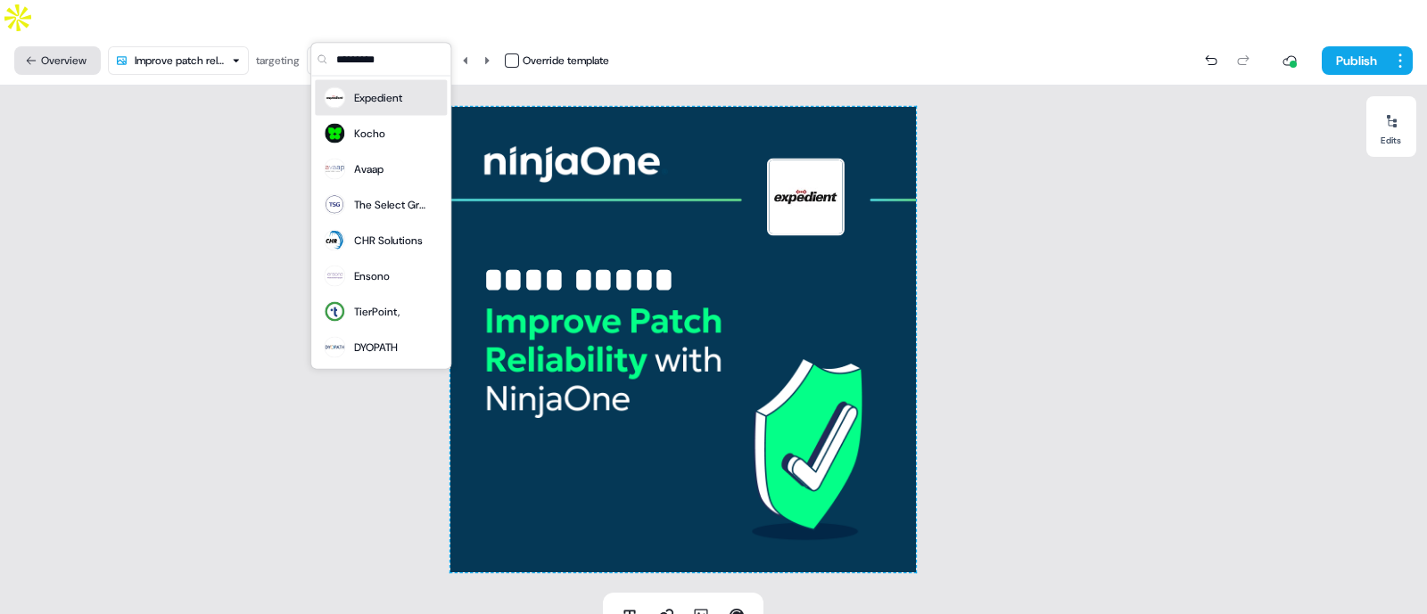
click at [42, 46] on button "Overview" at bounding box center [57, 60] width 87 height 29
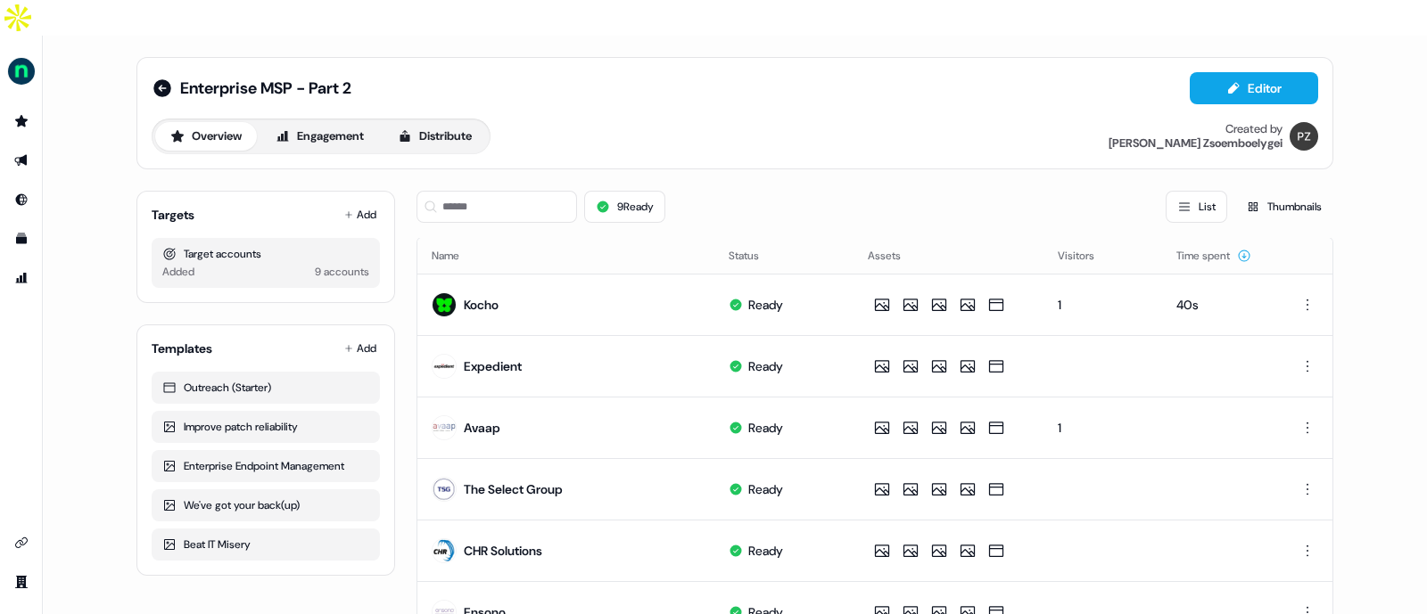
scroll to position [232, 0]
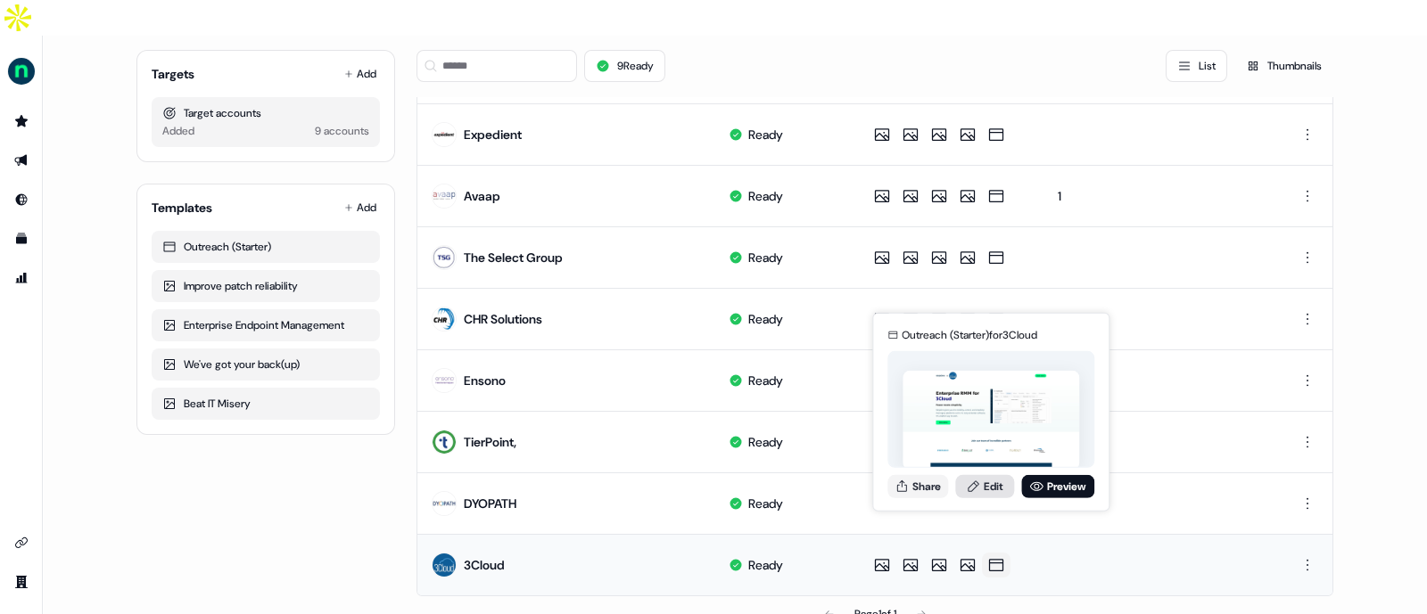
click at [986, 490] on link "Edit" at bounding box center [984, 485] width 59 height 23
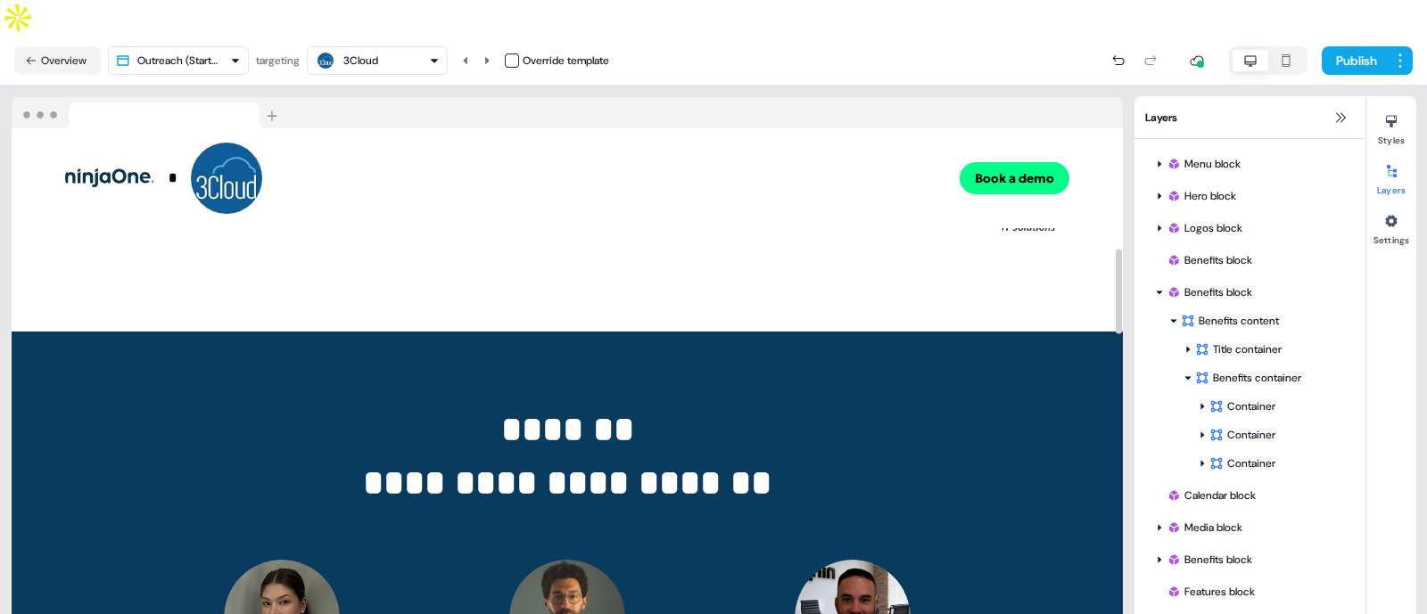
scroll to position [737, 0]
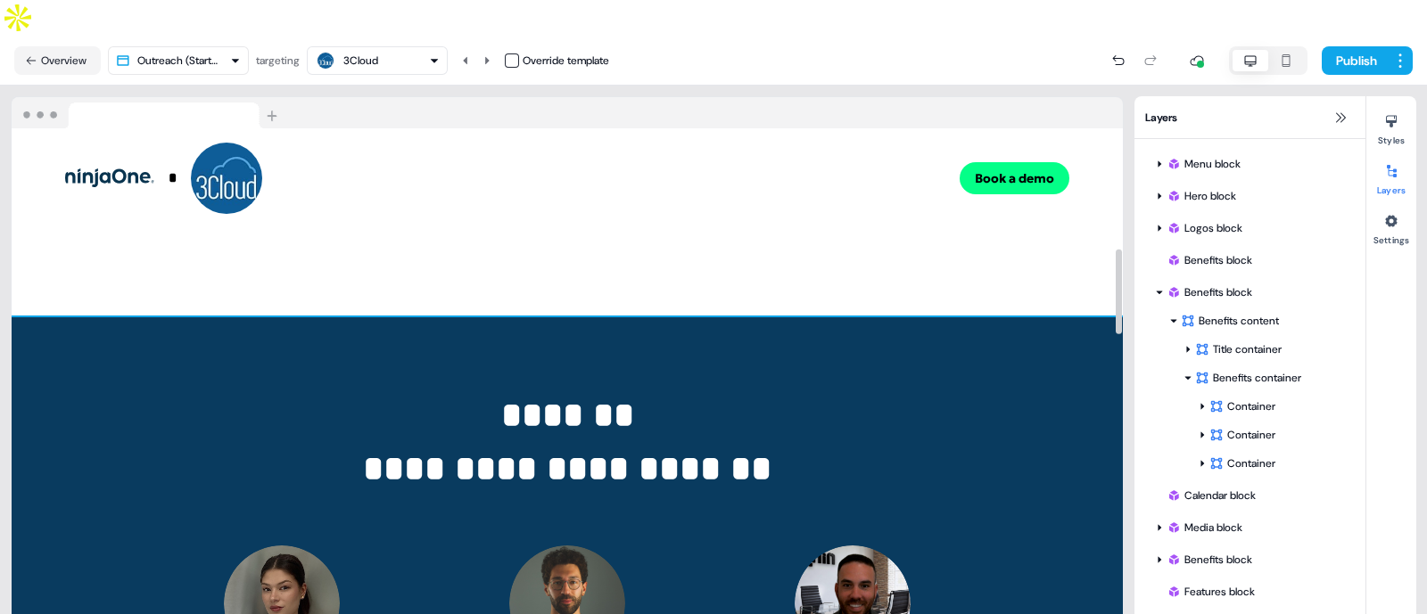
click at [919, 407] on div "**********" at bounding box center [567, 570] width 1111 height 507
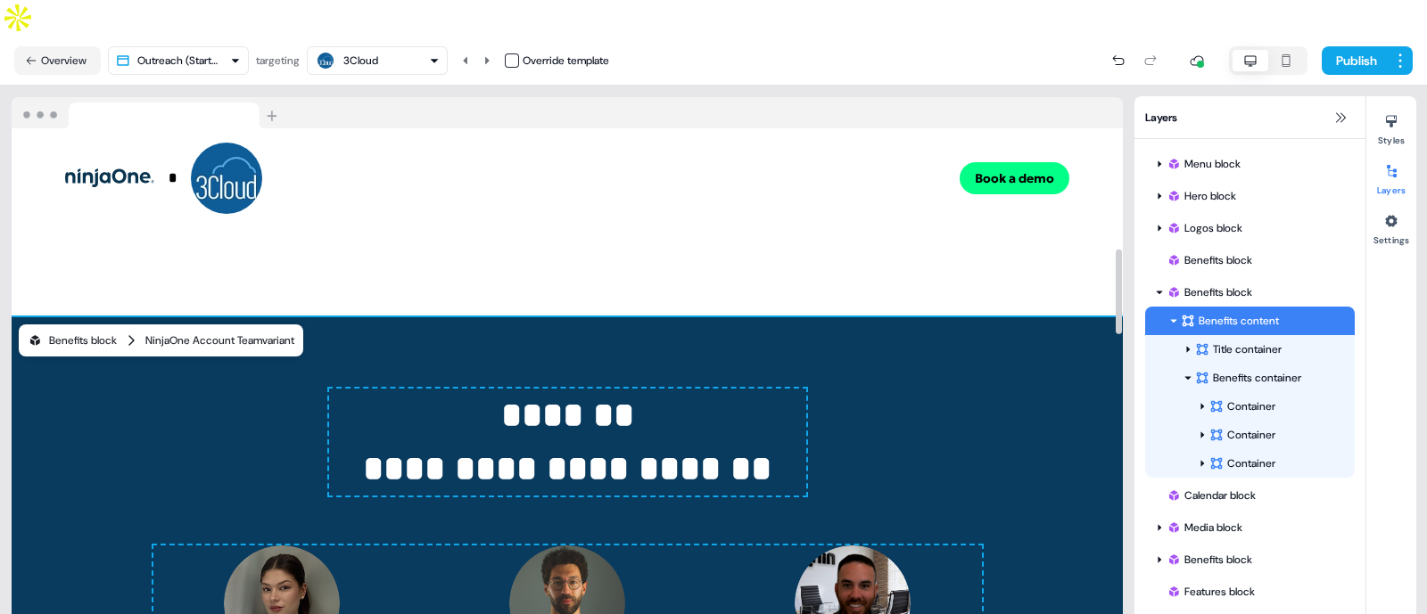
click at [194, 332] on div "NinjaOne Account Team variant" at bounding box center [219, 341] width 149 height 18
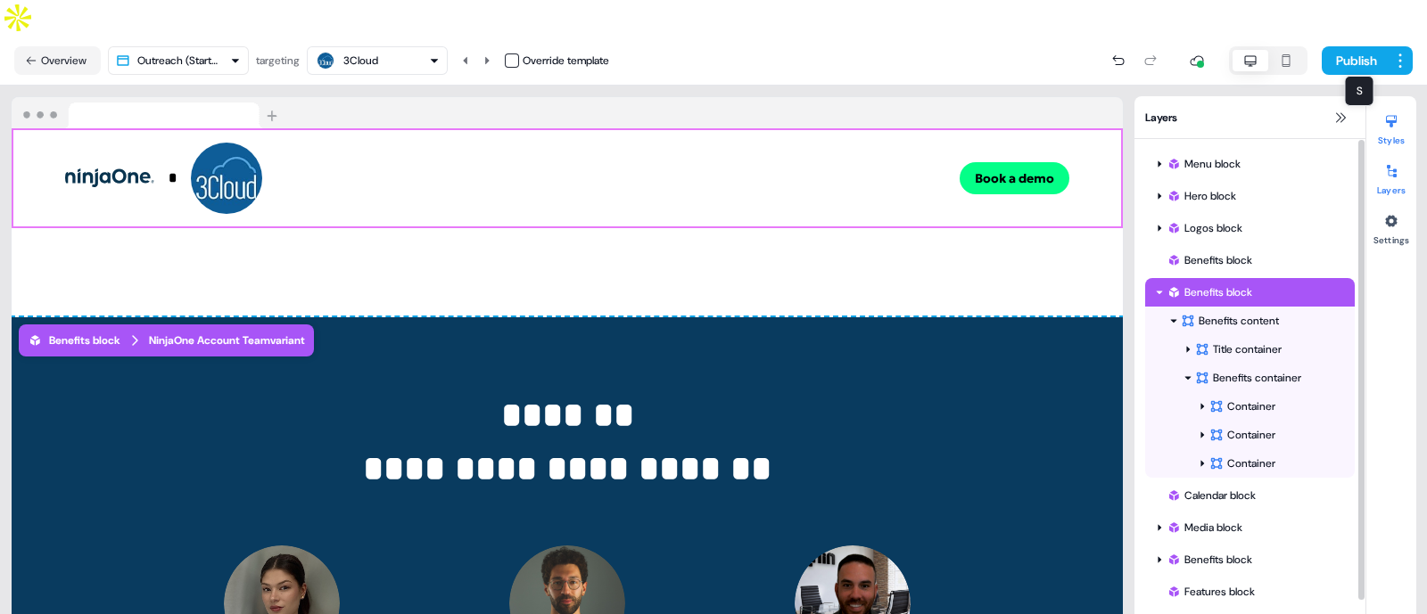
click at [1380, 107] on button "Styles" at bounding box center [1391, 126] width 50 height 39
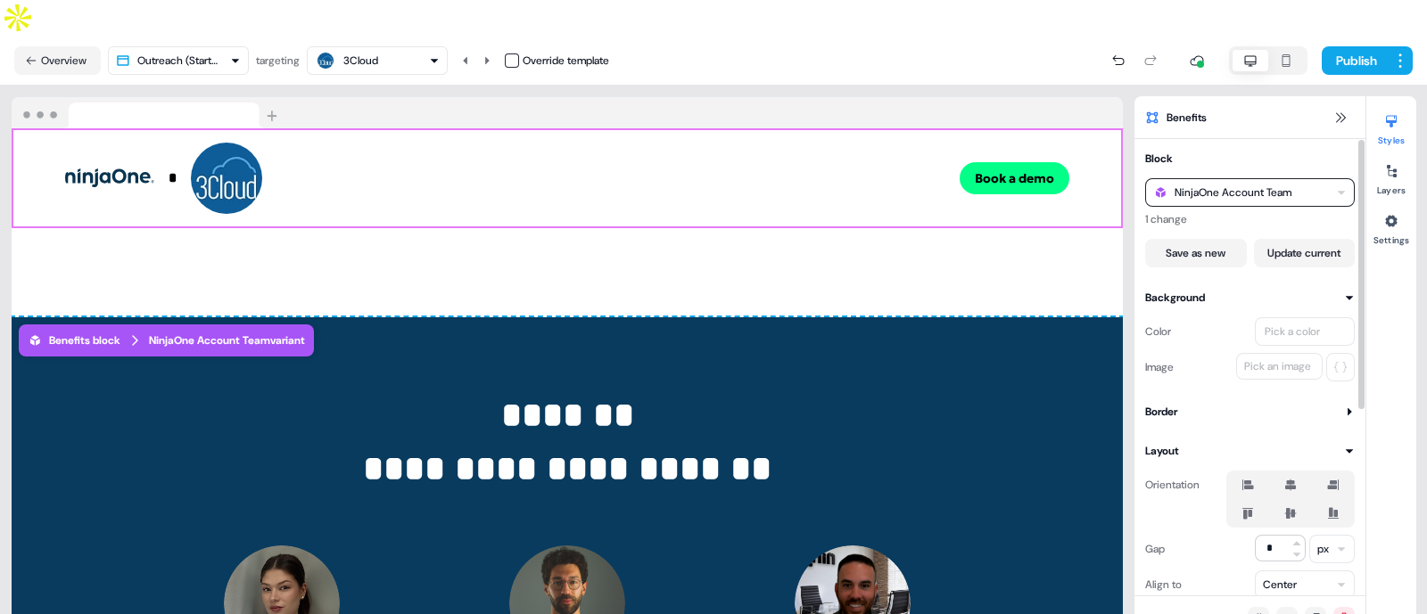
click at [1283, 184] on div "NinjaOne Account Team" at bounding box center [1232, 193] width 117 height 18
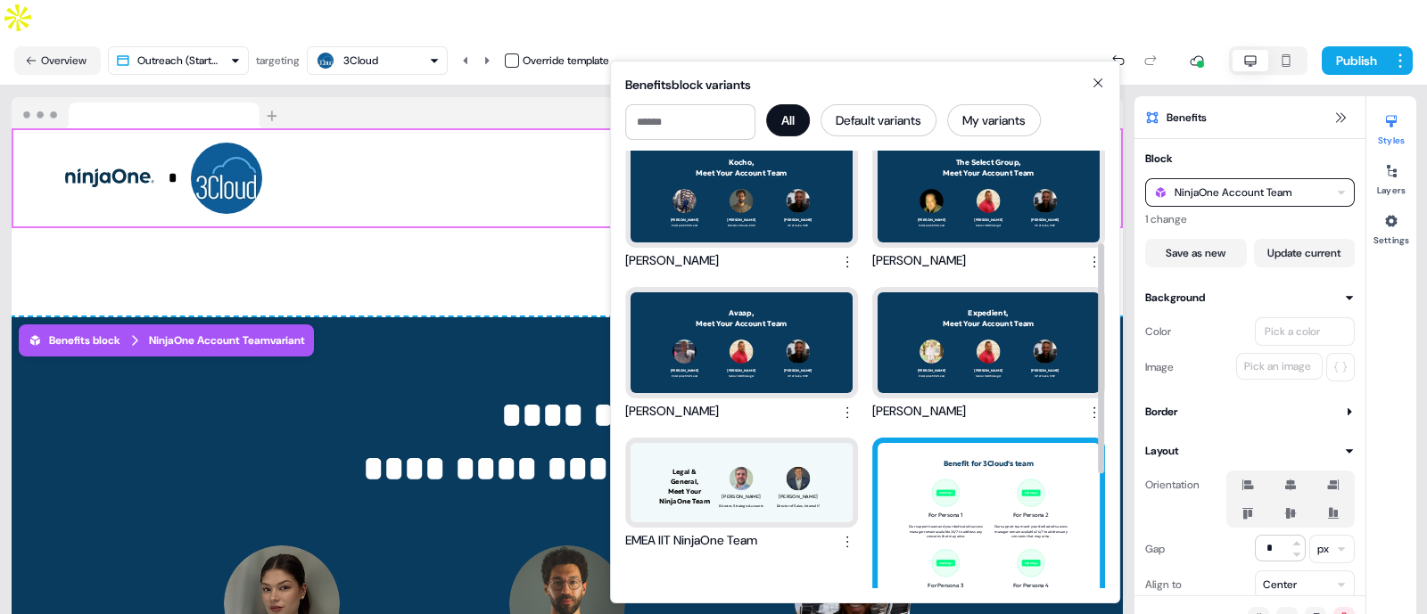
scroll to position [0, 0]
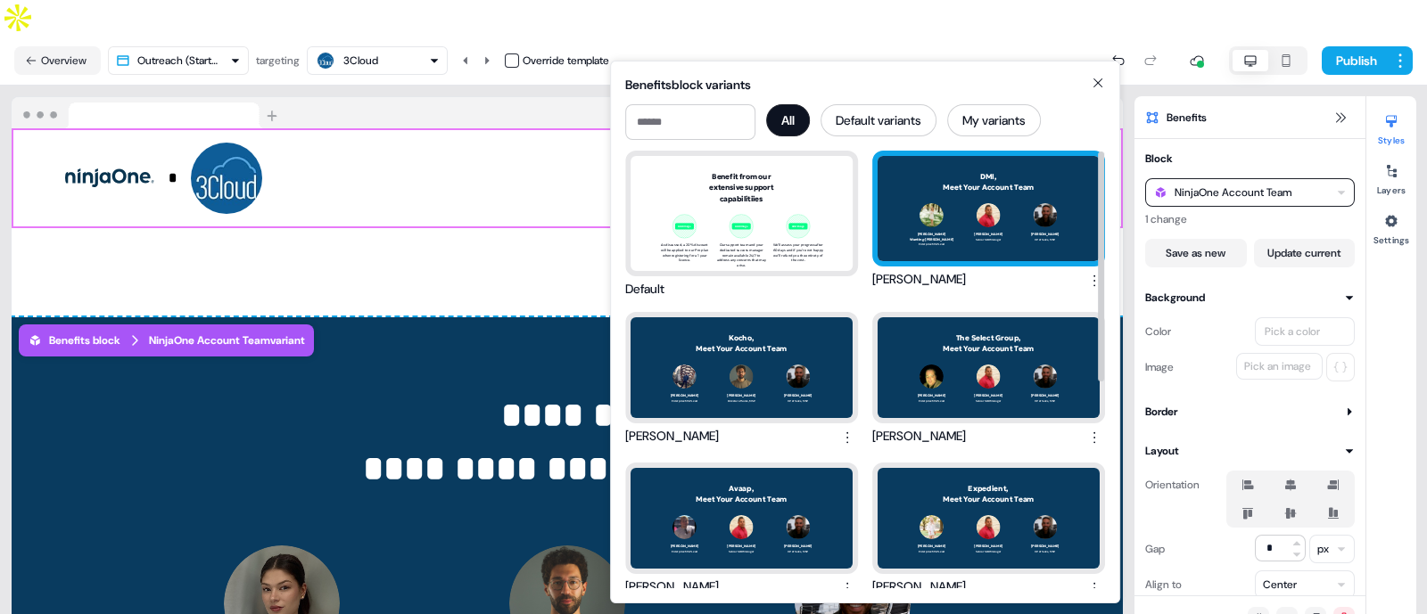
click at [993, 247] on div "DMI, Meet Your Account Team Madyson Wanting-Langdon Enterprise MSP Lead James S…" at bounding box center [989, 208] width 222 height 105
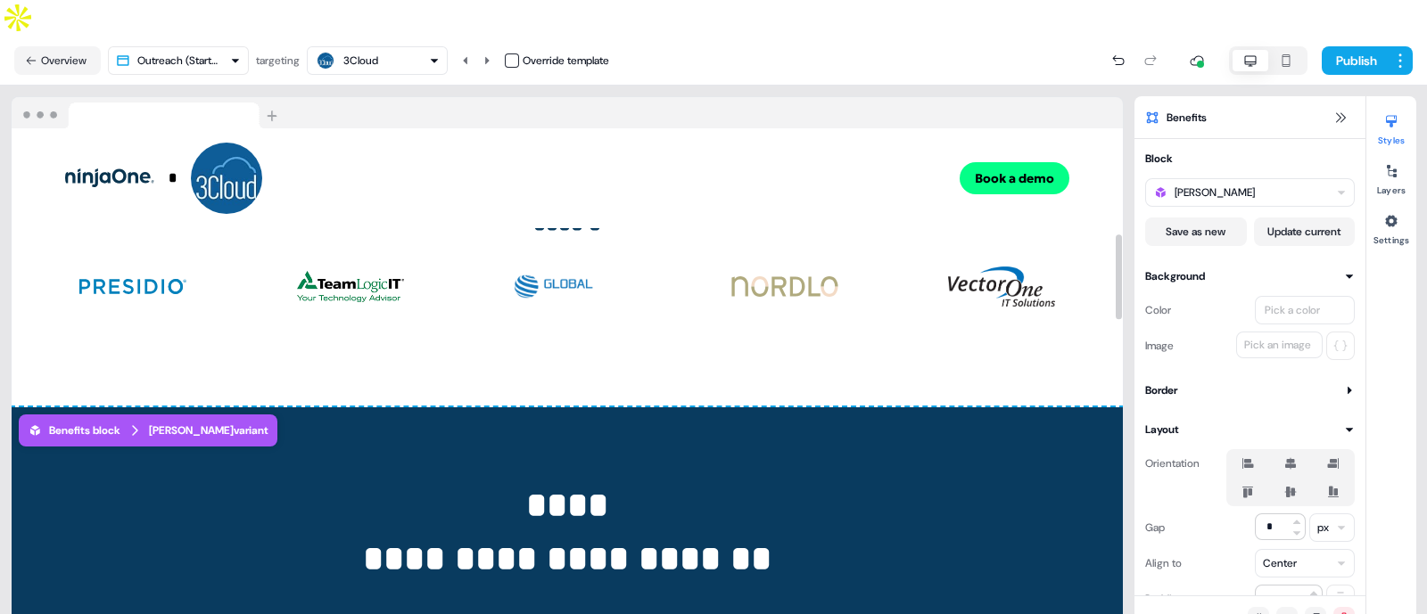
scroll to position [690, 0]
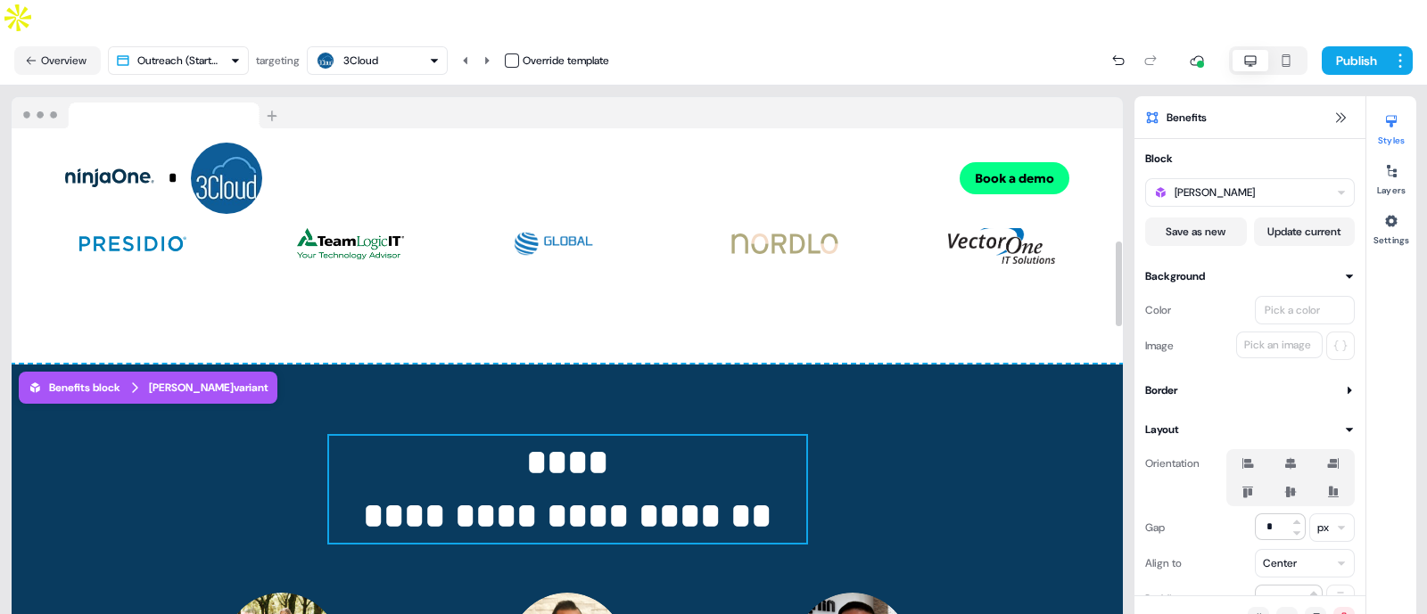
click at [597, 445] on span "**********" at bounding box center [567, 489] width 408 height 88
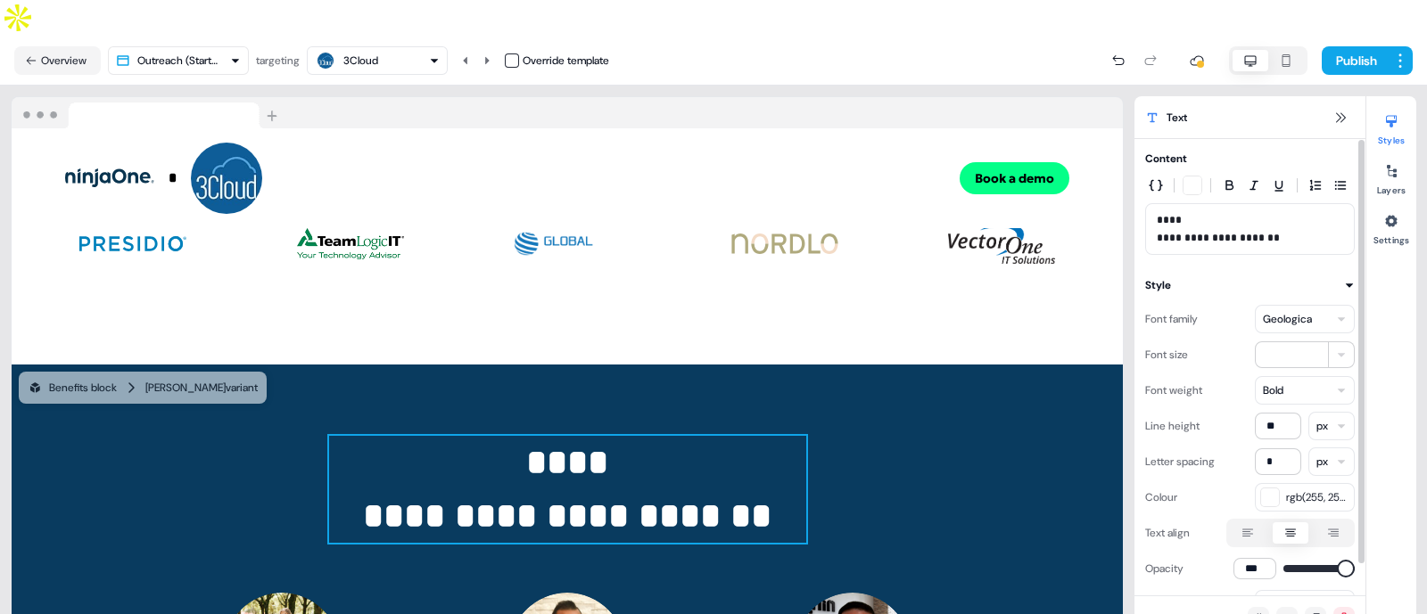
click at [1173, 215] on span "**********" at bounding box center [1218, 229] width 123 height 29
click at [1158, 178] on icon "button" at bounding box center [1156, 185] width 14 height 14
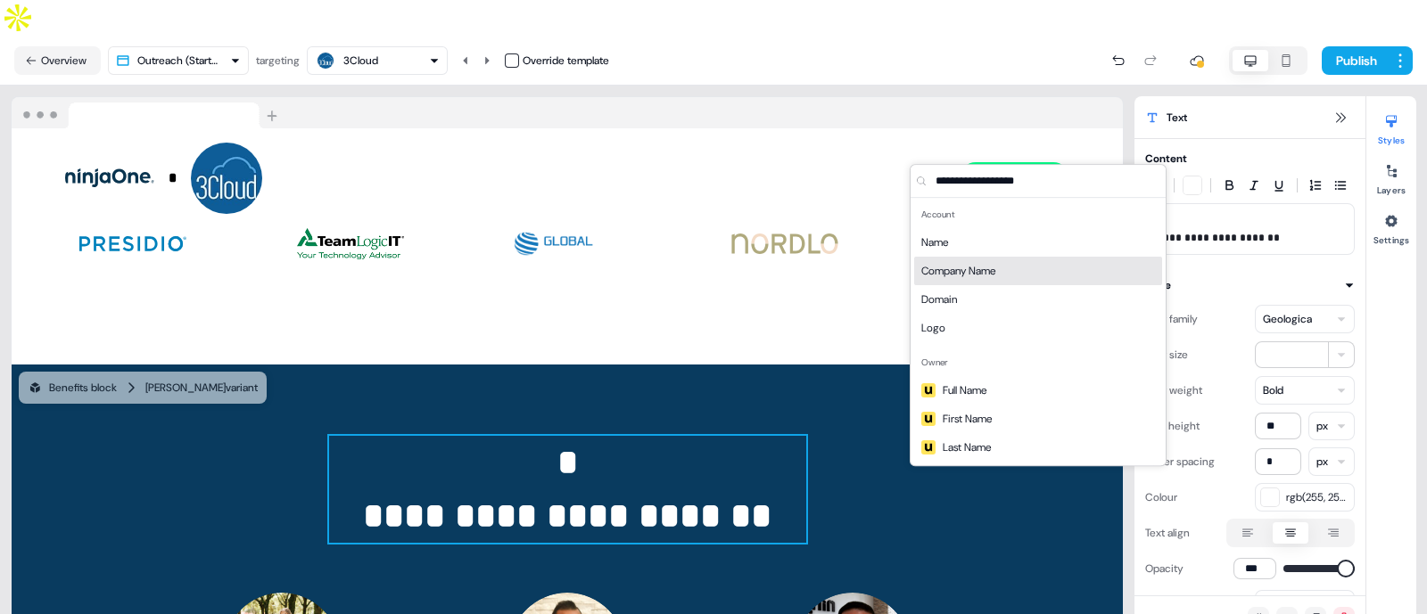
click at [980, 274] on span "Company Name" at bounding box center [958, 271] width 74 height 18
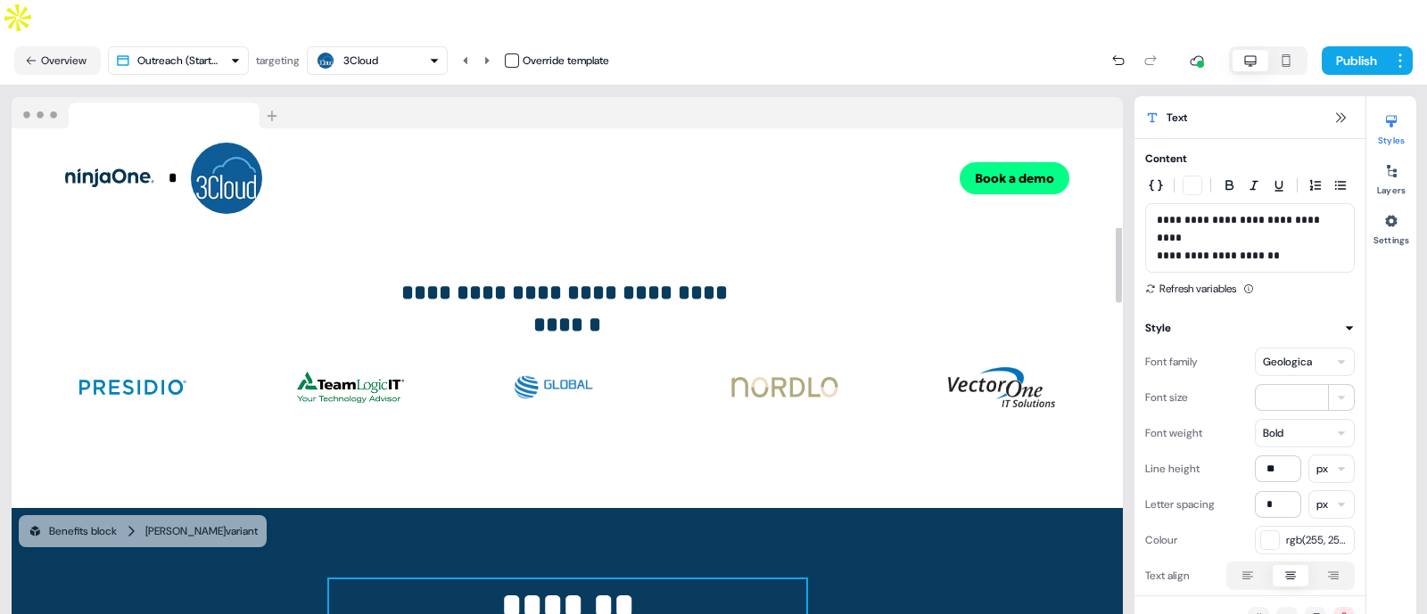
scroll to position [545, 0]
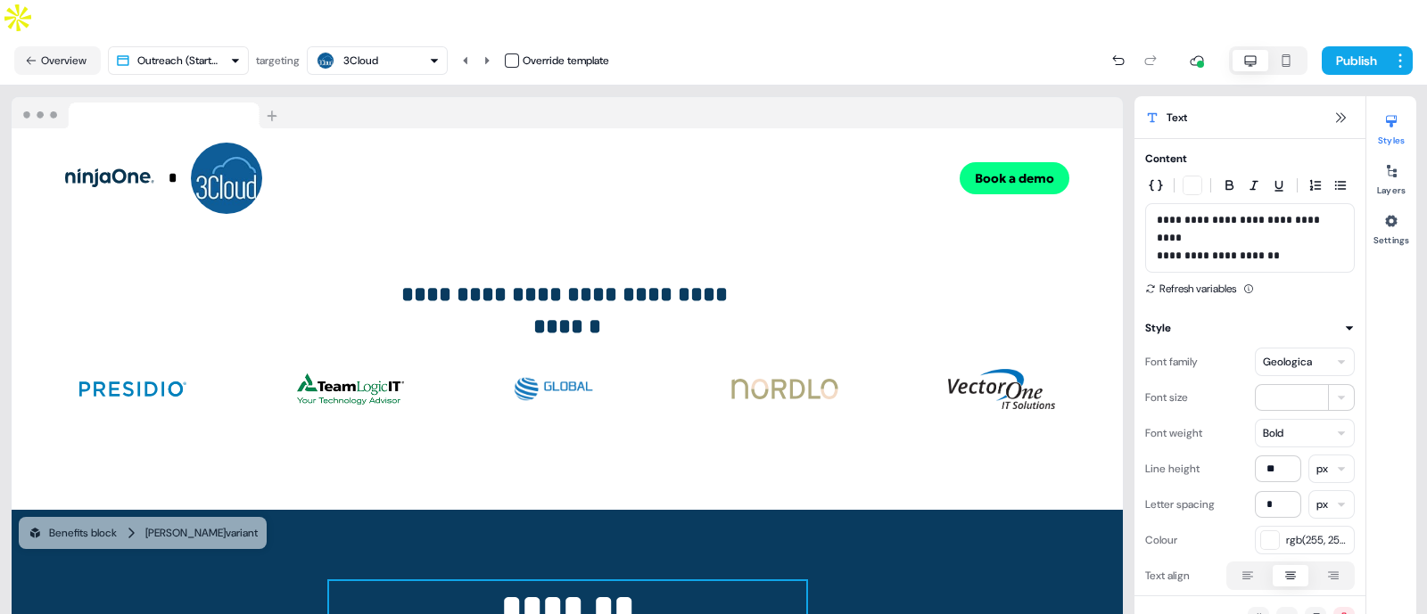
click at [378, 52] on div "3Cloud" at bounding box center [360, 61] width 35 height 18
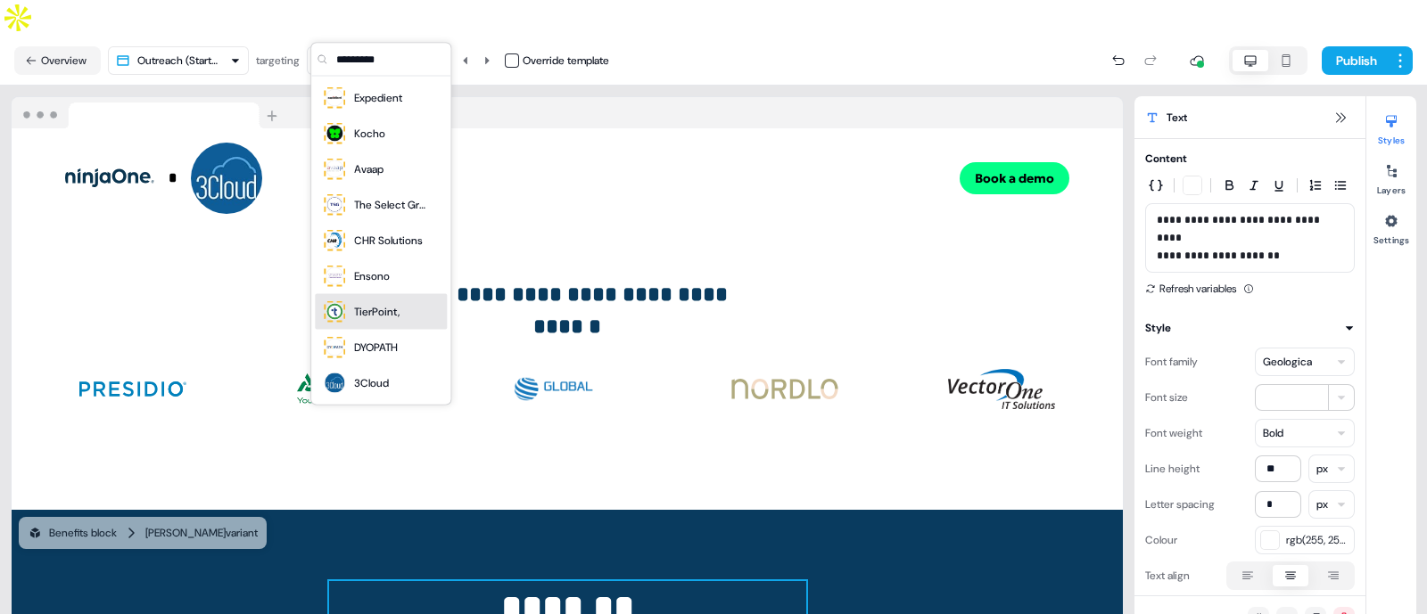
click at [370, 303] on div "TierPoint," at bounding box center [376, 312] width 45 height 18
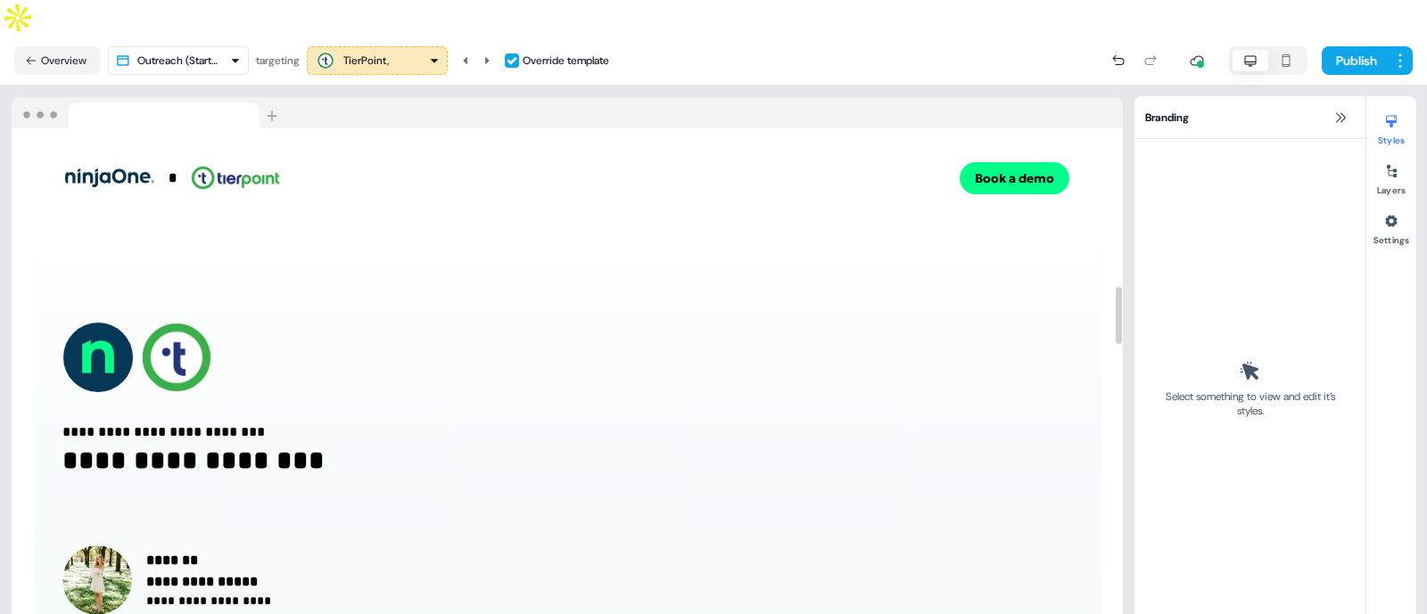
scroll to position [1443, 0]
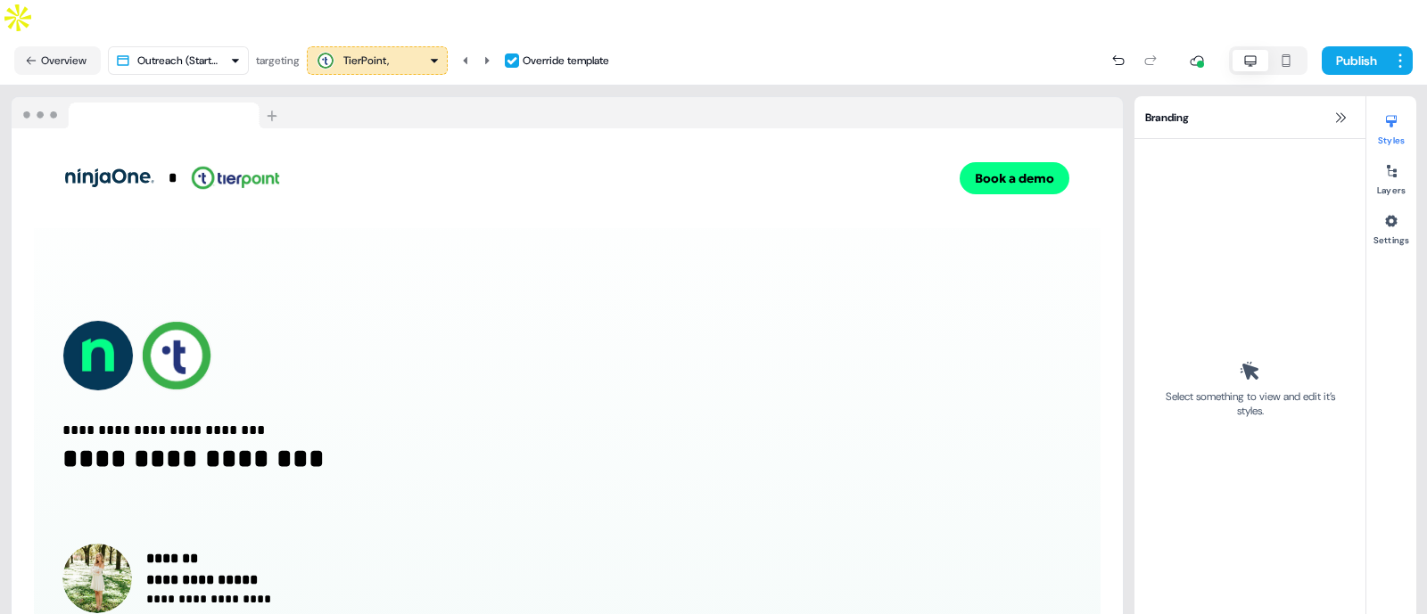
click at [414, 50] on div "TierPoint," at bounding box center [377, 60] width 125 height 21
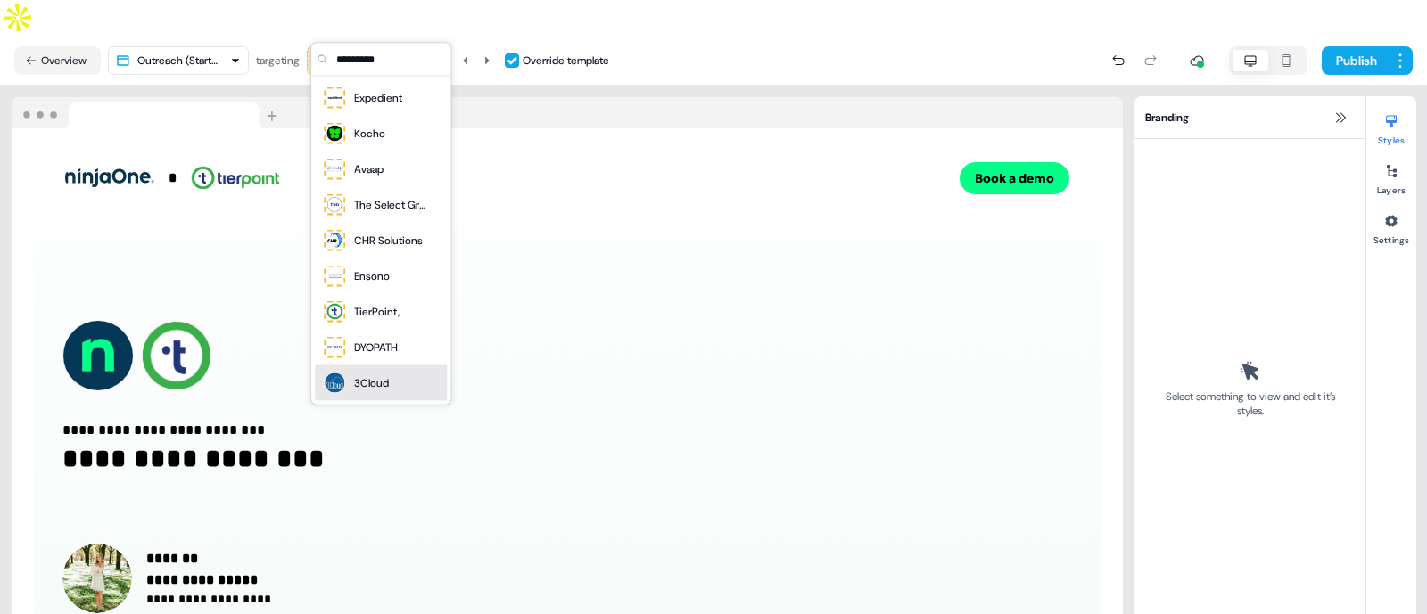
click at [360, 380] on div "3Cloud" at bounding box center [371, 384] width 35 height 18
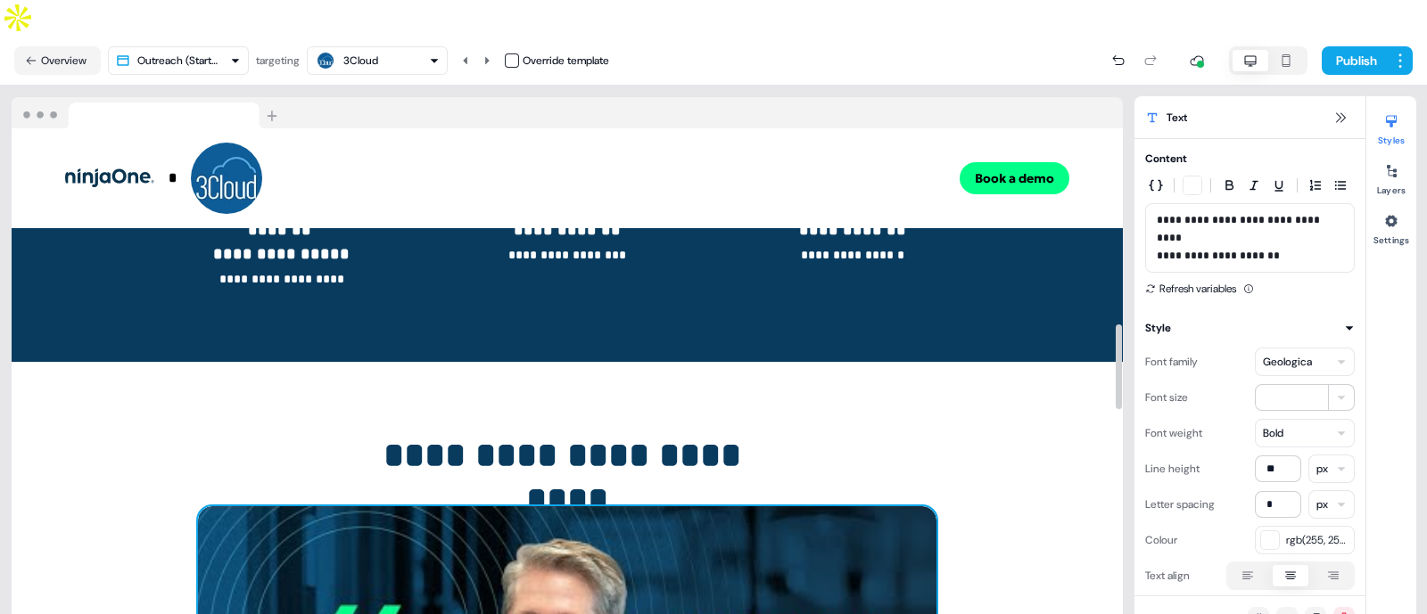
scroll to position [1200, 0]
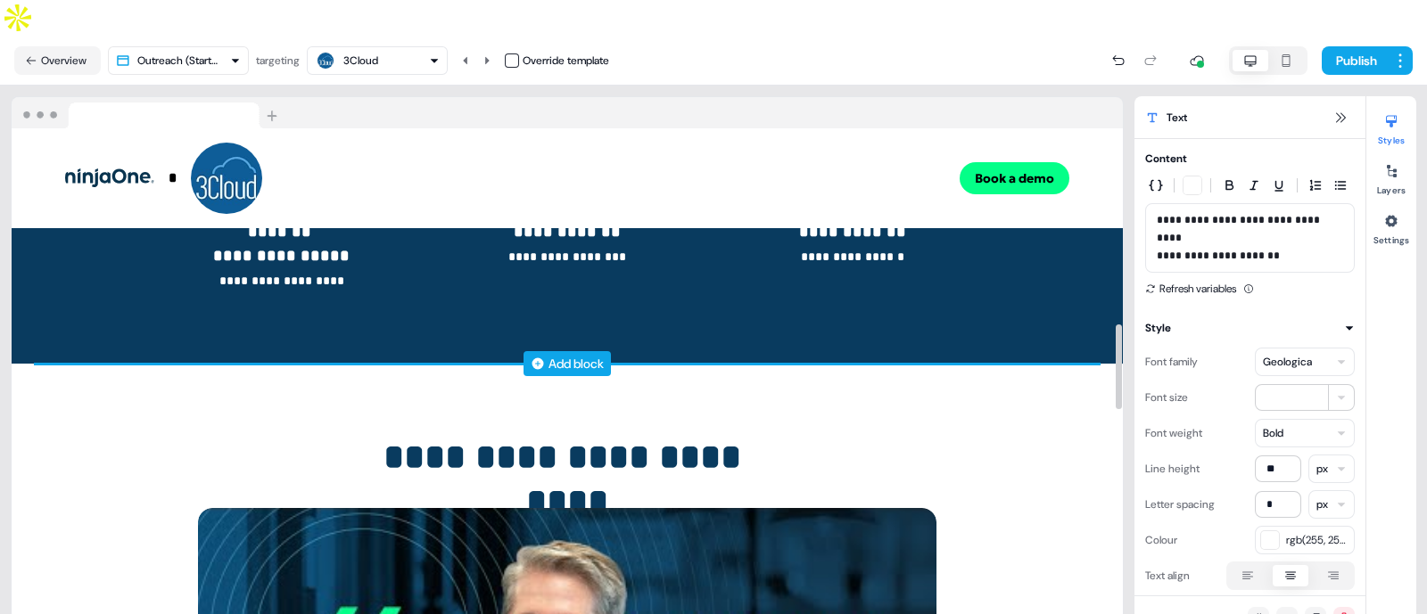
click at [544, 351] on div "Add block" at bounding box center [566, 363] width 87 height 25
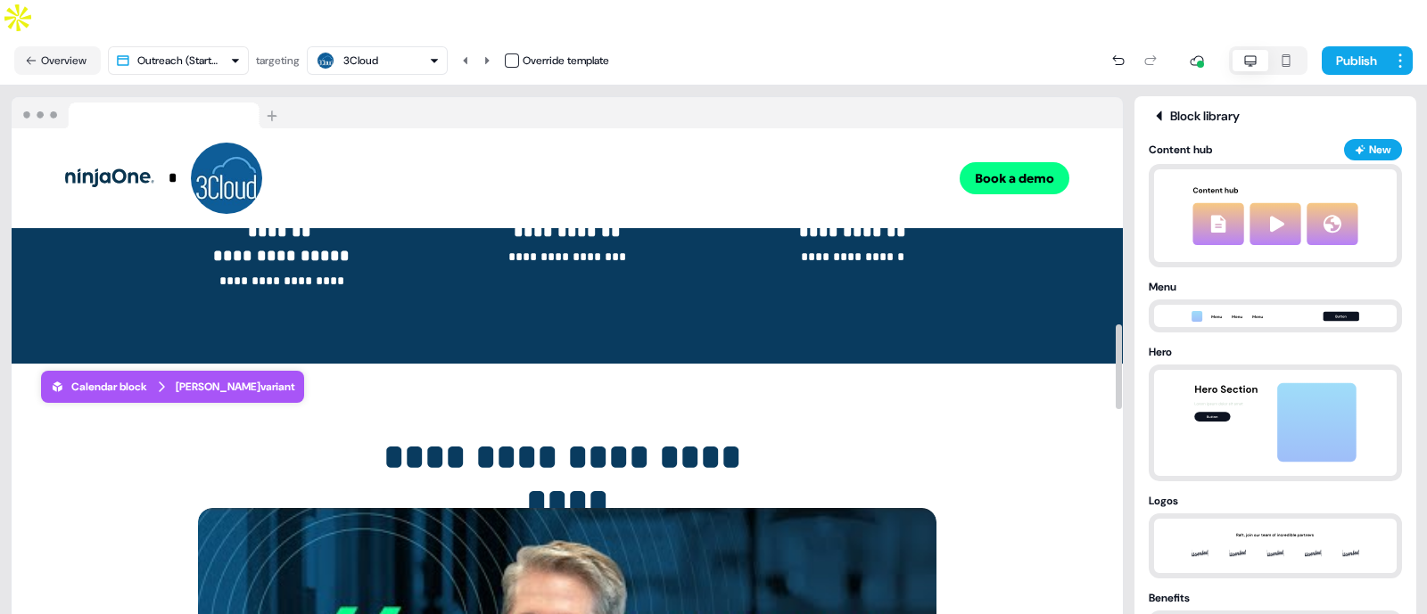
click at [226, 378] on div "Madyson variant" at bounding box center [235, 387] width 119 height 18
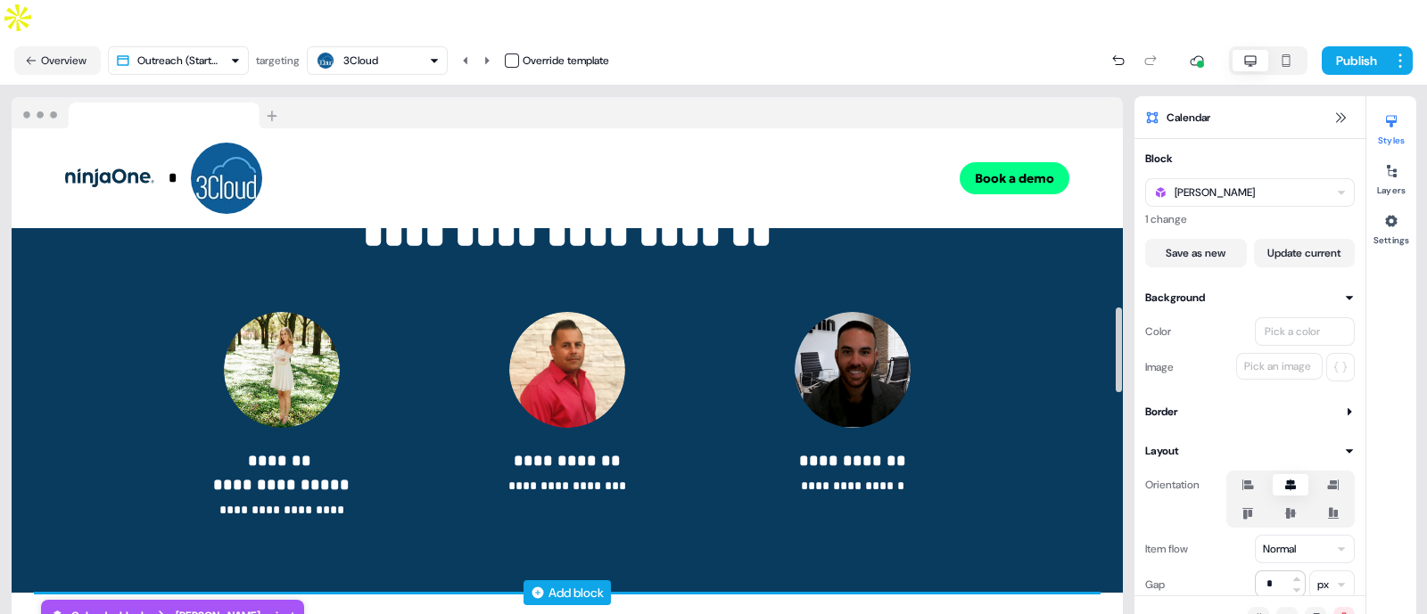
scroll to position [1156, 0]
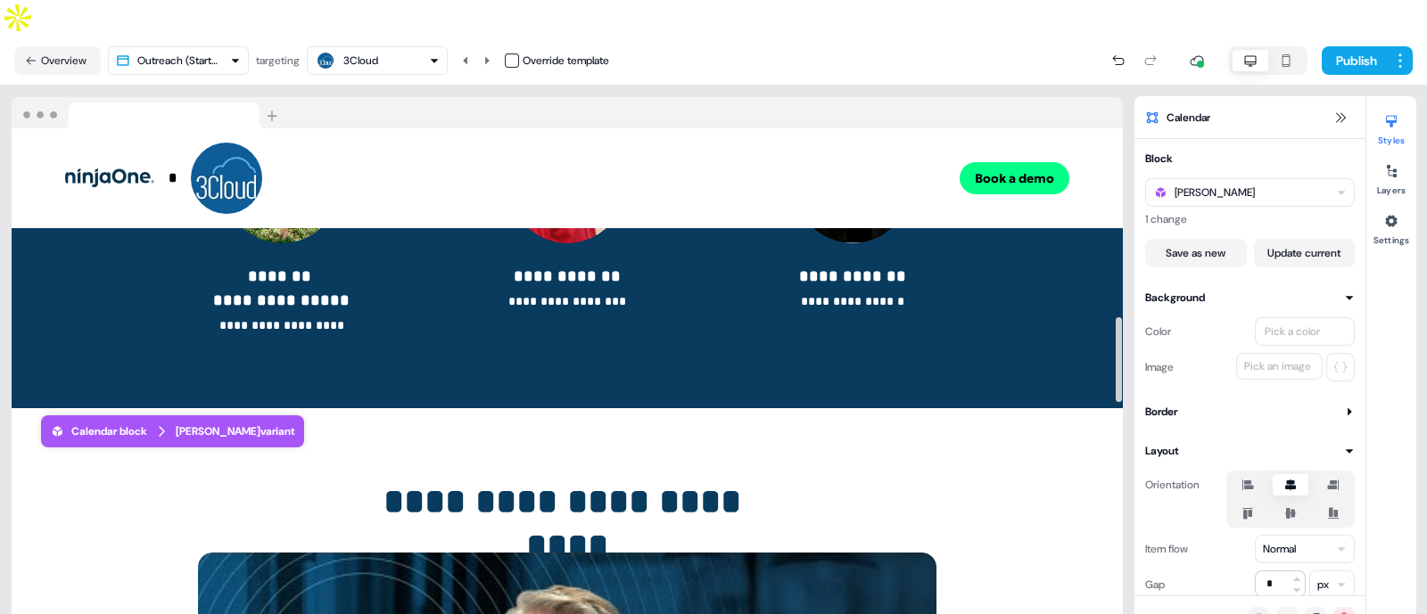
click at [183, 423] on div "Madyson variant" at bounding box center [235, 432] width 119 height 18
click at [1184, 178] on div "[PERSON_NAME]" at bounding box center [1250, 192] width 210 height 29
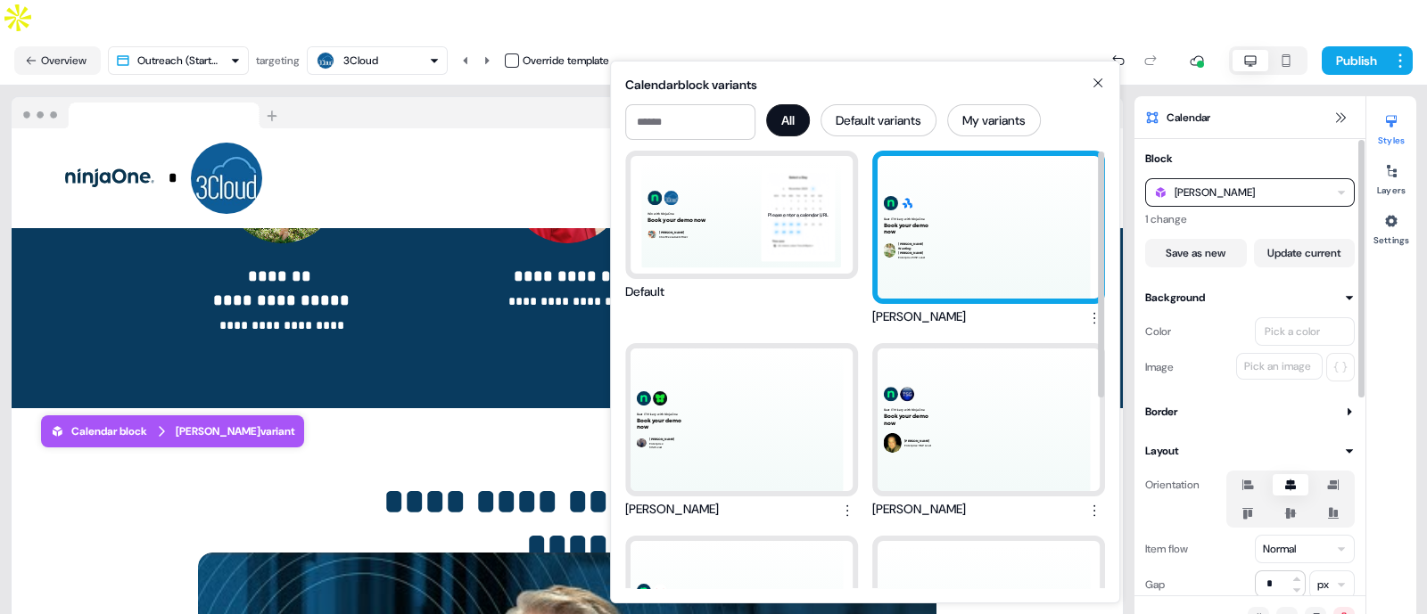
click at [953, 212] on div "Beat IT Misery with NinjaOne Book your demo now Madyson Wanting-Langdon Enterpr…" at bounding box center [989, 227] width 222 height 143
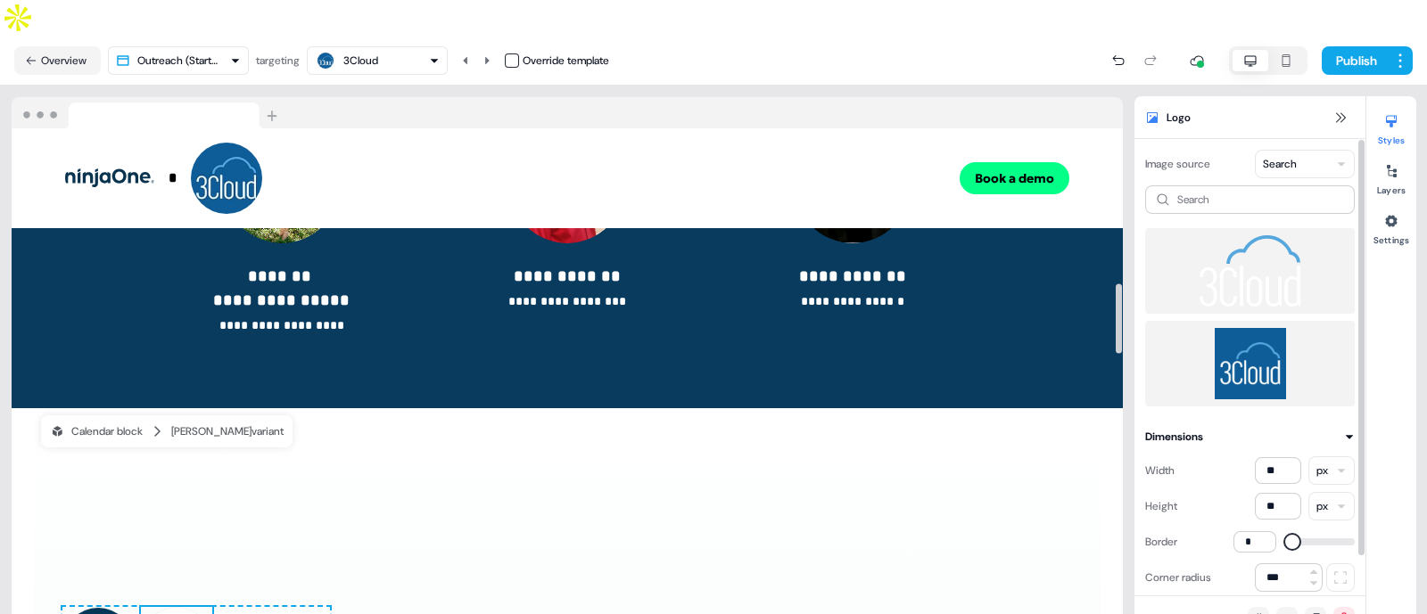
click at [1221, 328] on img at bounding box center [1249, 363] width 181 height 71
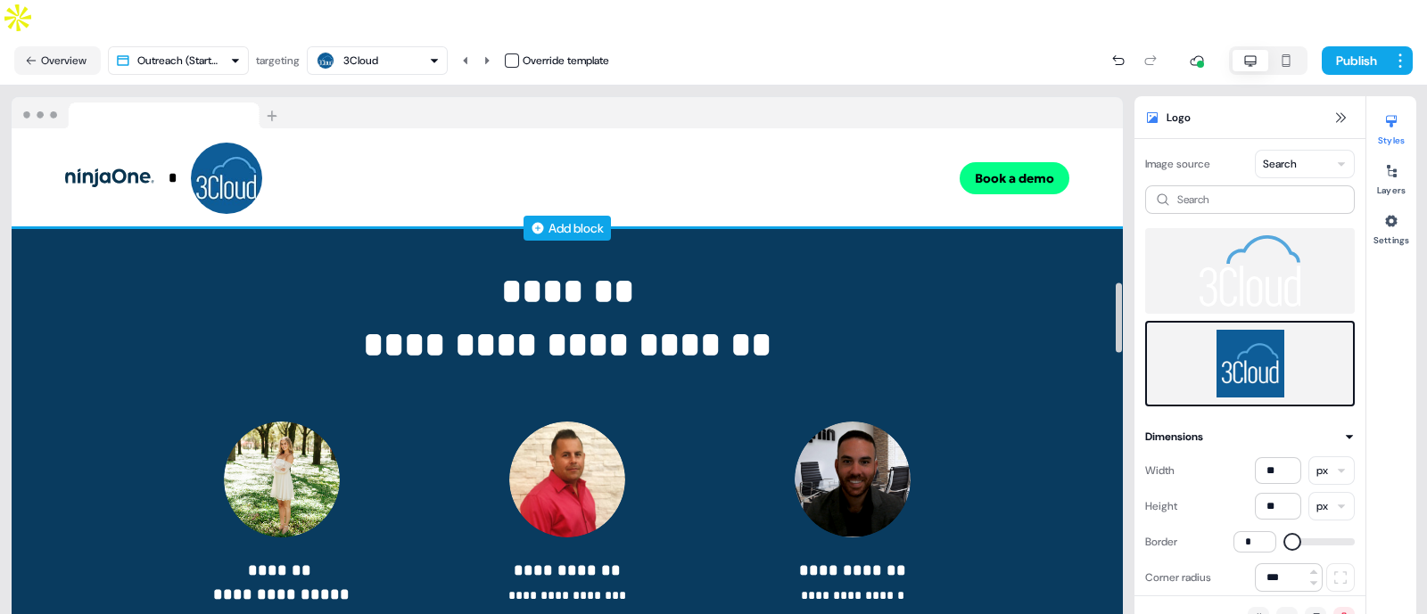
scroll to position [769, 0]
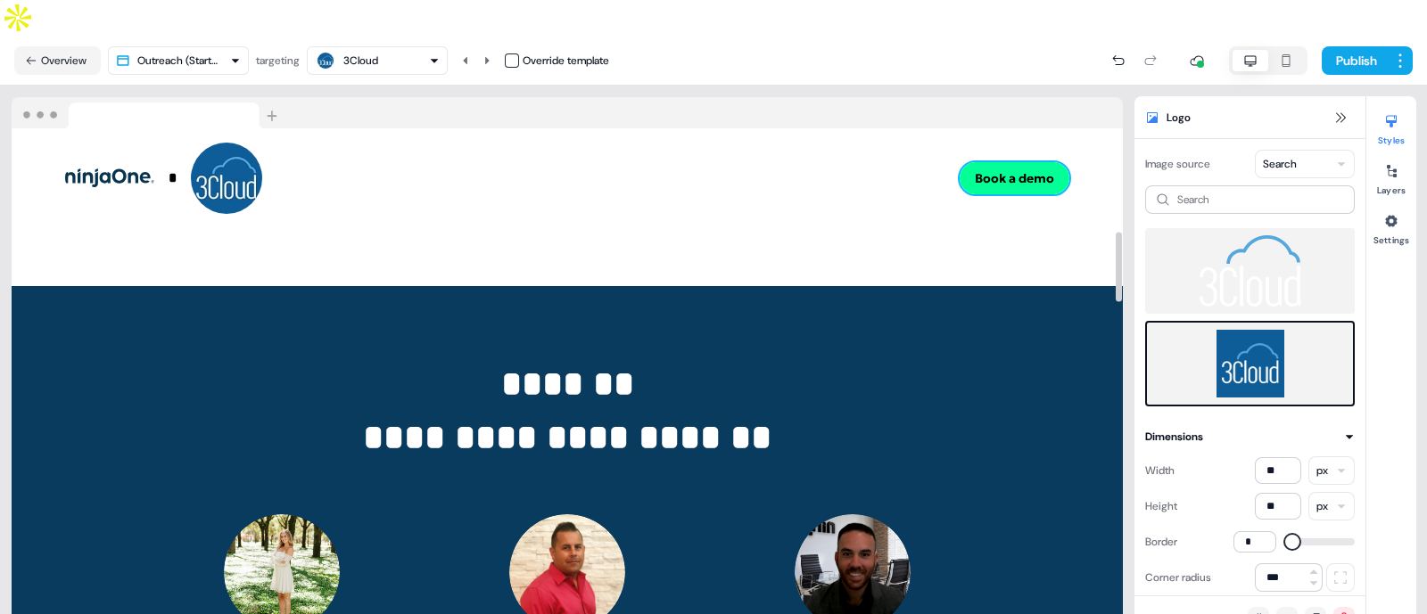
click at [1020, 162] on button "Book a demo" at bounding box center [1015, 178] width 110 height 32
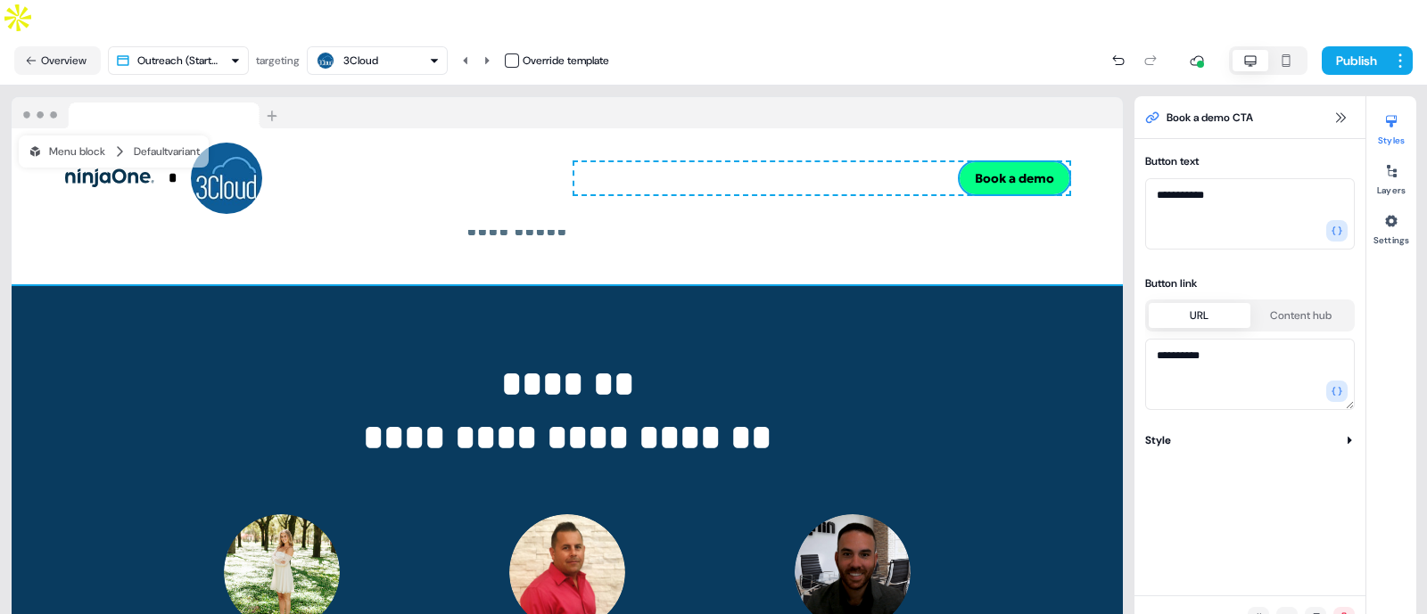
scroll to position [0, 0]
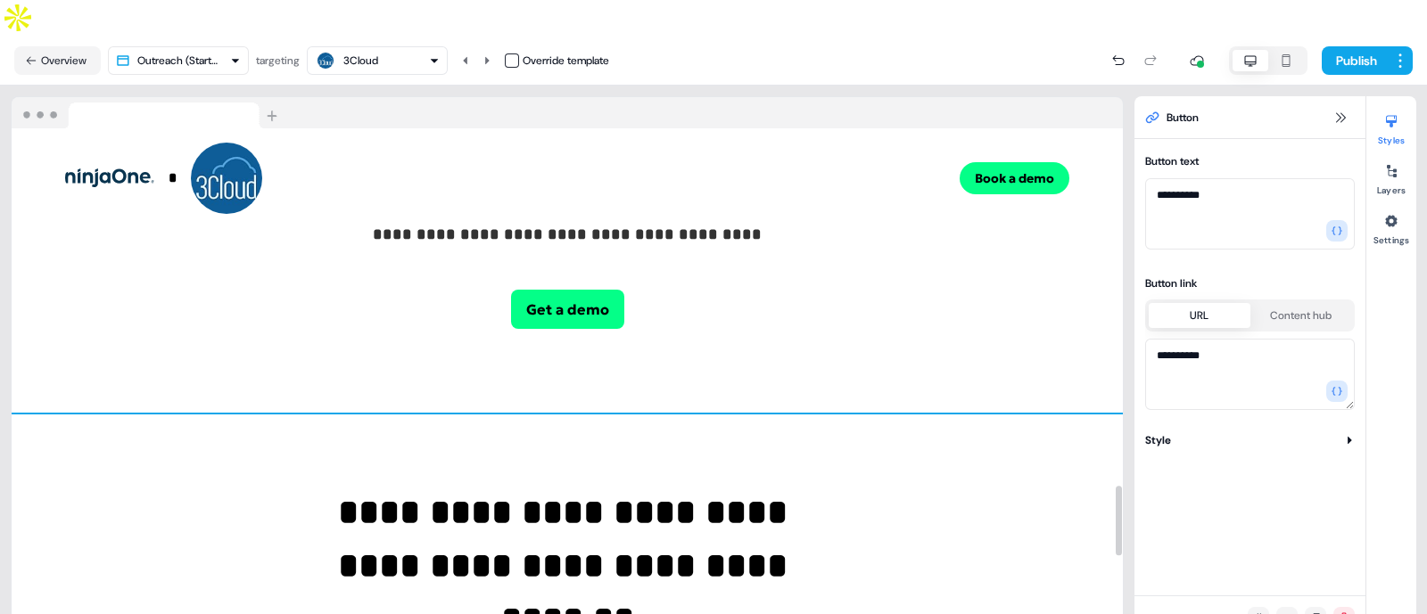
scroll to position [2693, 0]
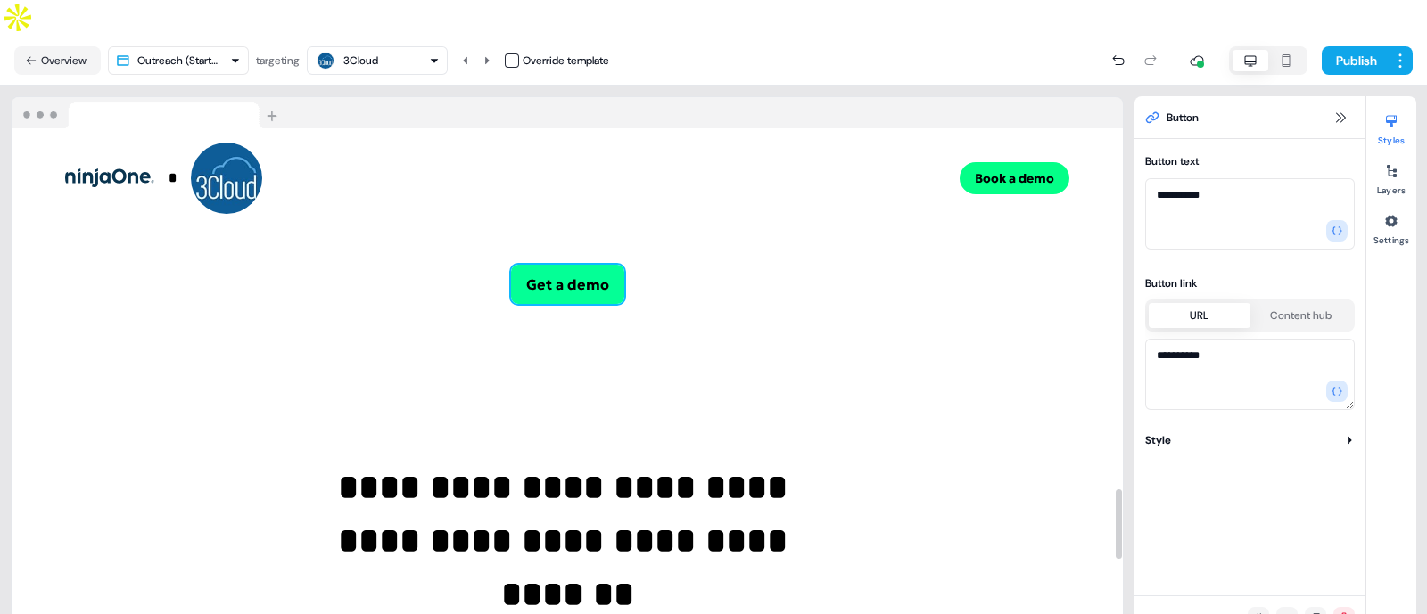
click at [568, 265] on button "Get a demo" at bounding box center [567, 284] width 113 height 39
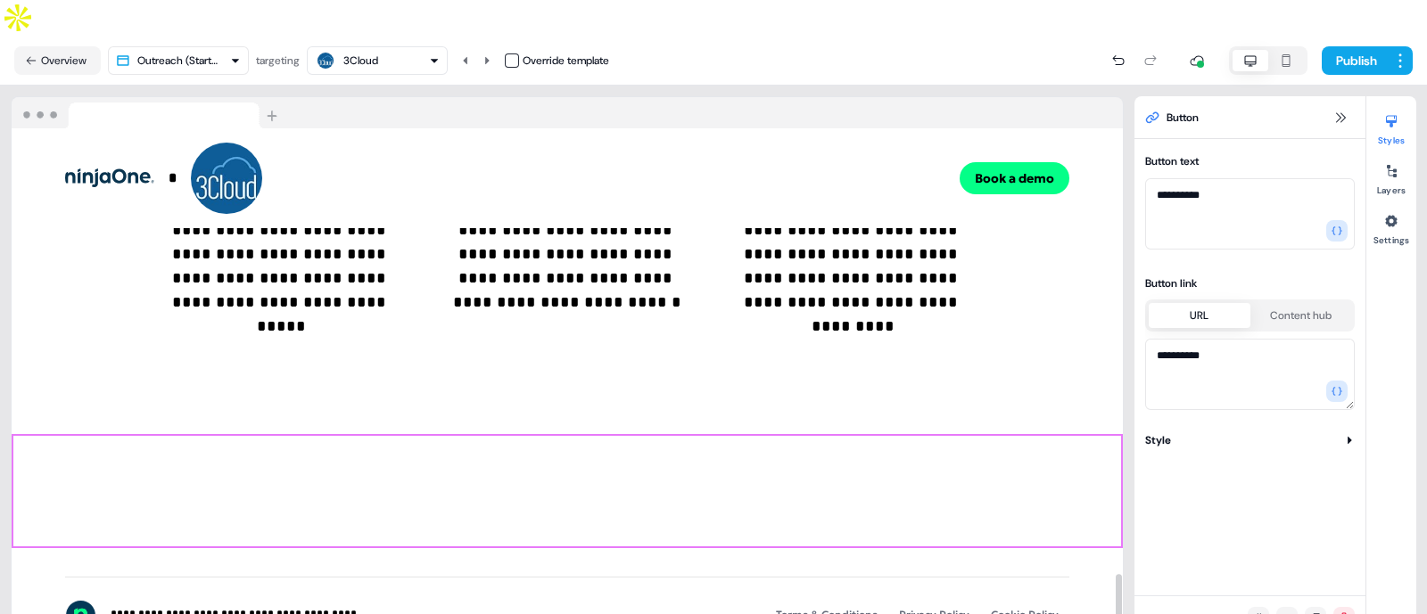
scroll to position [3343, 0]
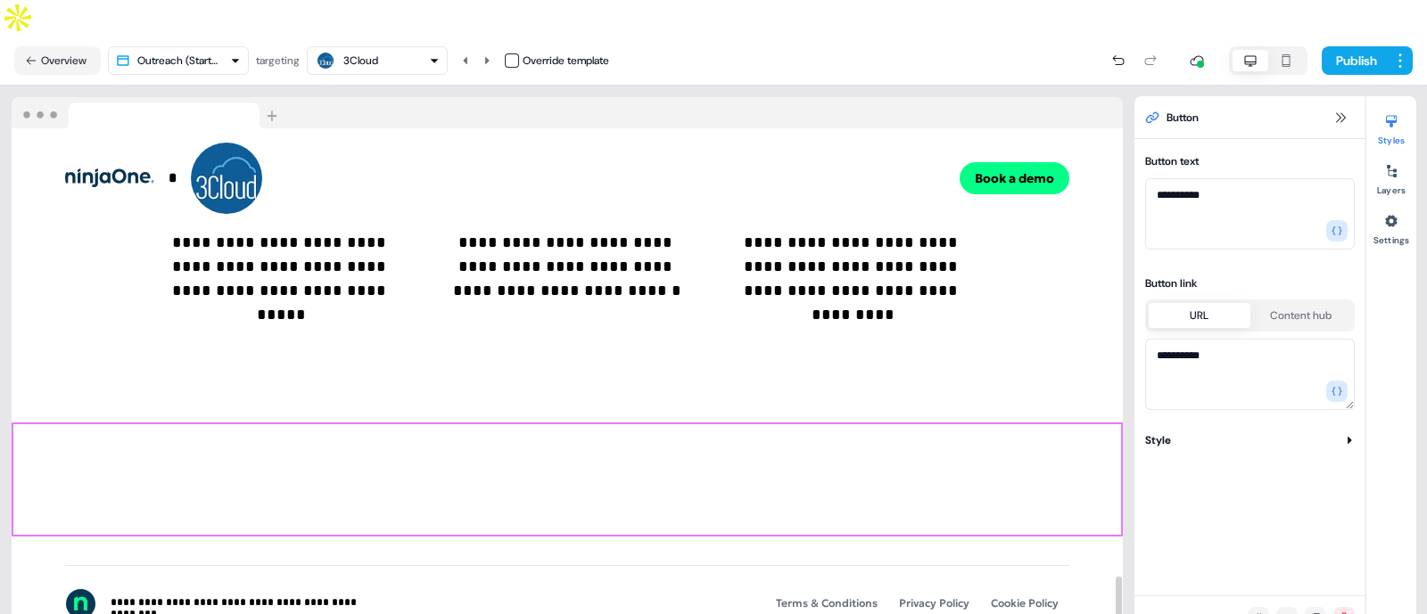
click at [746, 434] on div "Add block To pick up a draggable item, press the space bar. While dragging, use…" at bounding box center [567, 480] width 1111 height 114
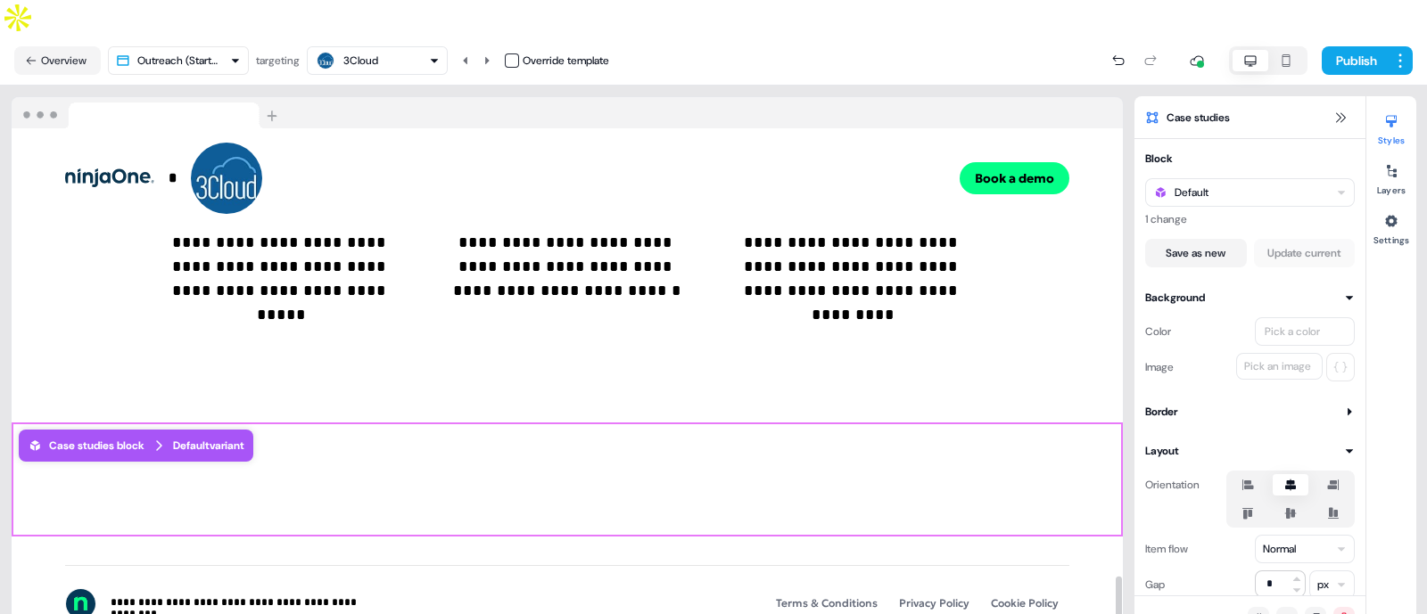
click at [213, 437] on div "Default variant" at bounding box center [208, 446] width 71 height 18
click at [131, 437] on div "Case studies block" at bounding box center [86, 446] width 117 height 18
click at [201, 437] on div "Default variant" at bounding box center [208, 446] width 71 height 18
click at [195, 437] on div "Default variant" at bounding box center [208, 446] width 71 height 18
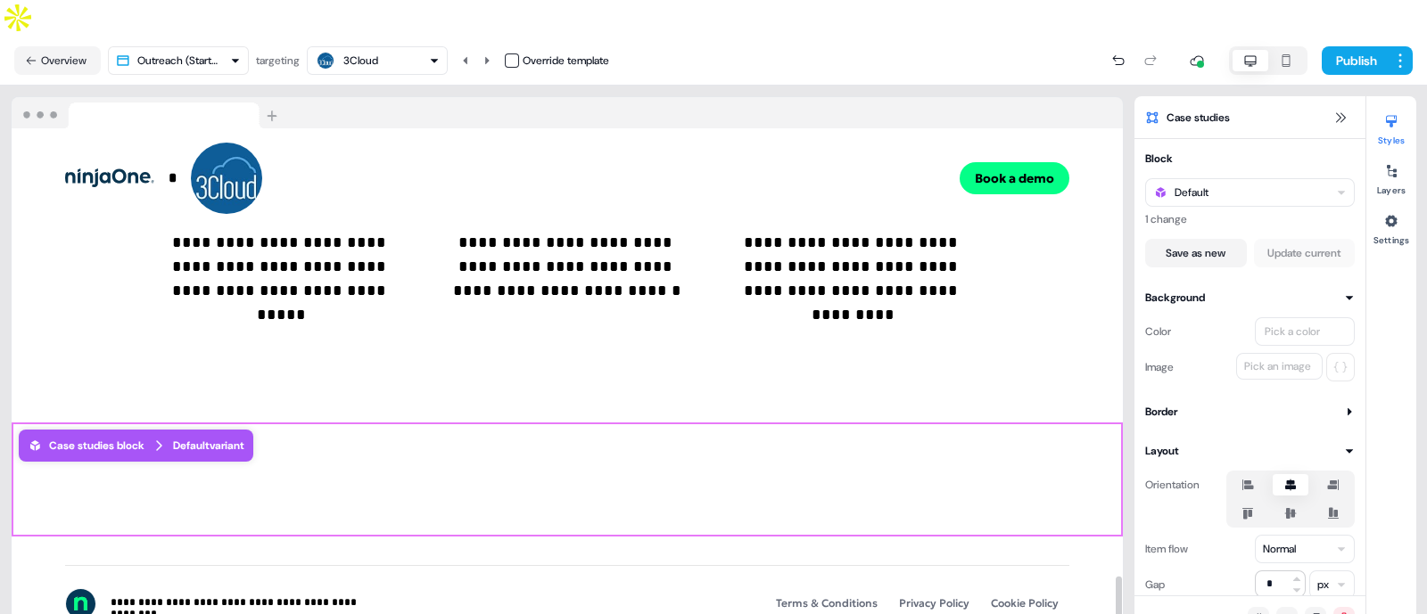
drag, startPoint x: 195, startPoint y: 376, endPoint x: 128, endPoint y: 381, distance: 67.9
click at [128, 437] on div "Case studies block" at bounding box center [86, 446] width 117 height 18
click at [1240, 178] on div "Default" at bounding box center [1250, 192] width 210 height 29
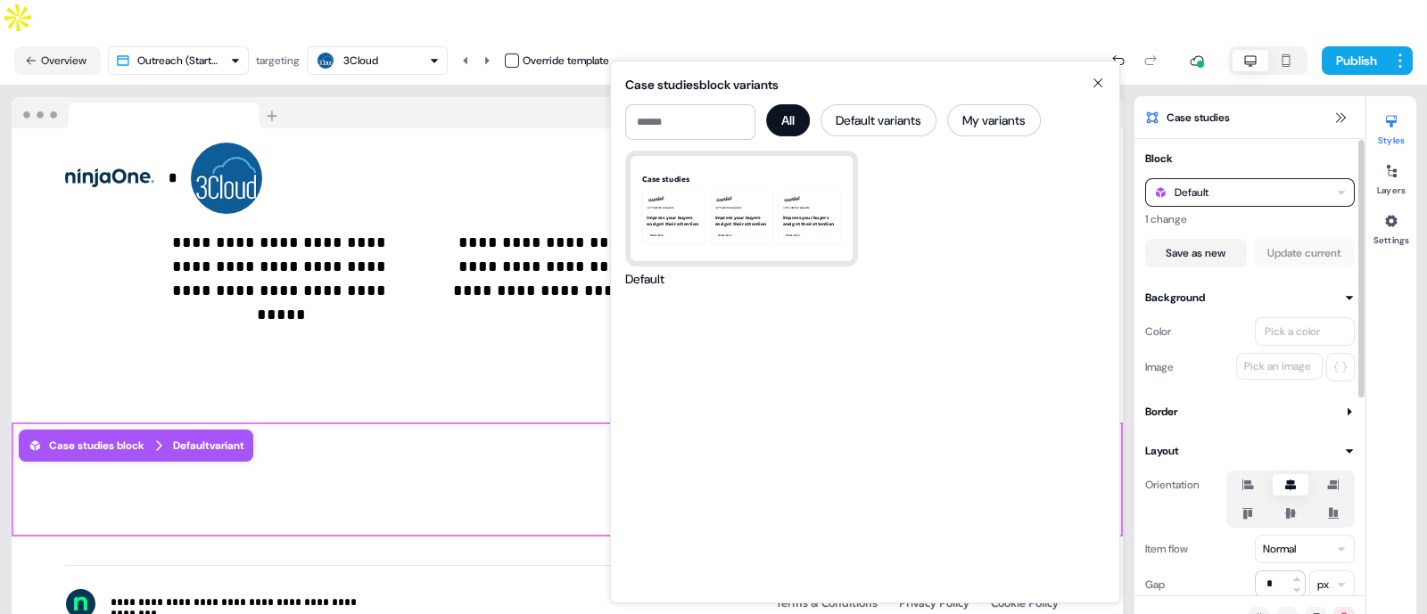
click at [1240, 178] on div "Default" at bounding box center [1250, 192] width 210 height 29
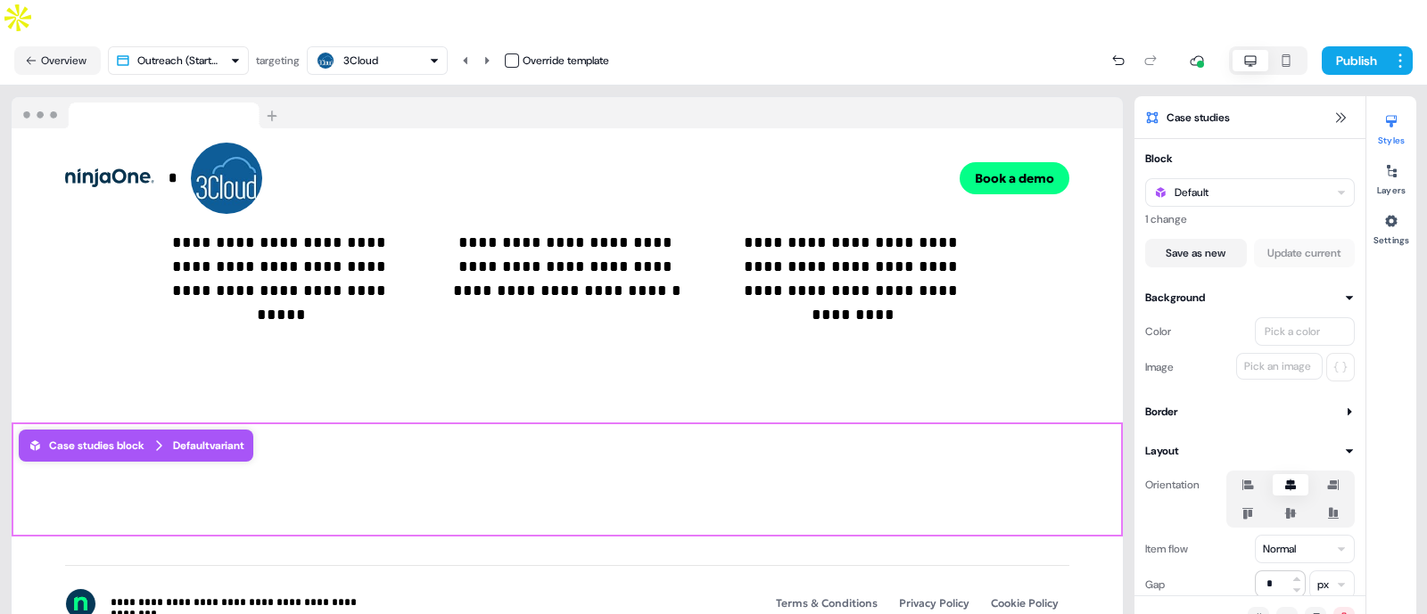
click at [397, 50] on div "3Cloud" at bounding box center [377, 60] width 125 height 21
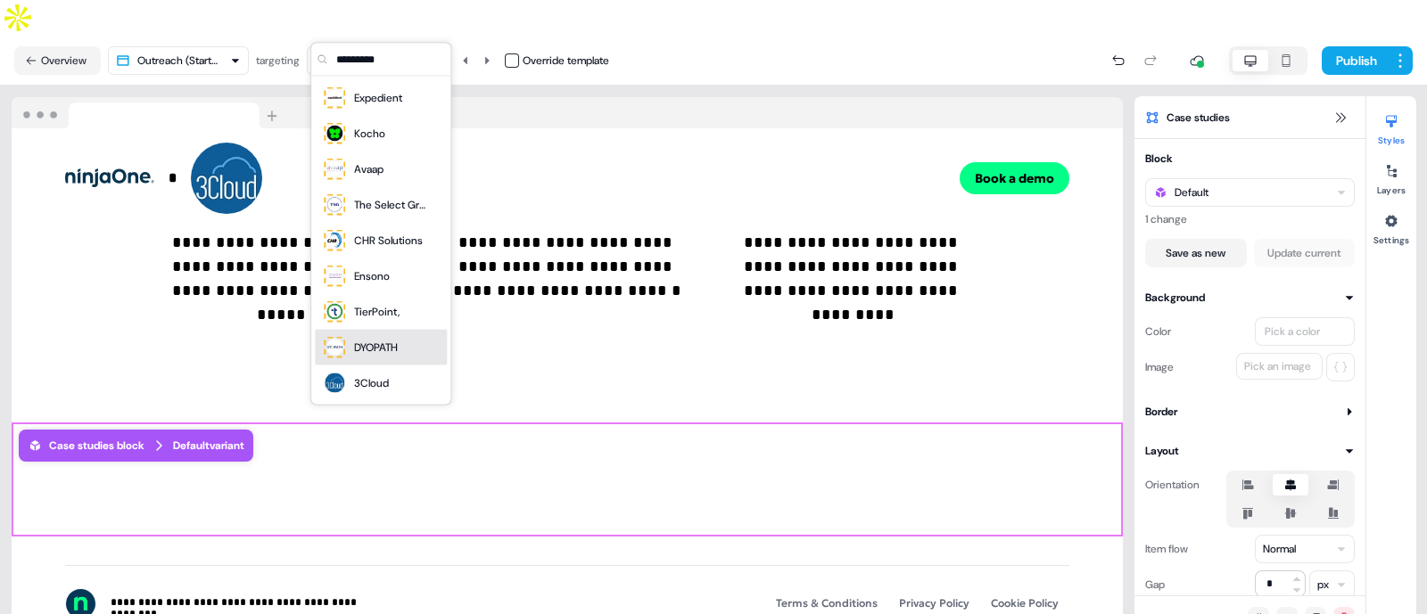
click at [372, 340] on div "DYOPATH" at bounding box center [376, 348] width 44 height 18
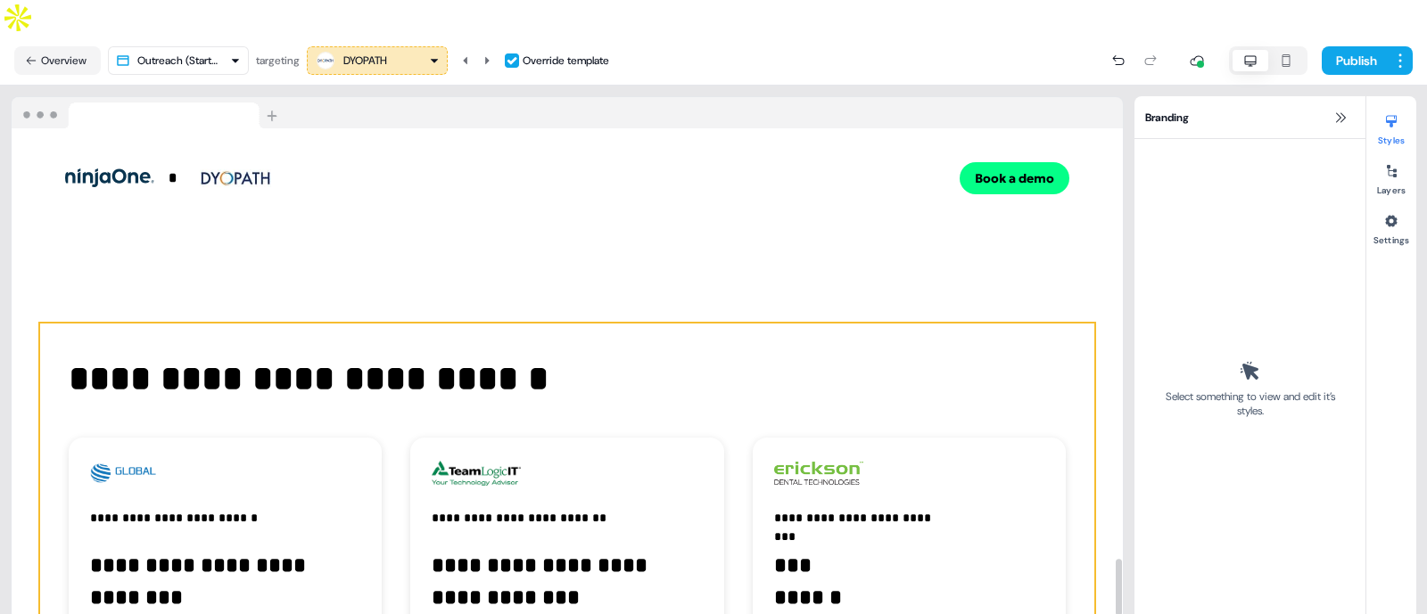
scroll to position [3862, 0]
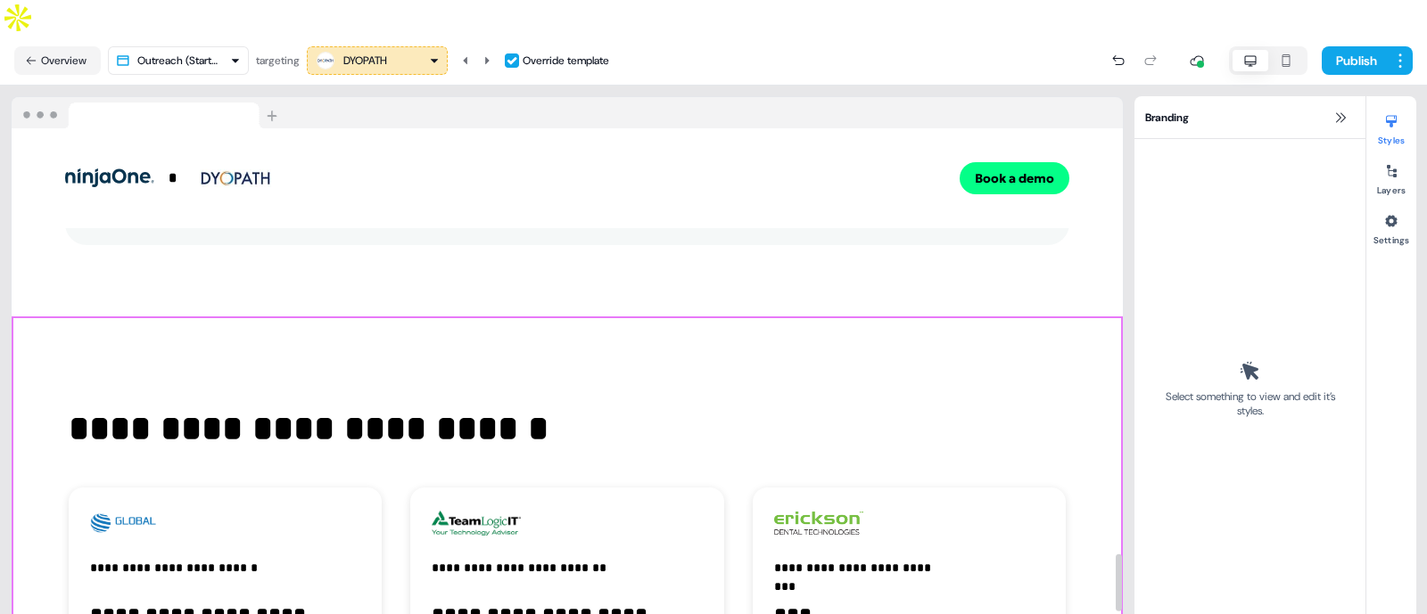
click at [331, 317] on div "**********" at bounding box center [567, 587] width 1111 height 540
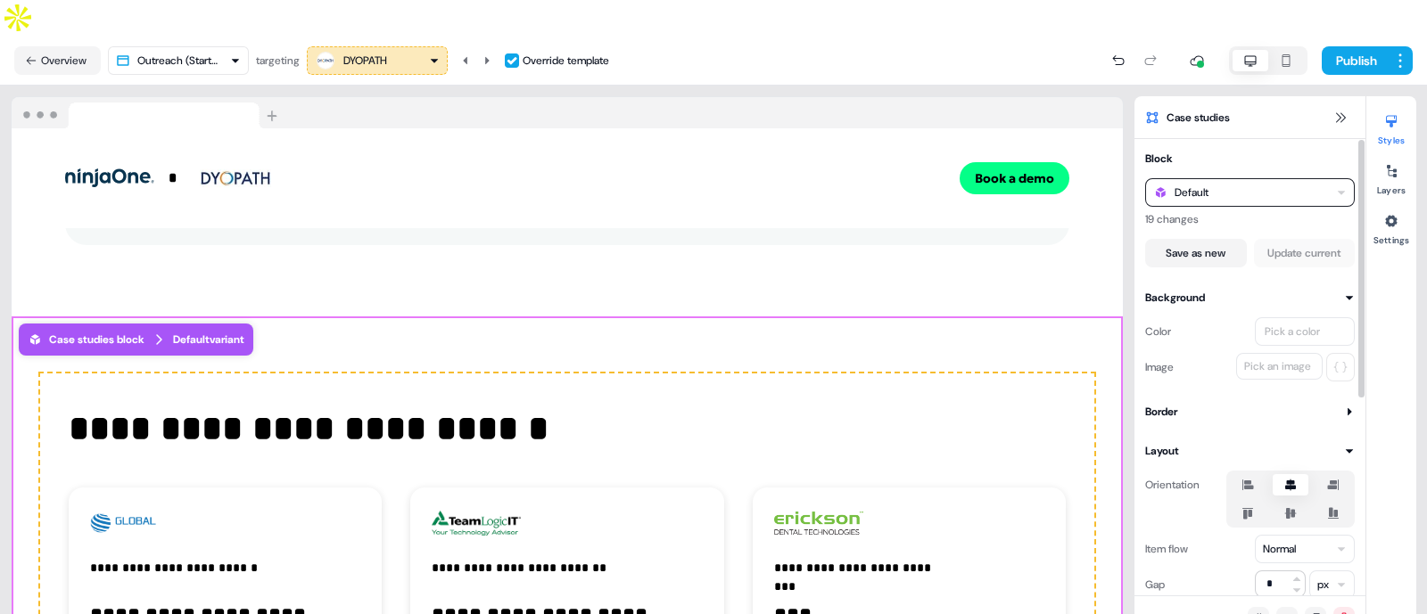
click at [1237, 178] on div "Default" at bounding box center [1250, 192] width 210 height 29
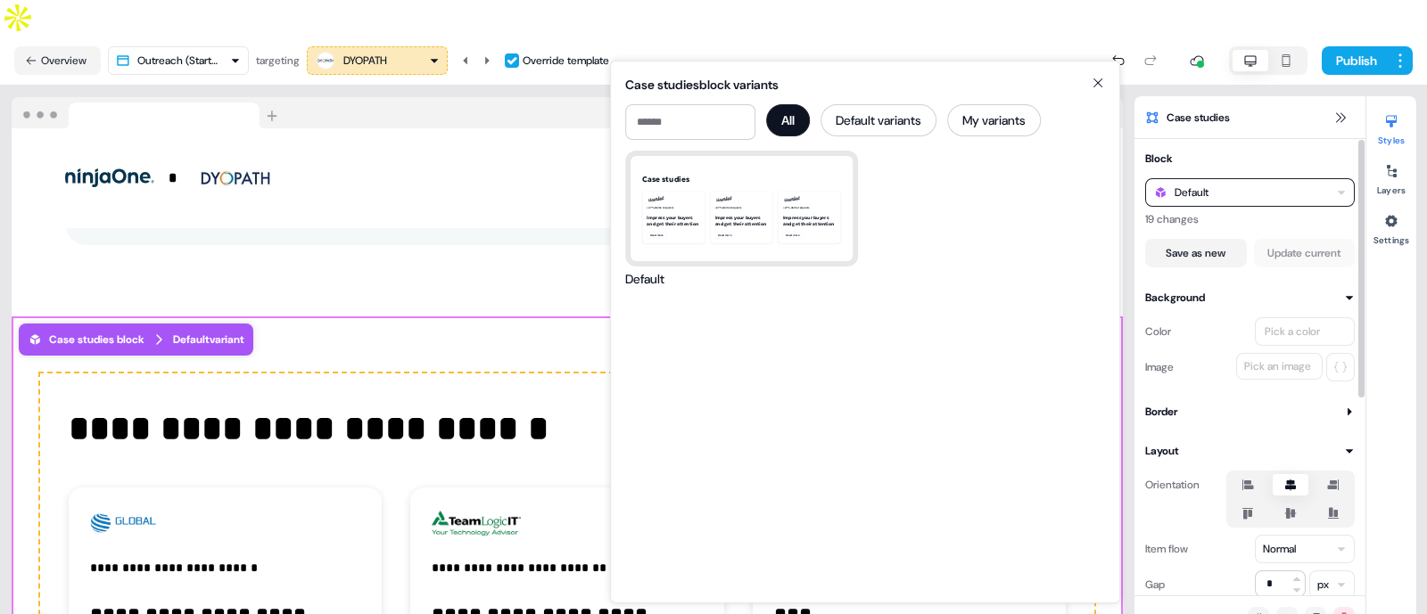
click at [1237, 178] on div "Default" at bounding box center [1250, 192] width 210 height 29
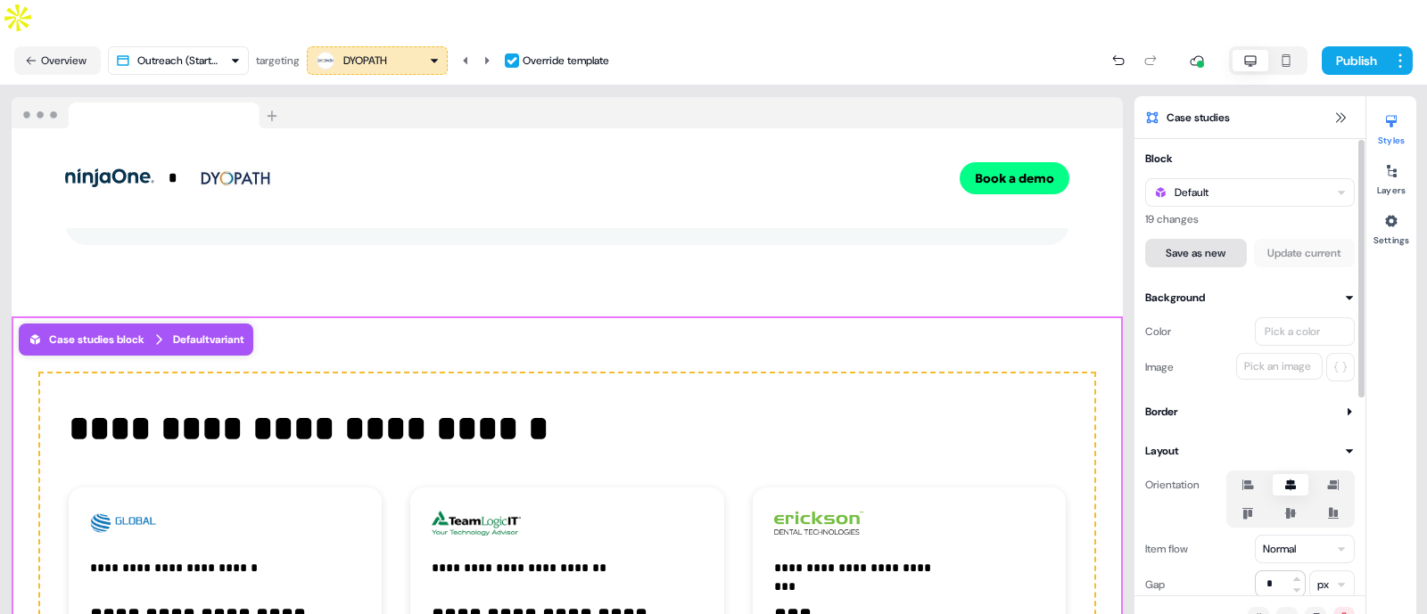
click at [1200, 239] on button "Save as new" at bounding box center [1196, 253] width 102 height 29
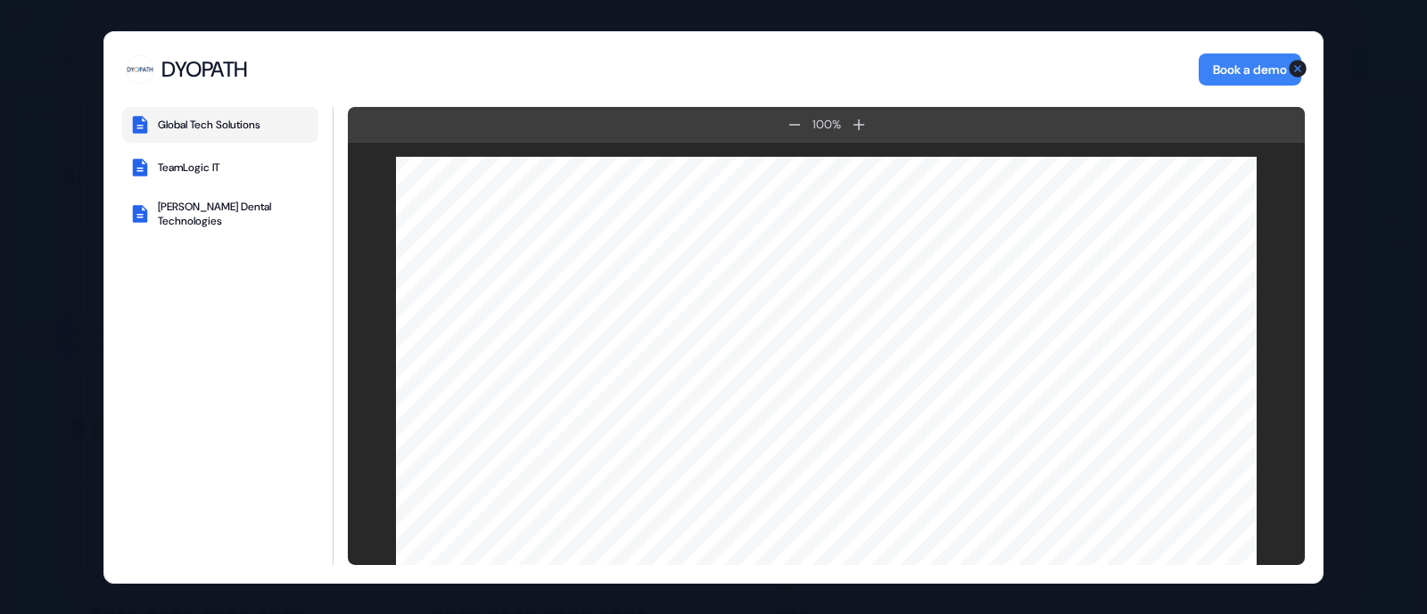
click at [1294, 63] on icon "button" at bounding box center [1298, 69] width 18 height 18
click at [1339, 96] on div "DYOPATH DYOPATH Book a demo Global Tech Solutions TeamLogic IT Erickson Dental …" at bounding box center [713, 307] width 1427 height 614
click at [1297, 62] on icon "button" at bounding box center [1298, 69] width 18 height 18
click at [13, 78] on div "DYOPATH DYOPATH Book a demo Global Tech Solutions TeamLogic IT Erickson Dental …" at bounding box center [713, 307] width 1427 height 614
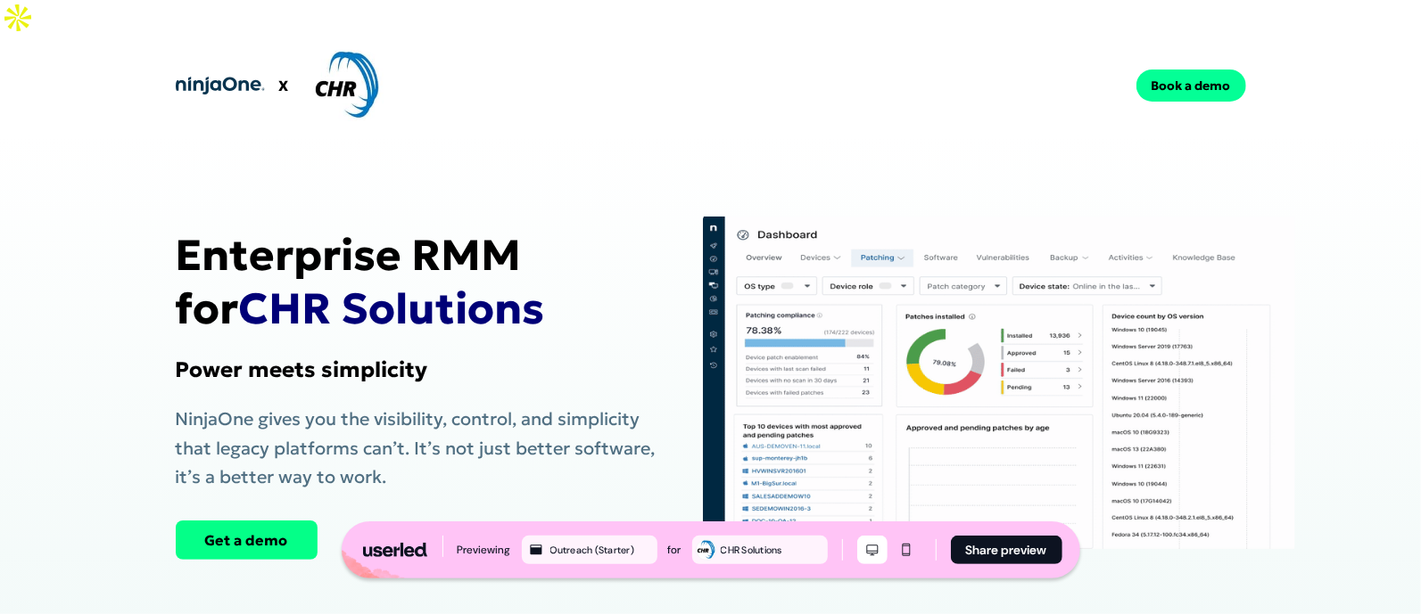
click at [1210, 70] on button "Book a demo" at bounding box center [1191, 86] width 110 height 32
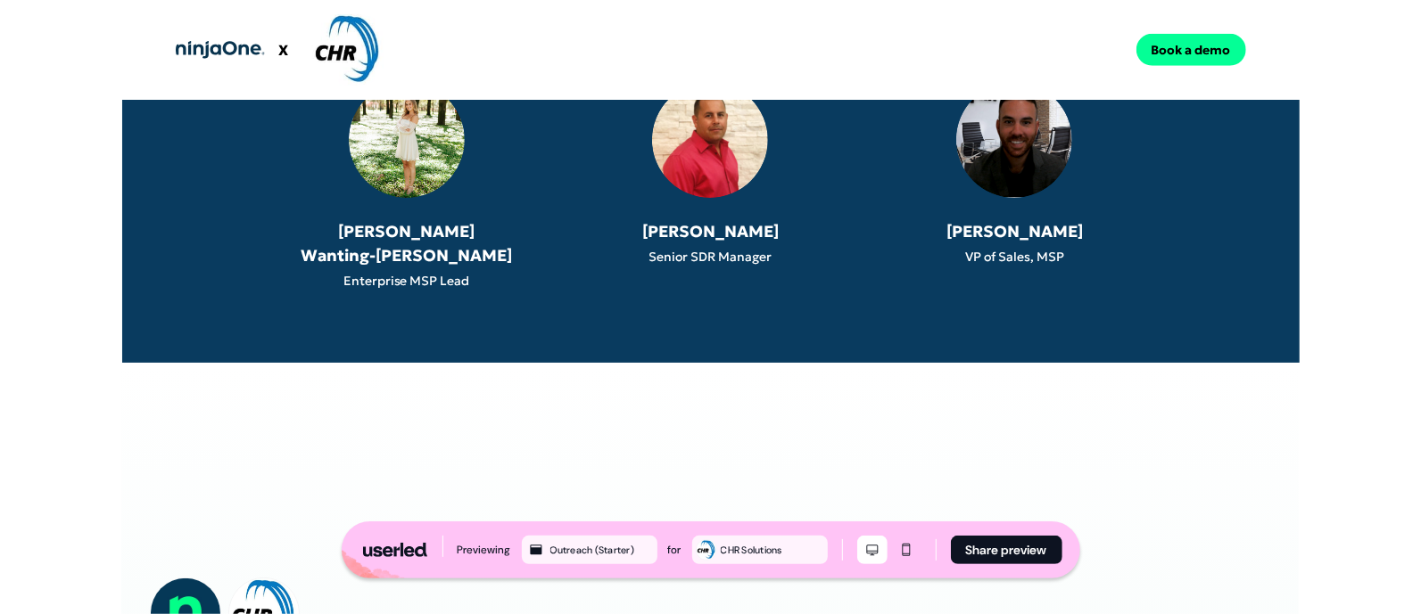
scroll to position [1407, 0]
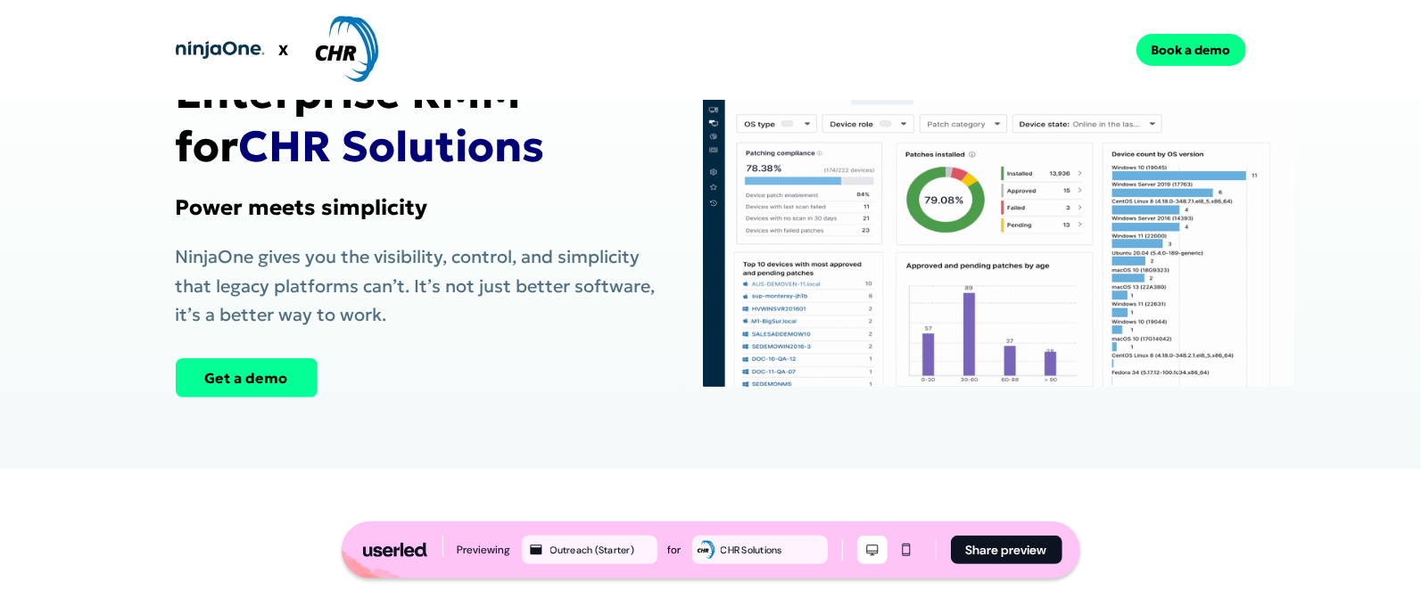
click at [272, 358] on button "Get a demo" at bounding box center [247, 377] width 142 height 39
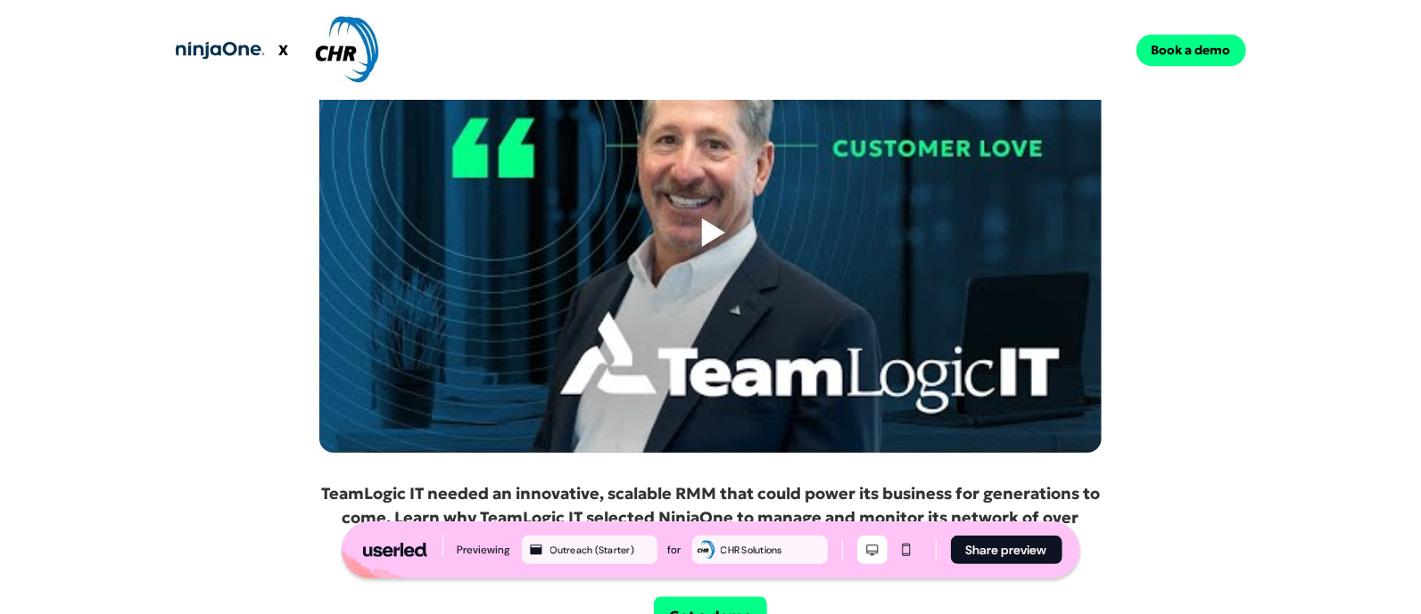
scroll to position [2577, 0]
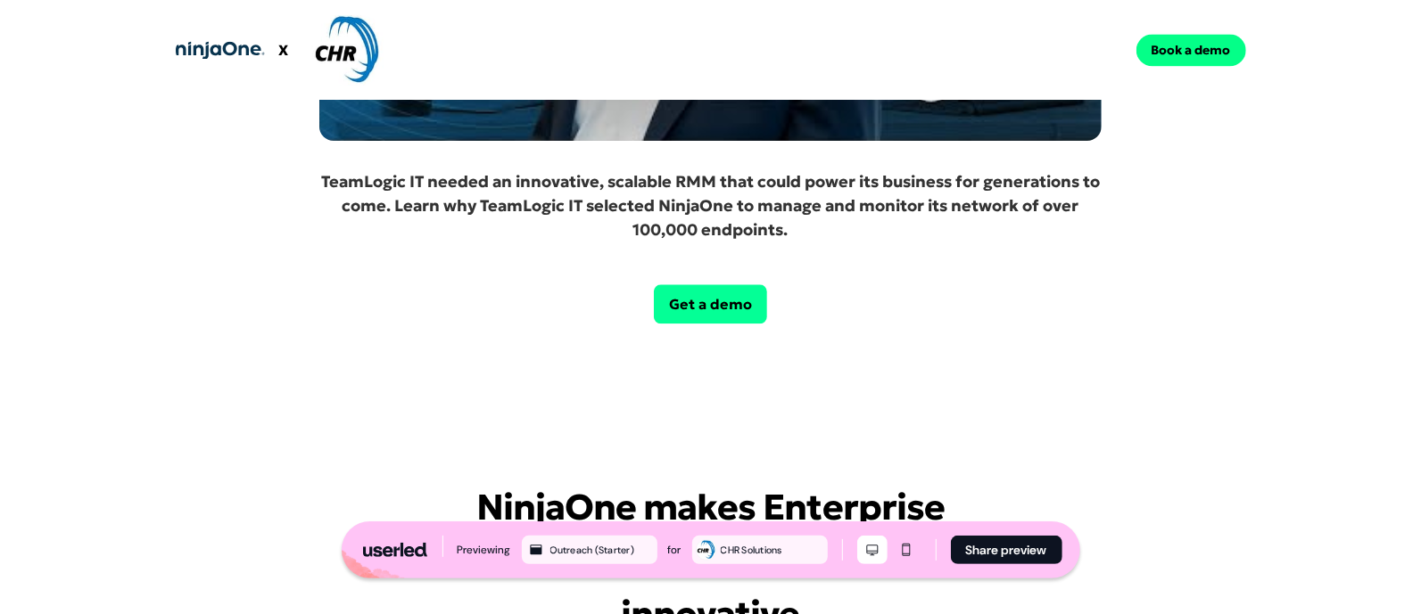
click at [687, 284] on button "Get a demo" at bounding box center [710, 303] width 113 height 39
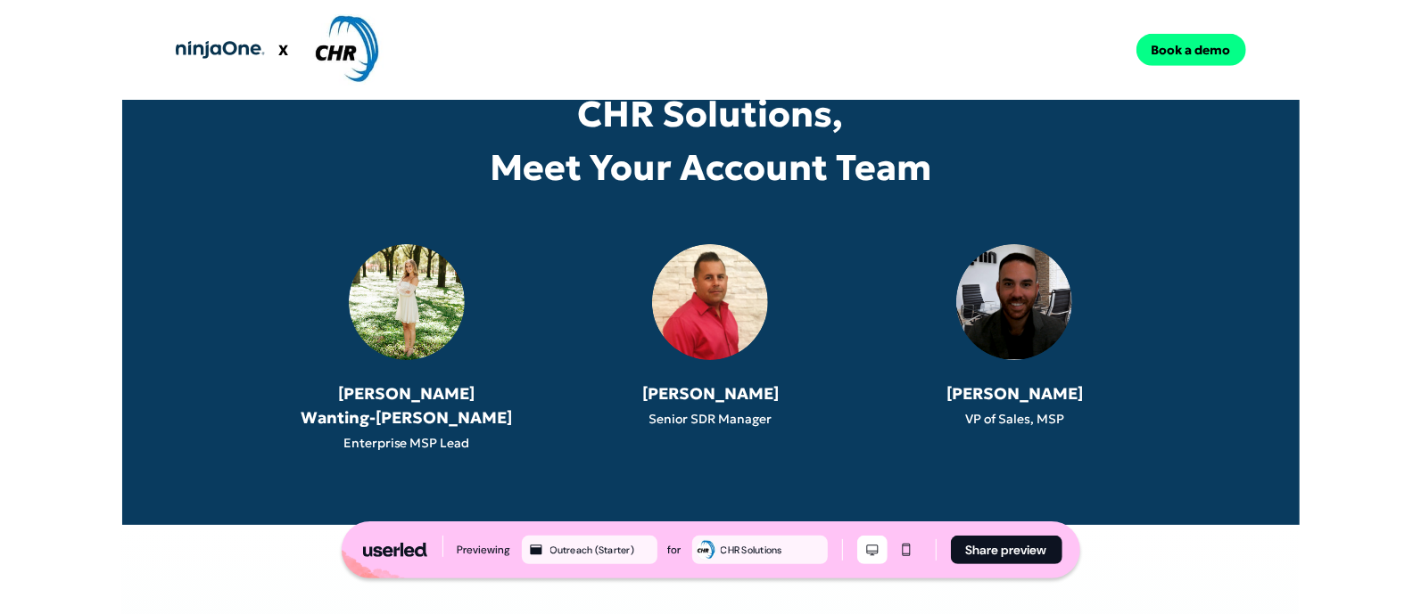
scroll to position [655, 0]
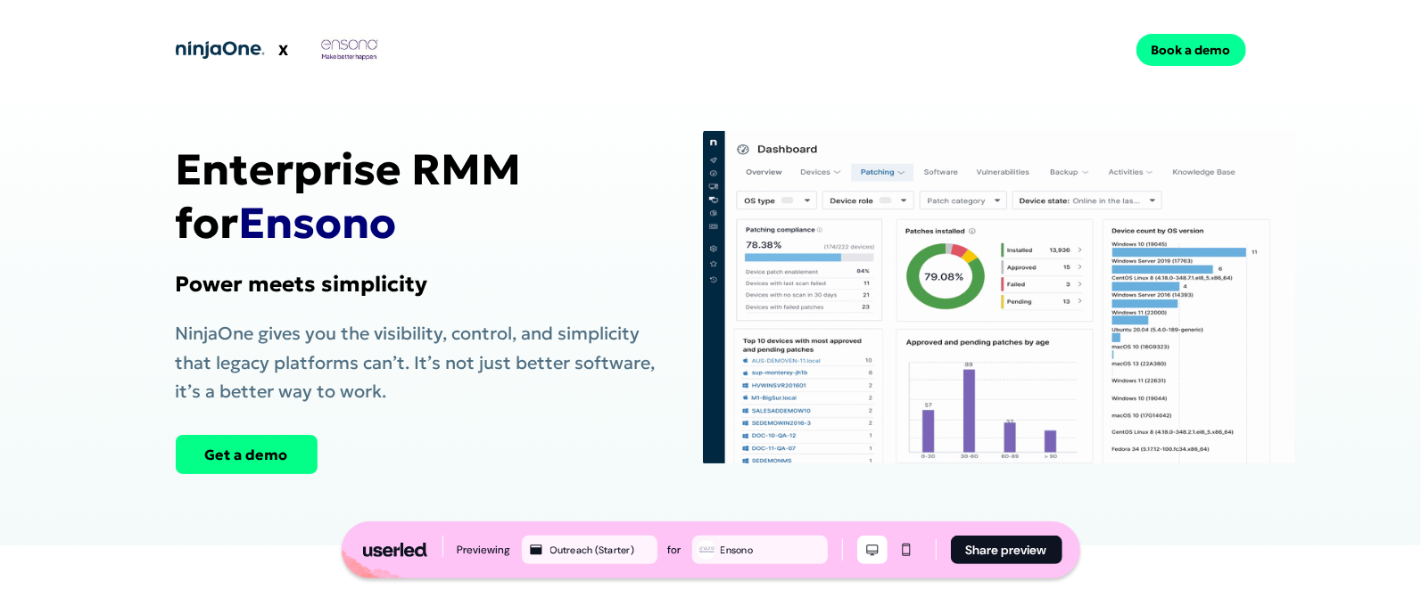
click at [1195, 60] on button "Book a demo" at bounding box center [1191, 50] width 110 height 32
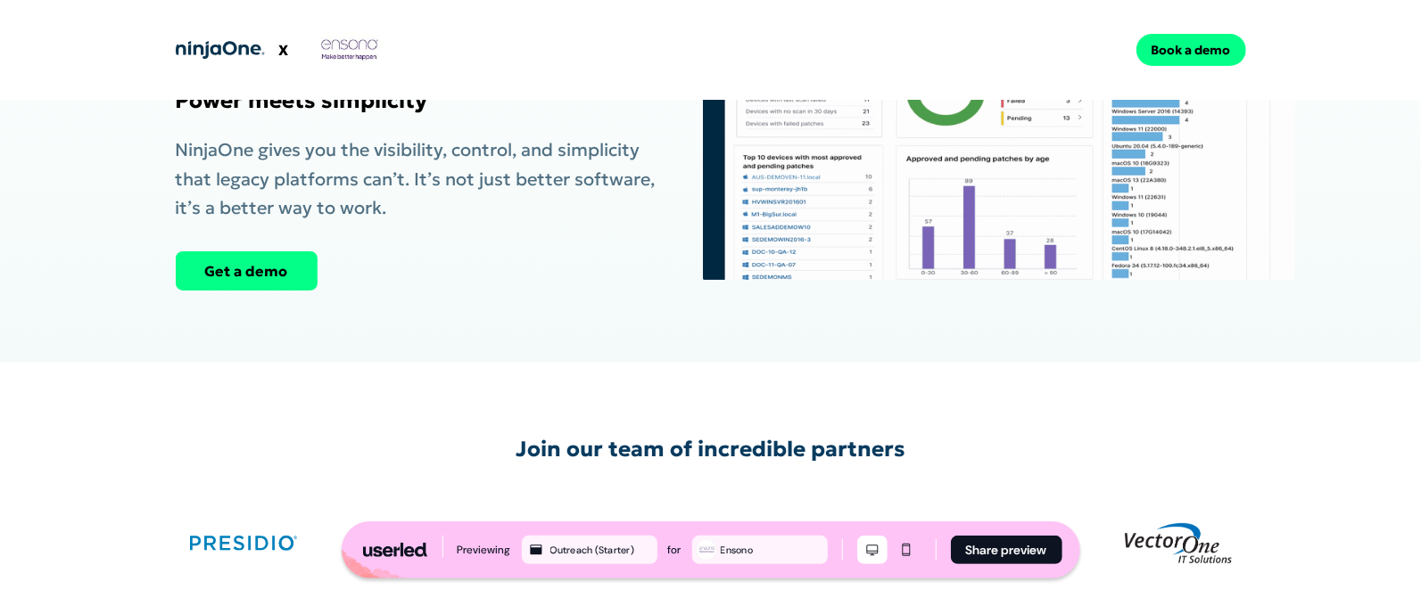
scroll to position [125, 0]
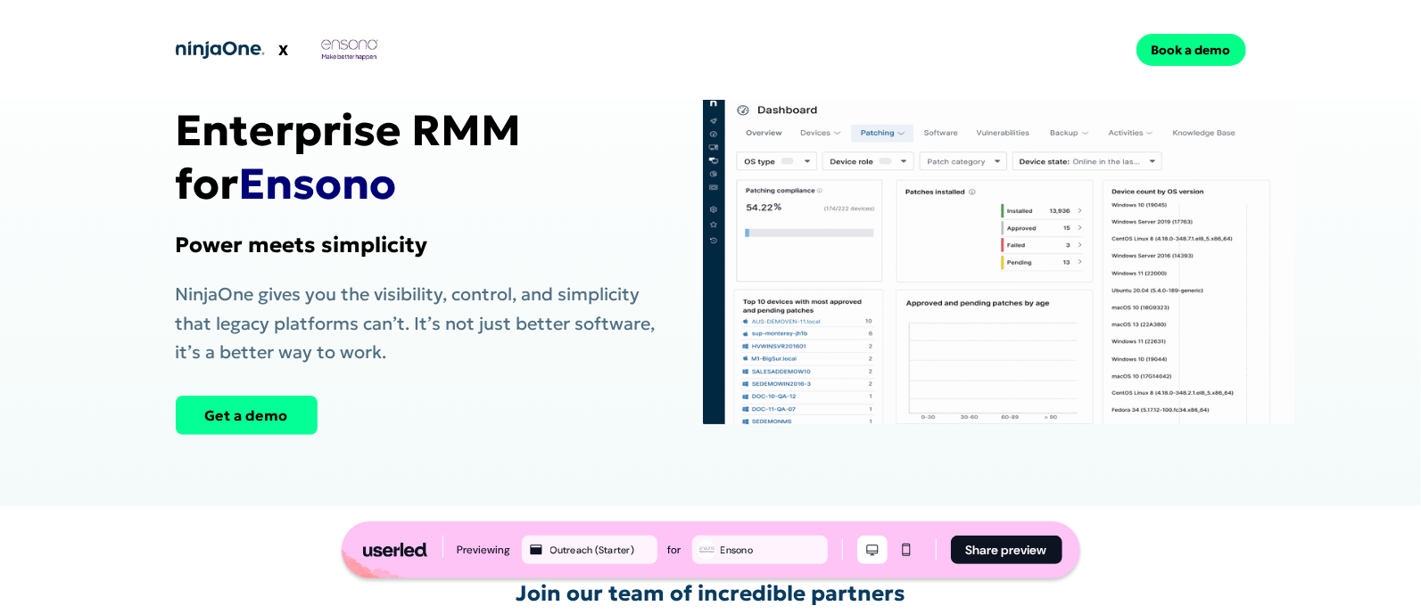
click at [210, 396] on button "Get a demo" at bounding box center [247, 415] width 142 height 39
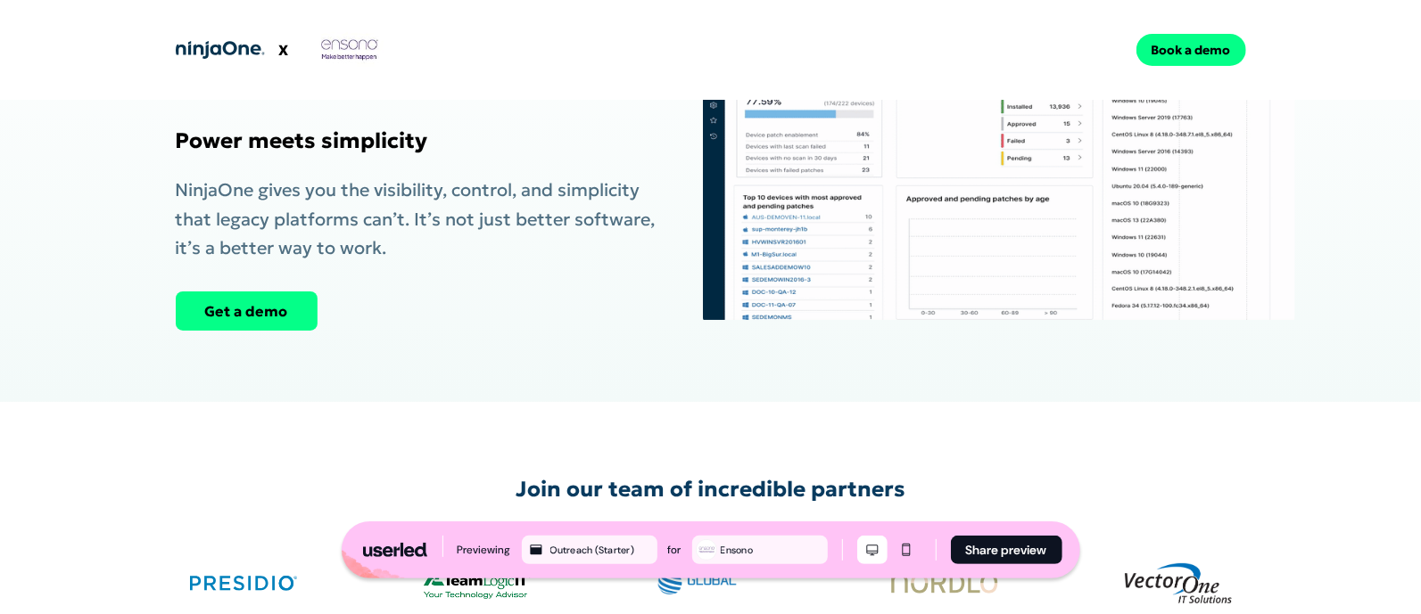
scroll to position [127, 0]
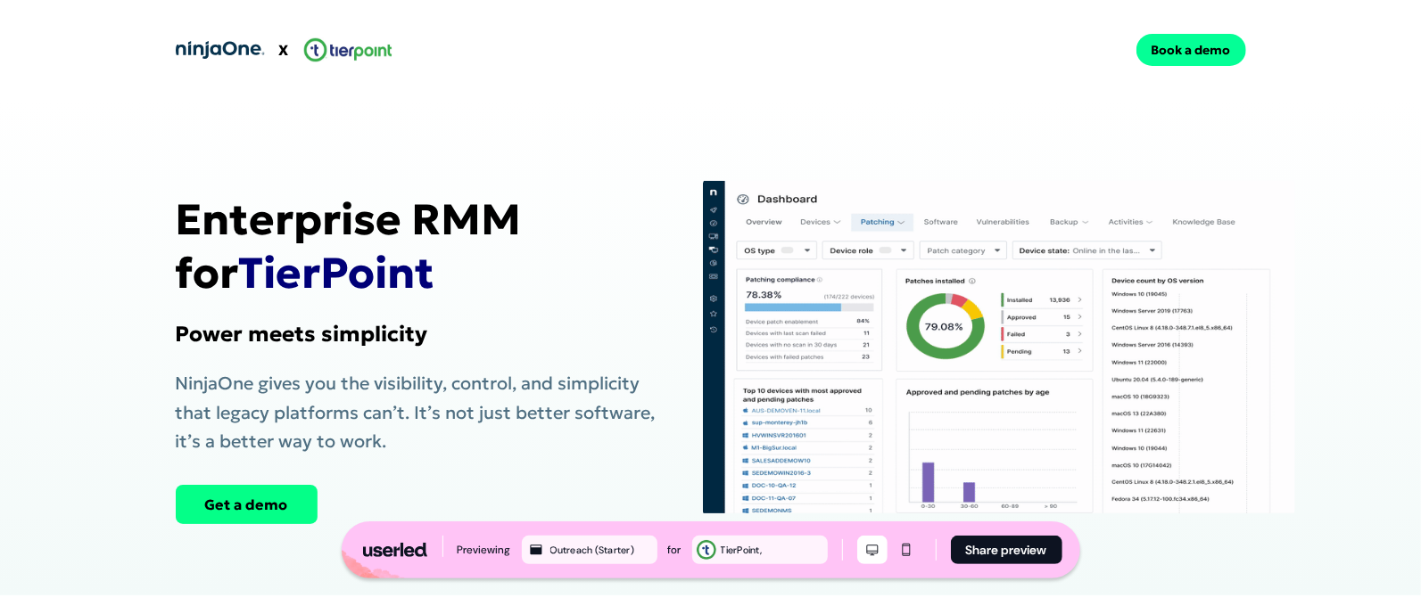
click at [1191, 59] on button "Book a demo" at bounding box center [1191, 50] width 110 height 32
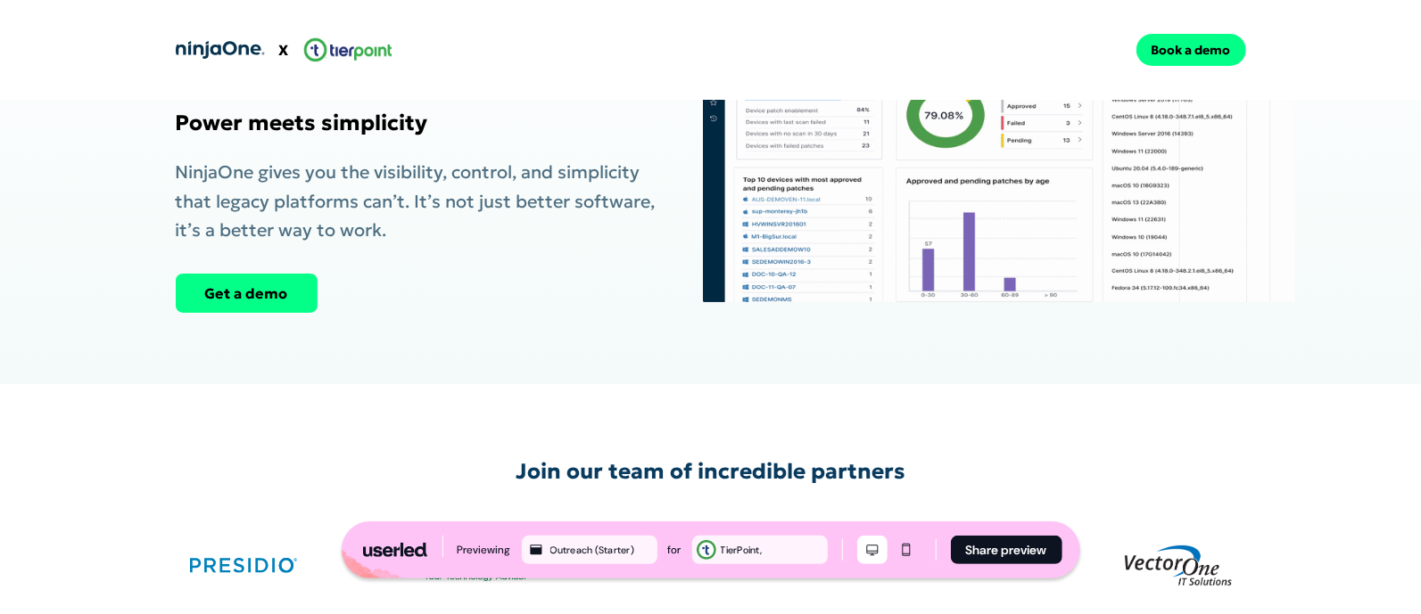
scroll to position [239, 0]
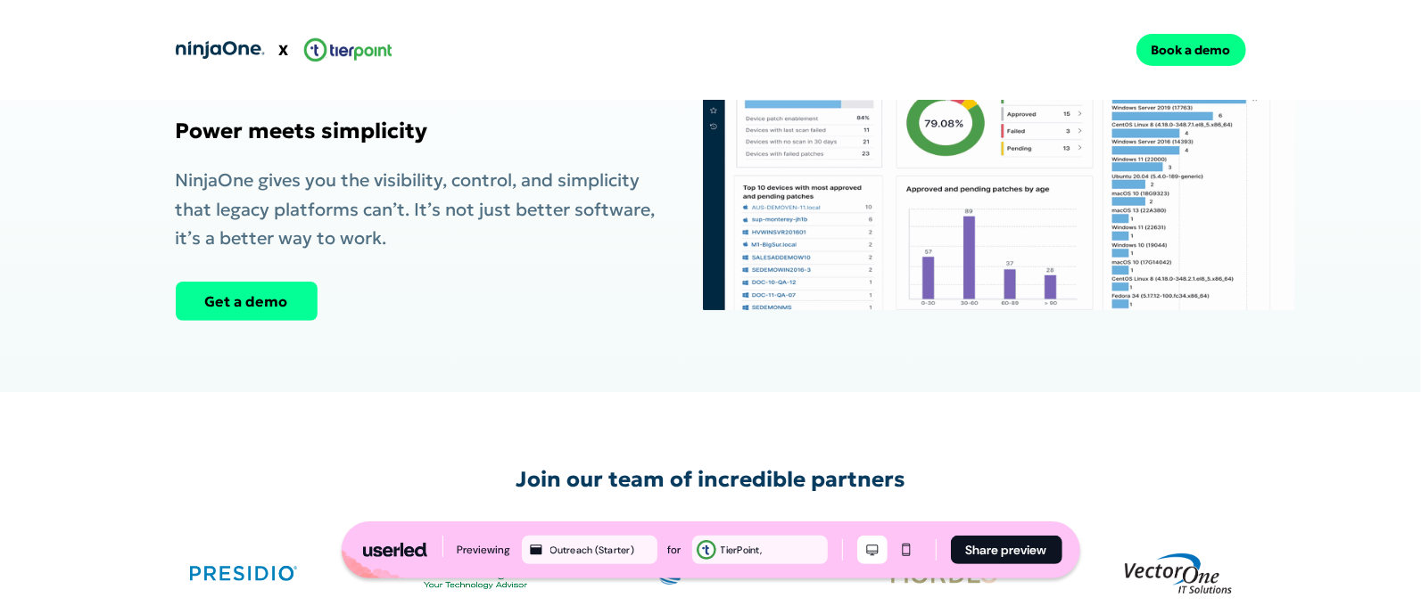
click at [270, 282] on button "Get a demo" at bounding box center [247, 301] width 142 height 39
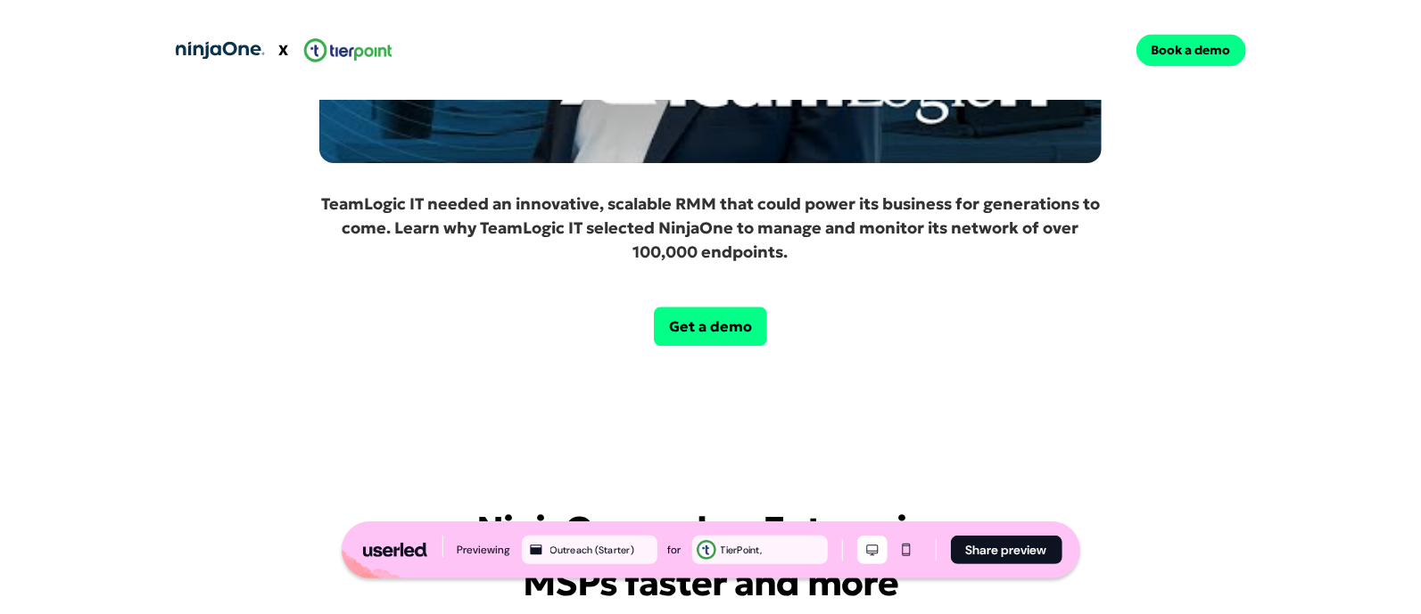
scroll to position [2575, 0]
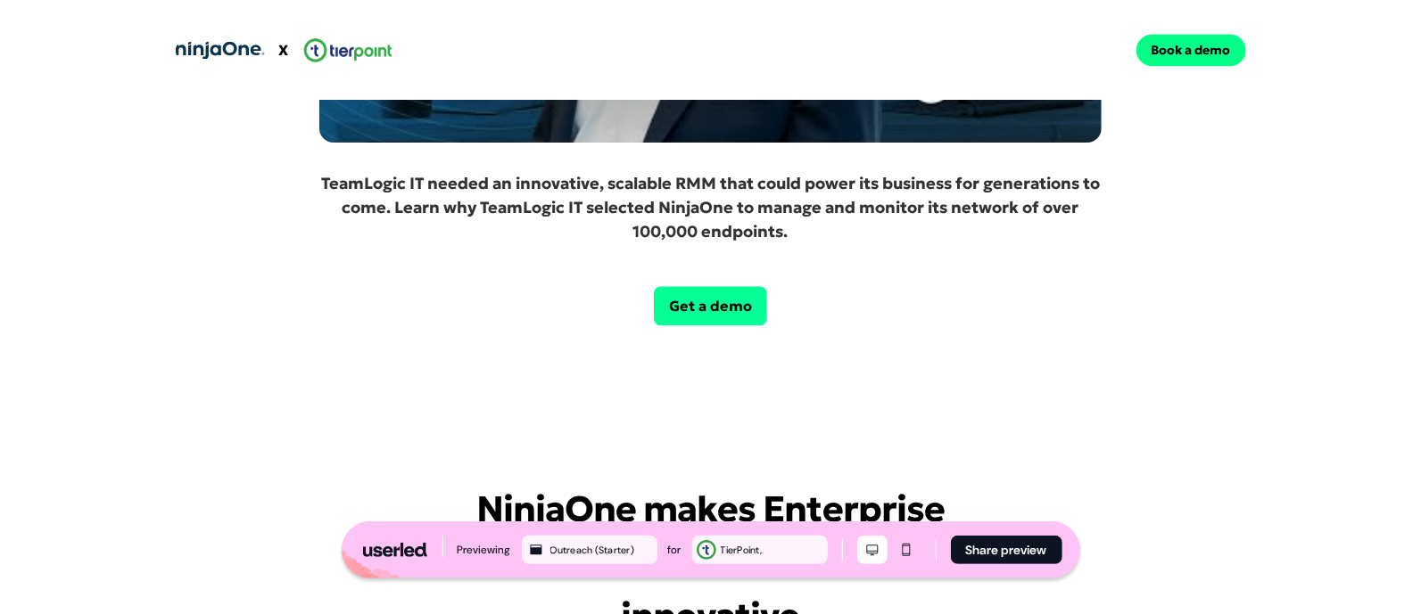
click at [721, 286] on button "Get a demo" at bounding box center [710, 305] width 113 height 39
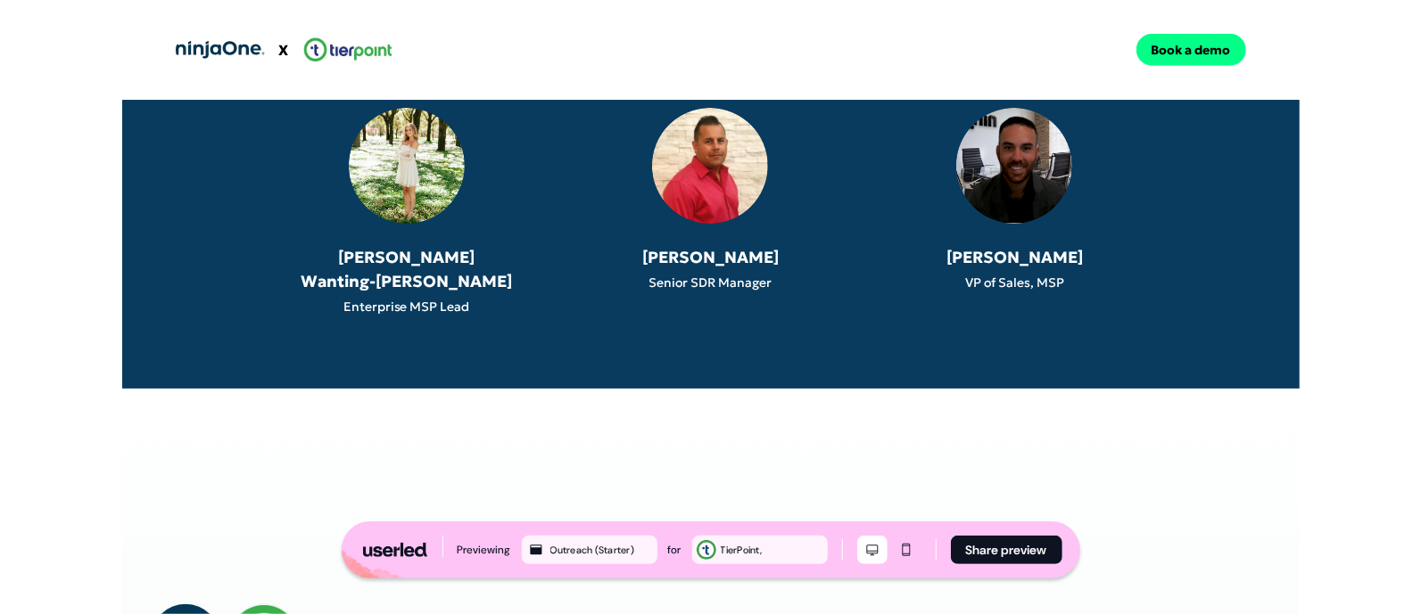
scroll to position [1019, 0]
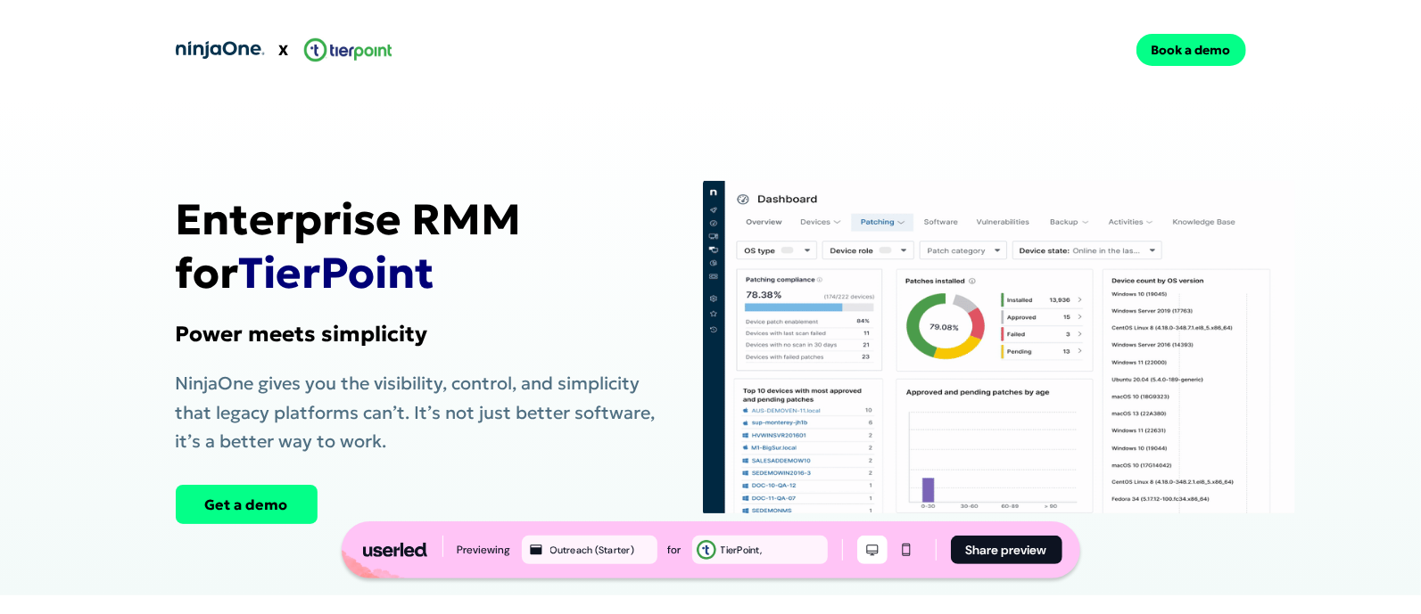
click at [1202, 39] on button "Book a demo" at bounding box center [1191, 50] width 110 height 32
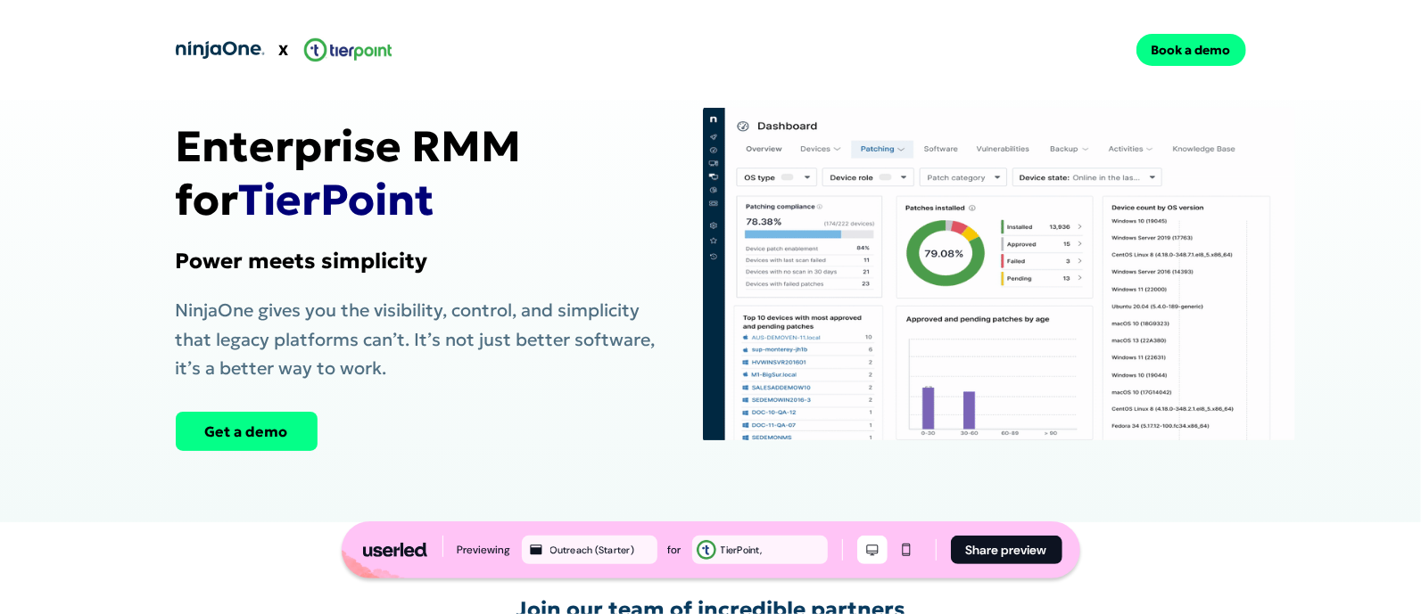
scroll to position [107, 0]
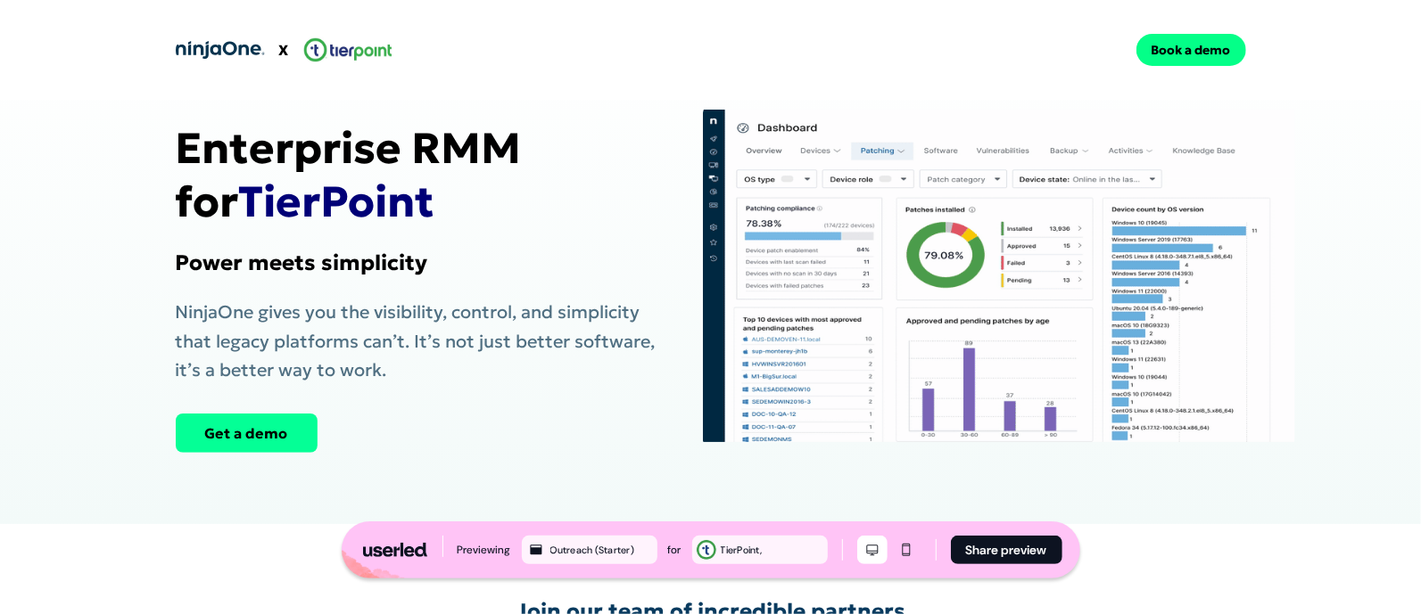
click at [218, 414] on button "Get a demo" at bounding box center [247, 433] width 142 height 39
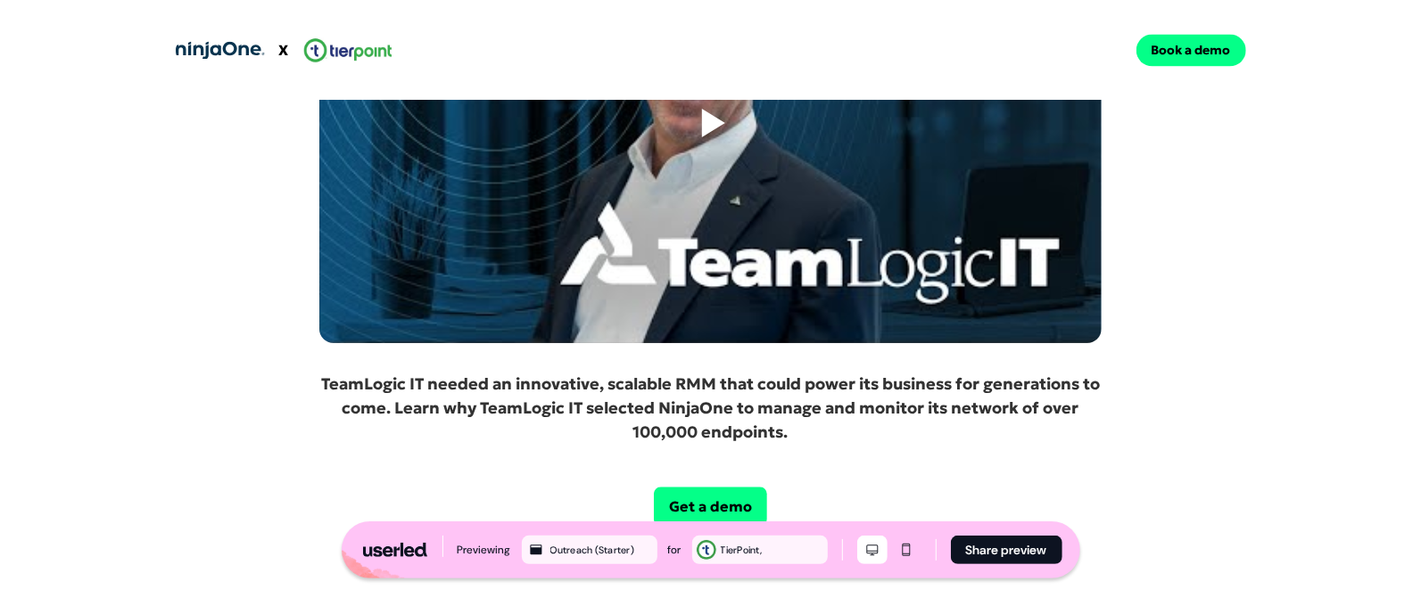
scroll to position [2426, 0]
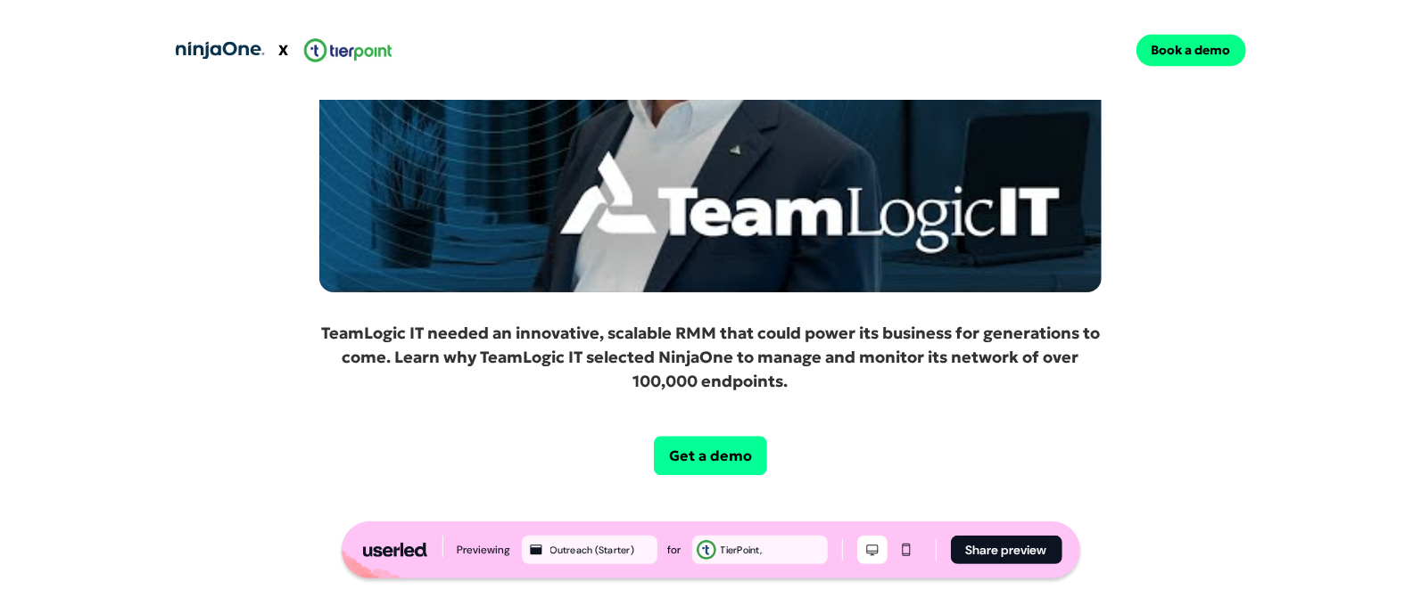
click at [724, 436] on button "Get a demo" at bounding box center [710, 455] width 113 height 39
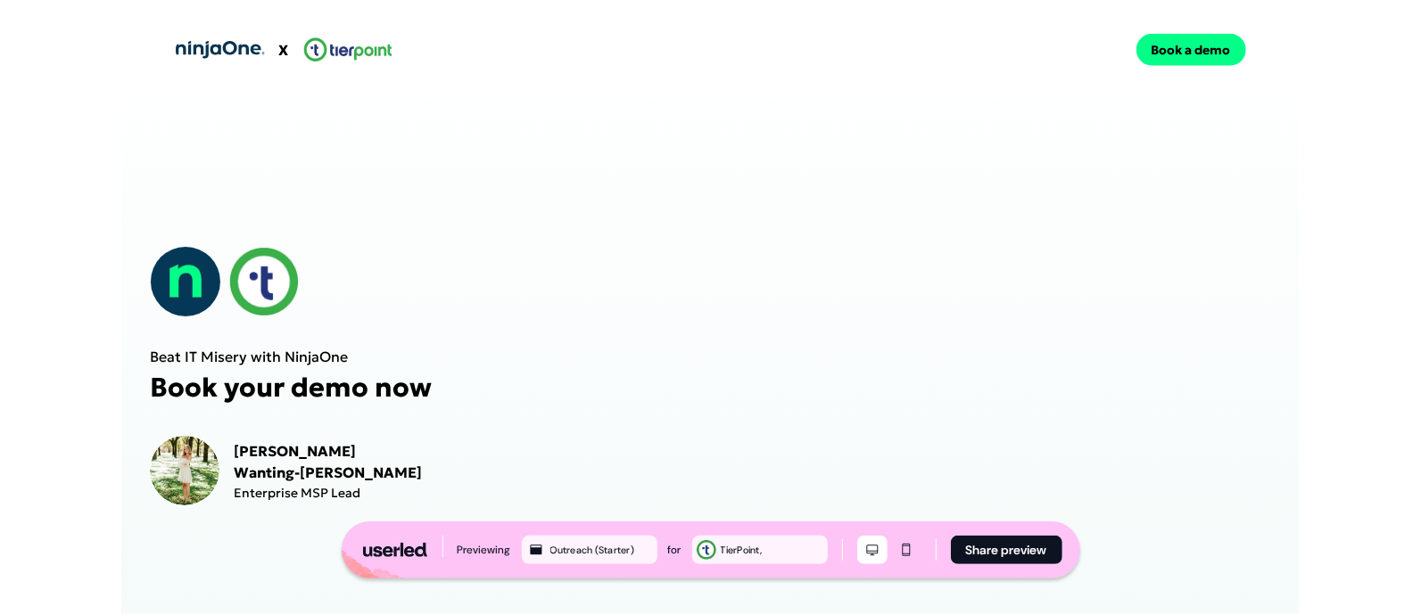
scroll to position [1407, 0]
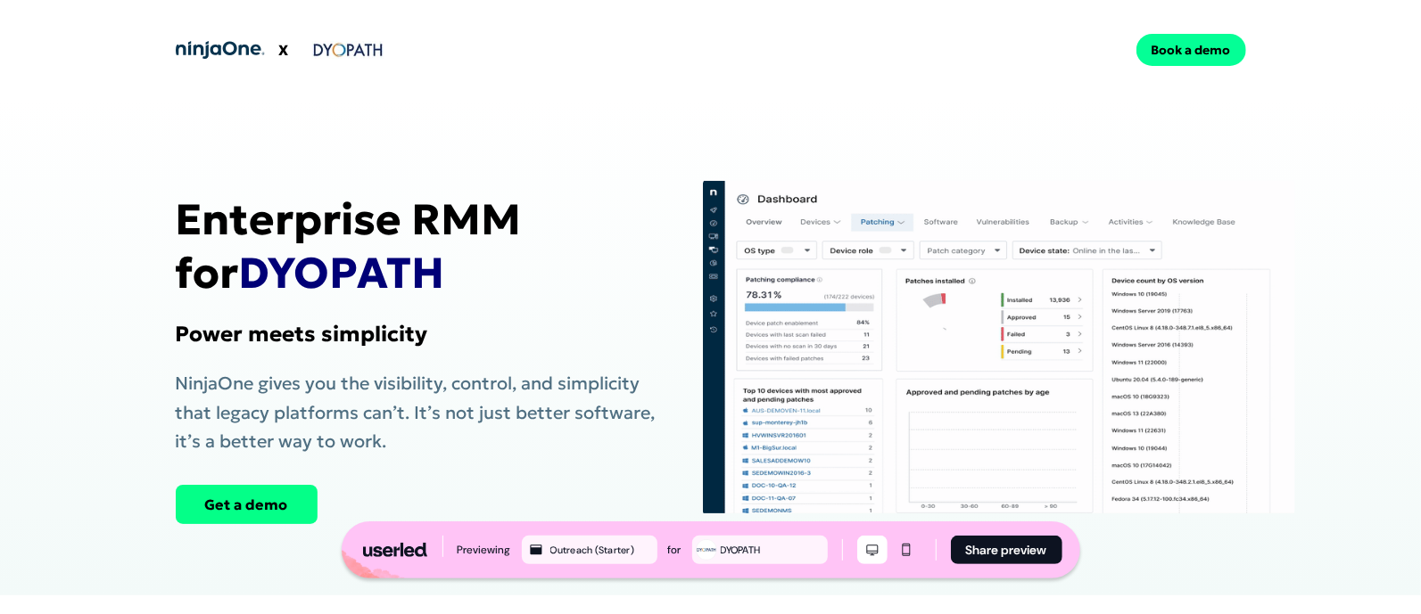
click at [1201, 55] on button "Book a demo" at bounding box center [1191, 50] width 110 height 32
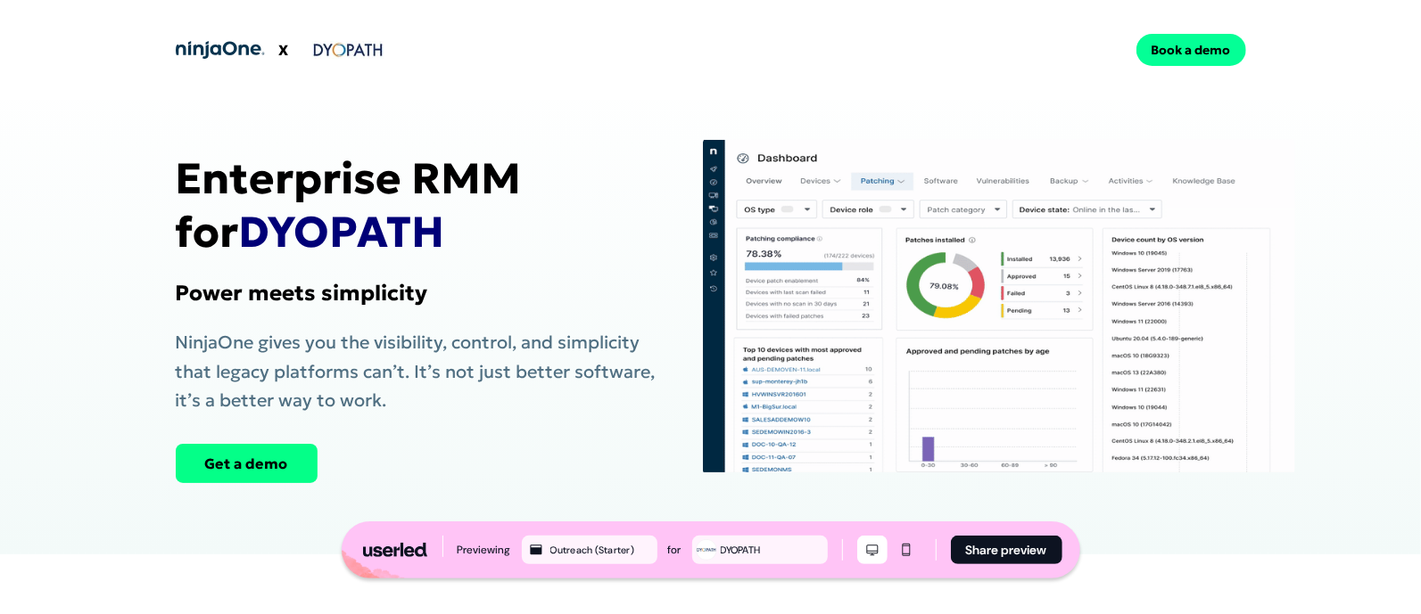
scroll to position [1383, 0]
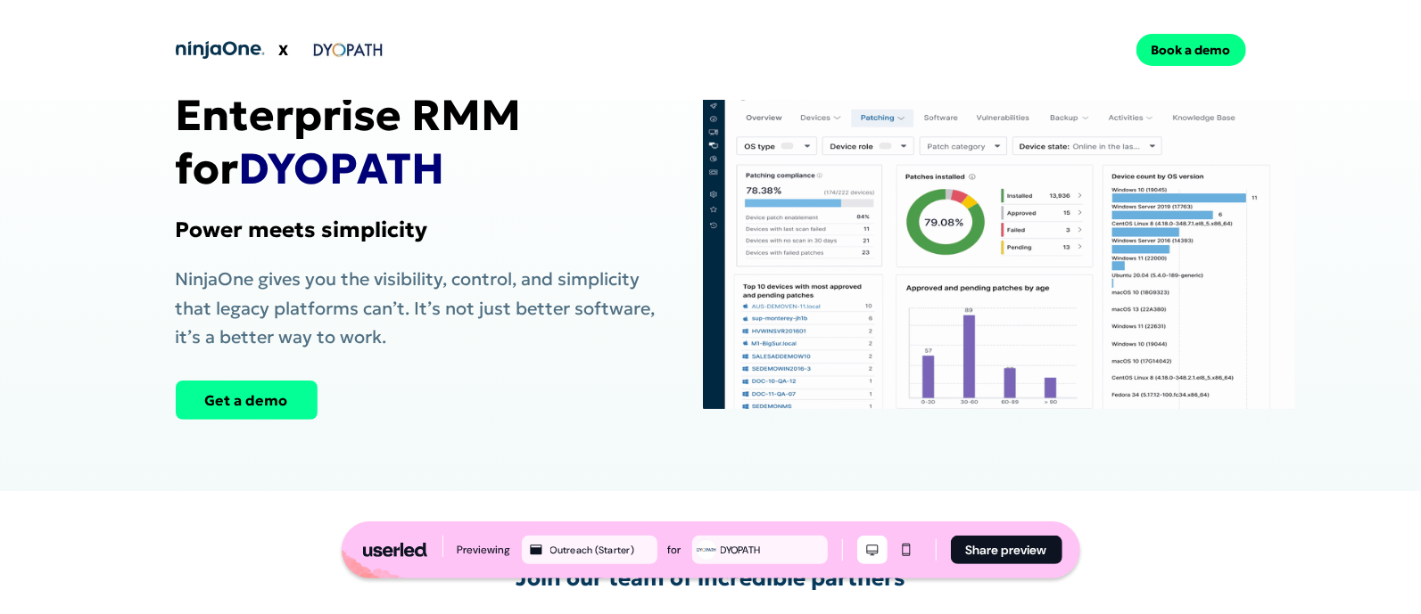
click at [268, 381] on button "Get a demo" at bounding box center [247, 400] width 142 height 39
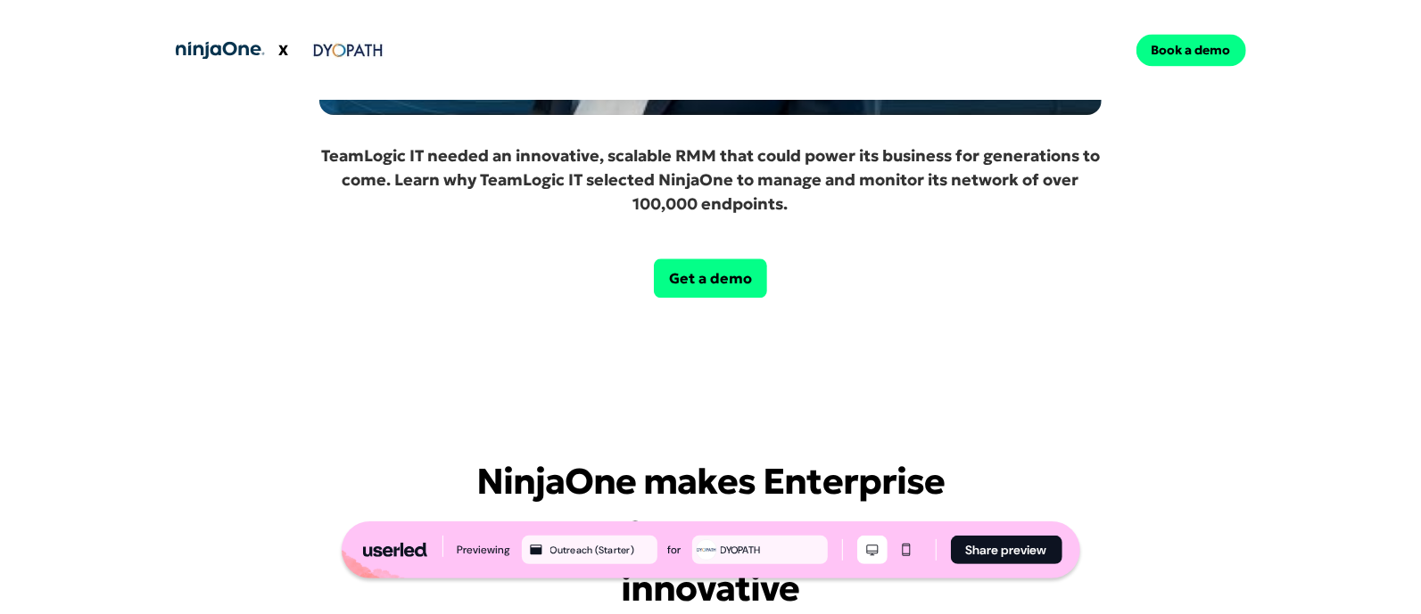
scroll to position [2585, 0]
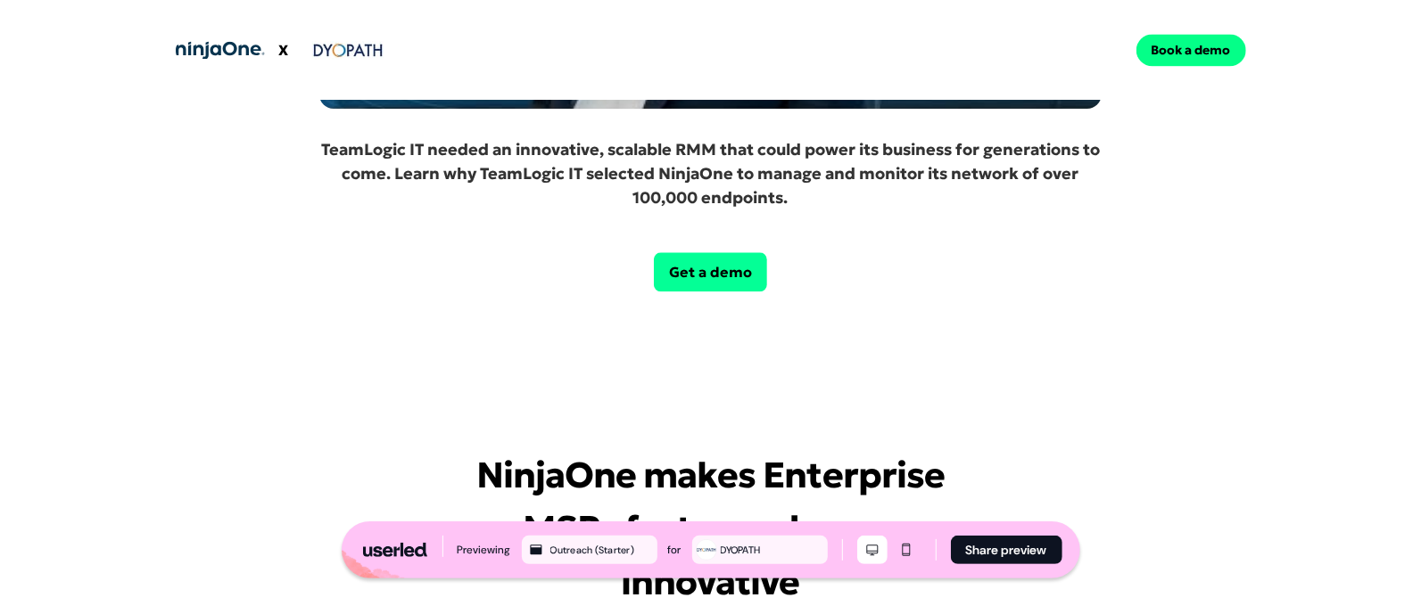
click at [759, 252] on button "Get a demo" at bounding box center [710, 271] width 113 height 39
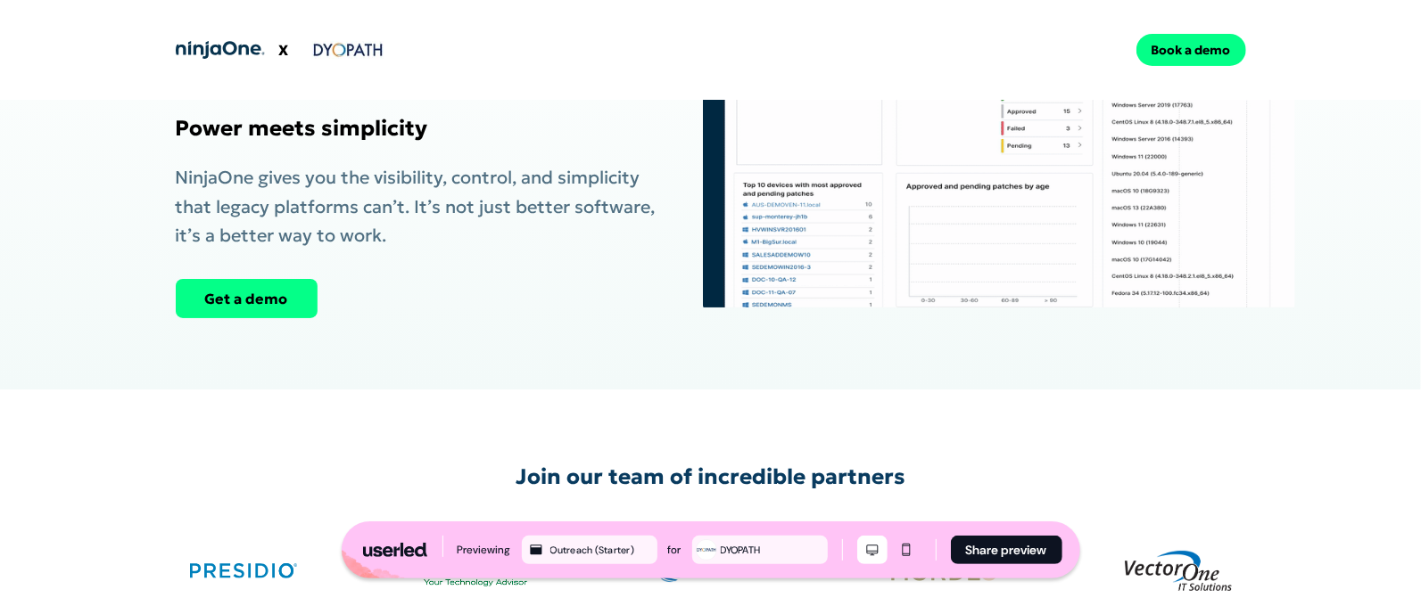
scroll to position [234, 0]
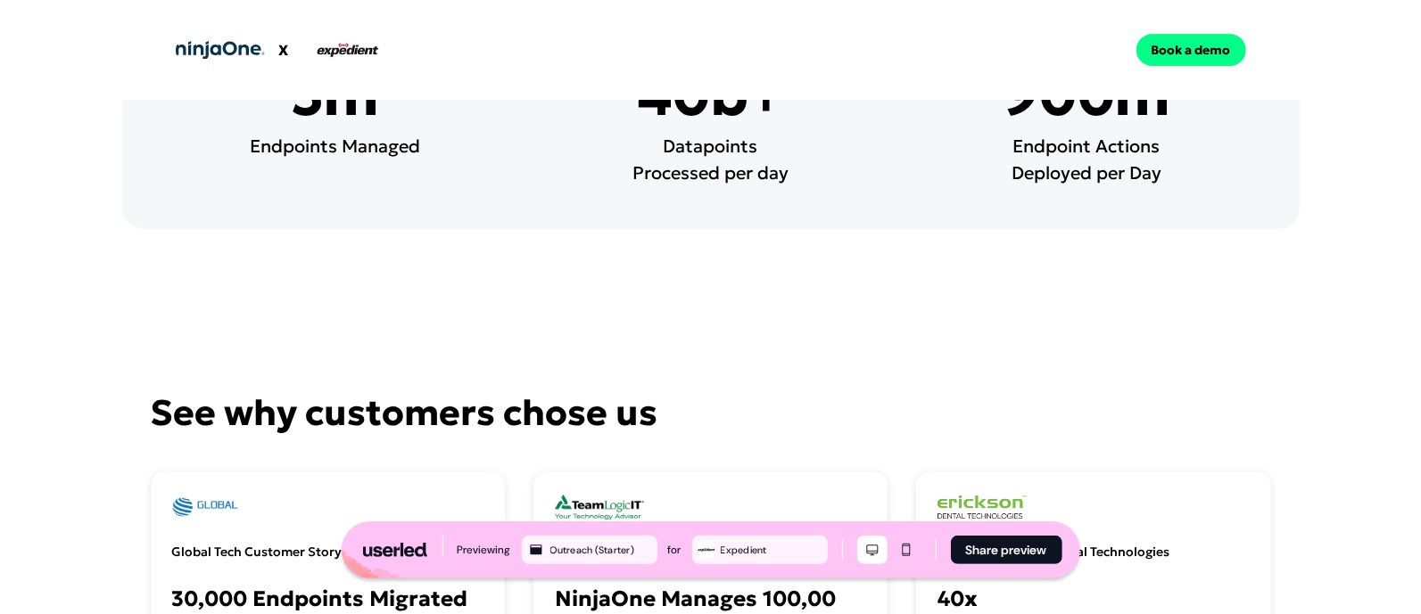
scroll to position [4156, 0]
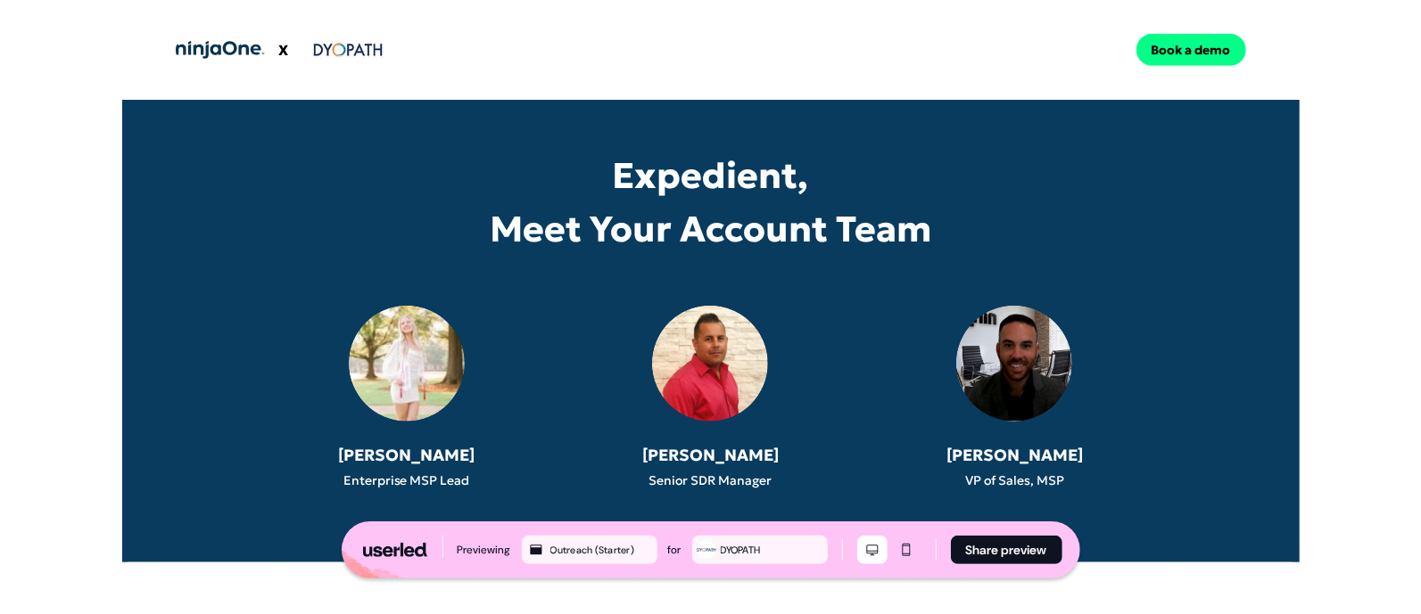
scroll to position [824, 0]
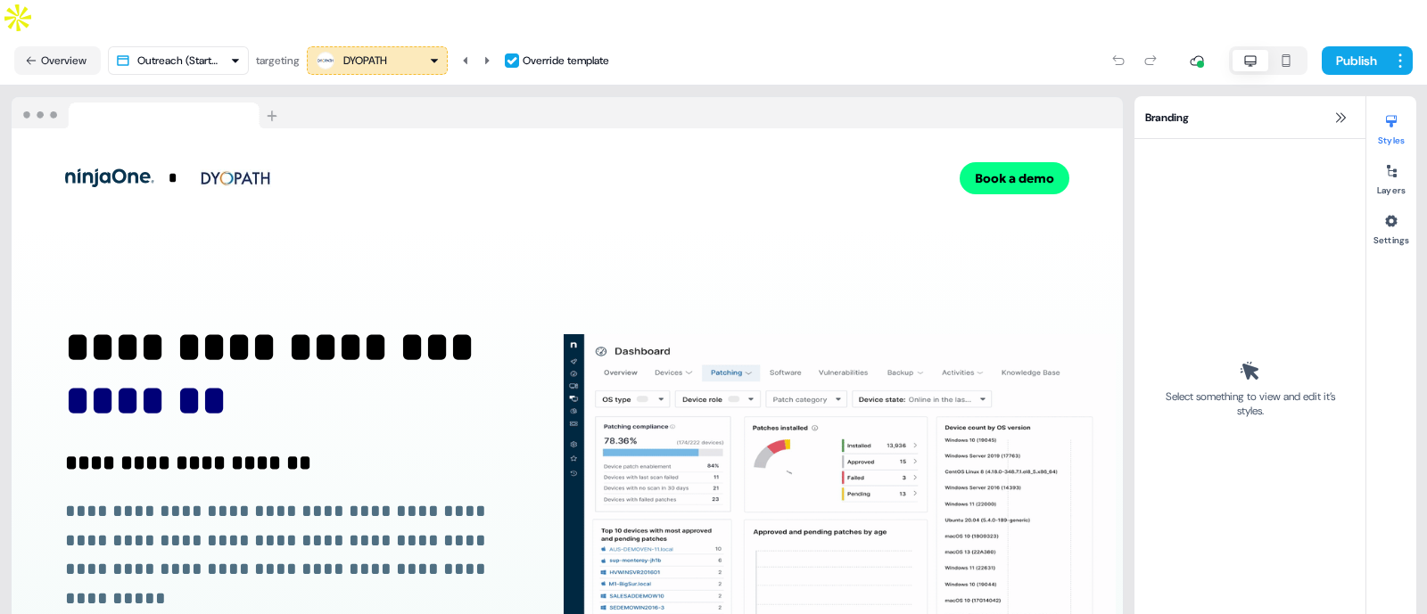
click at [402, 50] on div "DYOPATH" at bounding box center [377, 60] width 125 height 21
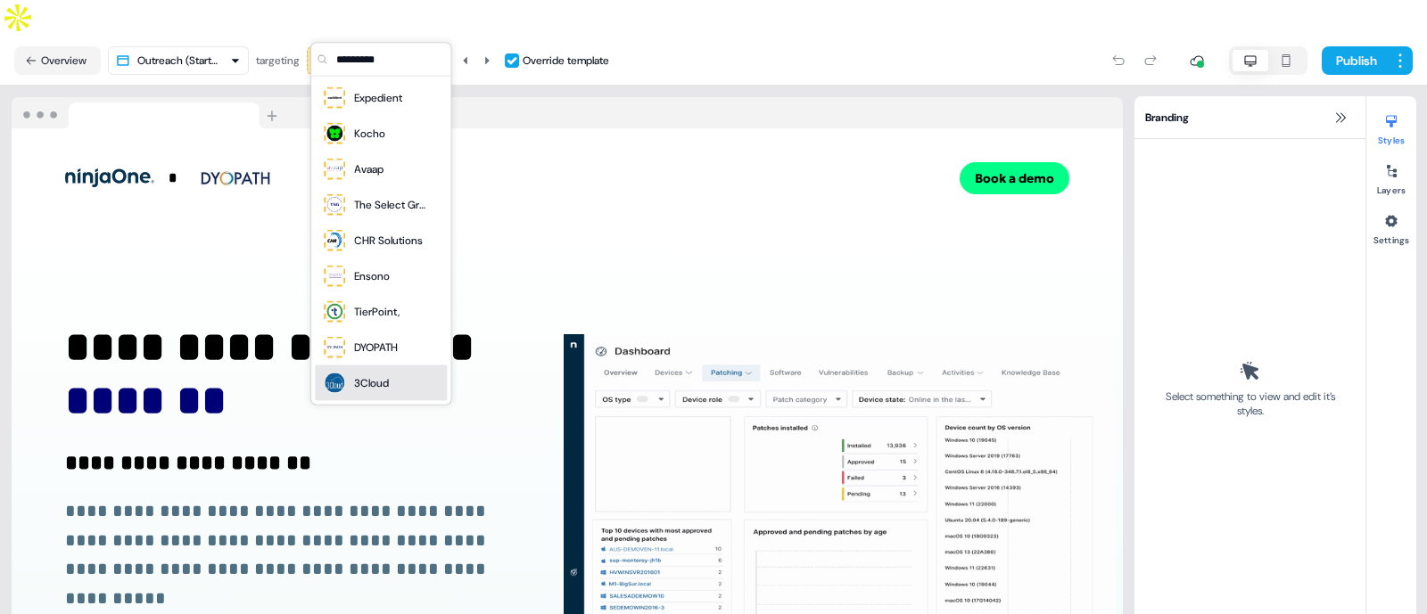
click at [366, 388] on div "3Cloud" at bounding box center [371, 384] width 35 height 18
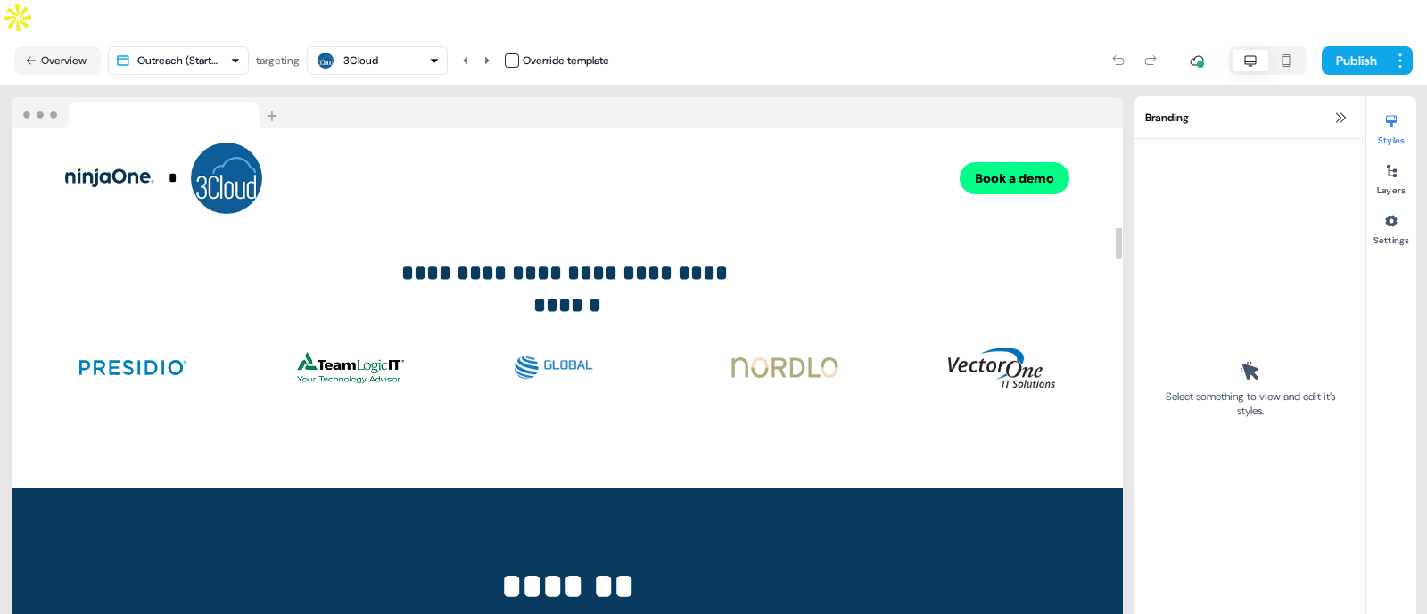
scroll to position [246, 0]
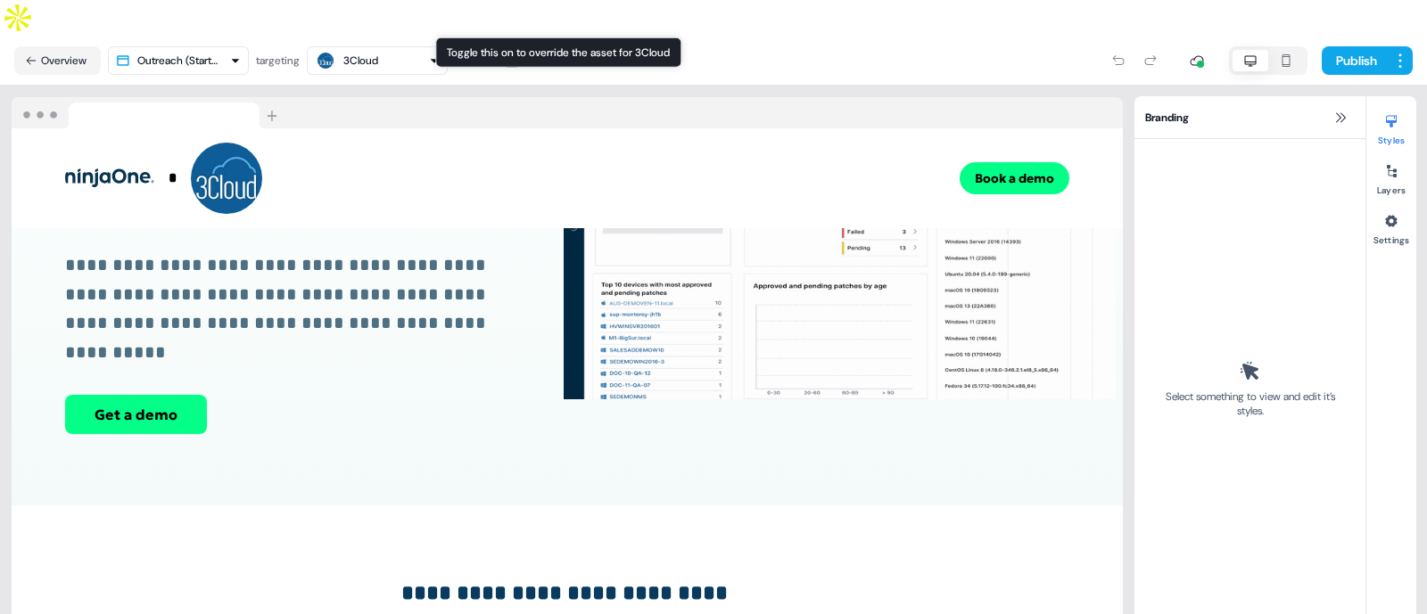
click at [516, 54] on button "button" at bounding box center [512, 61] width 14 height 14
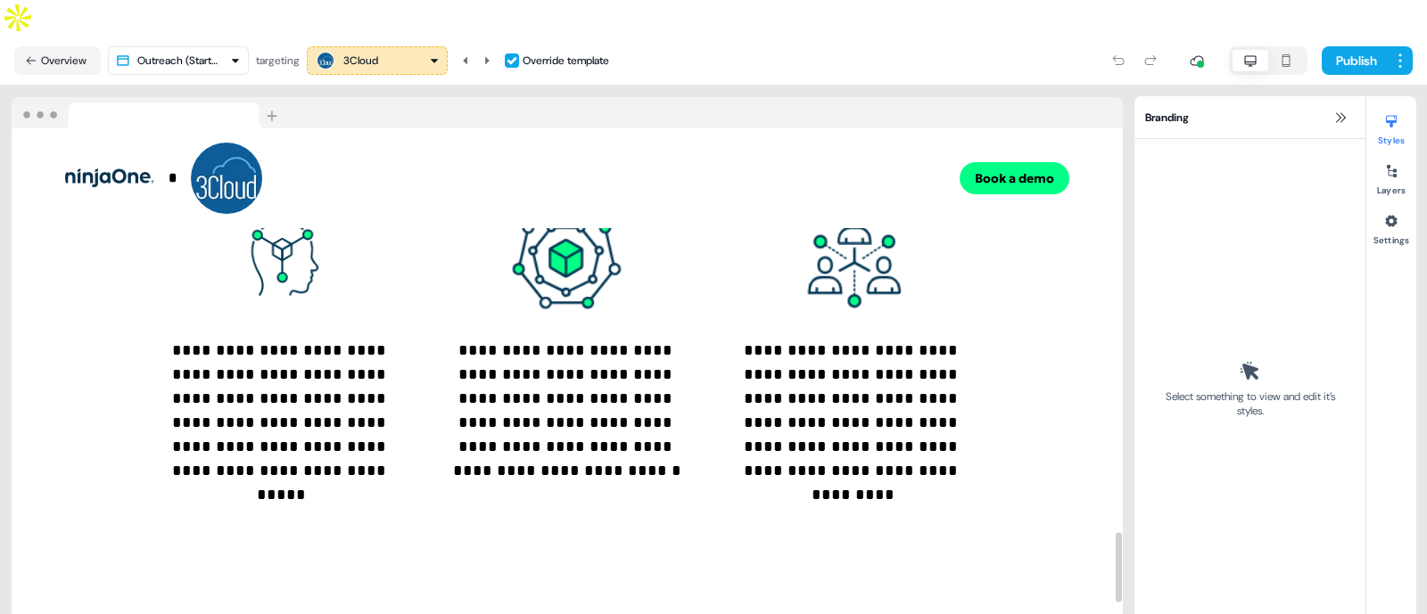
scroll to position [3364, 0]
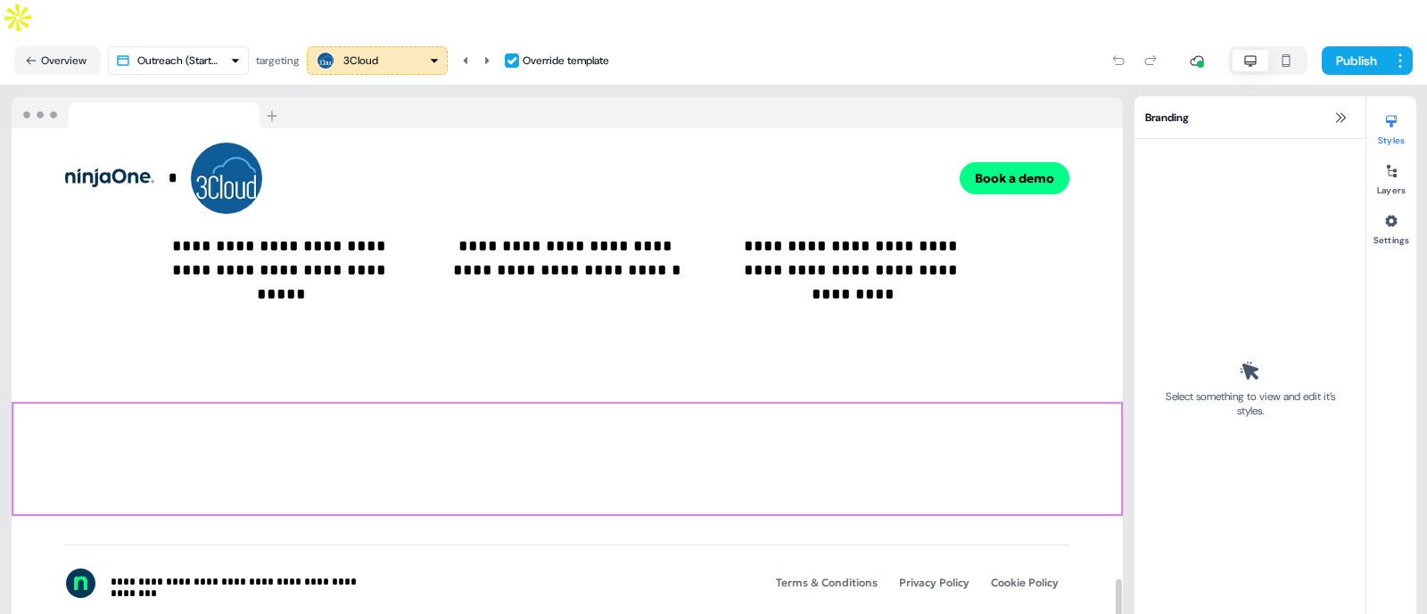
click at [591, 402] on div "Add block To pick up a draggable item, press the space bar. While dragging, use…" at bounding box center [567, 459] width 1111 height 114
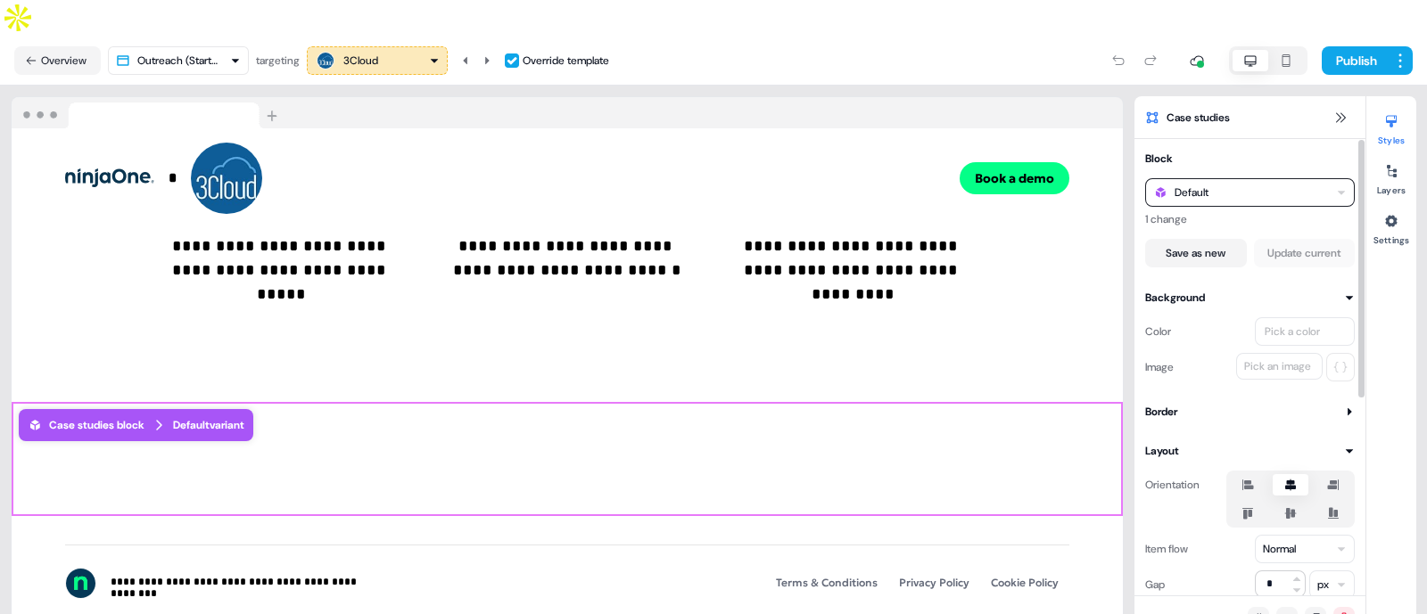
click at [1327, 178] on div "Default" at bounding box center [1250, 192] width 210 height 29
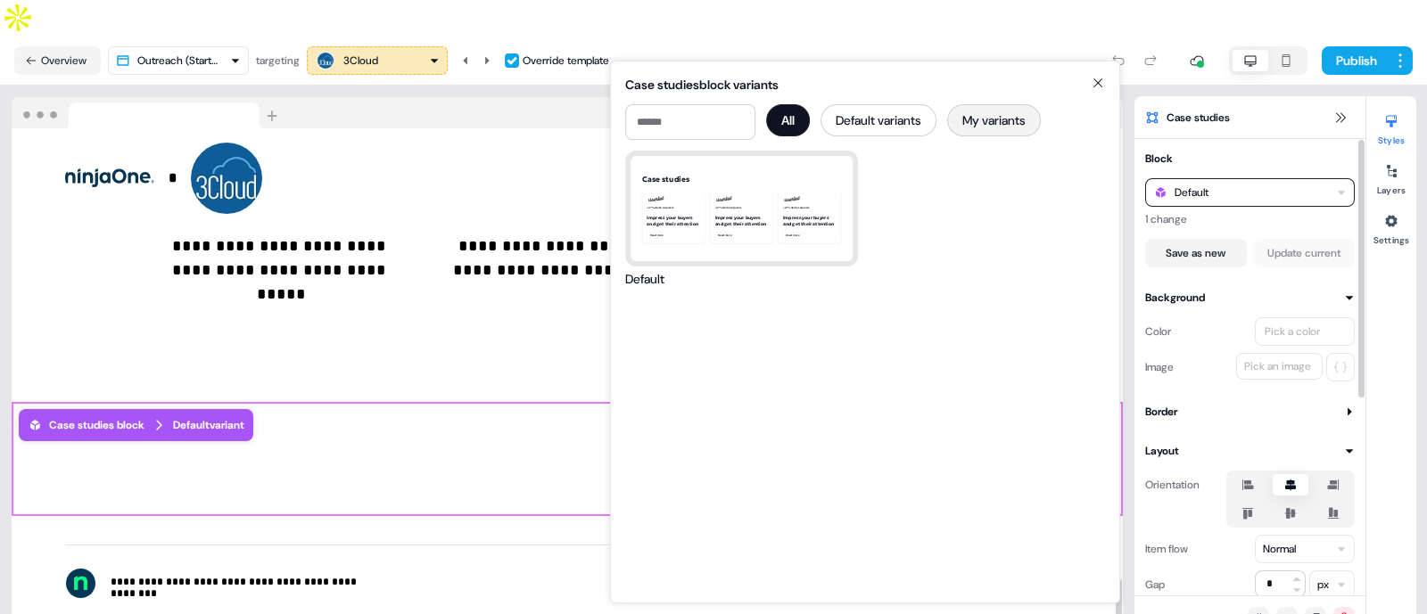
click at [1035, 134] on button "My variants" at bounding box center [994, 120] width 94 height 32
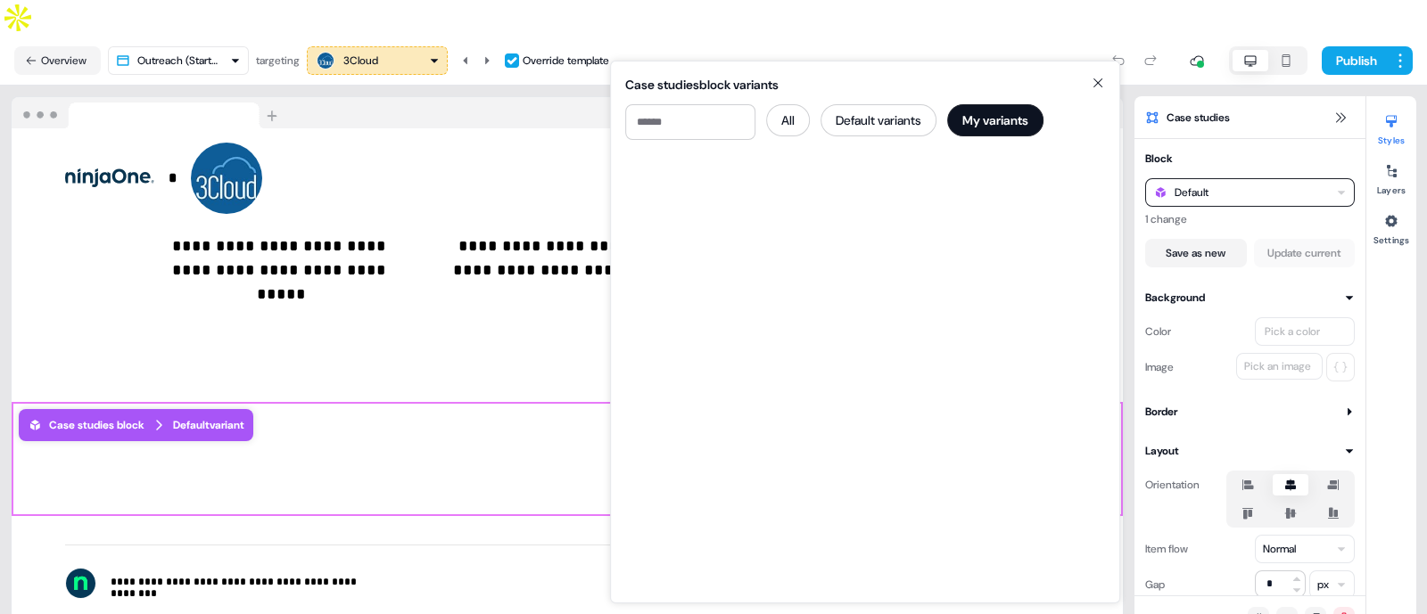
click at [1099, 85] on icon at bounding box center [1097, 83] width 21 height 14
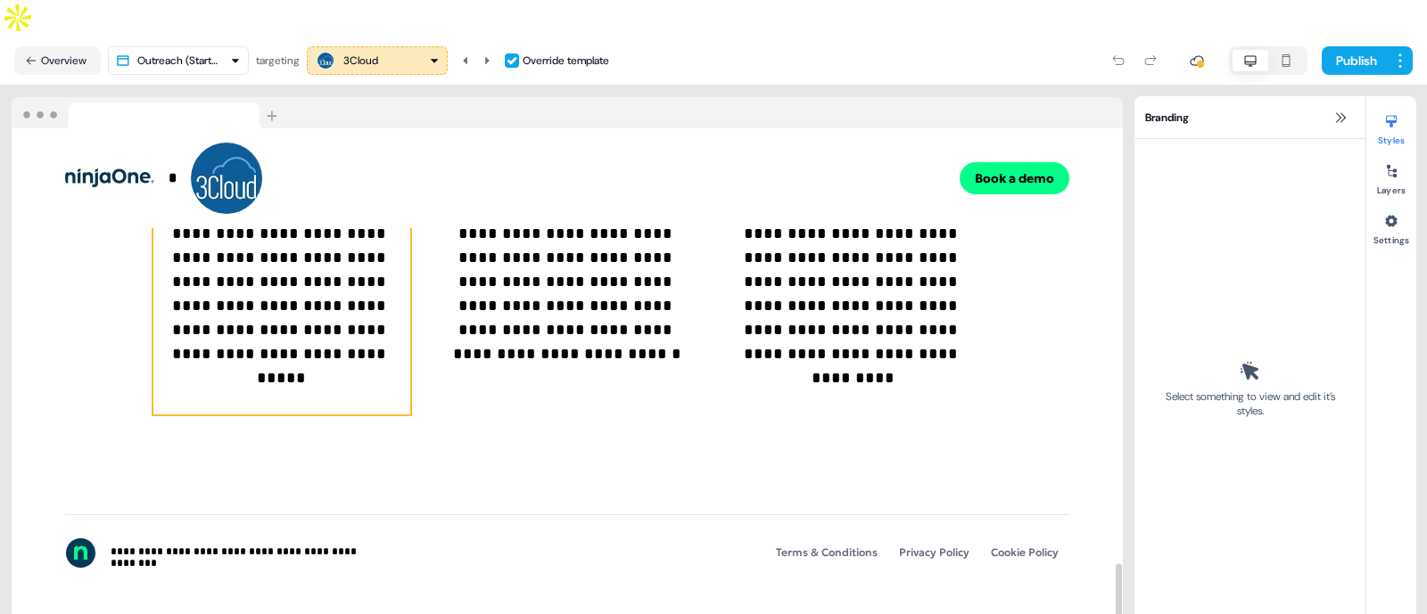
scroll to position [3250, 0]
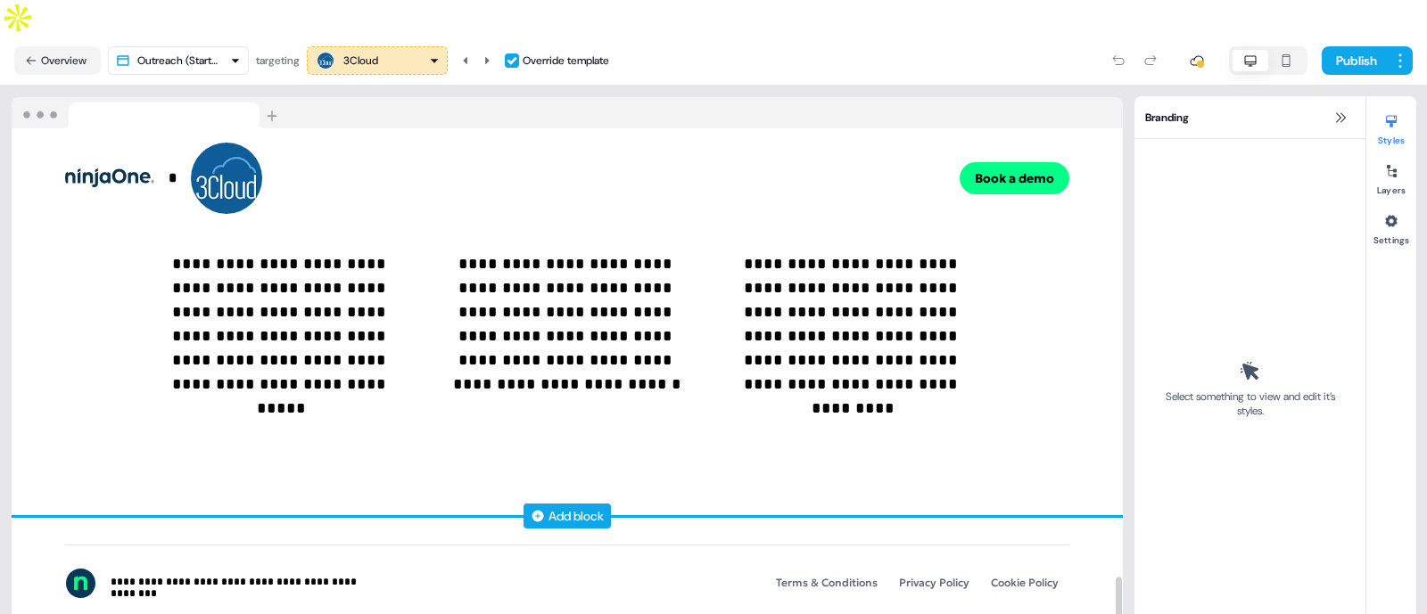
click at [539, 511] on icon at bounding box center [538, 517] width 12 height 12
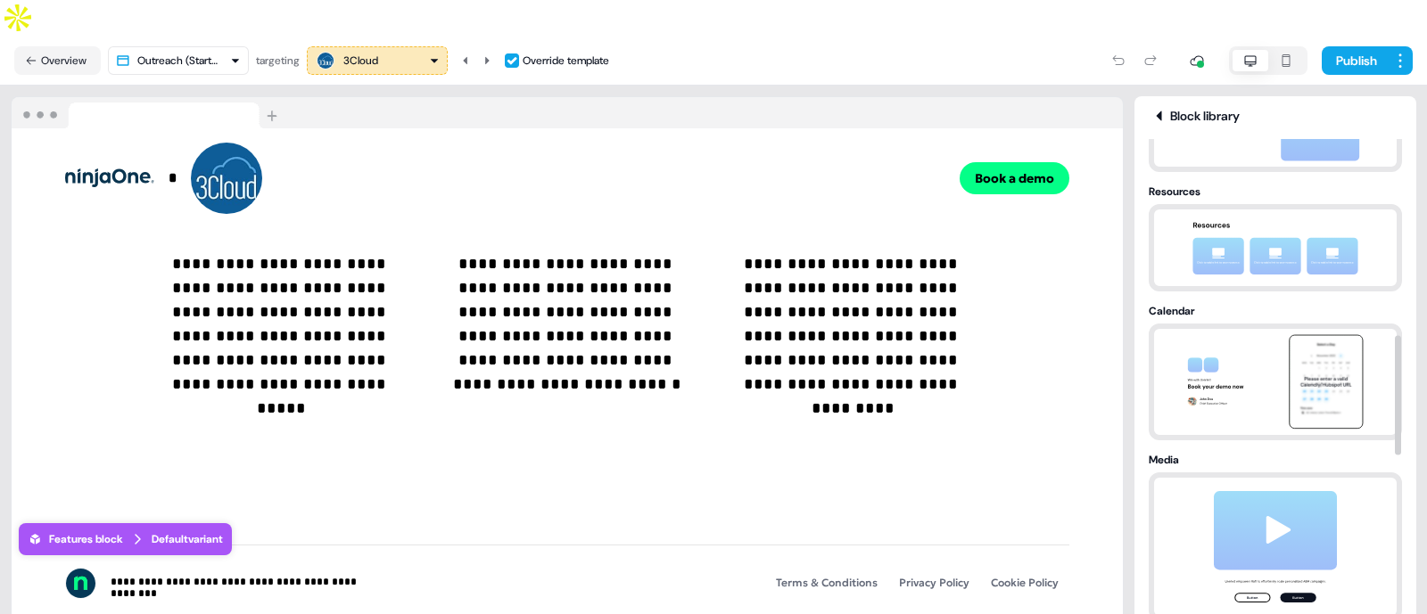
scroll to position [802, 0]
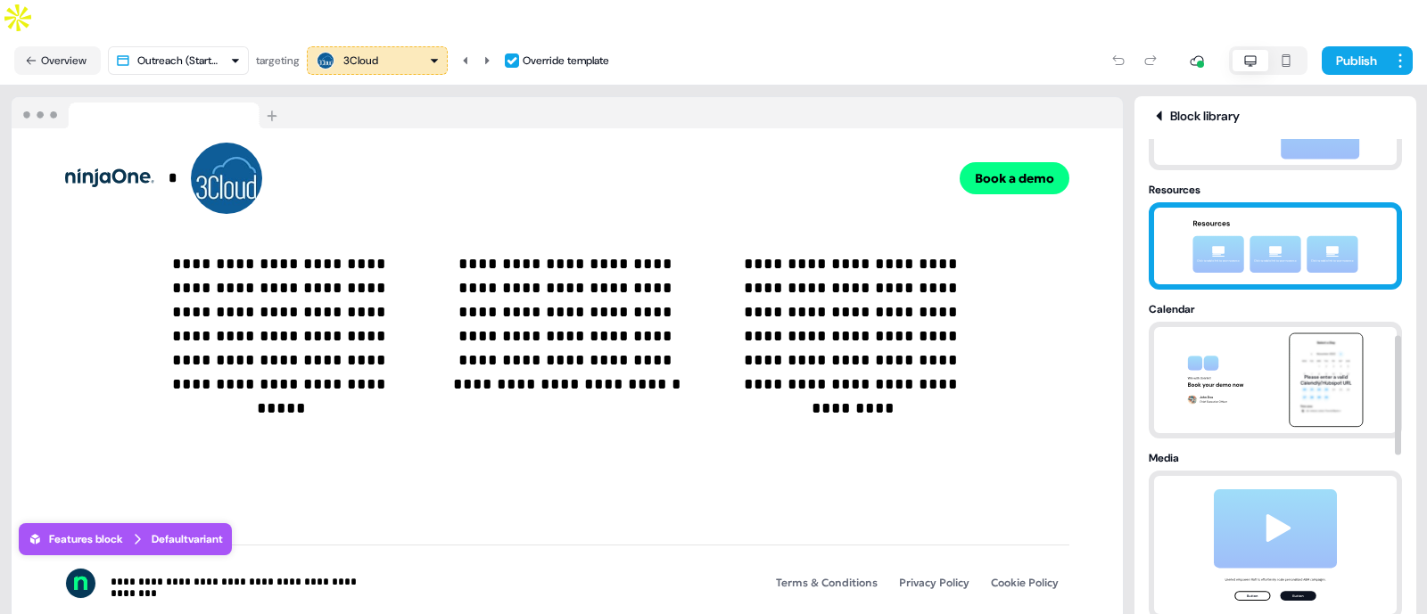
click at [1284, 208] on img at bounding box center [1275, 246] width 187 height 77
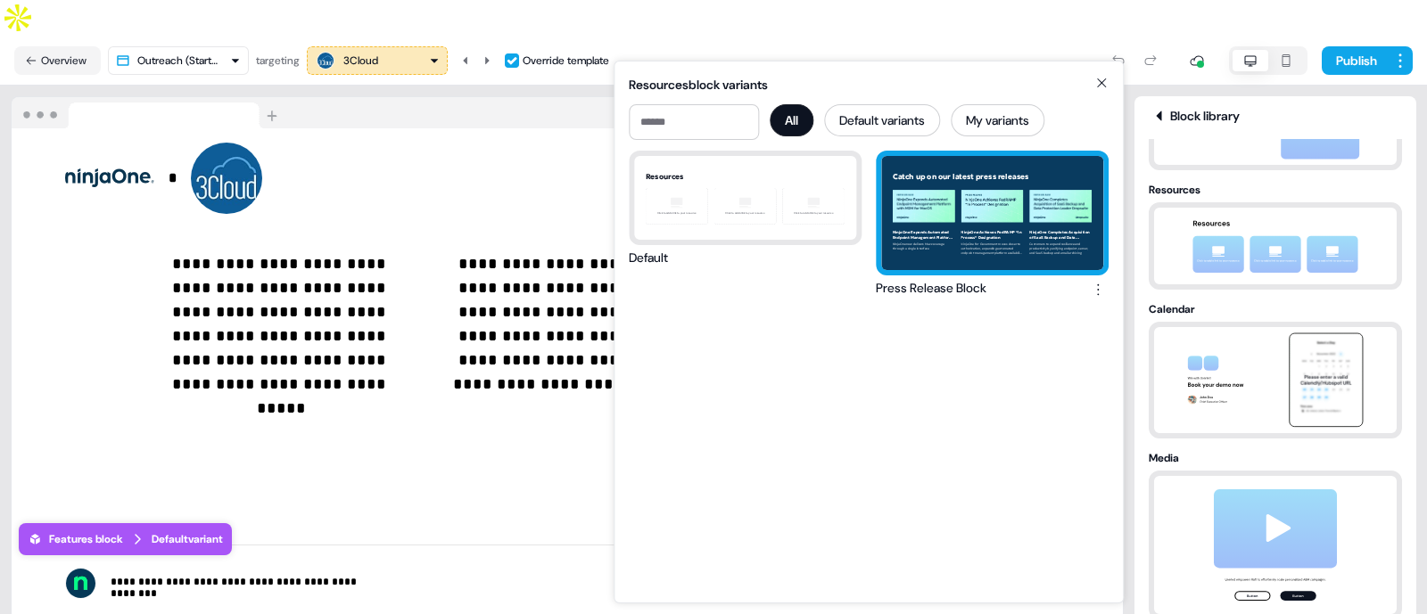
click at [1008, 235] on div "Catch up on our latest press releases NinjaOne Expands Automated Endpoint Manag…" at bounding box center [992, 213] width 222 height 114
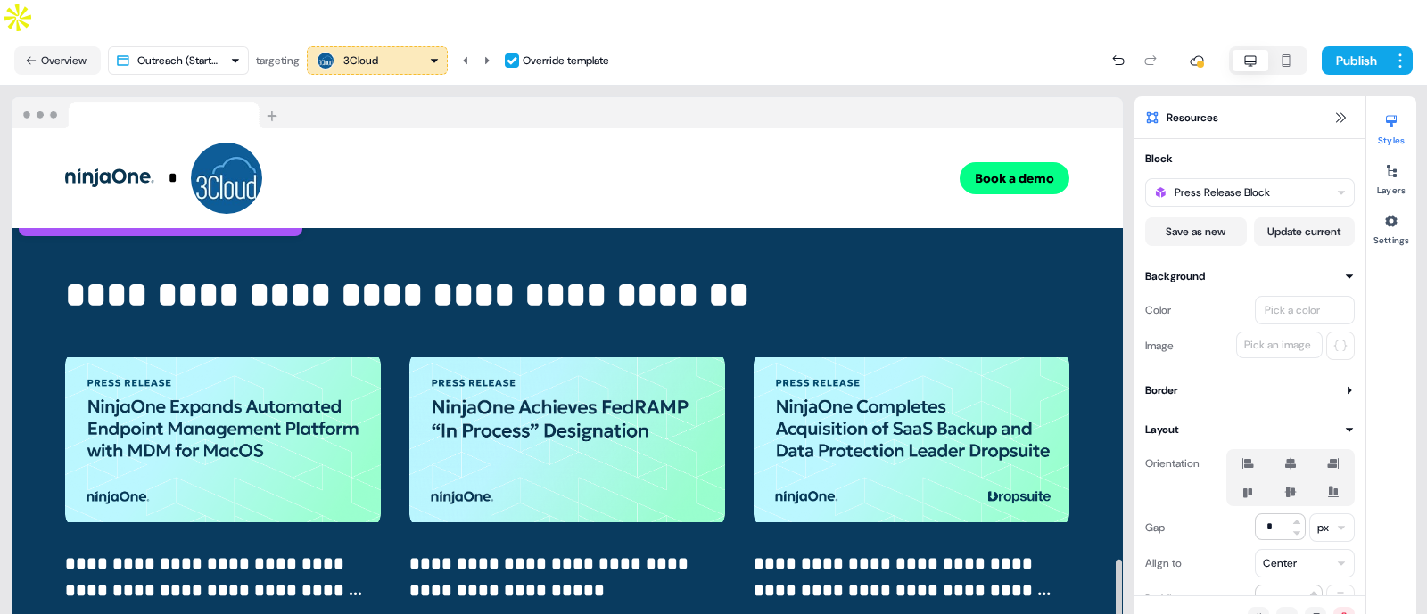
scroll to position [3578, 0]
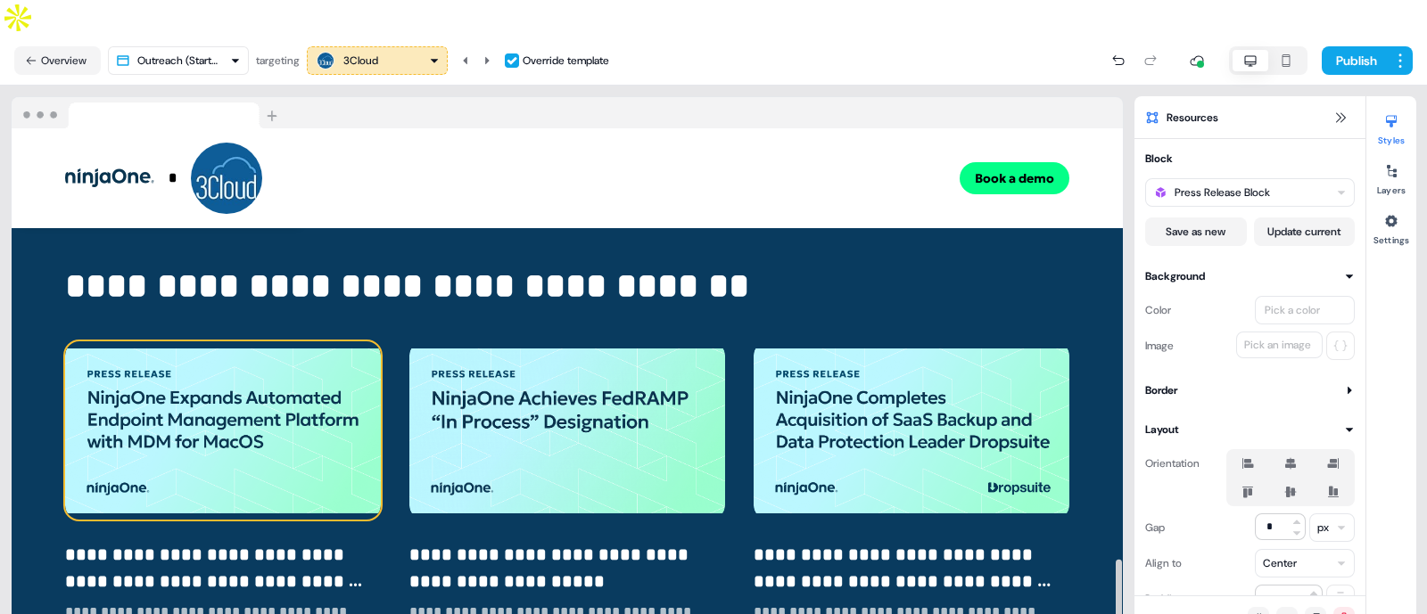
click at [233, 390] on img at bounding box center [223, 431] width 316 height 178
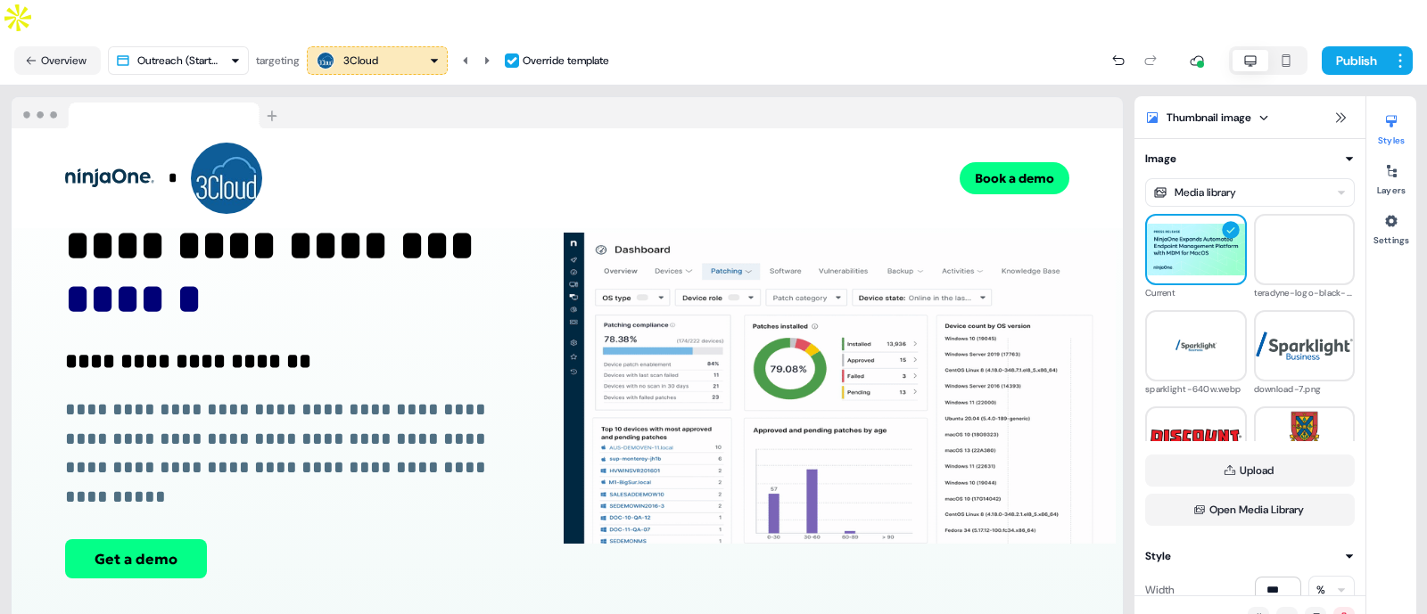
scroll to position [0, 0]
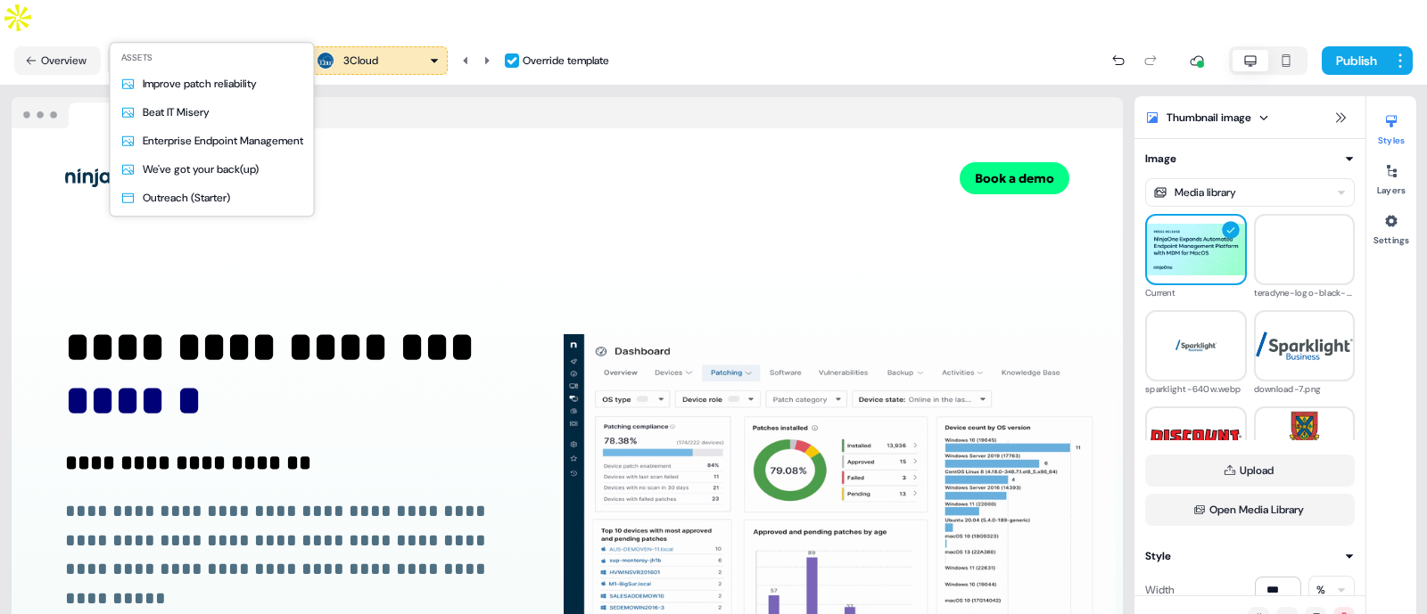
click at [225, 20] on html "**********" at bounding box center [713, 325] width 1427 height 650
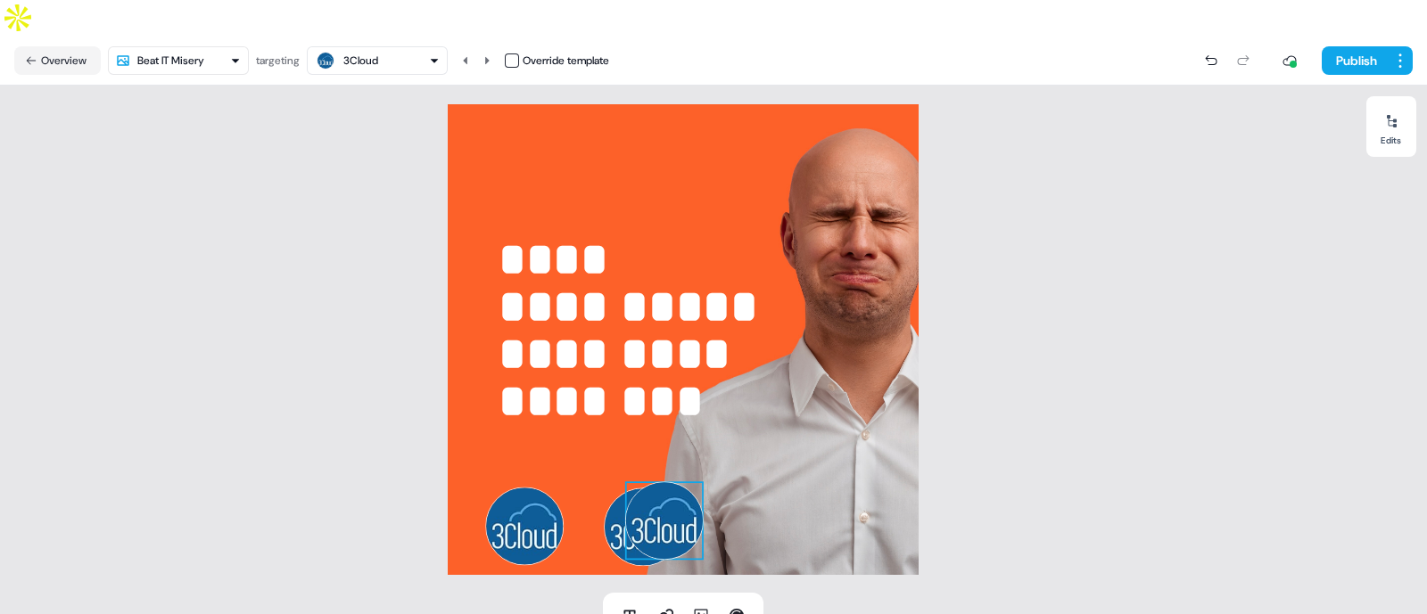
click at [653, 482] on img at bounding box center [664, 521] width 78 height 78
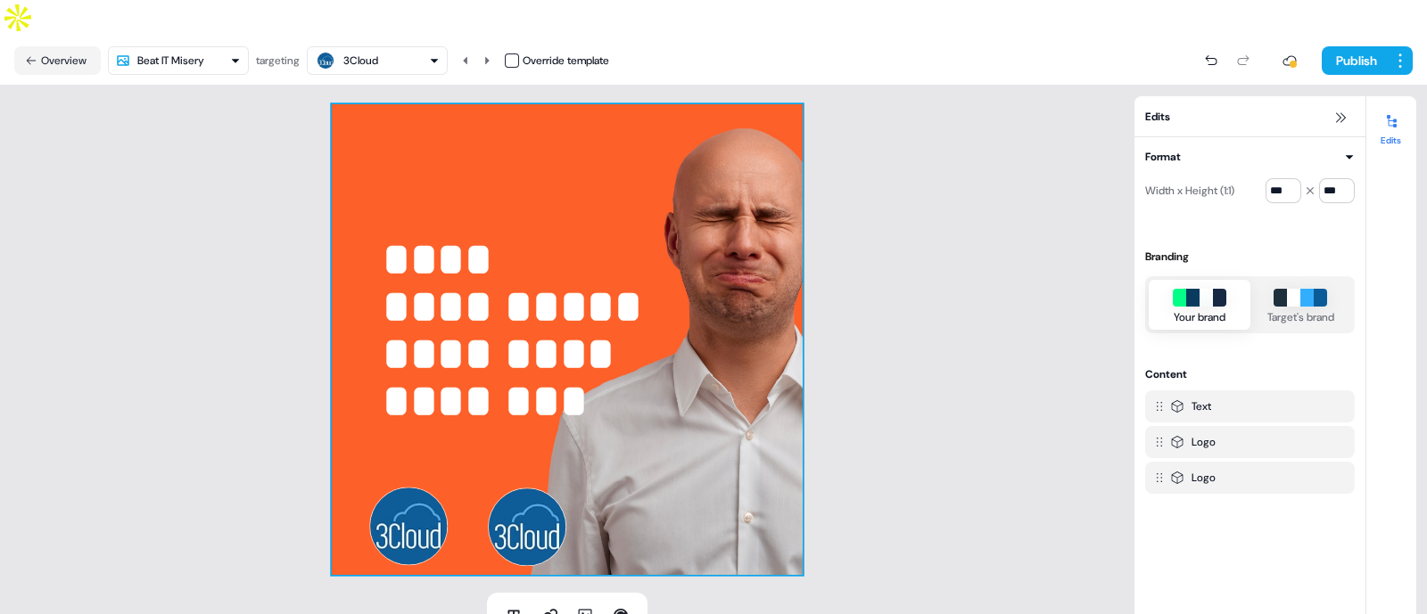
click at [455, 488] on div "**********" at bounding box center [567, 339] width 471 height 471
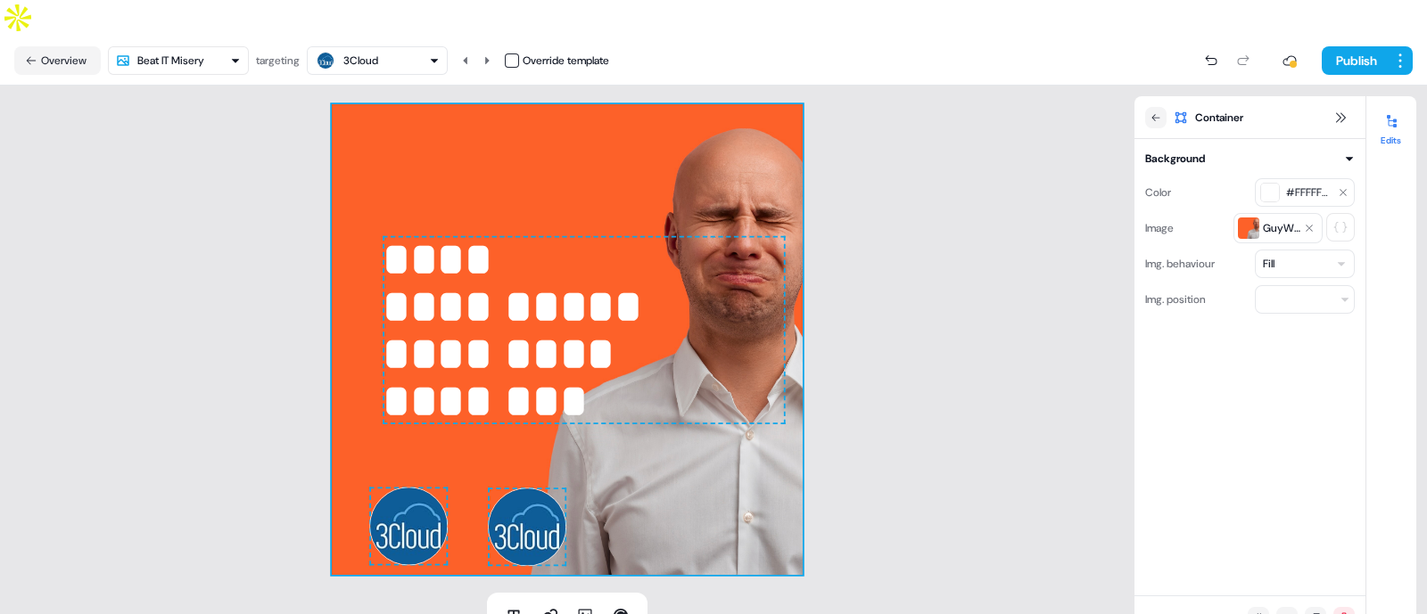
click at [517, 488] on img at bounding box center [527, 527] width 78 height 78
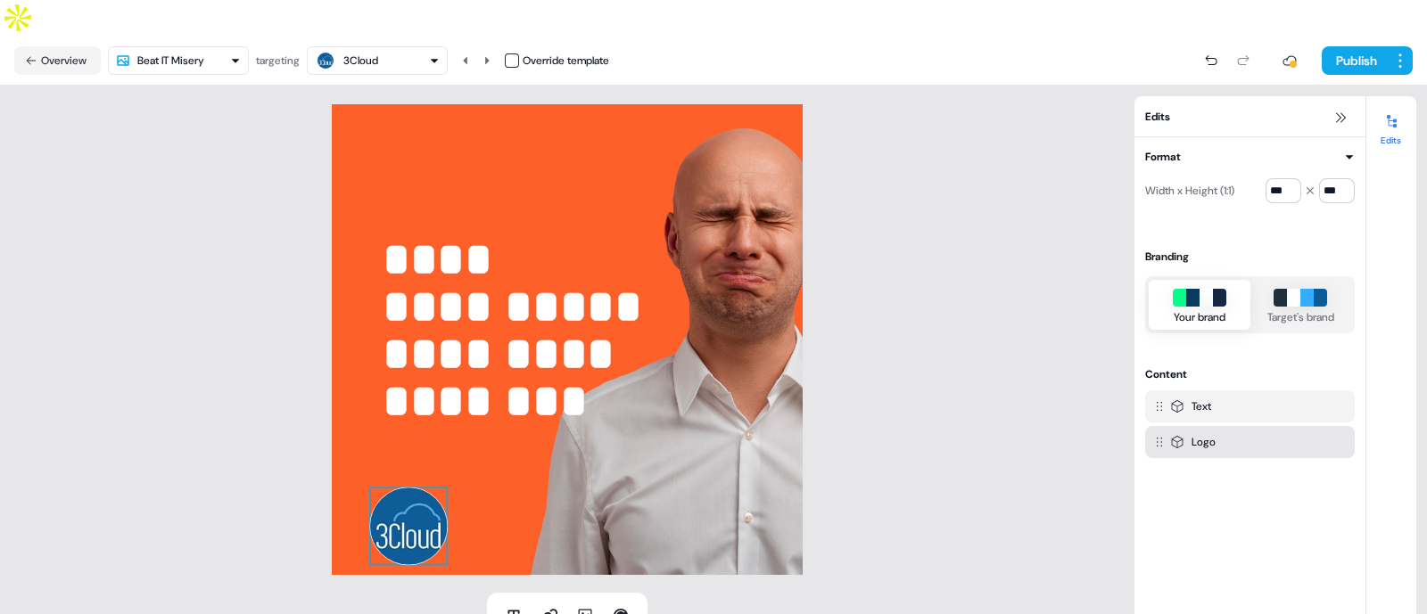
click at [378, 487] on img at bounding box center [408, 526] width 78 height 78
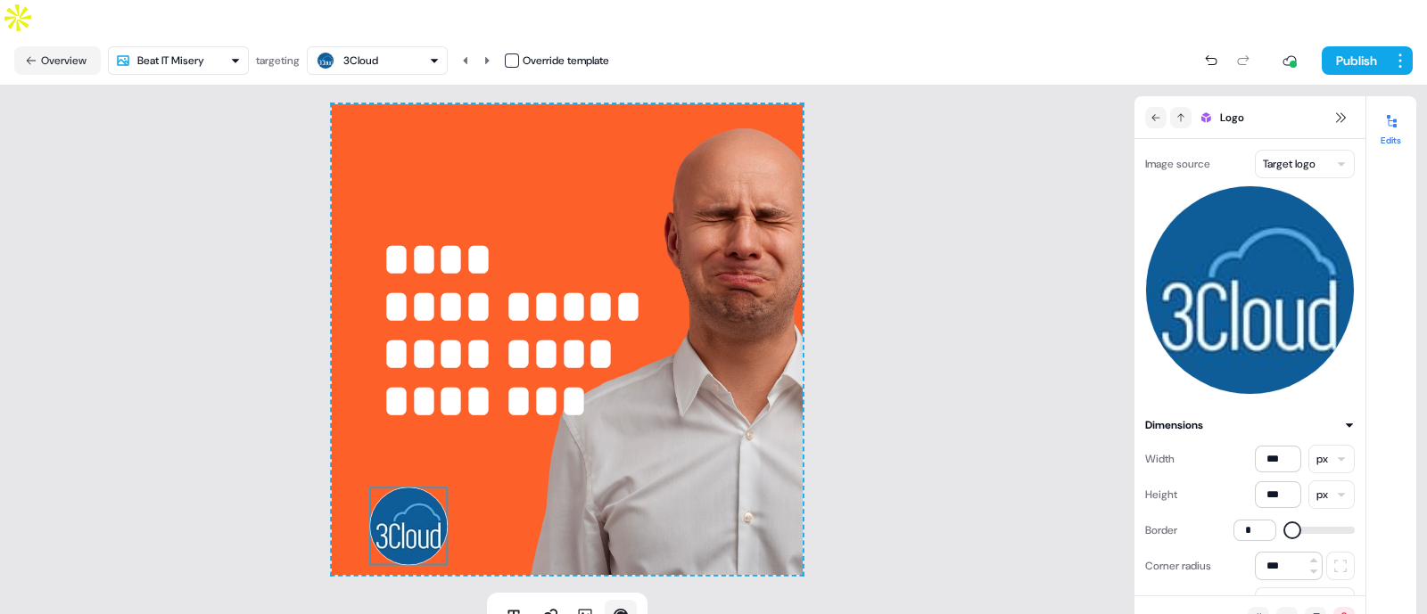
click at [624, 609] on icon at bounding box center [621, 616] width 14 height 14
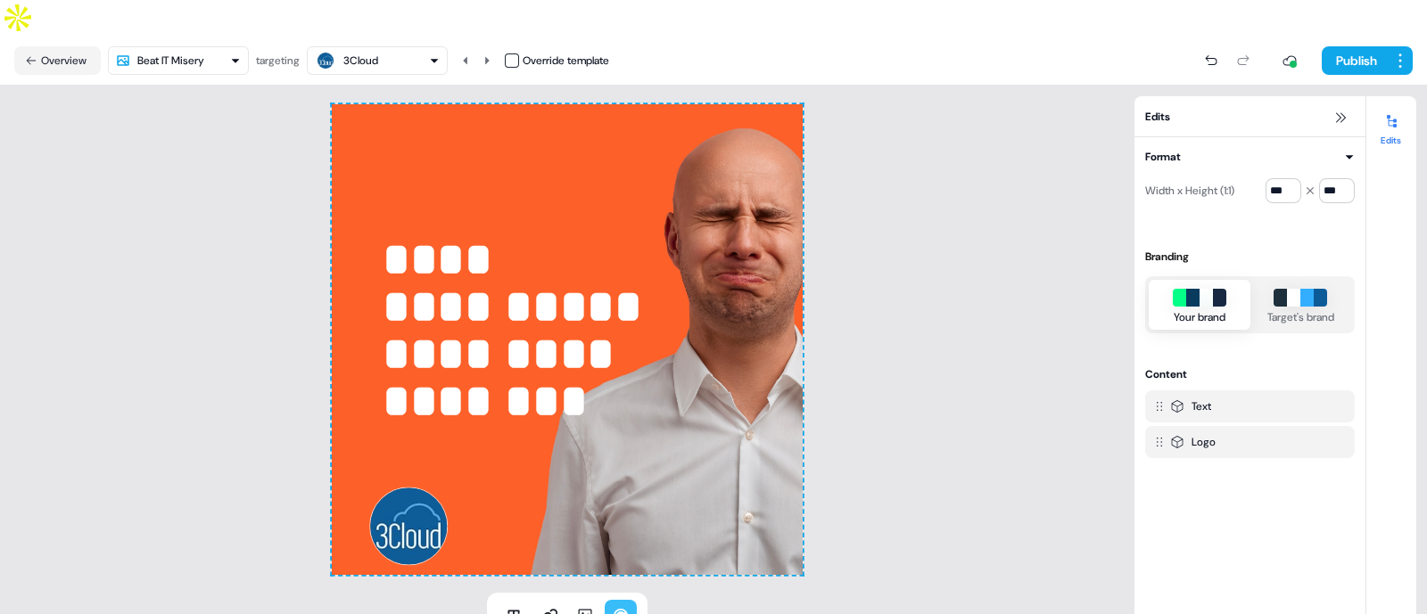
click at [417, 488] on div at bounding box center [567, 339] width 471 height 471
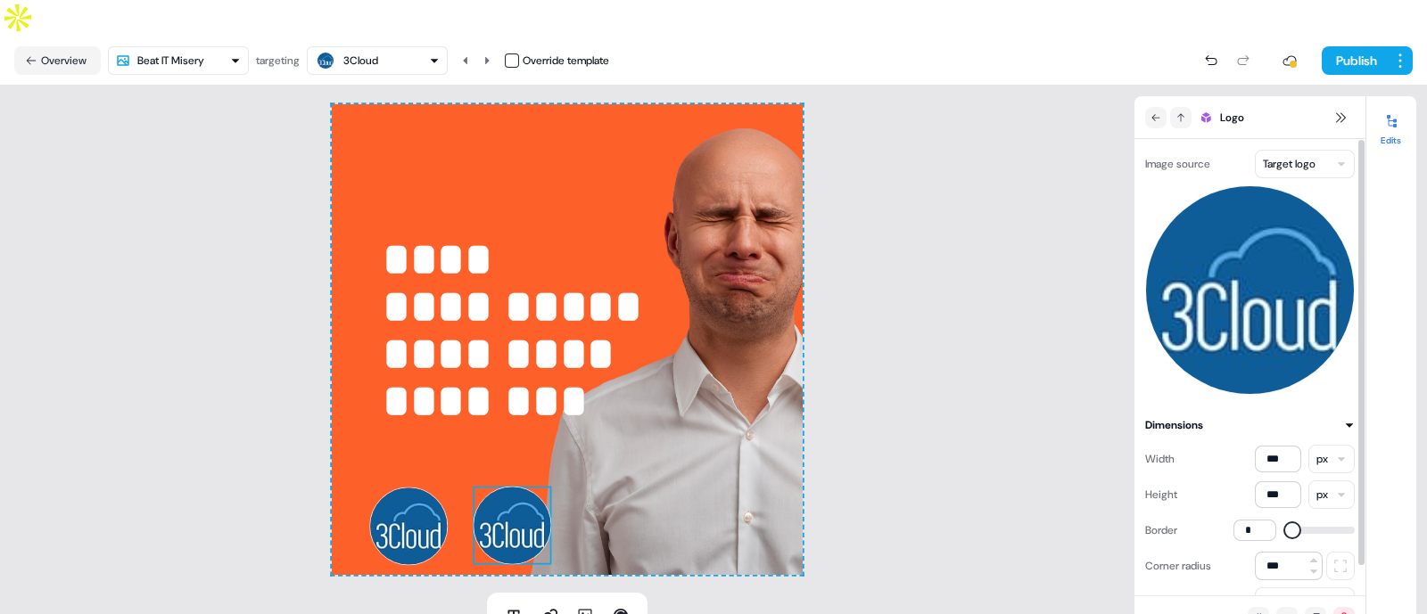
click at [1282, 133] on html "**********" at bounding box center [713, 325] width 1427 height 650
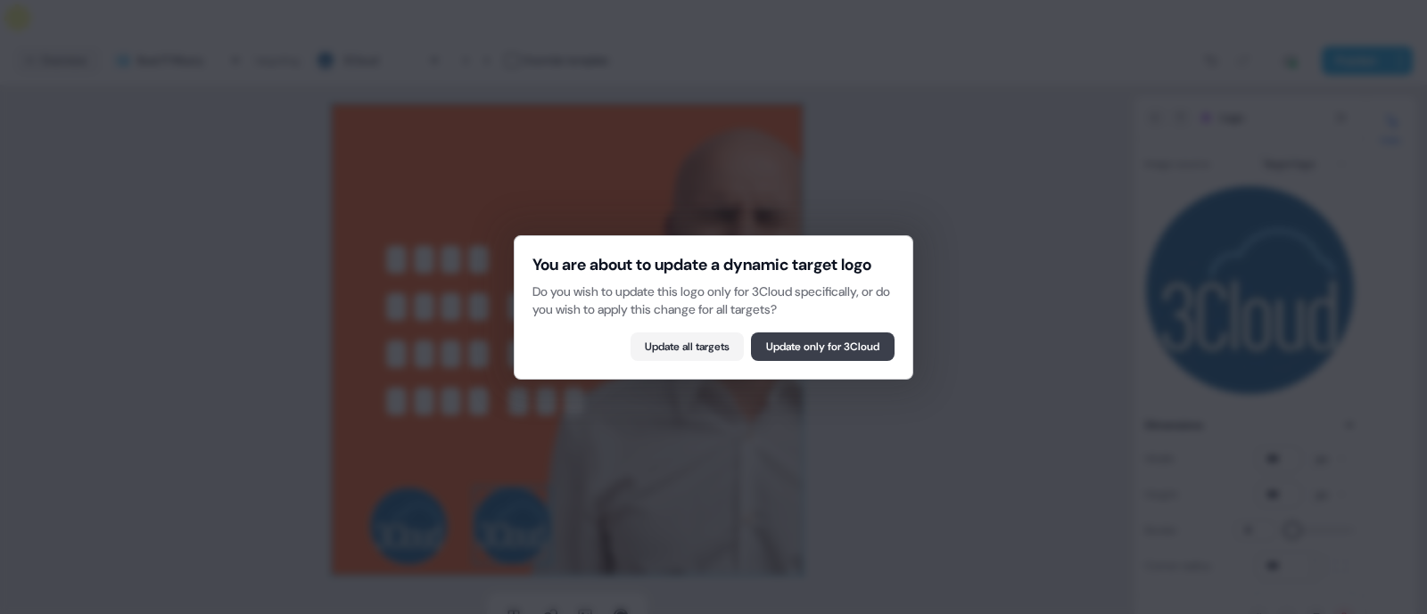
click at [789, 361] on button "Update only for 3Cloud" at bounding box center [823, 347] width 144 height 29
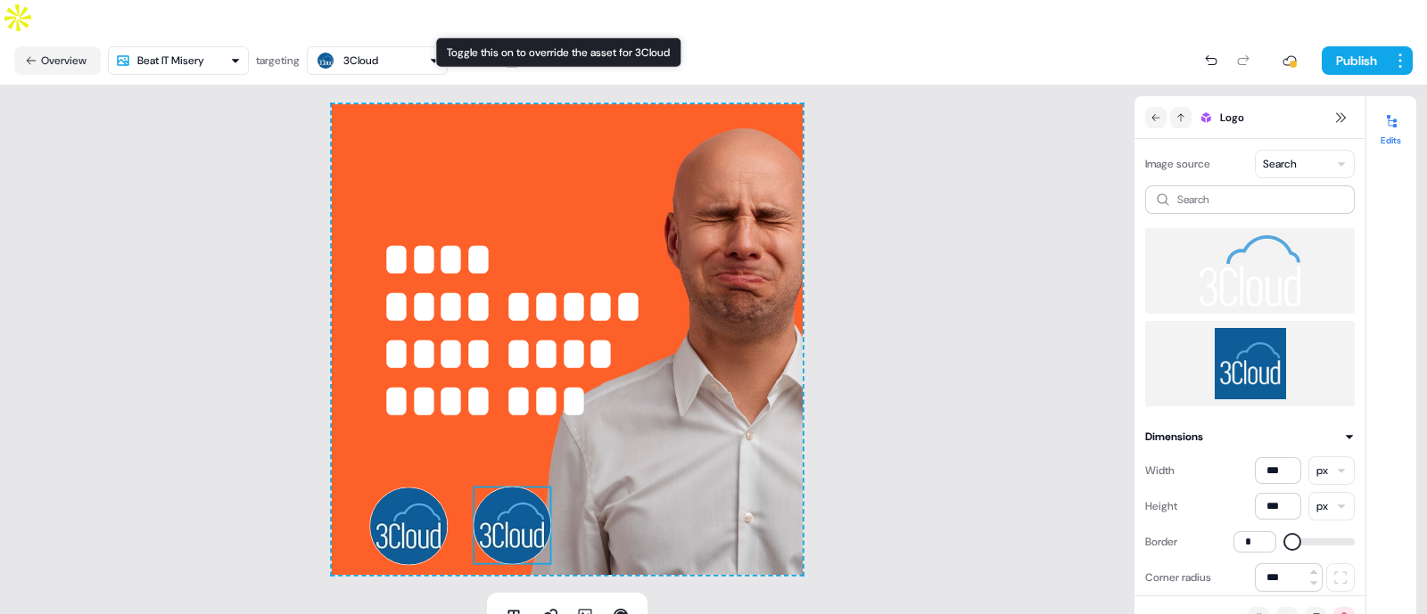
click at [519, 54] on button "button" at bounding box center [512, 61] width 14 height 14
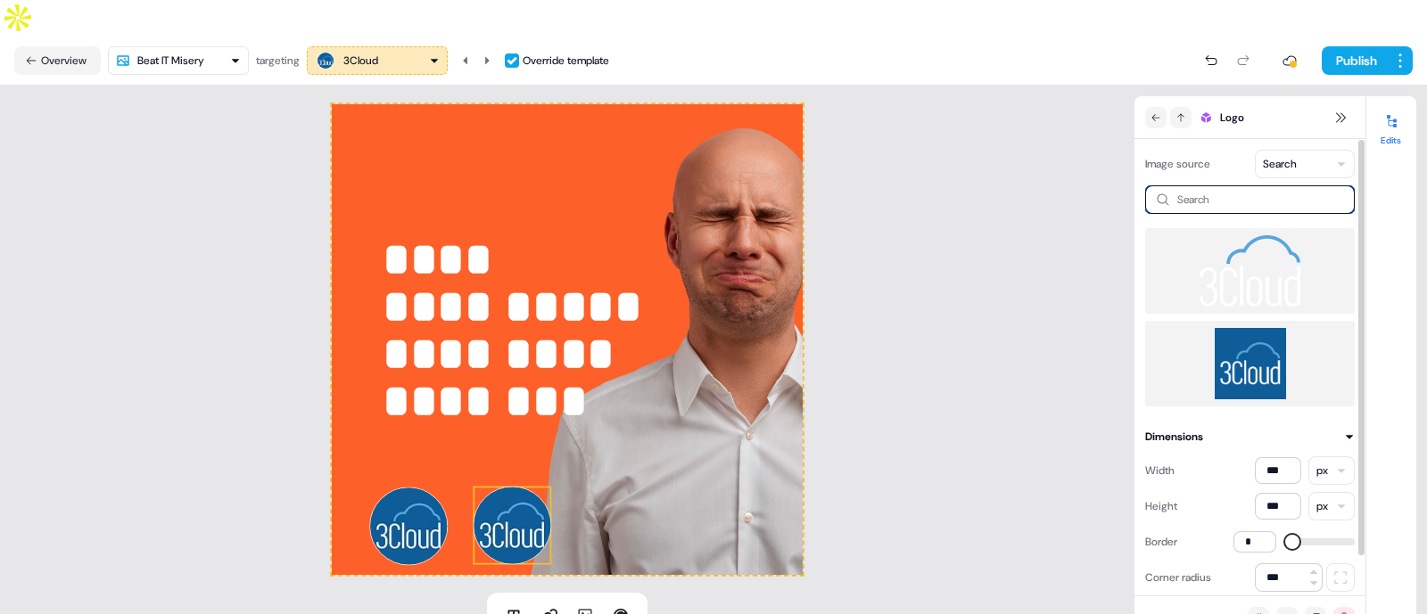
click at [1253, 185] on input at bounding box center [1250, 199] width 210 height 29
type input "********"
click at [1249, 235] on div "NinjaOne" at bounding box center [1224, 244] width 51 height 18
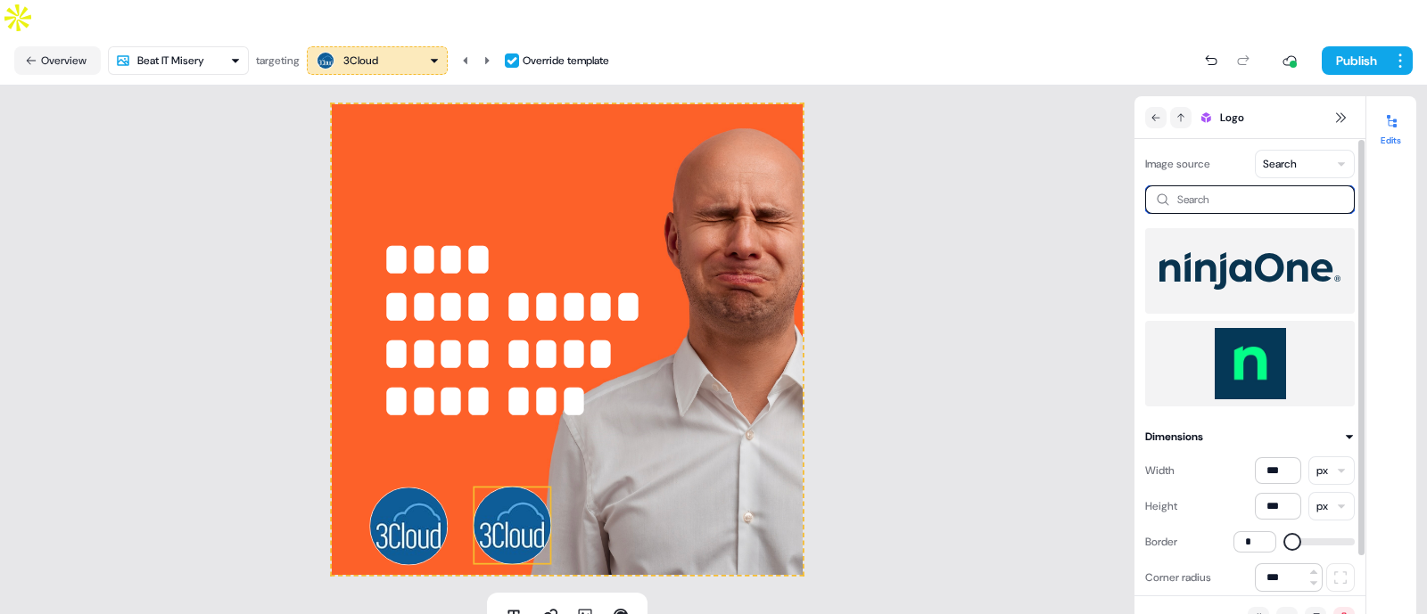
click at [1226, 185] on input at bounding box center [1250, 199] width 210 height 29
click at [1227, 235] on img at bounding box center [1249, 270] width 181 height 71
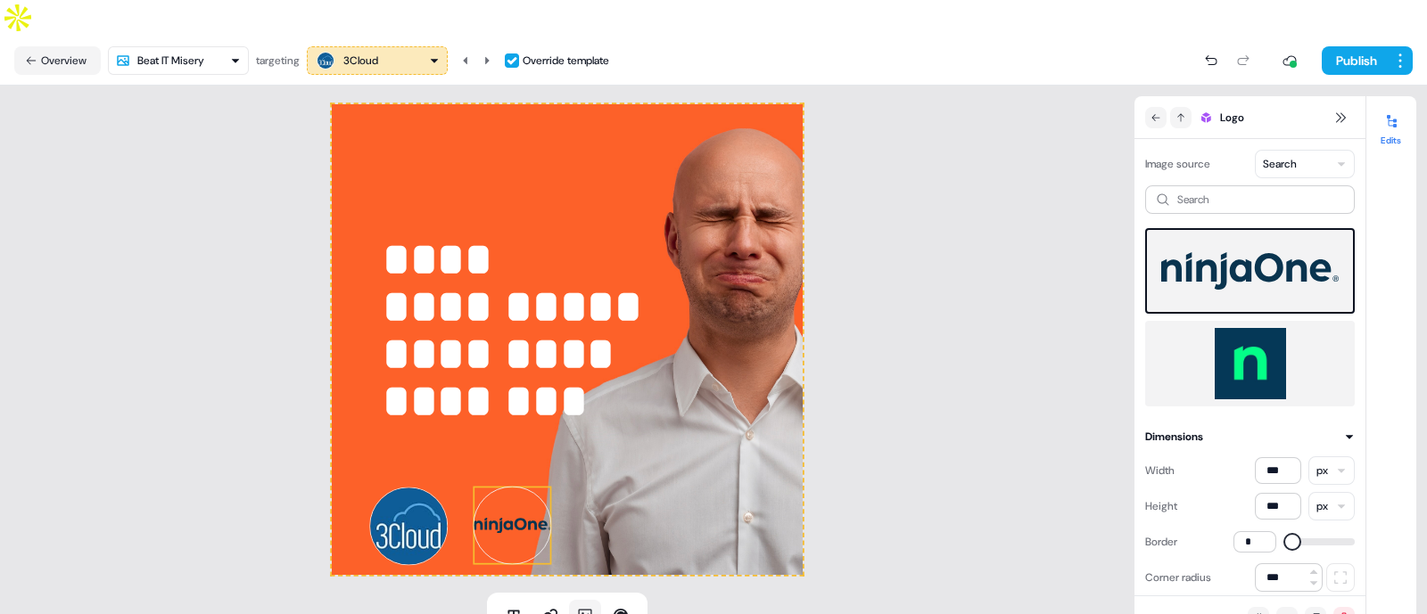
click at [588, 610] on icon at bounding box center [585, 616] width 13 height 13
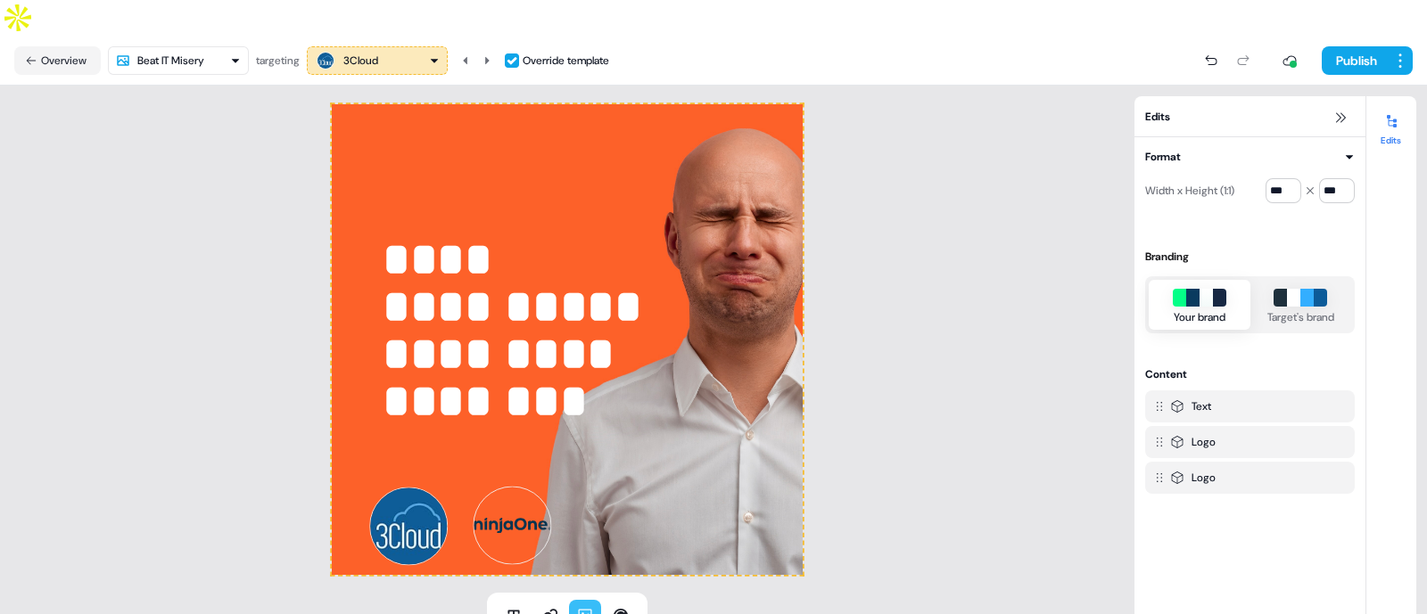
click at [503, 495] on div at bounding box center [567, 339] width 471 height 471
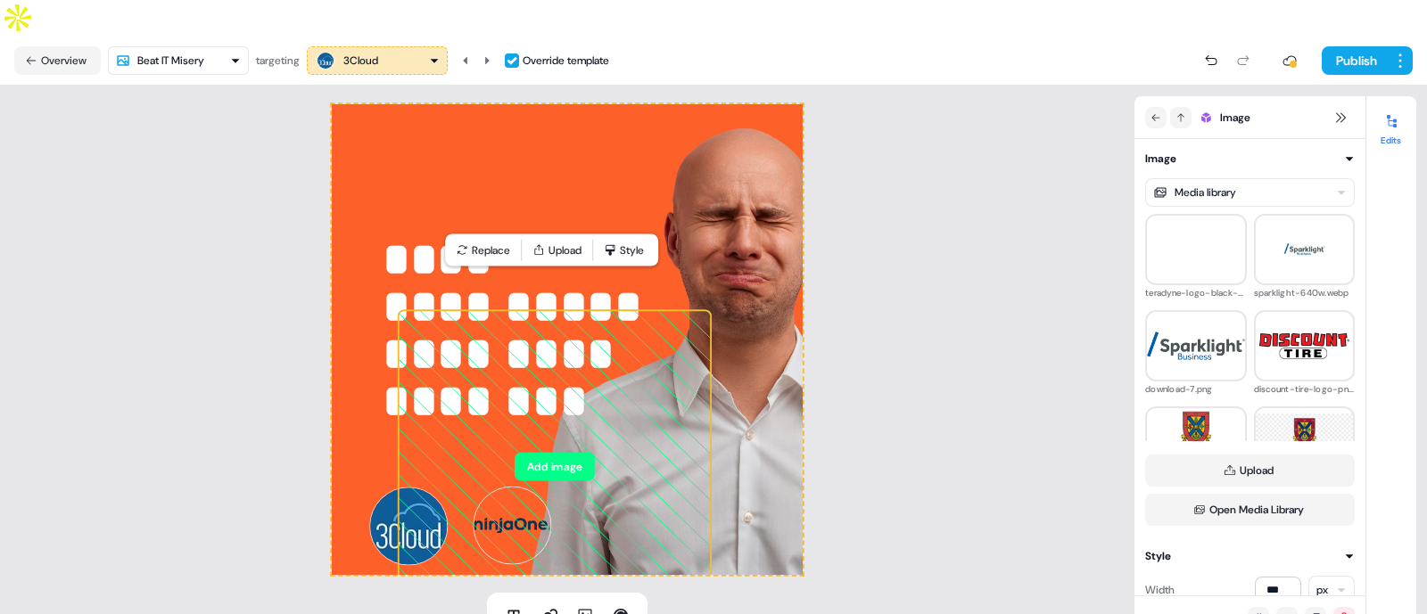
click at [629, 434] on icon at bounding box center [555, 466] width 312 height 312
click at [581, 452] on button "Add image" at bounding box center [555, 466] width 80 height 29
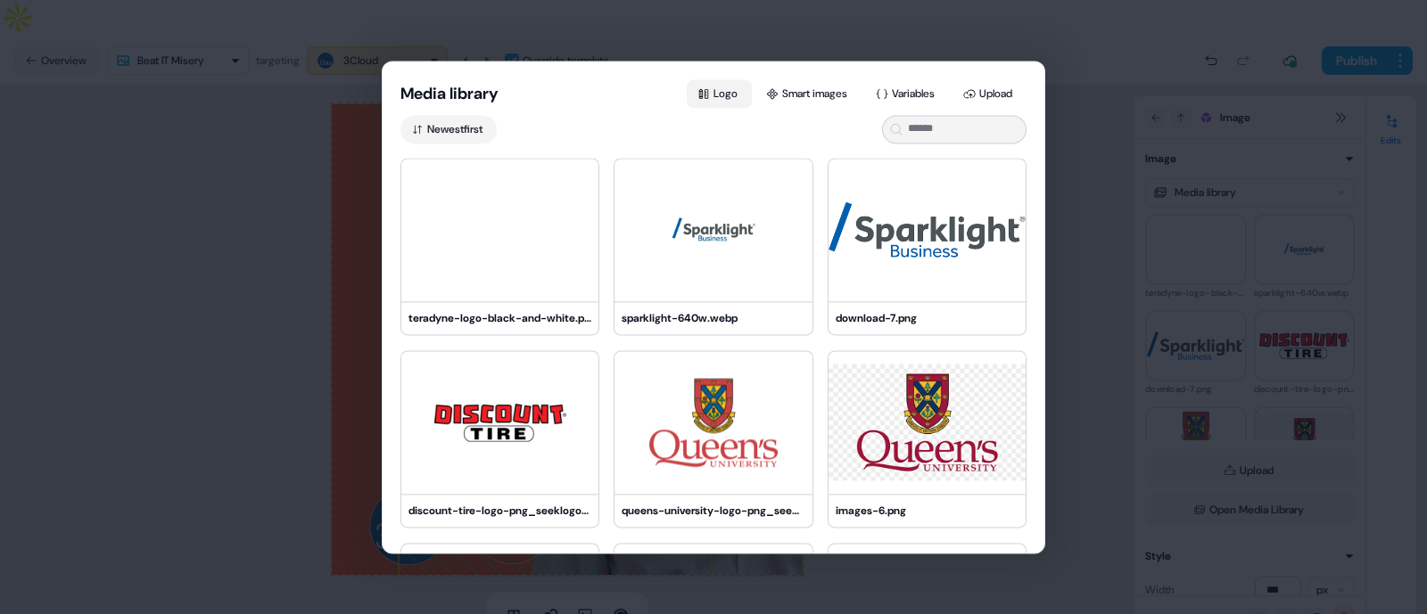
click at [709, 83] on button "Logo" at bounding box center [719, 93] width 65 height 29
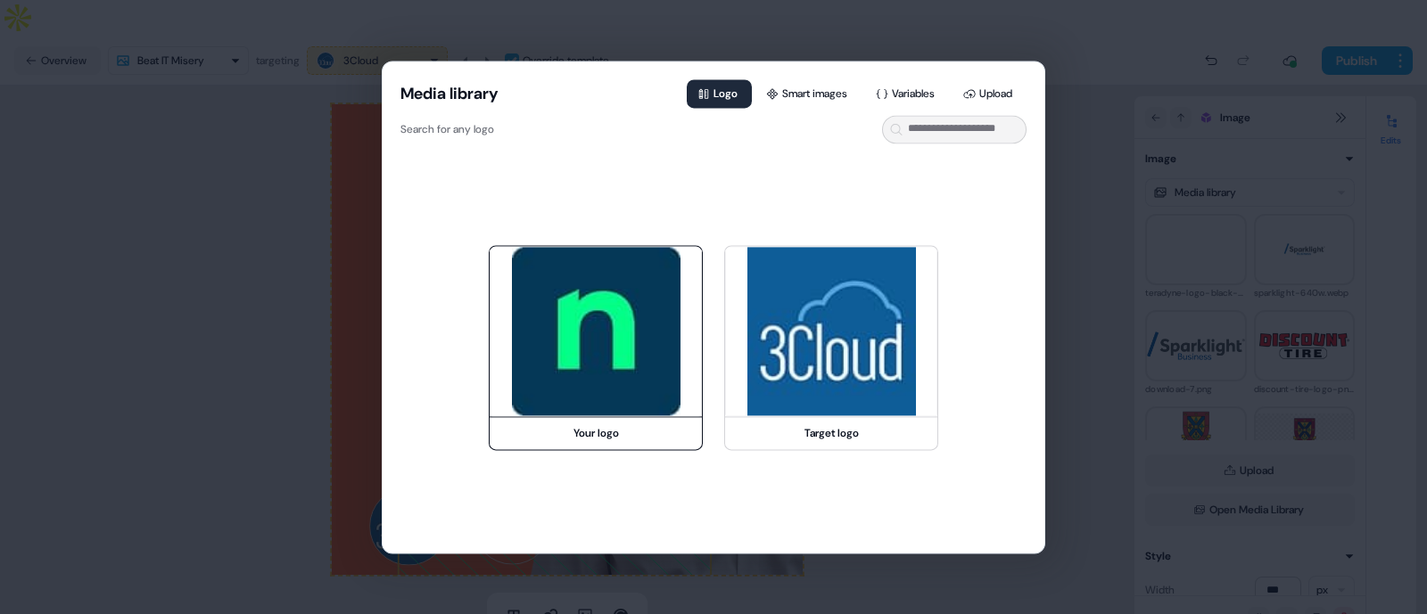
click at [606, 338] on img at bounding box center [596, 332] width 212 height 170
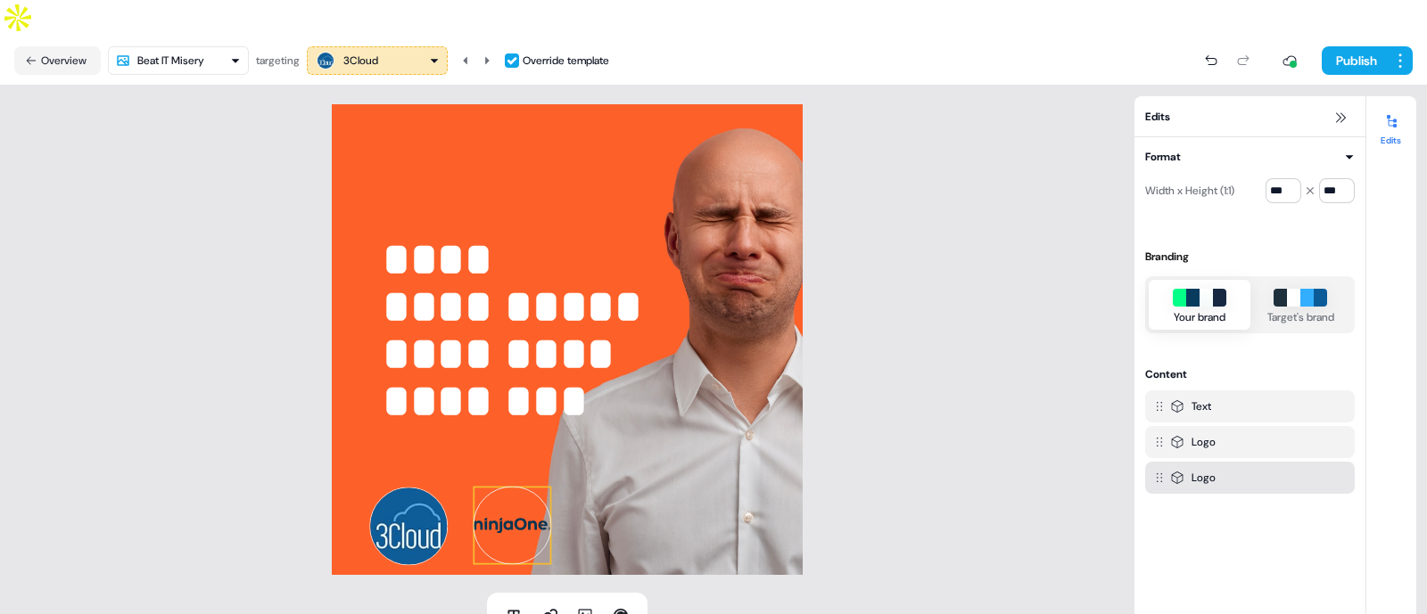
click at [496, 486] on img at bounding box center [512, 525] width 78 height 78
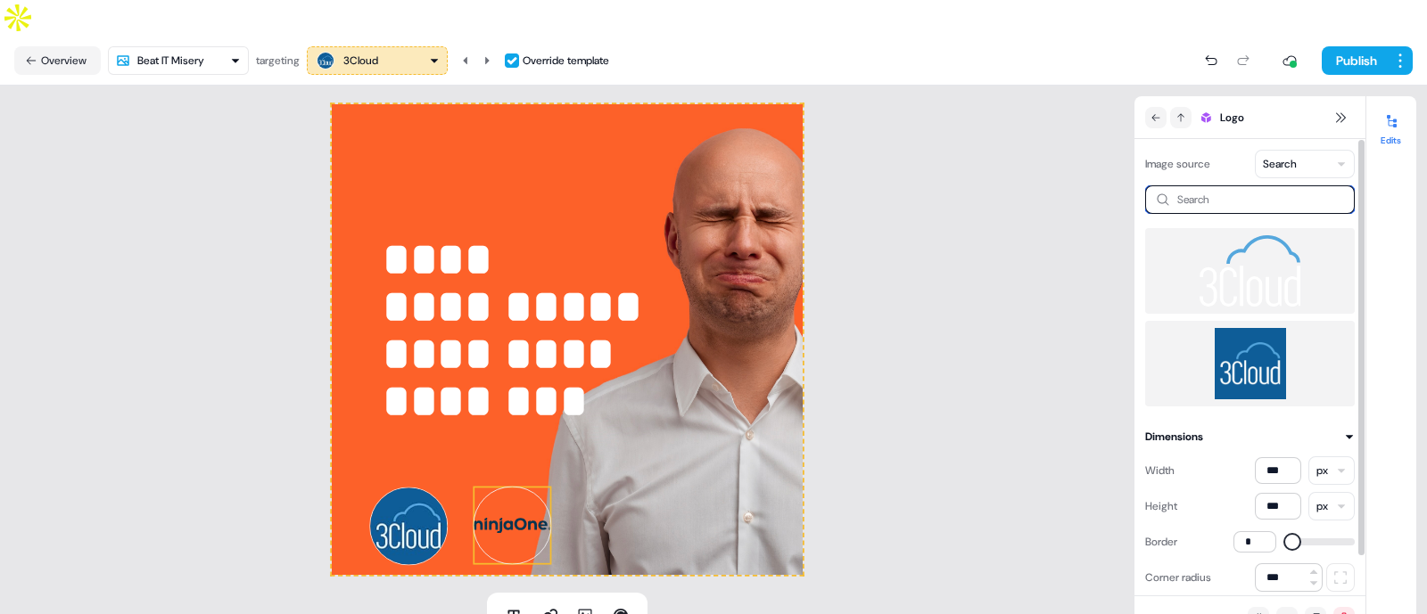
click at [1287, 185] on input at bounding box center [1250, 199] width 210 height 29
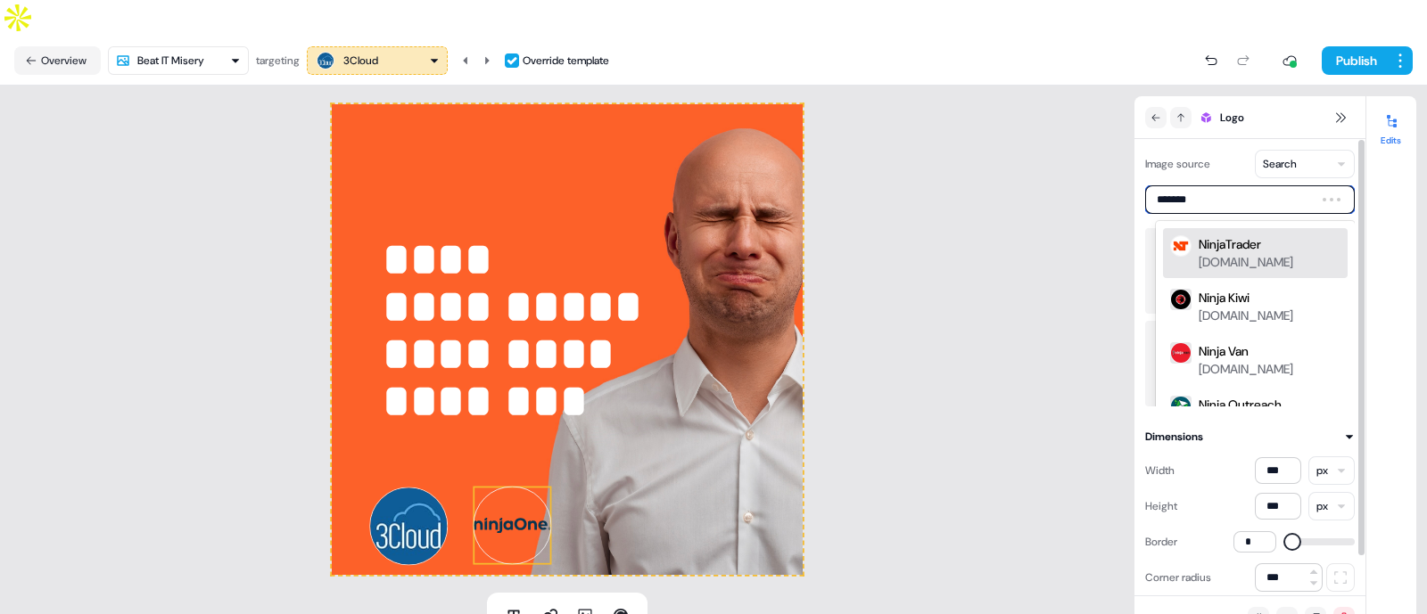
type input "********"
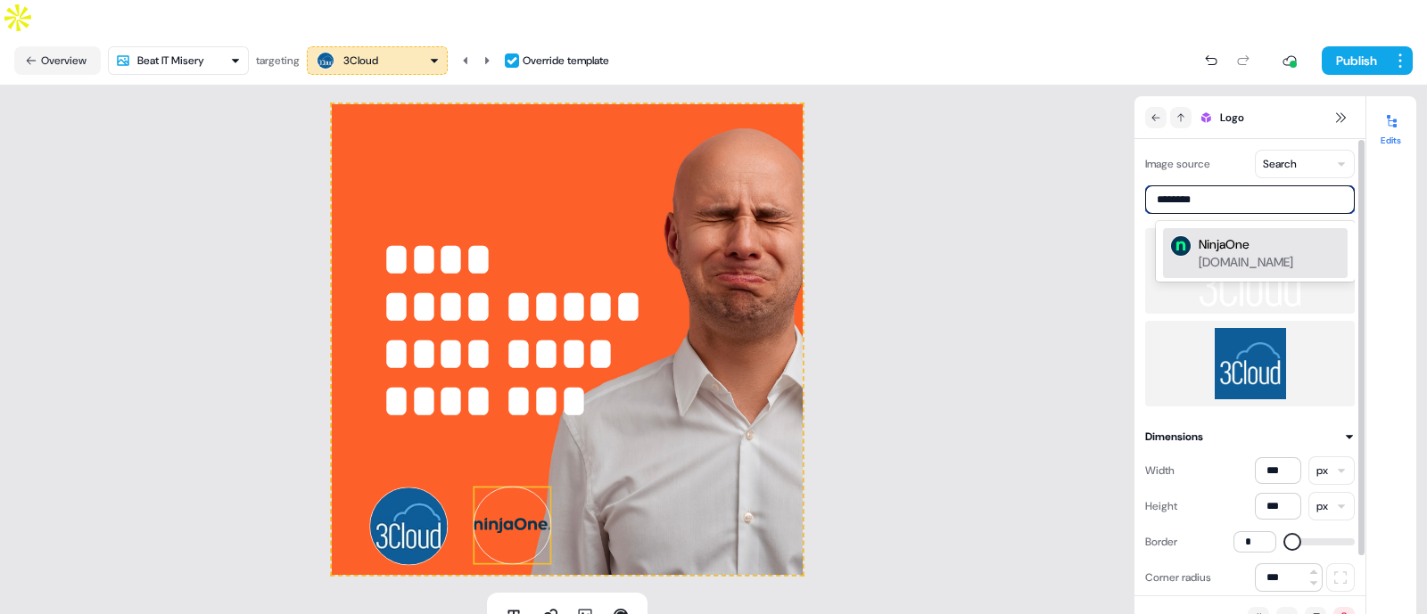
click at [1272, 253] on div "ninjaone.com" at bounding box center [1246, 262] width 95 height 18
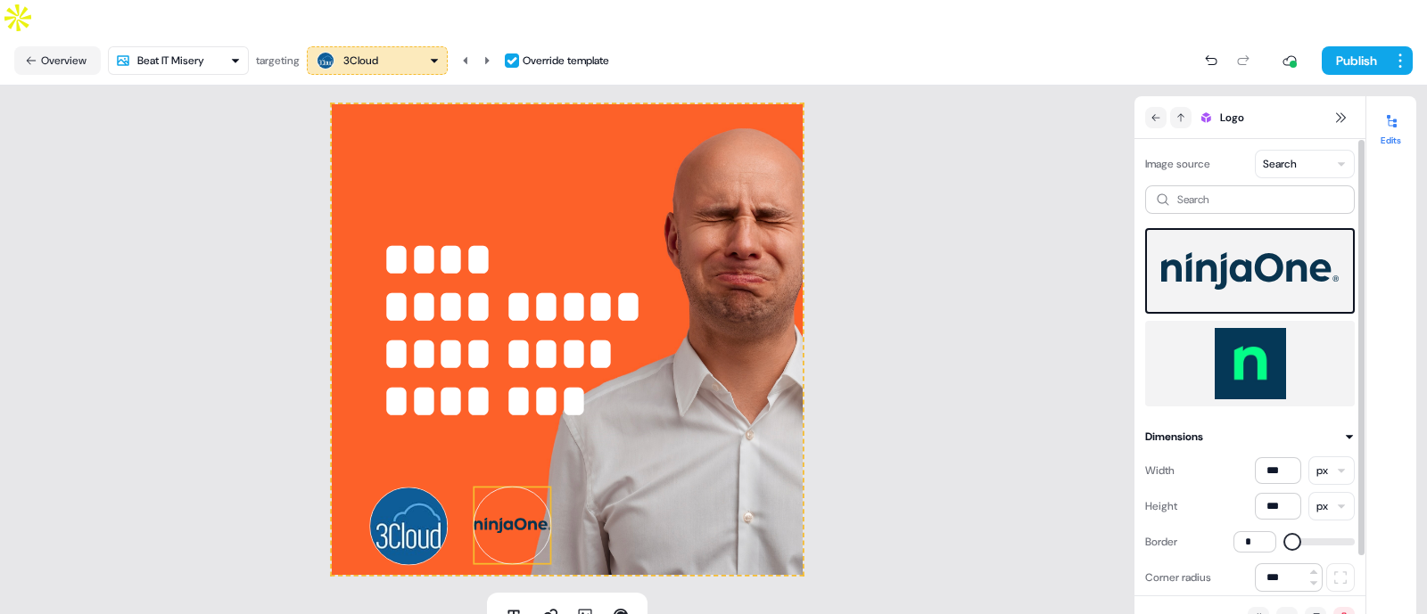
click at [1253, 328] on img at bounding box center [1249, 363] width 181 height 71
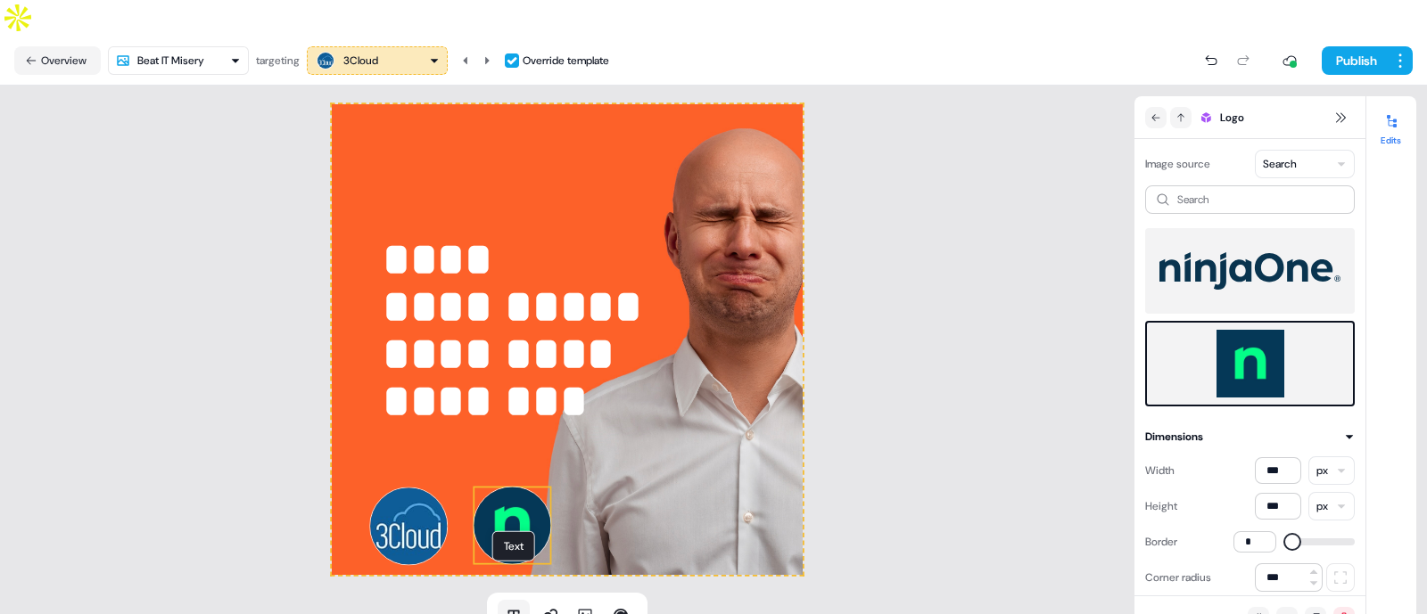
click at [517, 607] on icon at bounding box center [514, 616] width 18 height 18
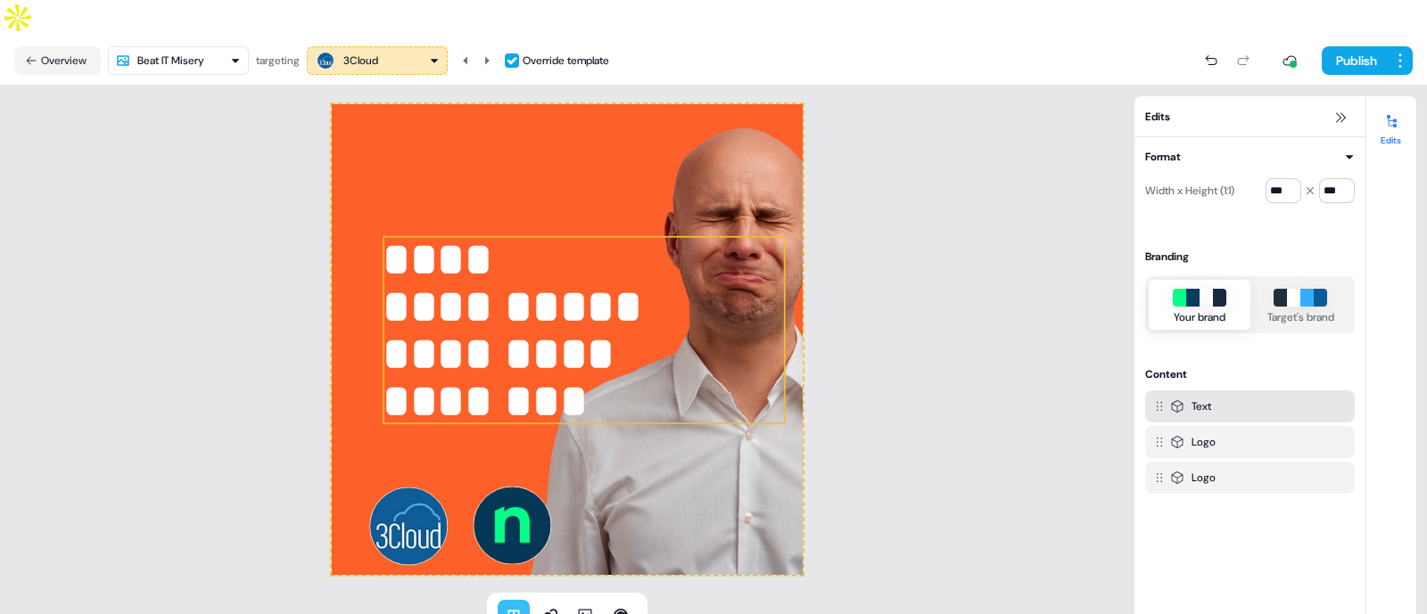
click at [1232, 398] on div "Text" at bounding box center [1258, 407] width 177 height 18
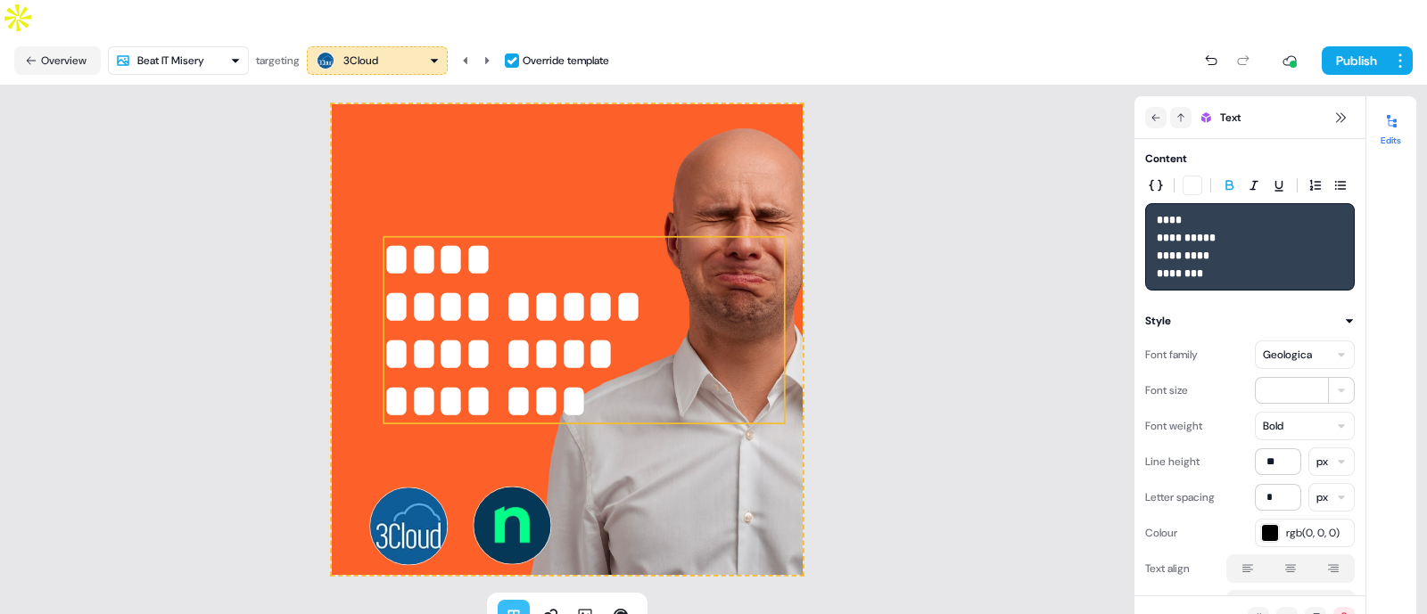
drag, startPoint x: 456, startPoint y: 478, endPoint x: 468, endPoint y: 501, distance: 26.3
click at [468, 501] on div at bounding box center [567, 339] width 471 height 471
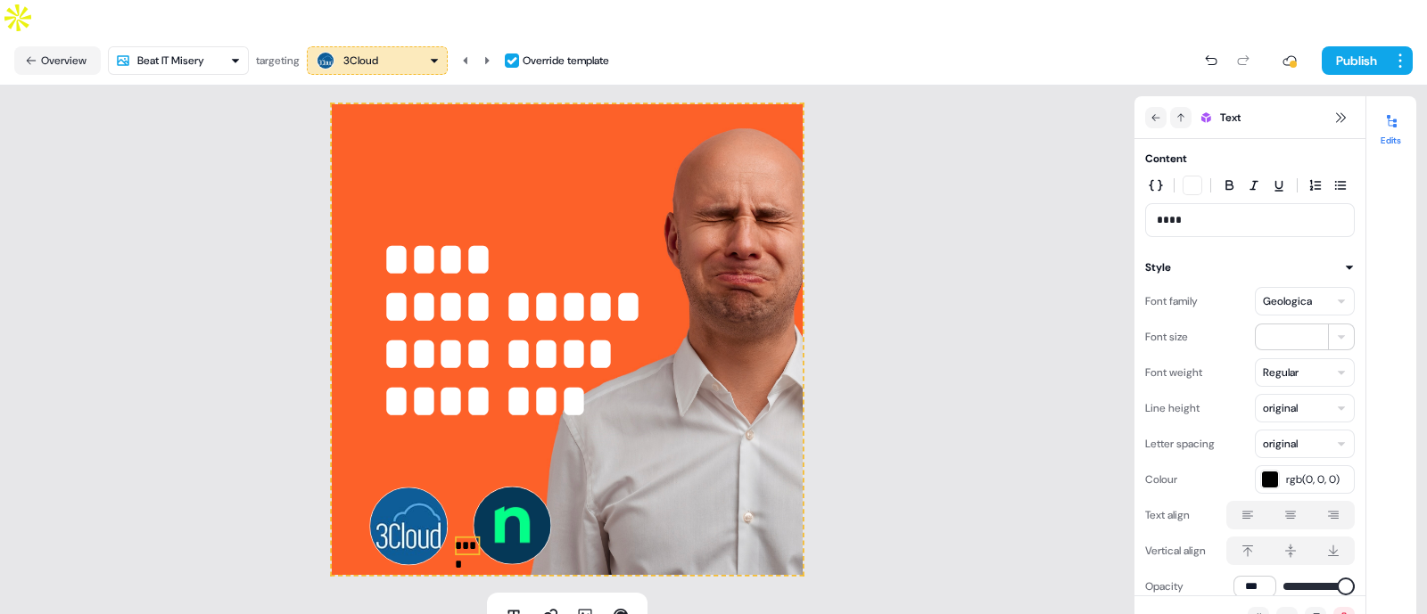
click at [467, 536] on p "****" at bounding box center [468, 545] width 26 height 19
click at [1183, 211] on p "****" at bounding box center [1250, 220] width 187 height 18
click at [1273, 471] on div "button" at bounding box center [1270, 480] width 18 height 18
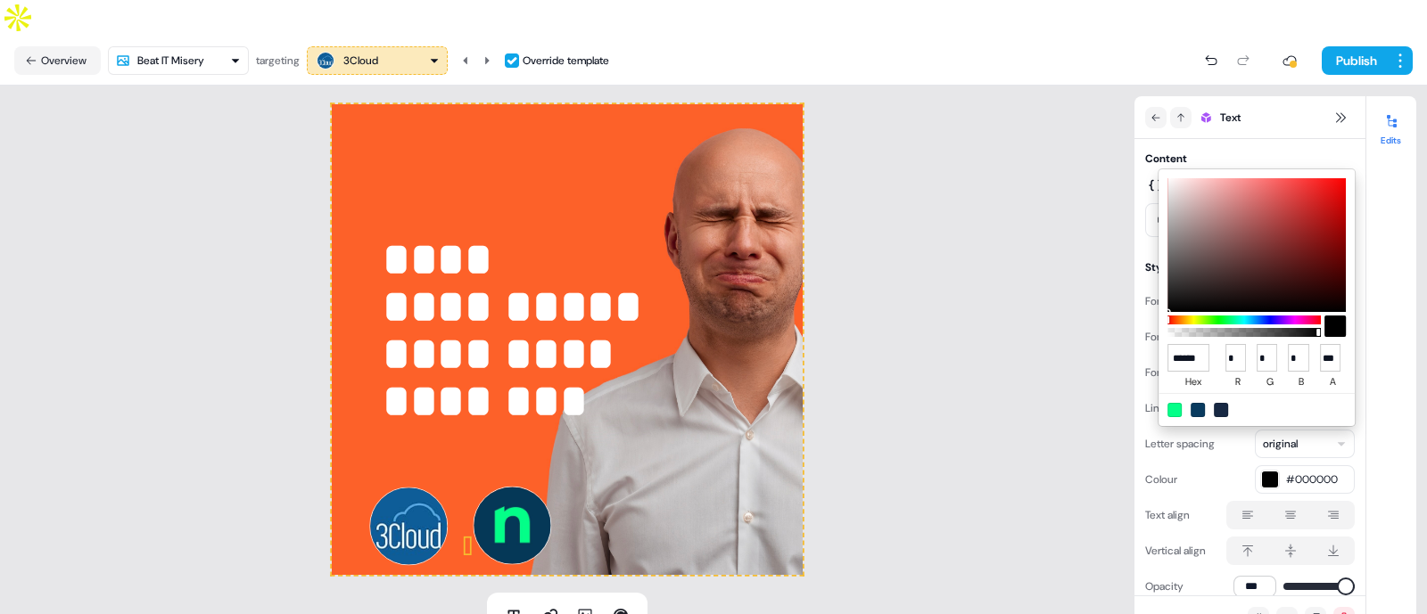
drag, startPoint x: 1319, startPoint y: 335, endPoint x: 1167, endPoint y: 331, distance: 151.7
click at [1167, 331] on div at bounding box center [1243, 332] width 153 height 9
type input "******"
type input "***"
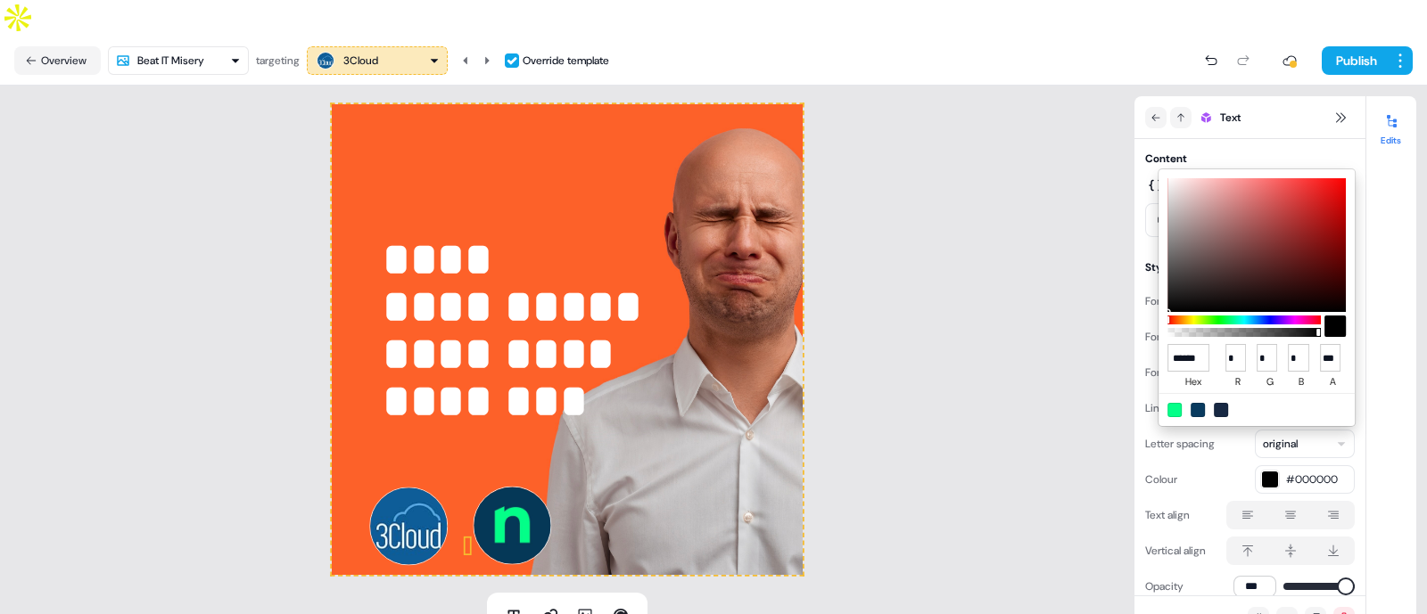
type input "***"
type input "*"
click at [1141, 513] on html "**********" at bounding box center [713, 325] width 1427 height 650
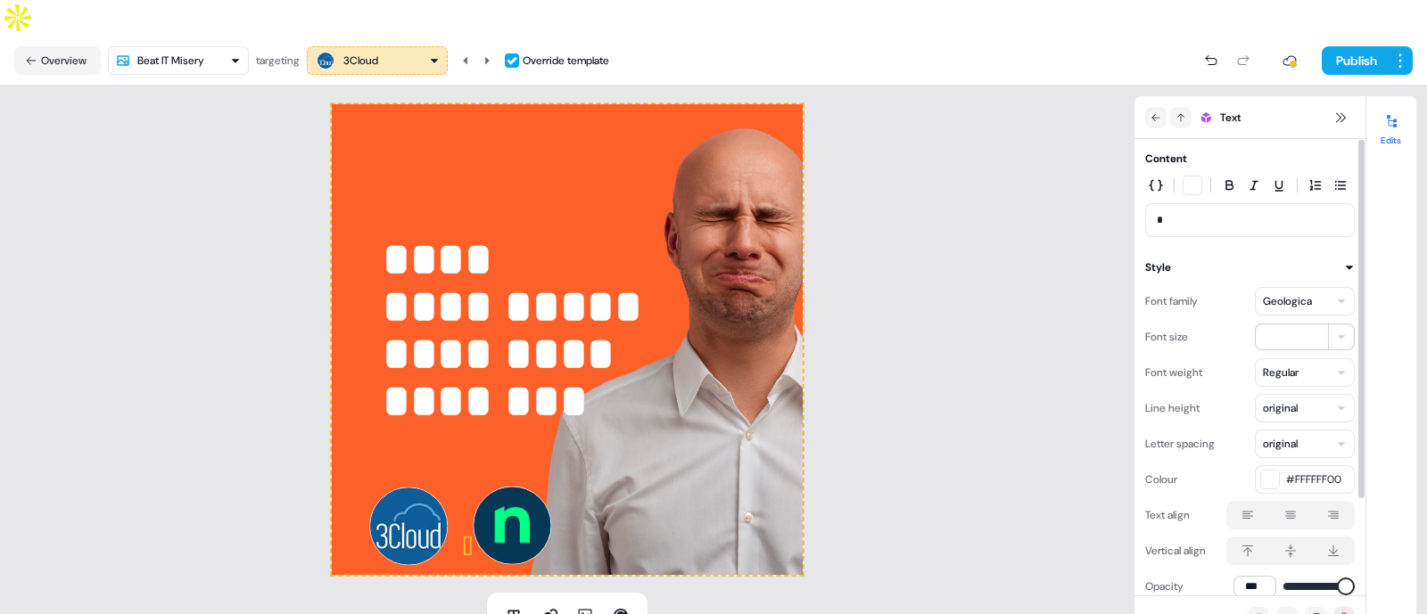
click at [1182, 203] on div "*" at bounding box center [1250, 220] width 210 height 34
click at [1185, 211] on p "*" at bounding box center [1250, 220] width 187 height 18
drag, startPoint x: 1185, startPoint y: 189, endPoint x: 1150, endPoint y: 188, distance: 34.8
click at [1150, 203] on div "*" at bounding box center [1250, 220] width 210 height 34
click at [1189, 177] on div "button" at bounding box center [1192, 186] width 18 height 18
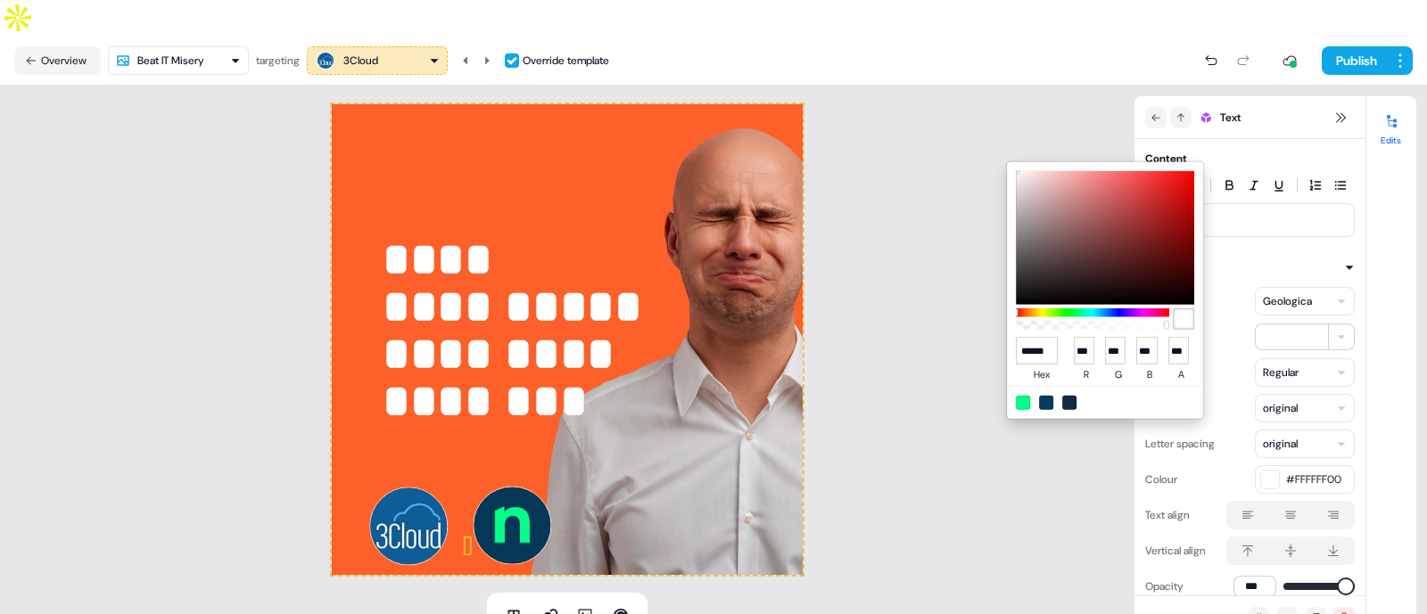
click at [1172, 323] on div at bounding box center [1105, 319] width 178 height 29
click at [1182, 320] on div at bounding box center [1183, 319] width 21 height 21
click at [1010, 494] on html "**********" at bounding box center [713, 325] width 1427 height 650
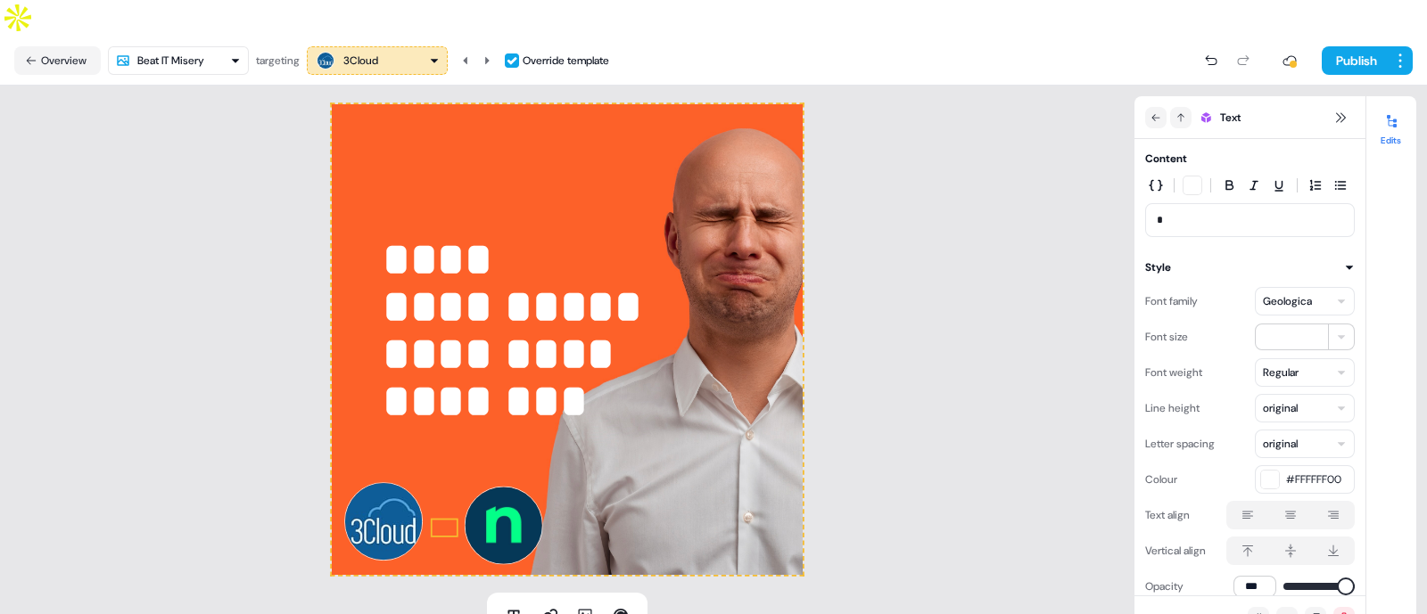
click at [446, 518] on p "*" at bounding box center [444, 527] width 28 height 19
click at [1184, 211] on p "*" at bounding box center [1250, 220] width 187 height 18
drag, startPoint x: 1183, startPoint y: 187, endPoint x: 1142, endPoint y: 187, distance: 41.0
click at [1142, 187] on div "Content *" at bounding box center [1249, 193] width 231 height 87
click at [1287, 471] on span "#FFFFFF00" at bounding box center [1317, 480] width 62 height 18
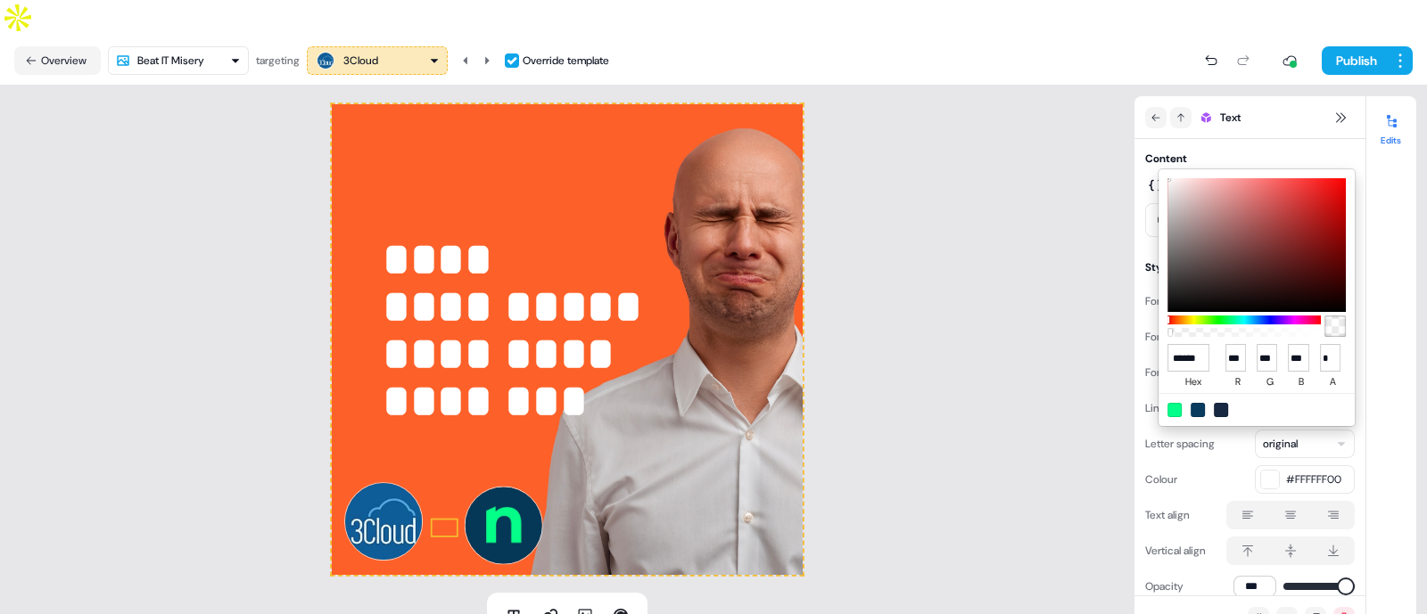
click at [1169, 406] on div at bounding box center [1174, 410] width 14 height 14
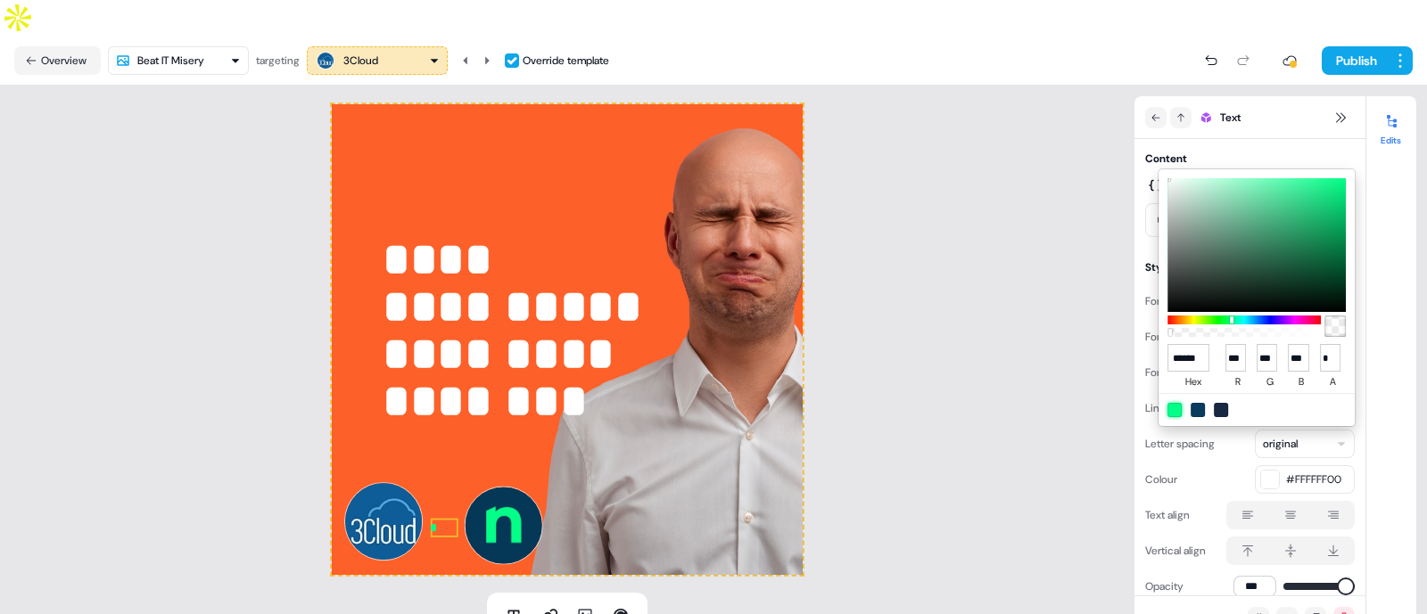
type input "******"
type input "*"
type input "***"
click at [1197, 412] on div at bounding box center [1198, 410] width 14 height 14
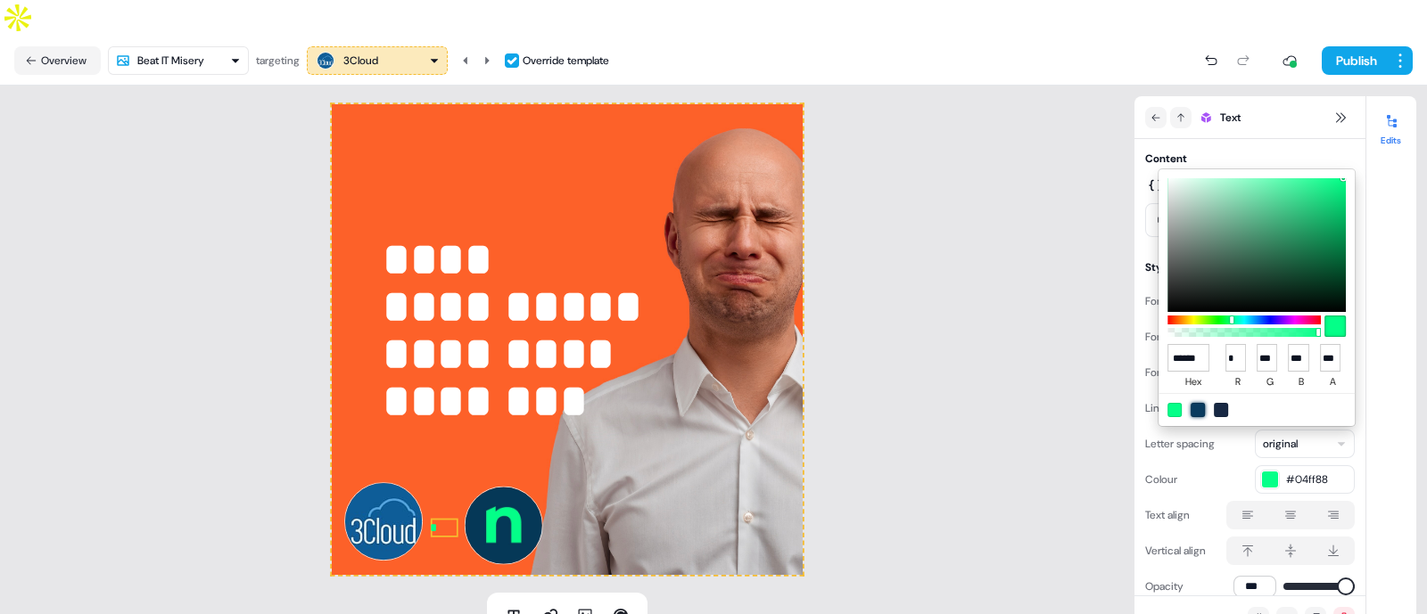
type input "******"
type input "*"
type input "**"
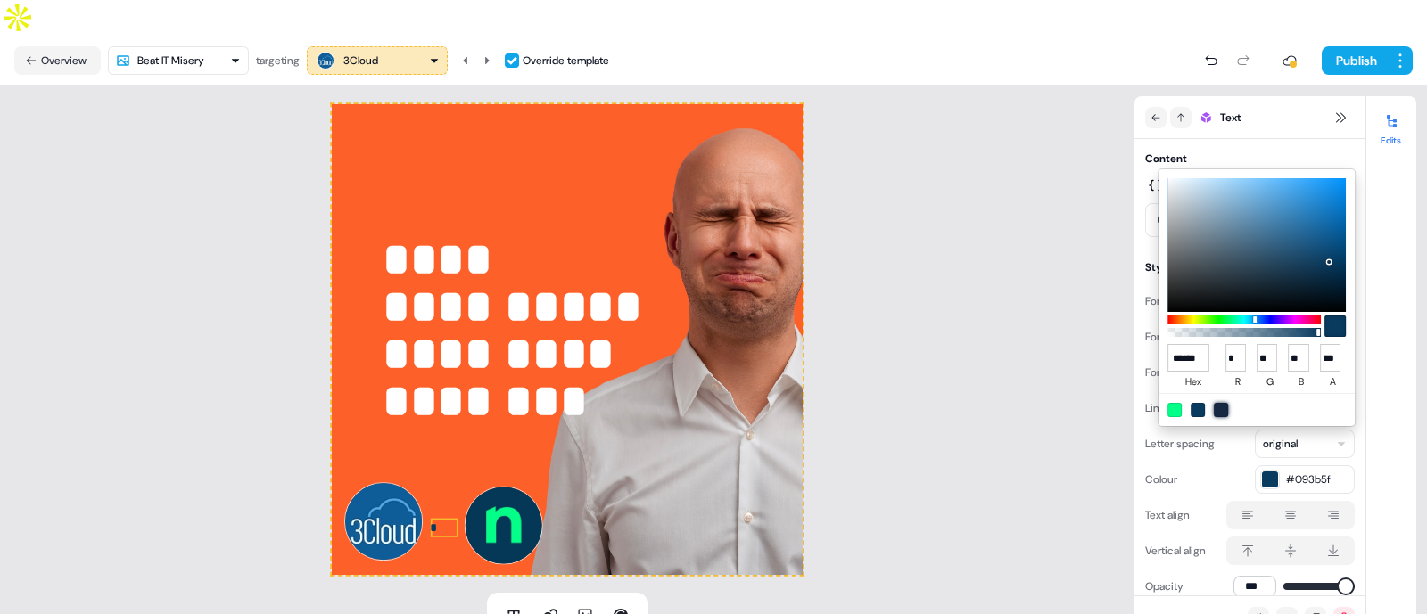
click at [1221, 408] on div at bounding box center [1221, 410] width 14 height 14
type input "******"
type input "**"
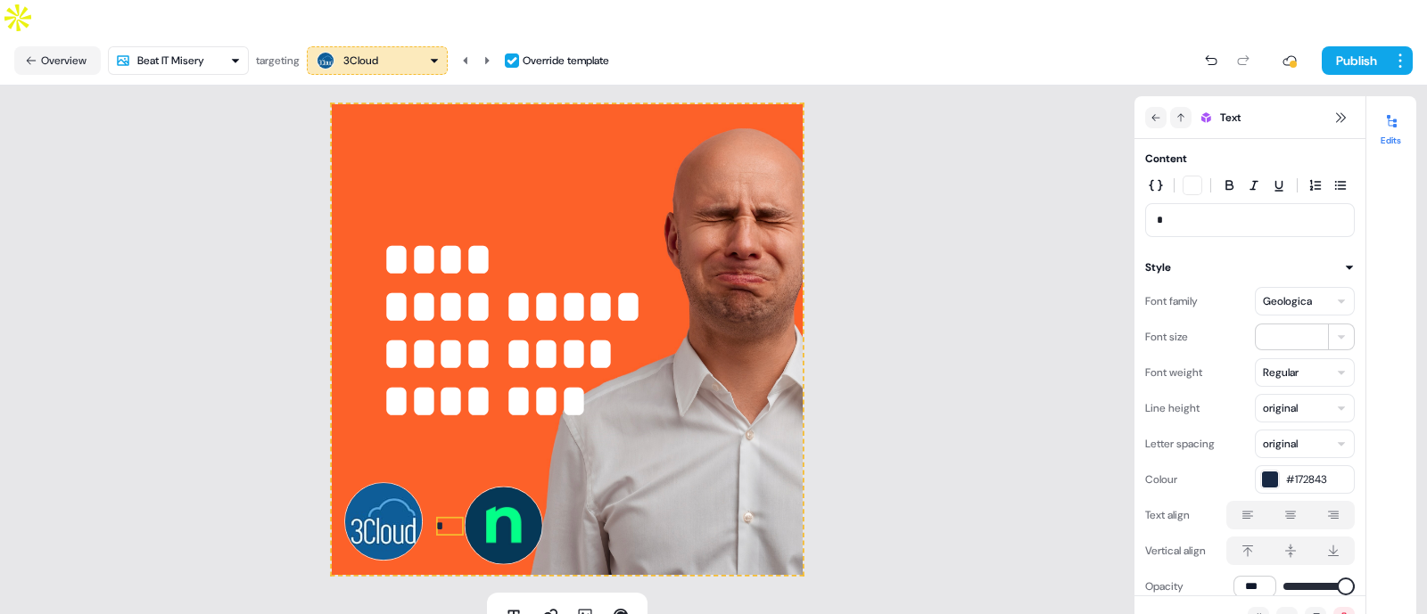
click at [903, 400] on div "**********" at bounding box center [567, 339] width 1134 height 507
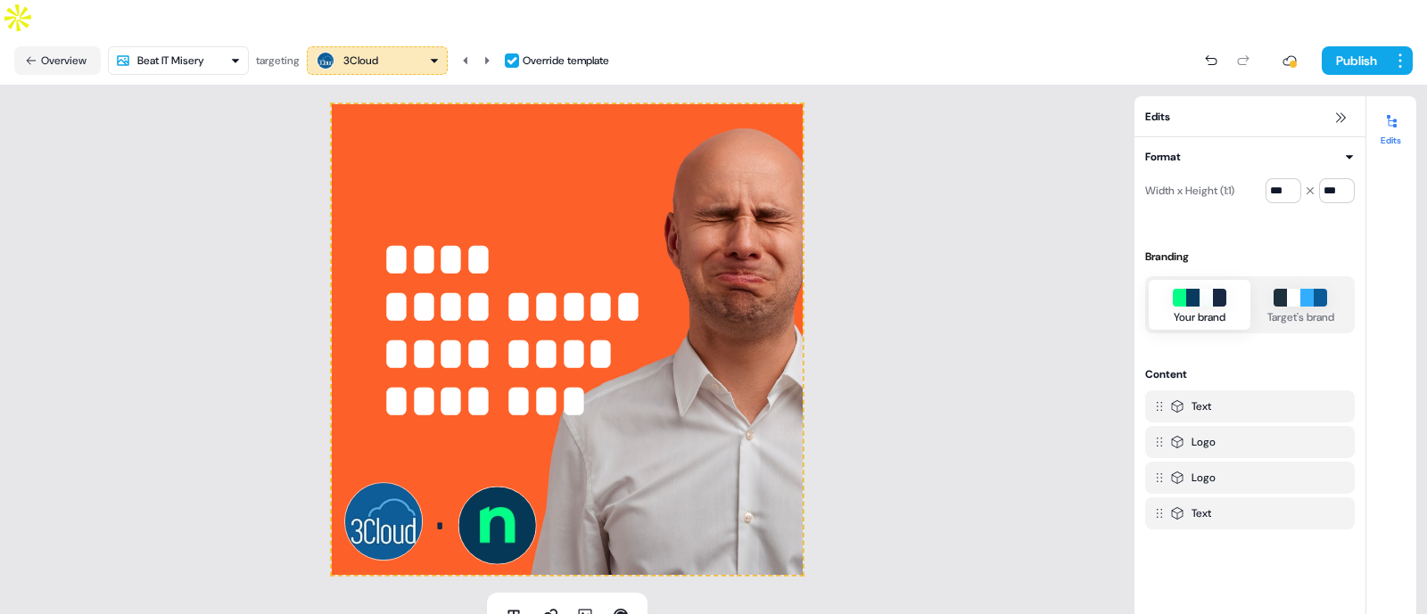
click at [996, 353] on div "**********" at bounding box center [567, 339] width 1134 height 507
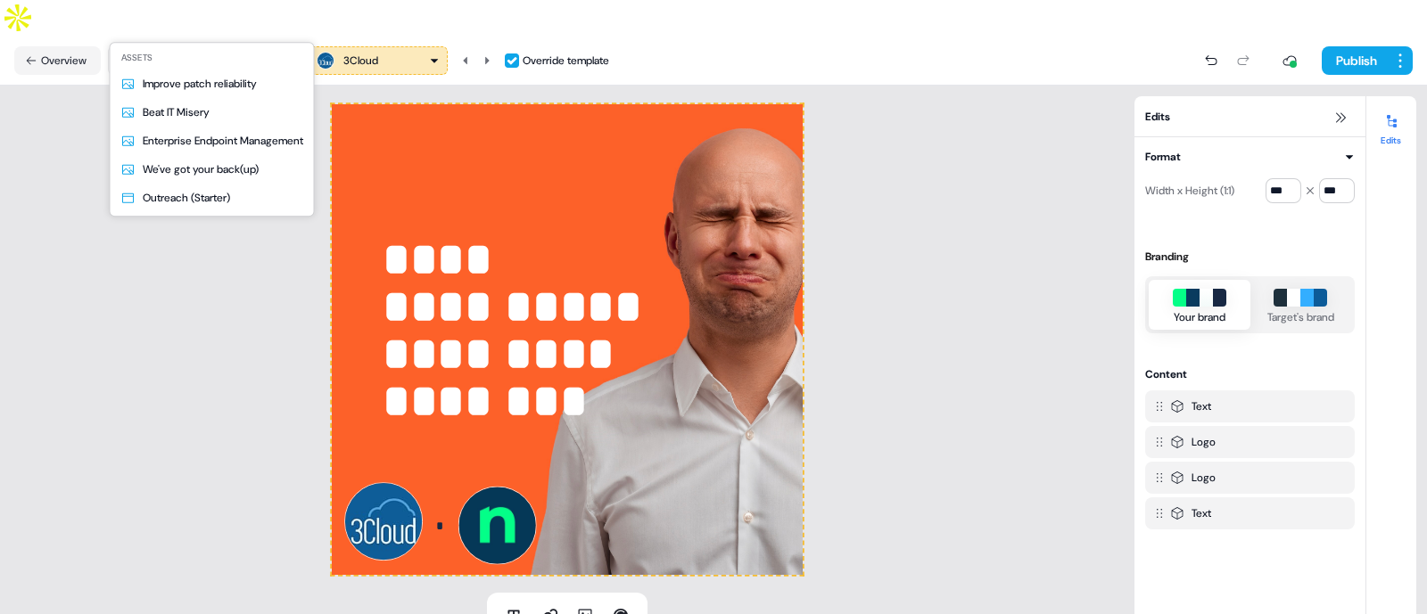
click at [198, 12] on html "**********" at bounding box center [713, 325] width 1427 height 650
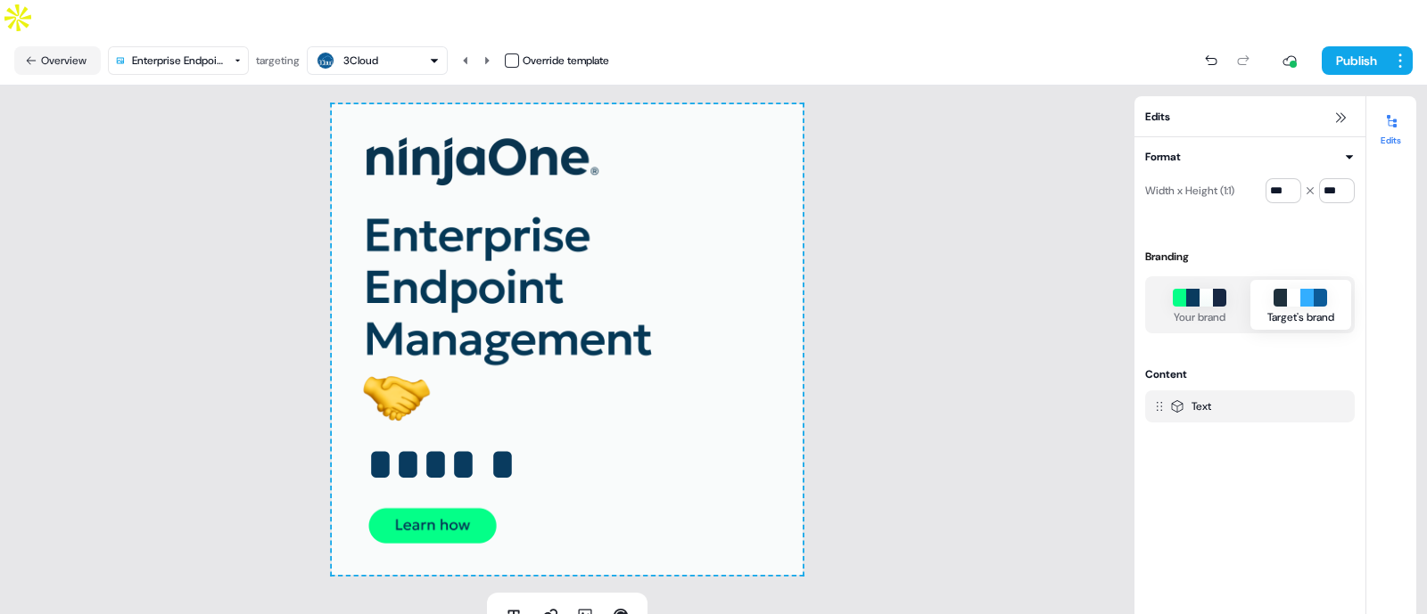
click at [513, 54] on button "button" at bounding box center [512, 61] width 14 height 14
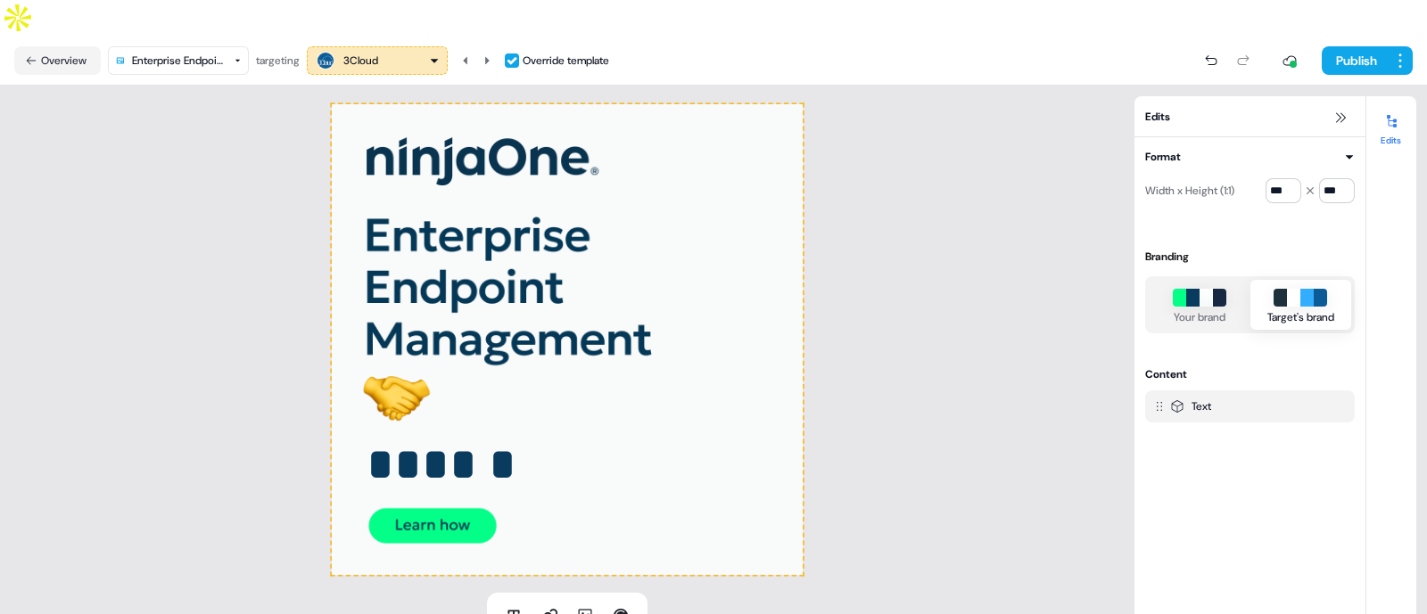
click at [220, 27] on html "For the best experience switch devices to a bigger screen. Go to Userled.io Ent…" at bounding box center [713, 325] width 1427 height 650
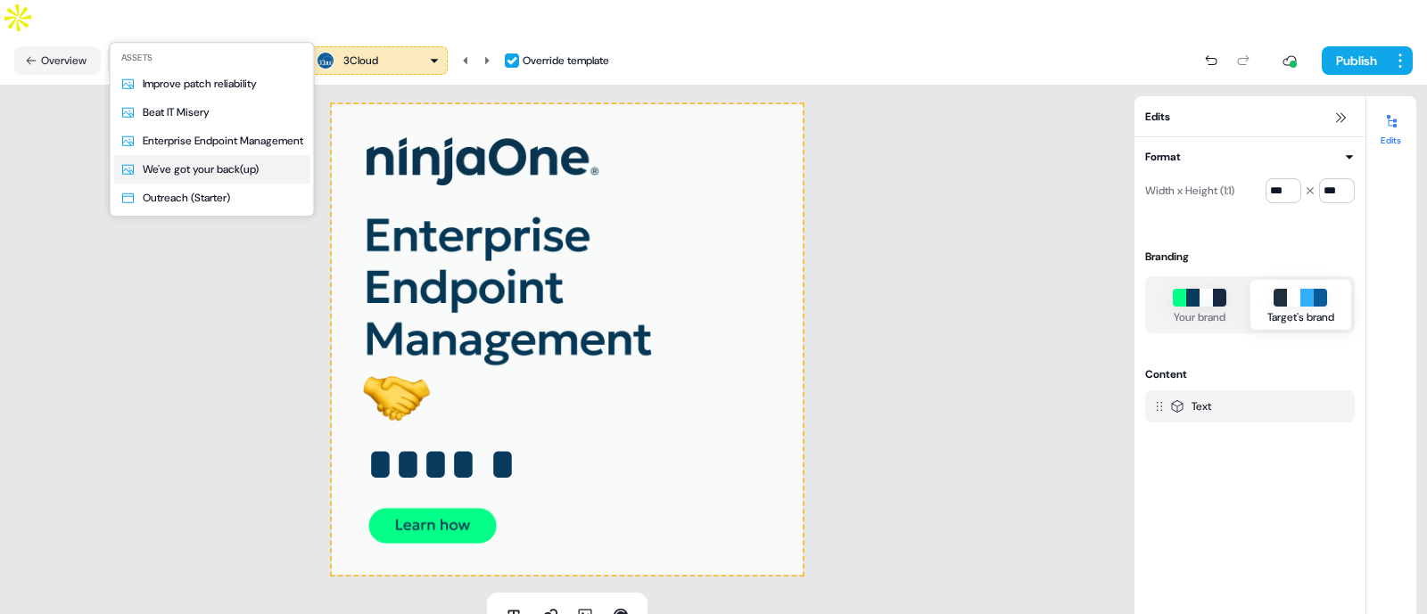
type input "***"
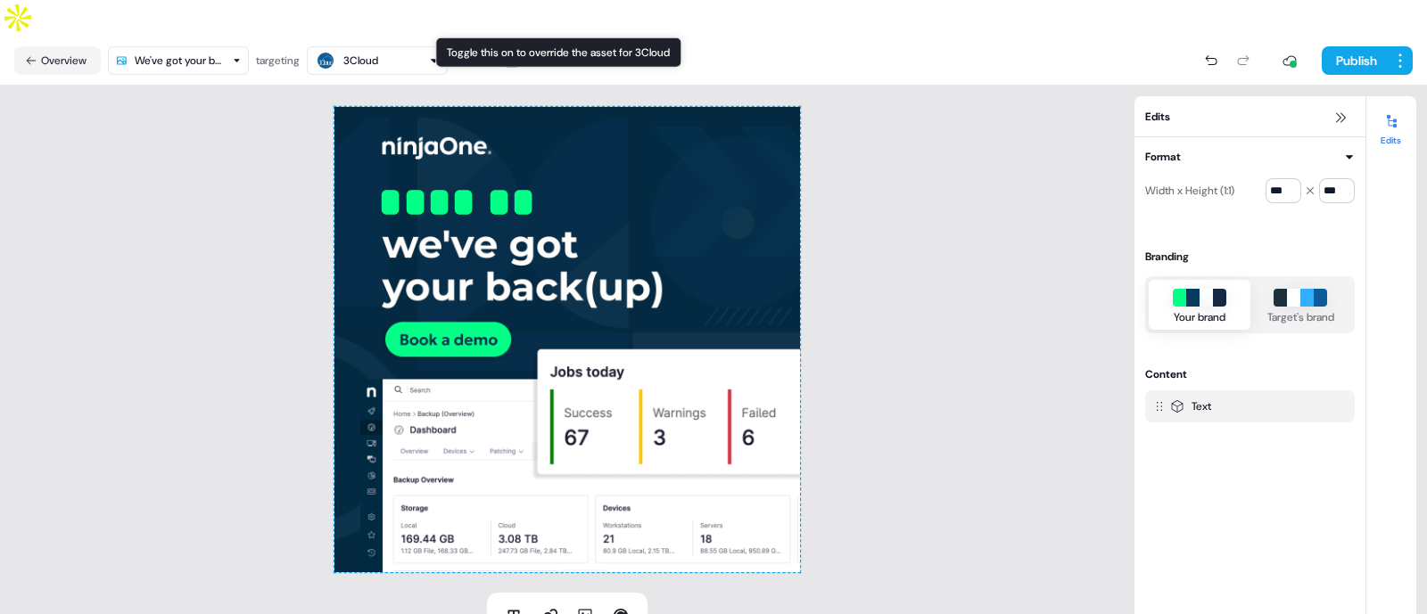
click at [532, 52] on div "Override template" at bounding box center [566, 61] width 87 height 18
click at [509, 54] on button "button" at bounding box center [512, 61] width 14 height 14
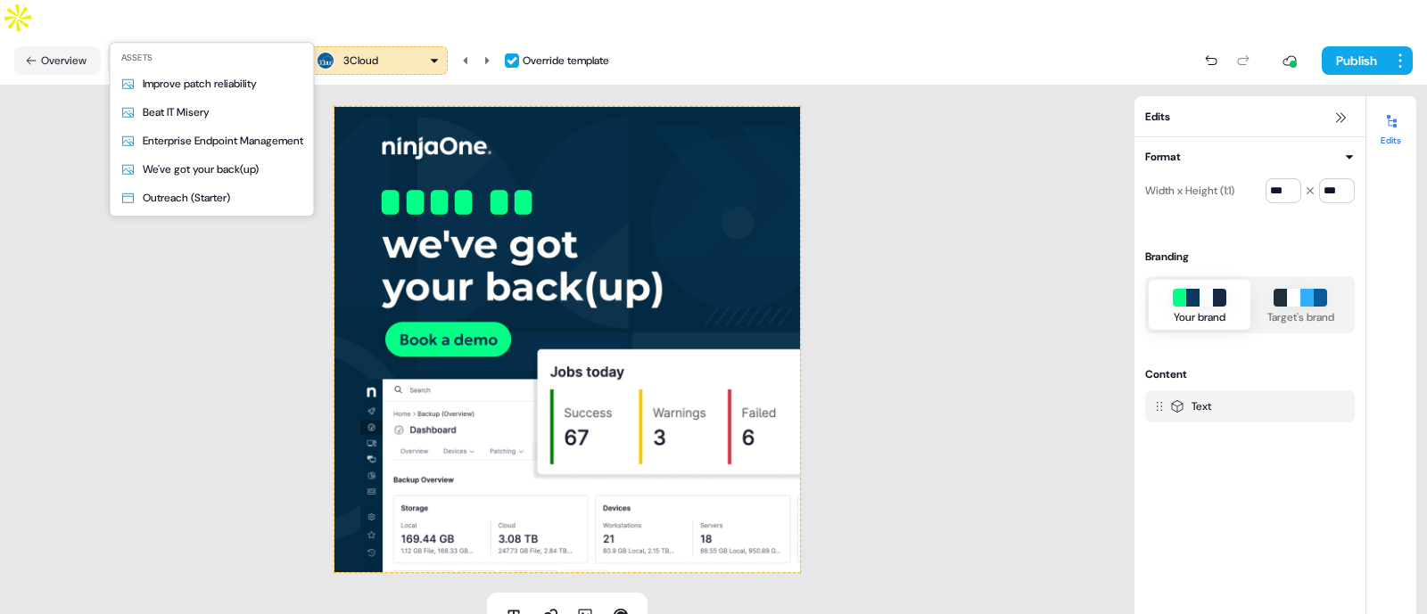
click at [181, 31] on html "For the best experience switch devices to a bigger screen. Go to Userled.io Ent…" at bounding box center [713, 325] width 1427 height 650
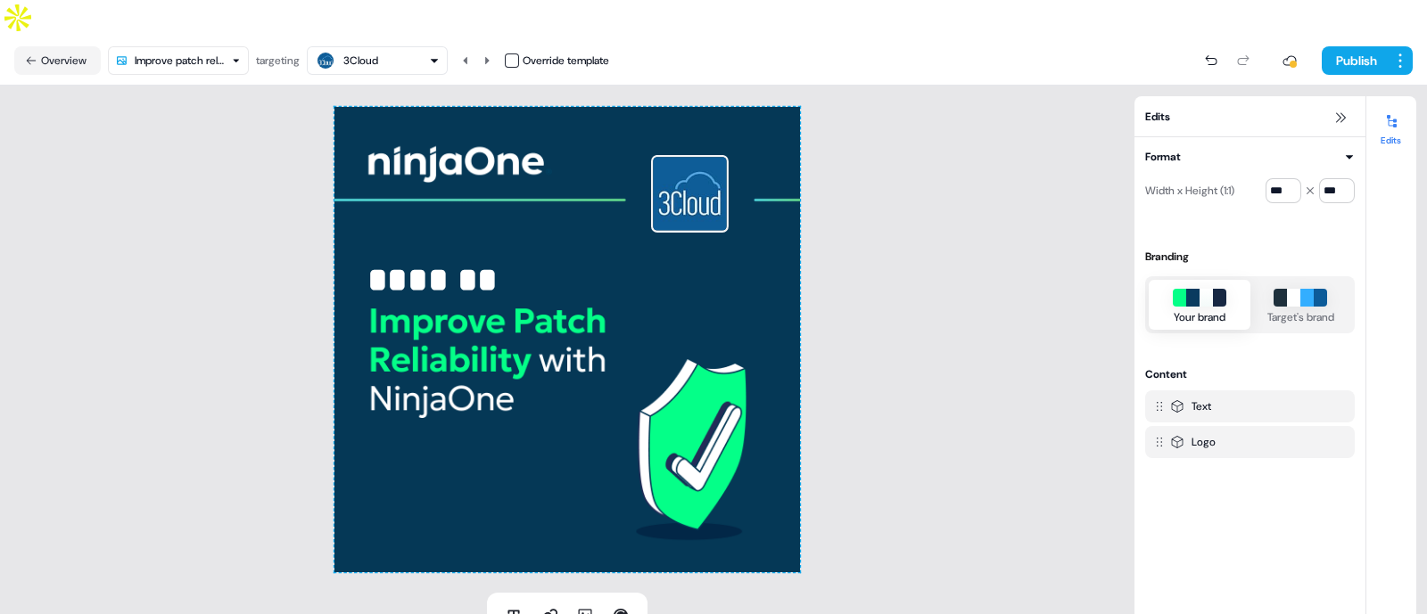
click at [874, 157] on div "******* To pick up a draggable item, press the space bar. While dragging, use t…" at bounding box center [567, 339] width 1134 height 507
click at [513, 54] on button "button" at bounding box center [512, 61] width 14 height 14
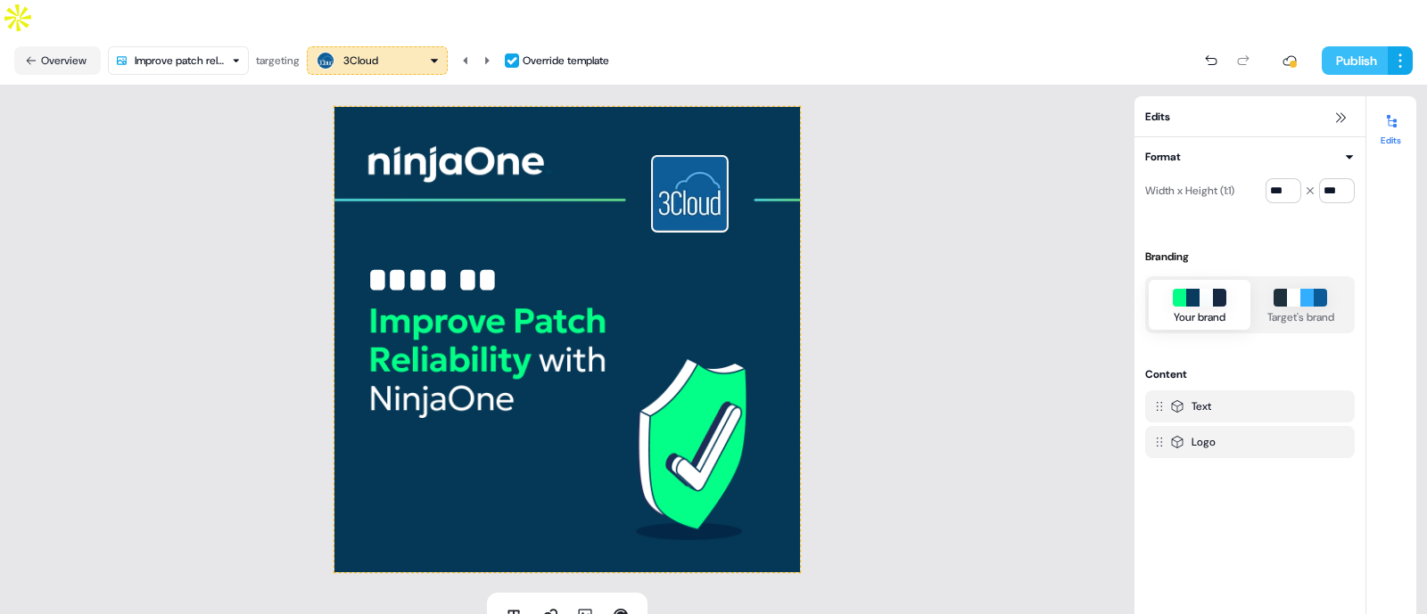
click at [1330, 46] on button "Publish" at bounding box center [1355, 60] width 66 height 29
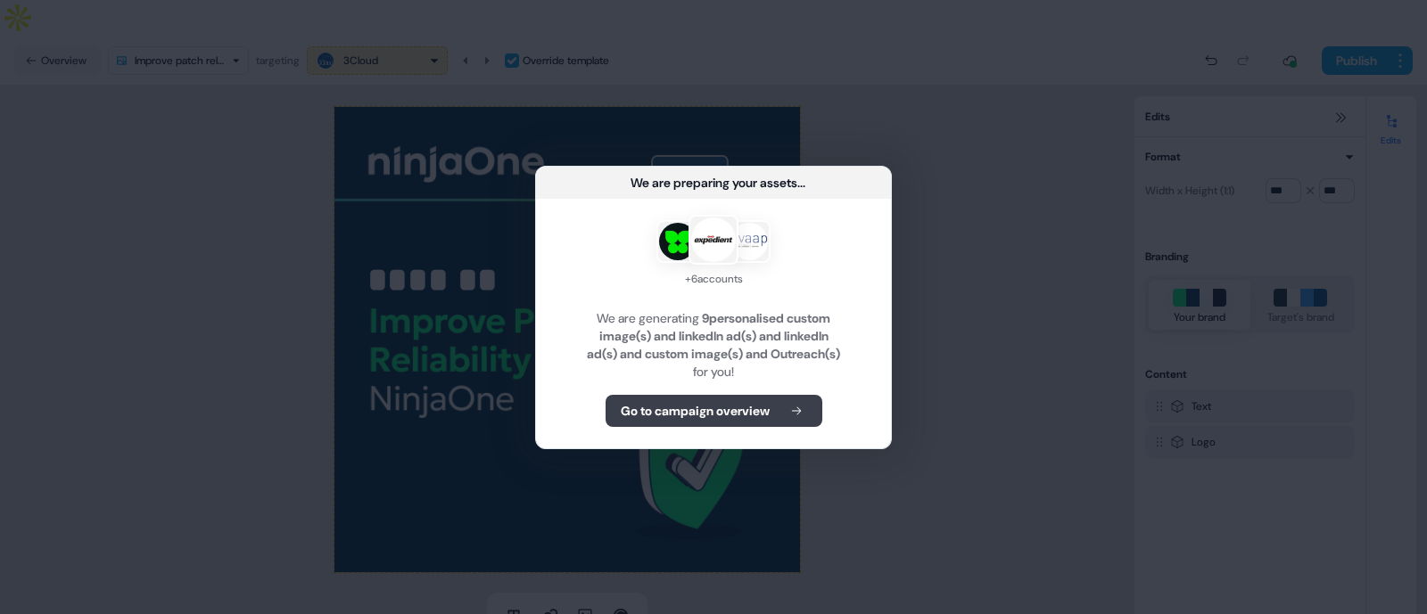
click at [722, 400] on button "Go to campaign overview" at bounding box center [714, 411] width 217 height 32
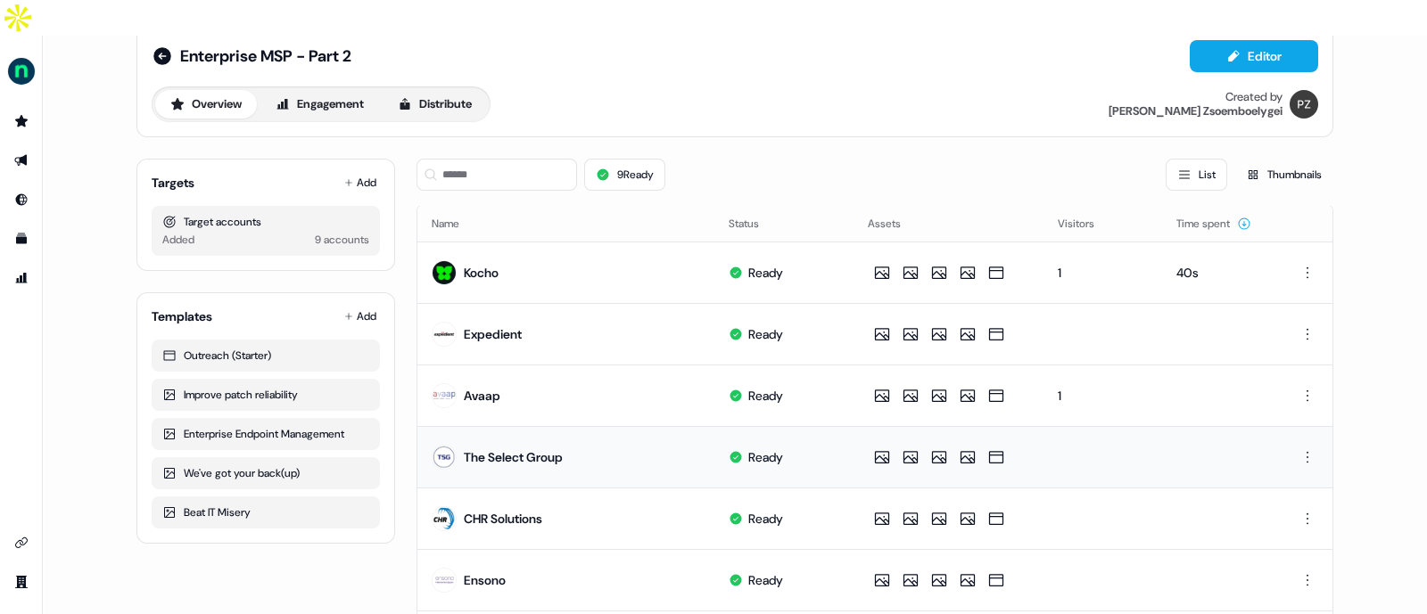
scroll to position [33, 0]
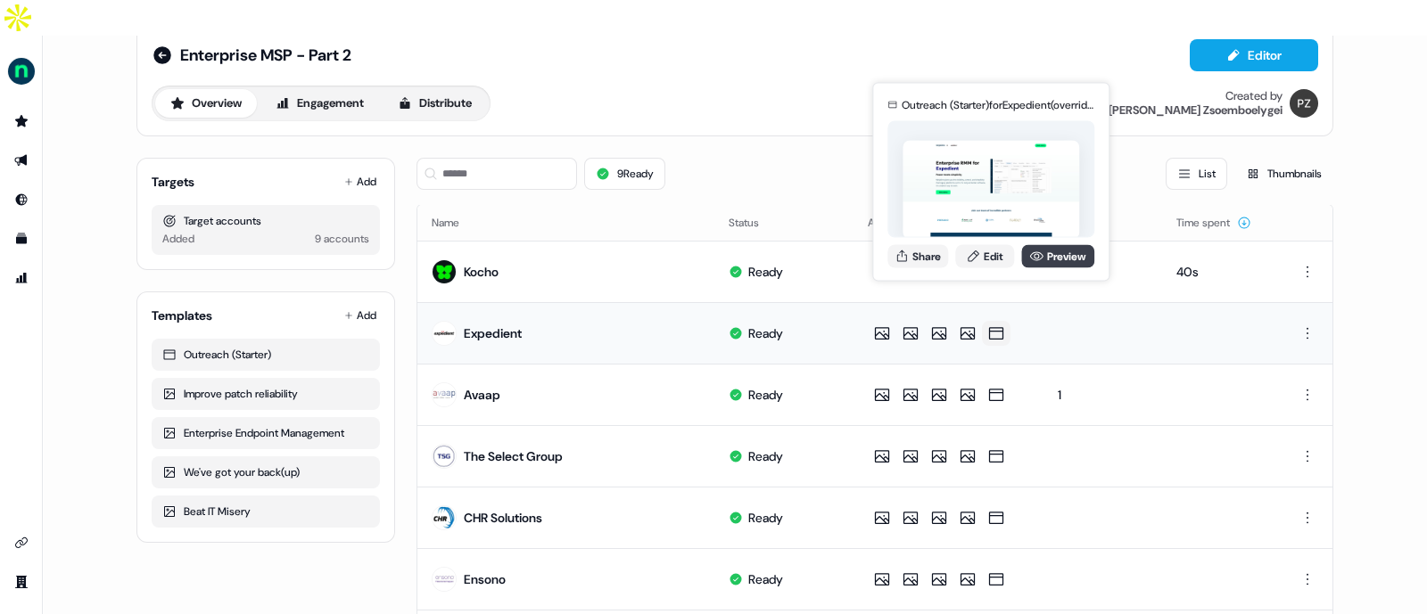
click at [1055, 256] on link "Preview" at bounding box center [1057, 255] width 73 height 23
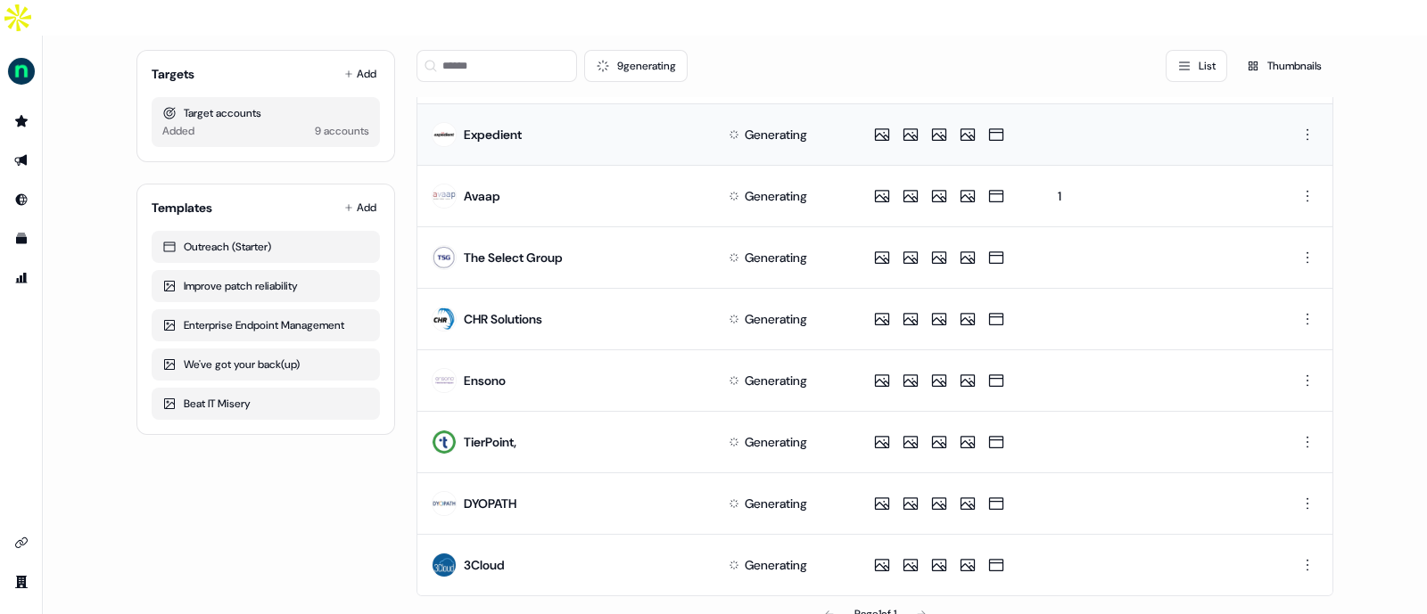
scroll to position [0, 0]
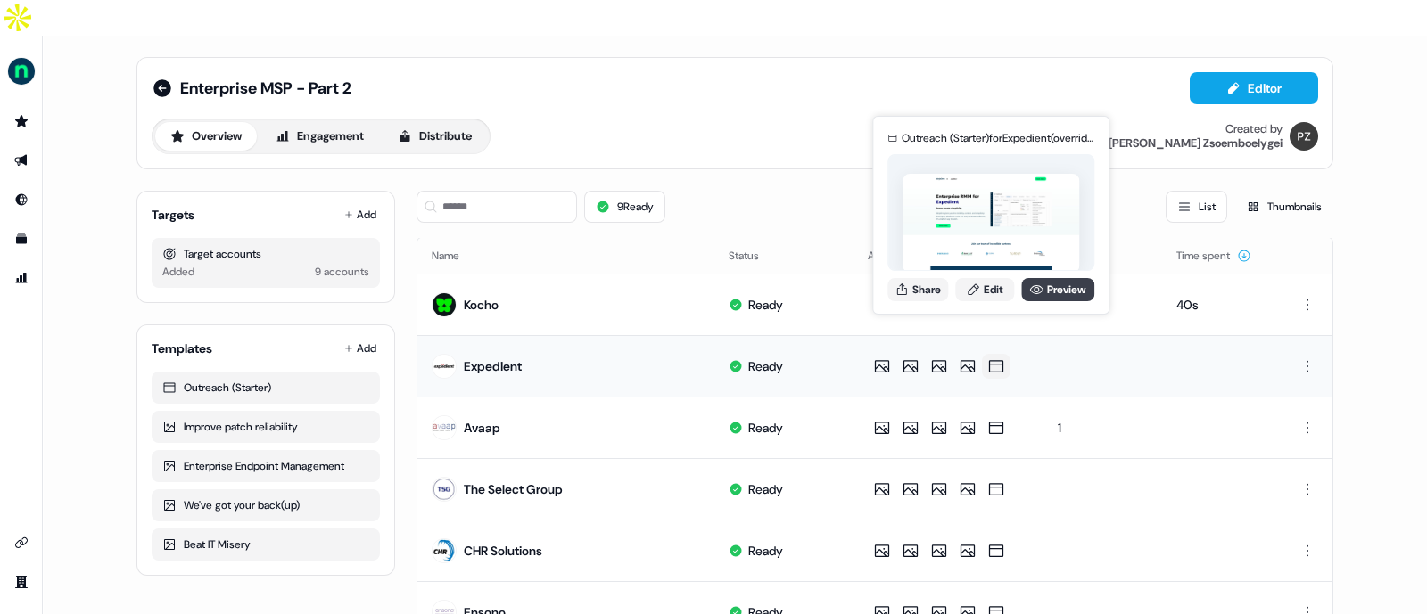
click at [1038, 292] on icon at bounding box center [1036, 289] width 13 height 9
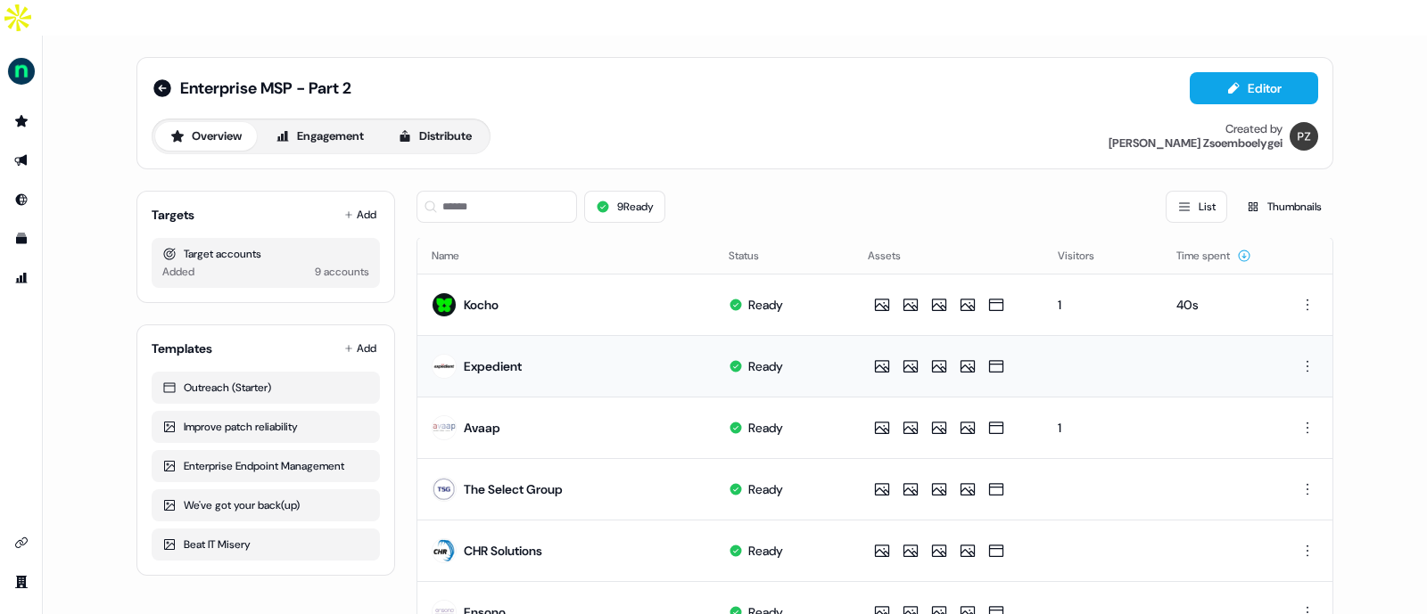
scroll to position [232, 0]
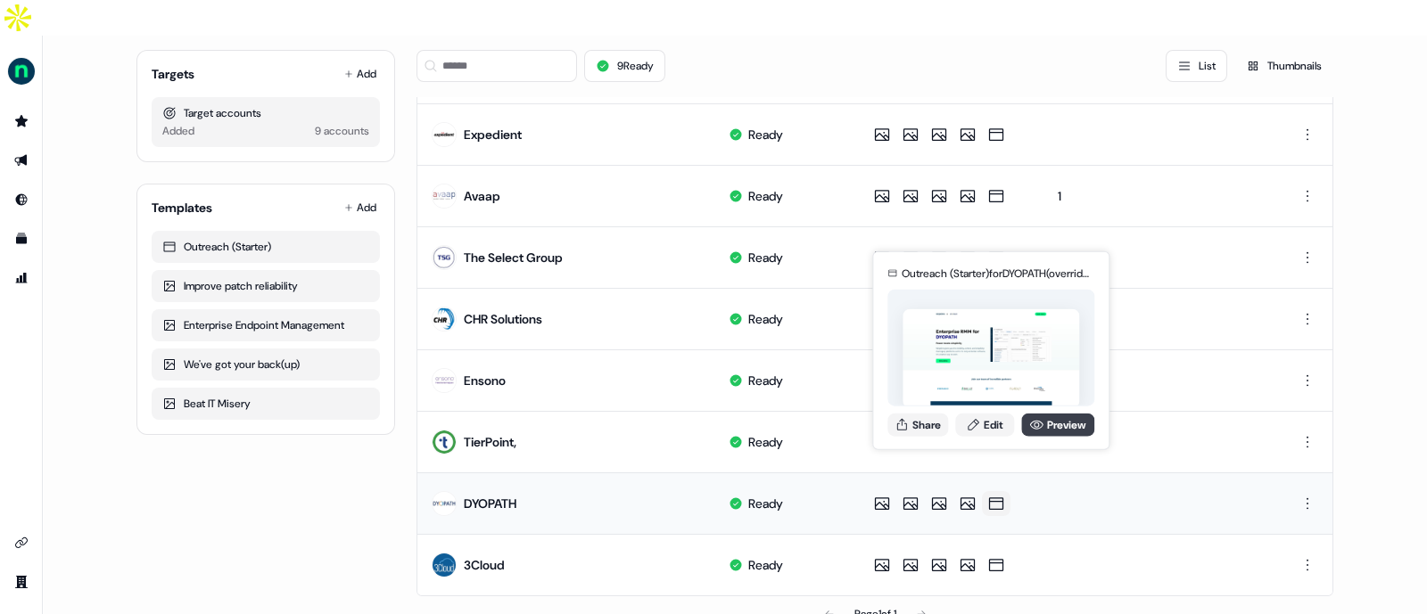
click at [1053, 430] on link "Preview" at bounding box center [1057, 424] width 73 height 23
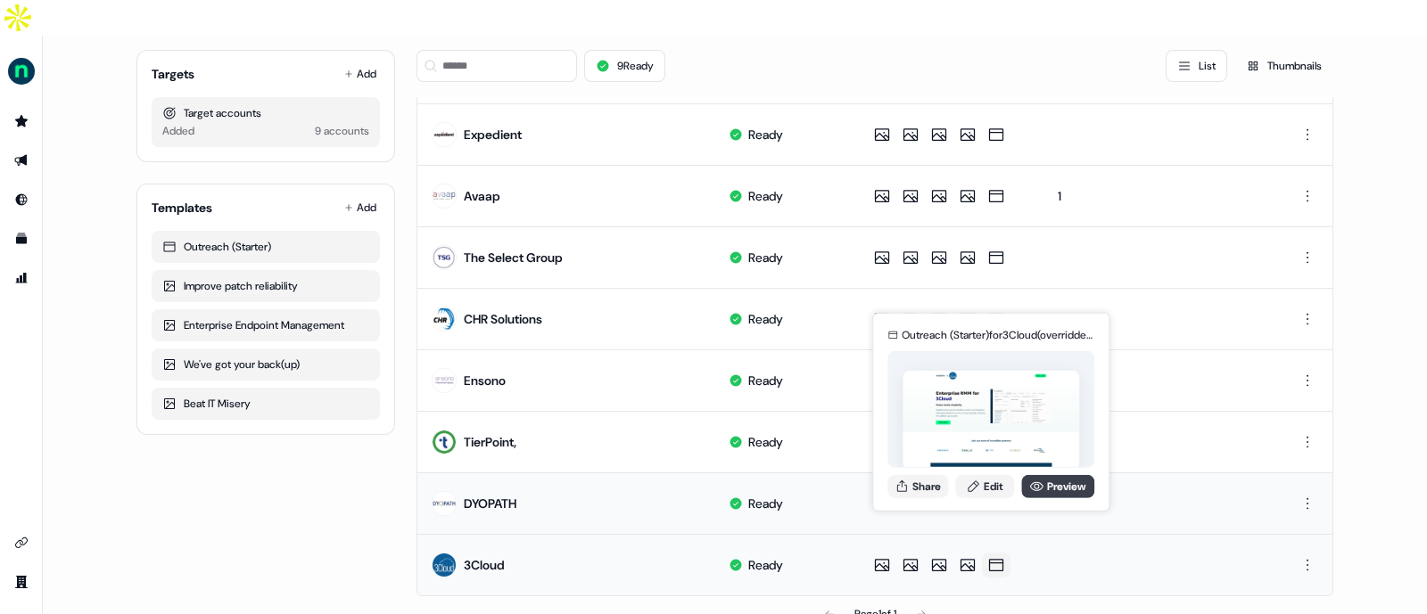
click at [1051, 488] on link "Preview" at bounding box center [1057, 485] width 73 height 23
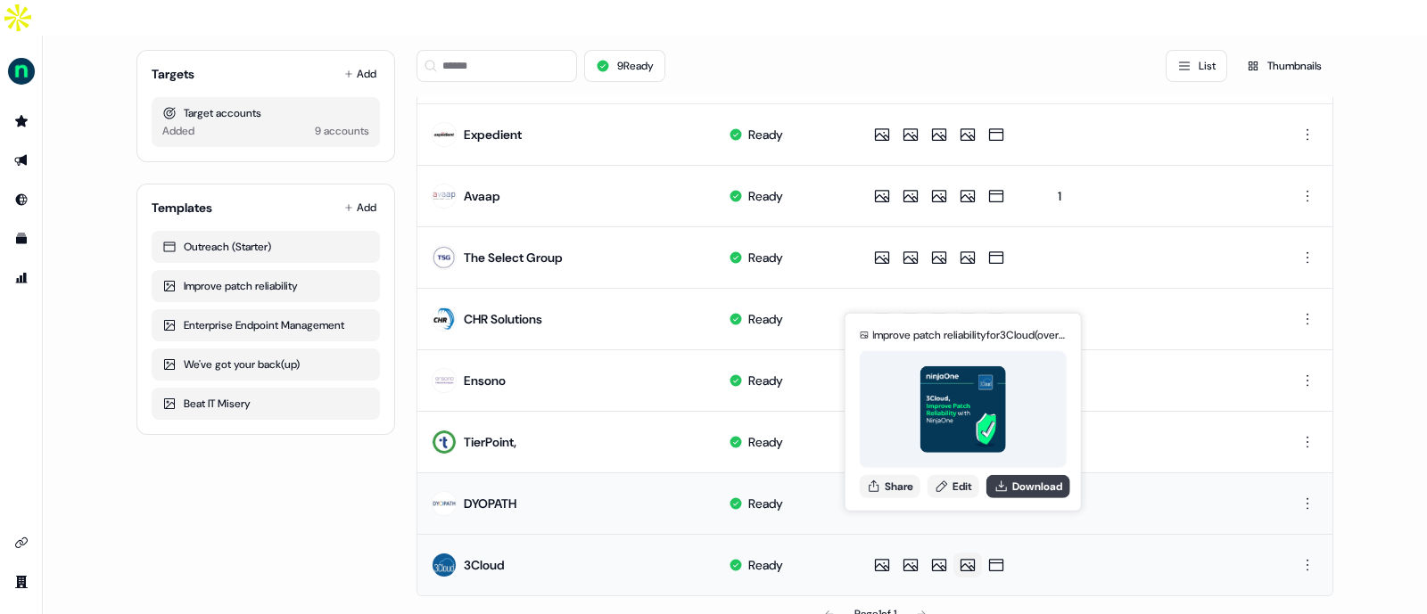
click at [1014, 481] on button "Download" at bounding box center [1028, 485] width 84 height 23
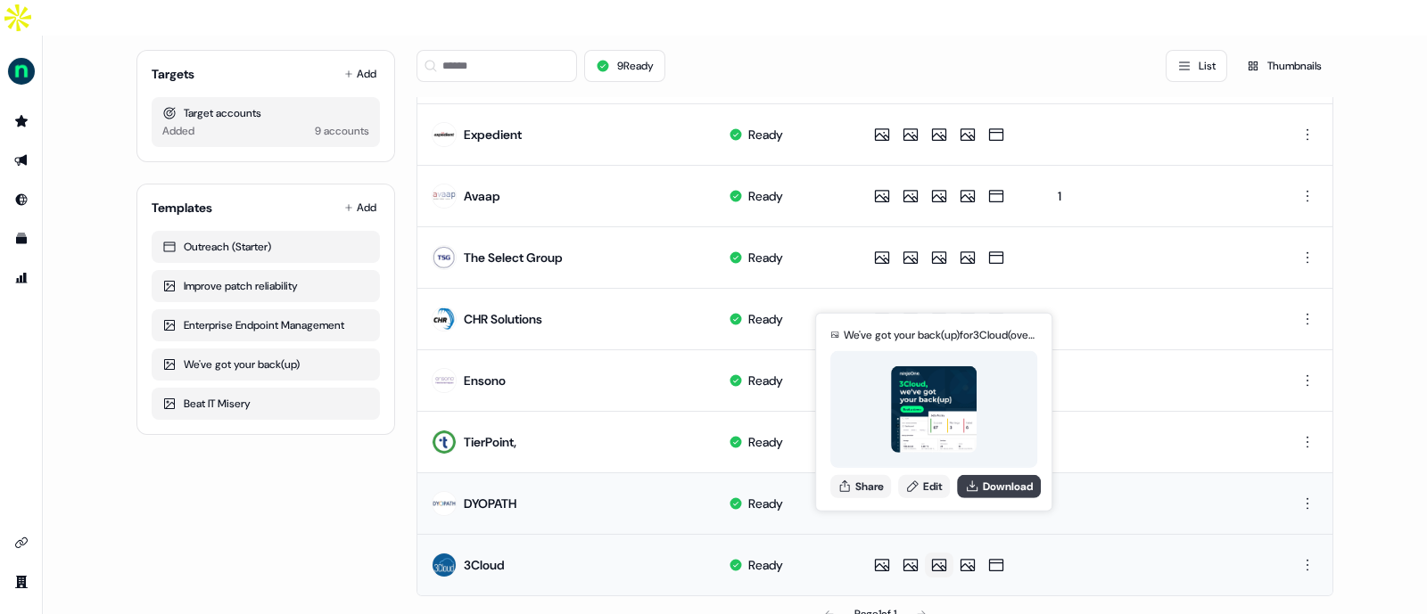
click at [985, 488] on button "Download" at bounding box center [999, 485] width 84 height 23
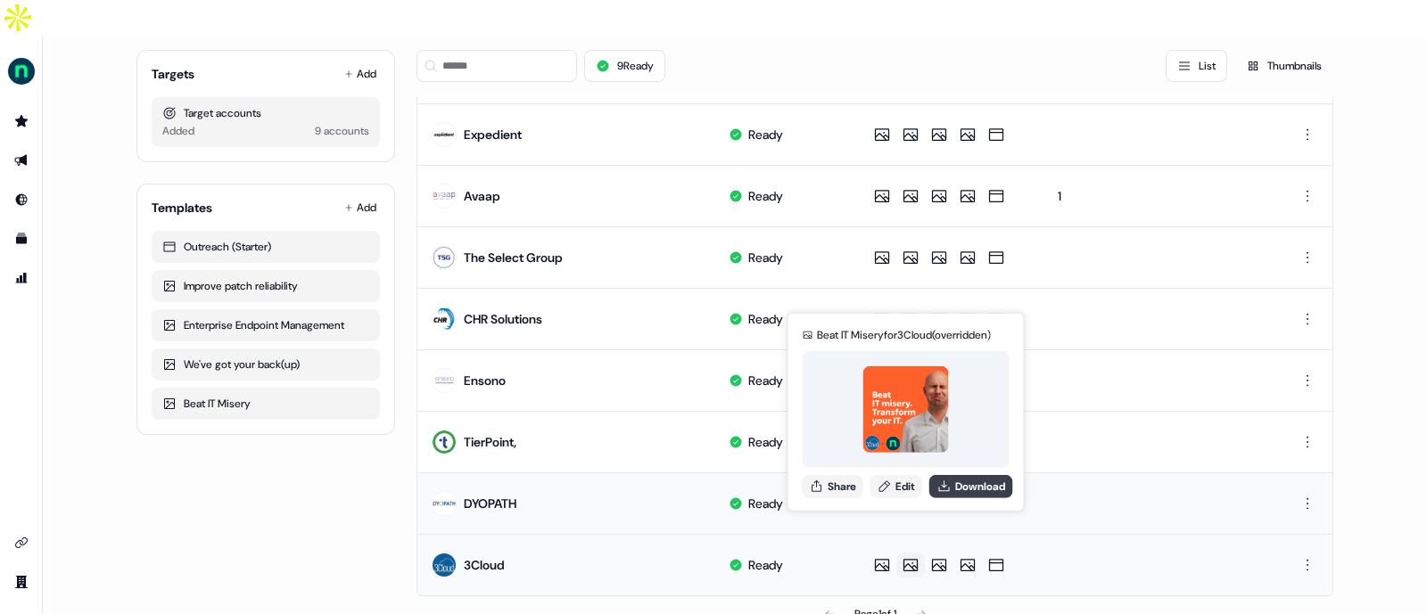
click at [976, 476] on button "Download" at bounding box center [971, 485] width 84 height 23
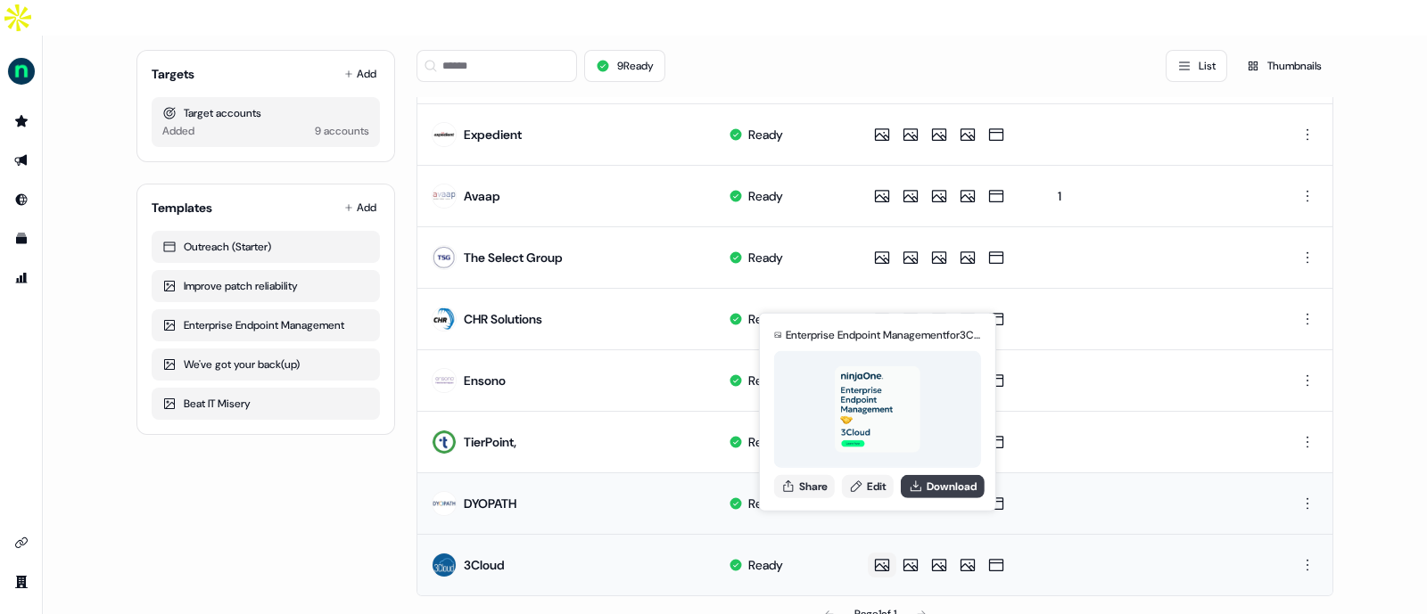
click at [943, 488] on button "Download" at bounding box center [943, 485] width 84 height 23
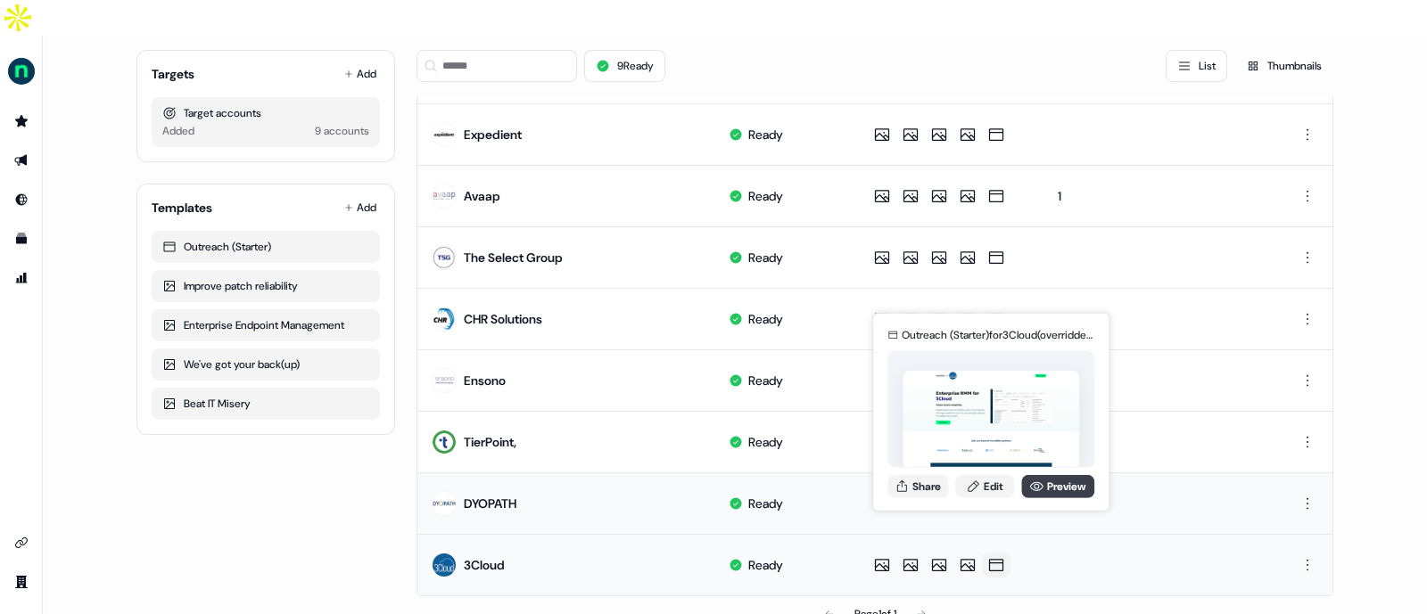
click at [1052, 482] on link "Preview" at bounding box center [1057, 485] width 73 height 23
click at [919, 489] on button "Share" at bounding box center [917, 485] width 61 height 23
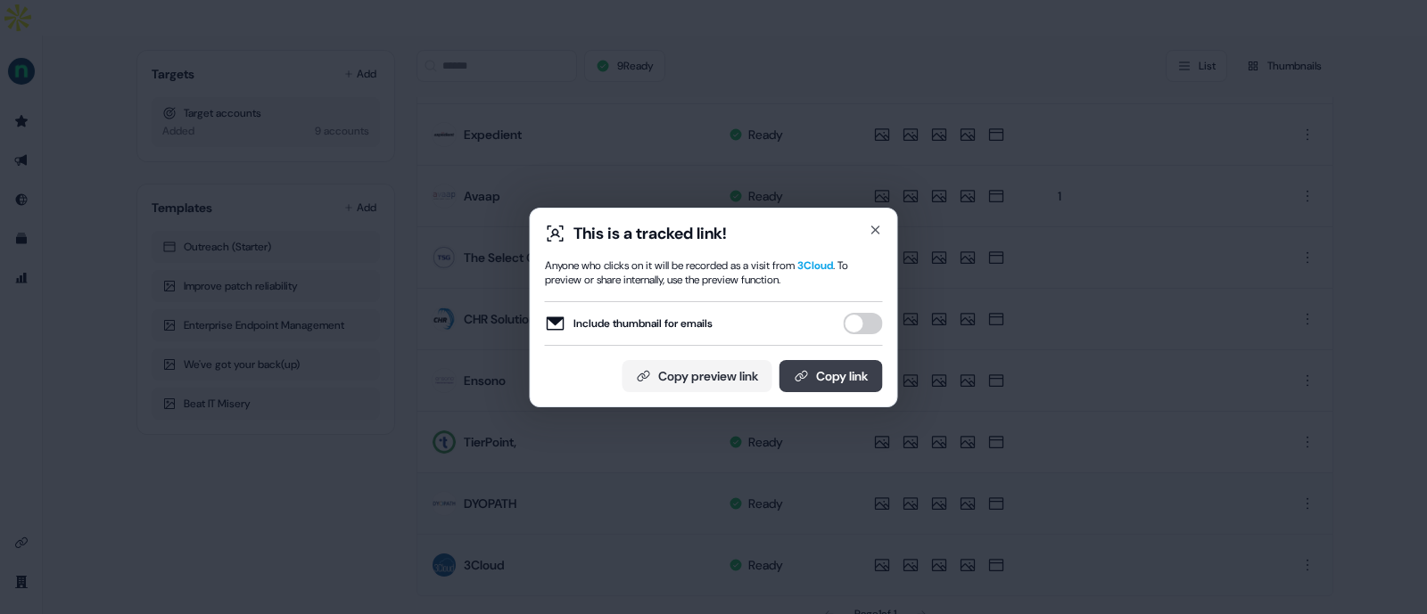
click at [837, 380] on button "Copy link" at bounding box center [830, 376] width 103 height 32
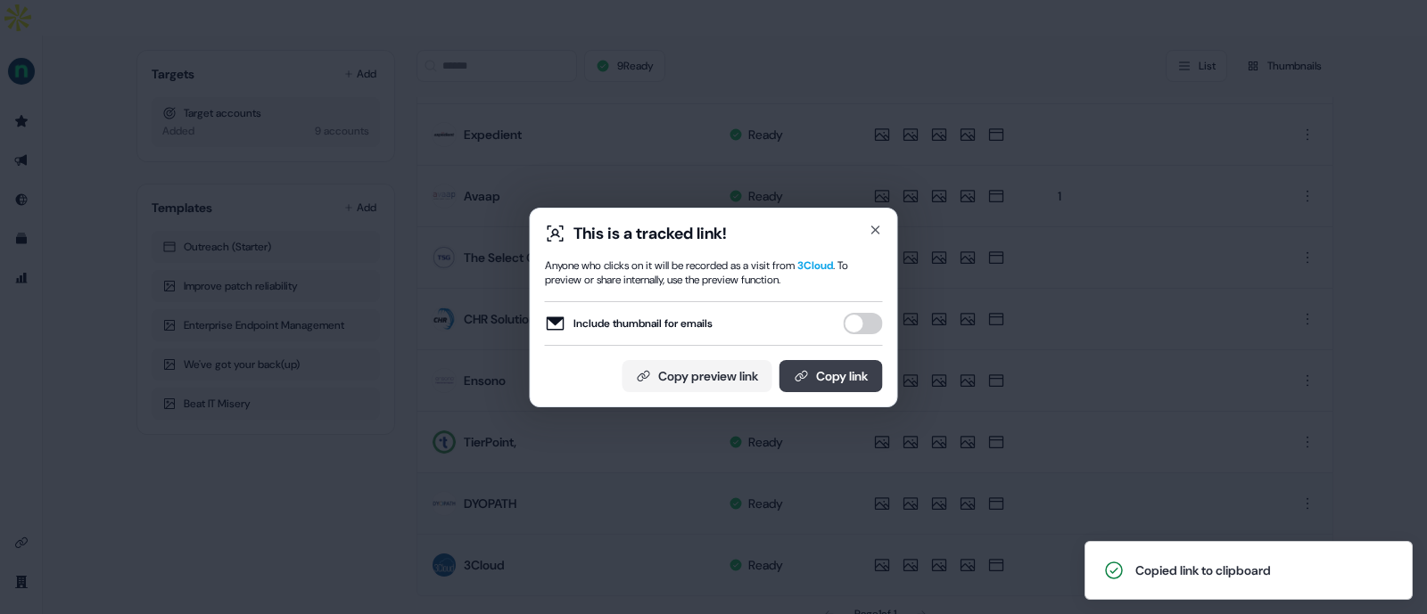
click at [836, 370] on button "Copy link" at bounding box center [830, 376] width 103 height 32
click at [822, 388] on button "Copy link" at bounding box center [830, 376] width 103 height 32
click at [808, 369] on button "Copy link" at bounding box center [830, 376] width 103 height 32
click at [869, 230] on icon "button" at bounding box center [876, 230] width 14 height 14
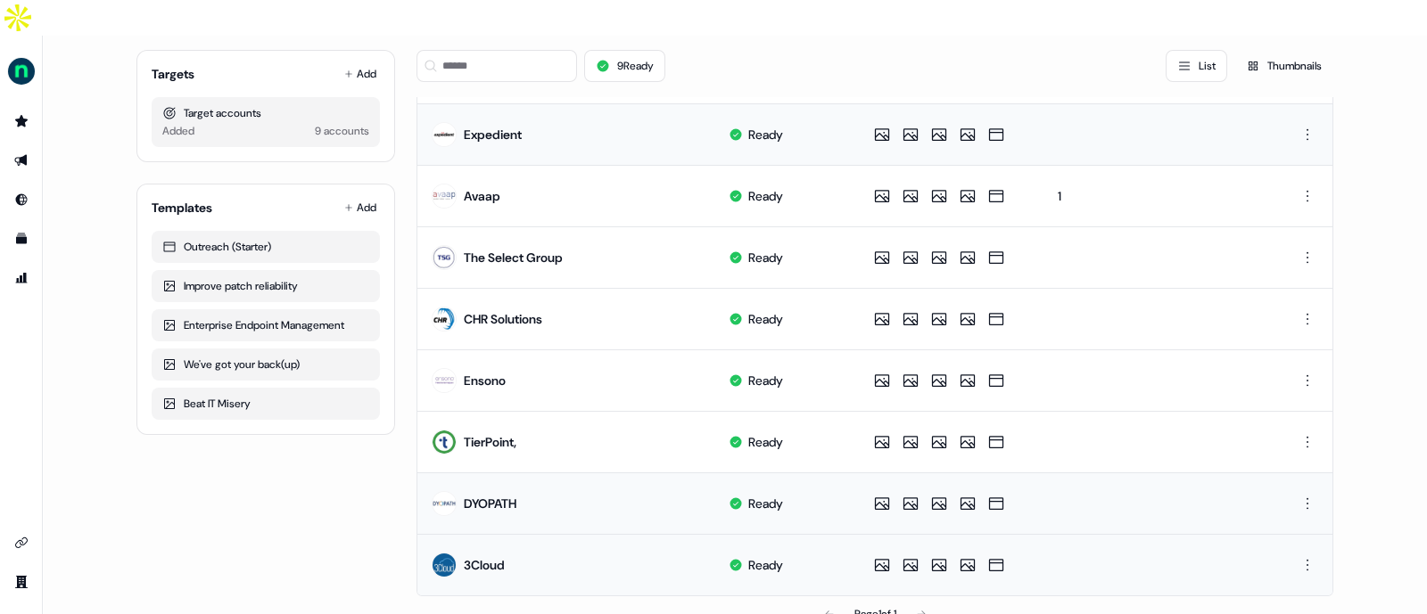
scroll to position [0, 0]
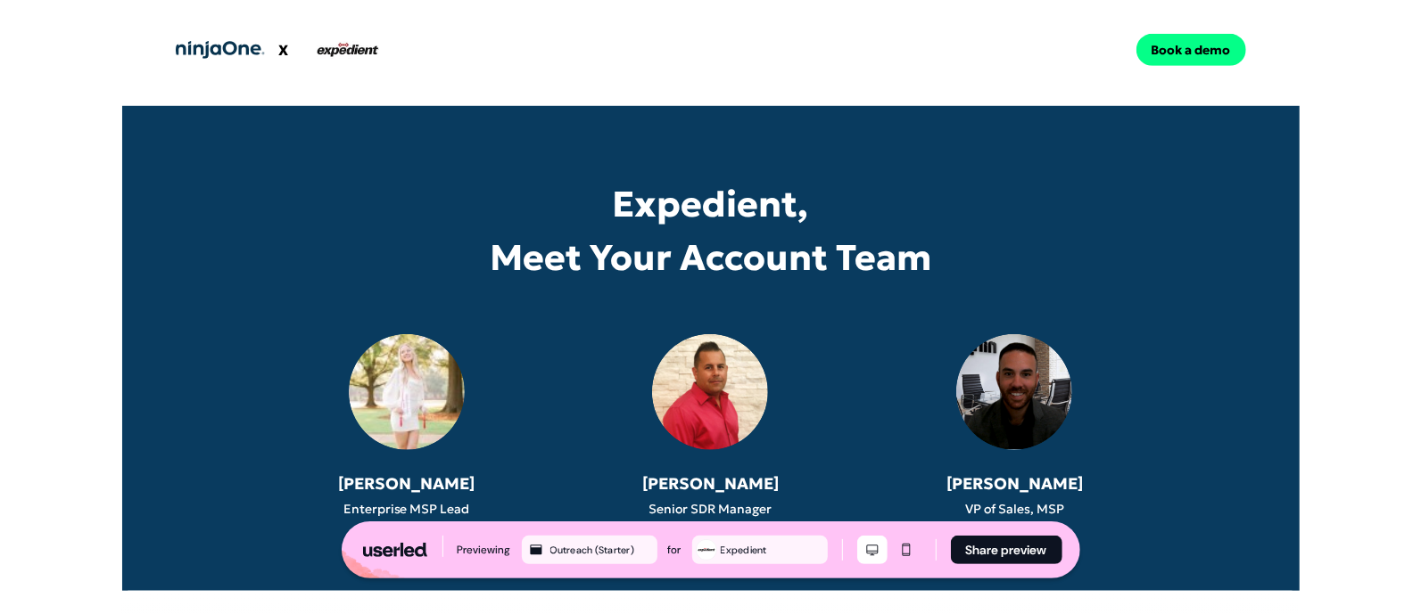
click at [1174, 52] on button "Book a demo" at bounding box center [1191, 50] width 110 height 32
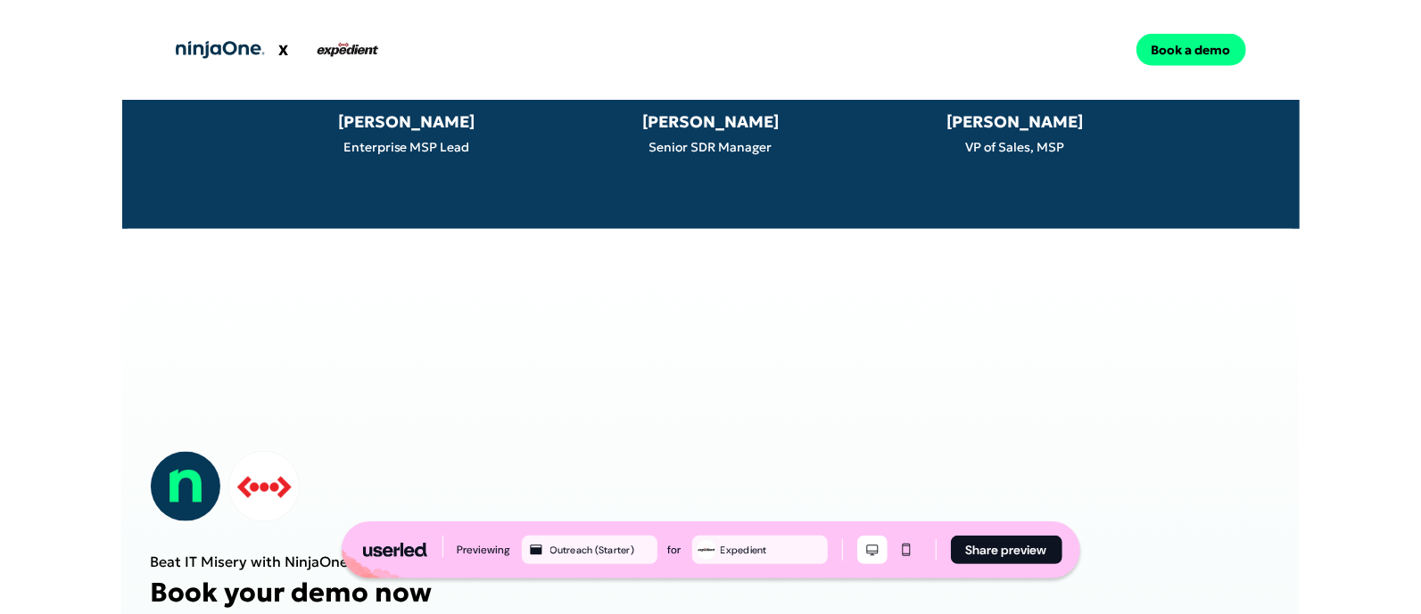
scroll to position [1383, 0]
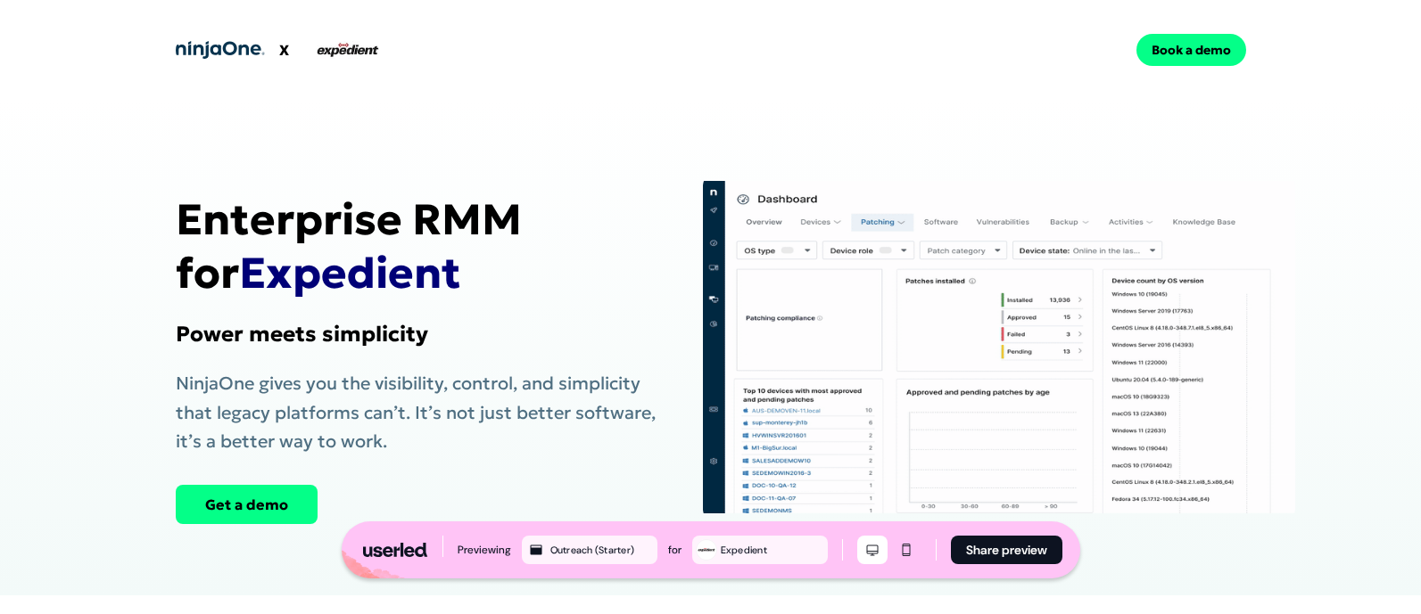
scroll to position [620, 0]
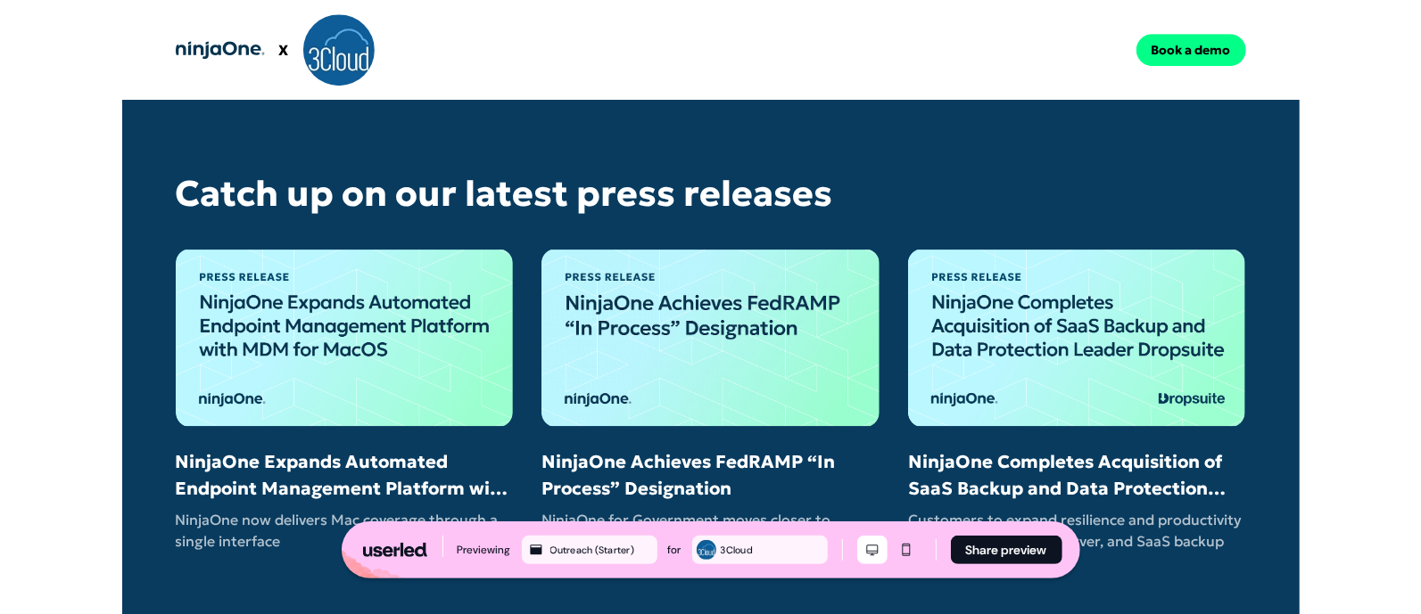
scroll to position [3526, 0]
